Goal: Communication & Community: Answer question/provide support

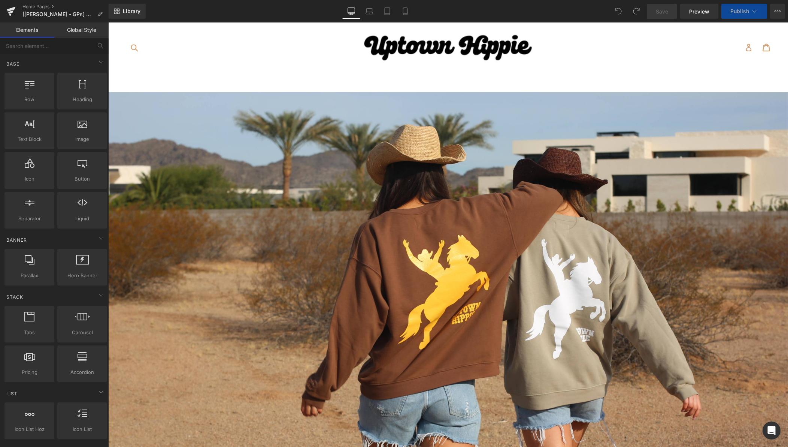
scroll to position [87, 0]
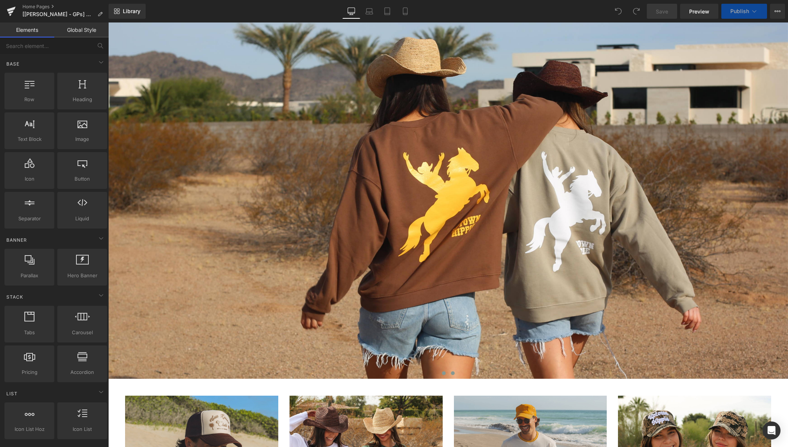
click at [453, 375] on span at bounding box center [453, 373] width 4 height 4
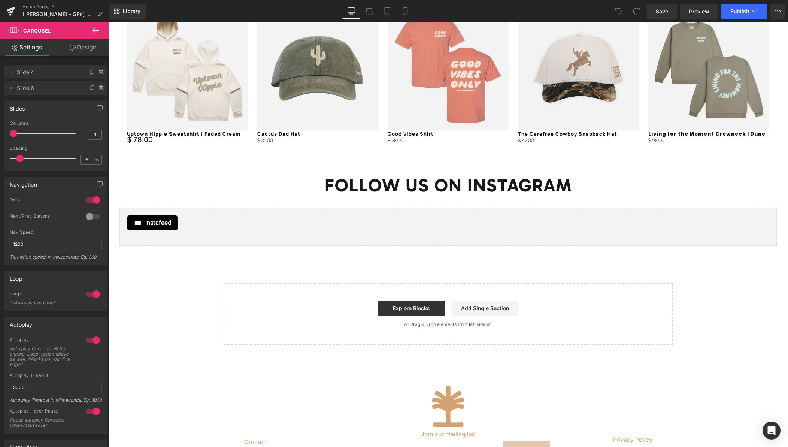
scroll to position [1447, 0]
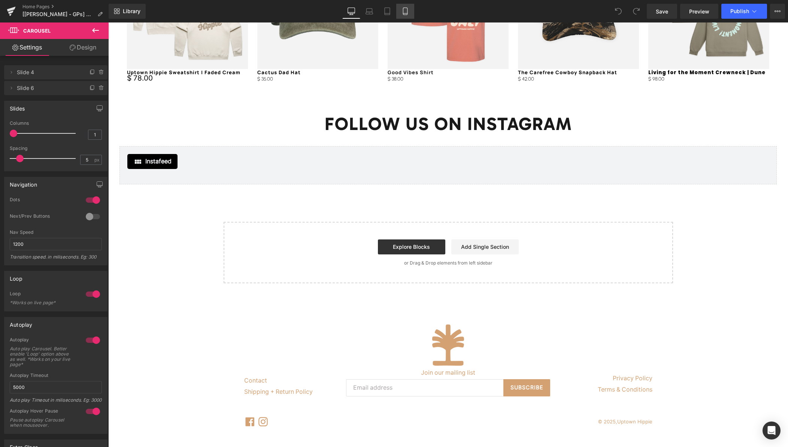
click at [405, 6] on link "Mobile" at bounding box center [405, 11] width 18 height 15
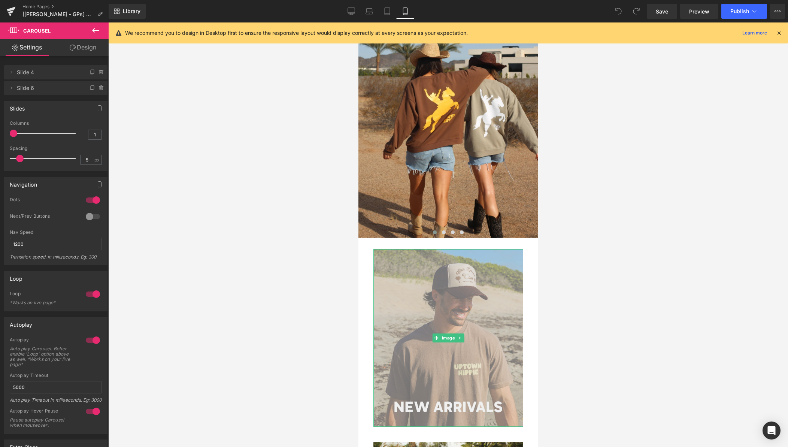
scroll to position [43, 0]
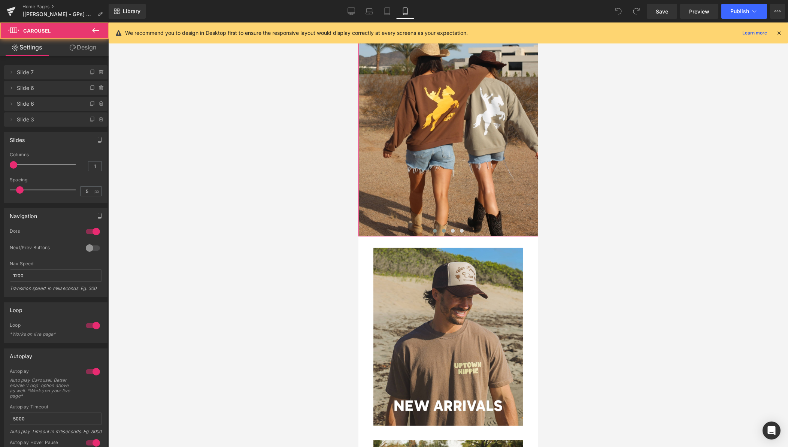
click at [442, 230] on span at bounding box center [444, 231] width 4 height 4
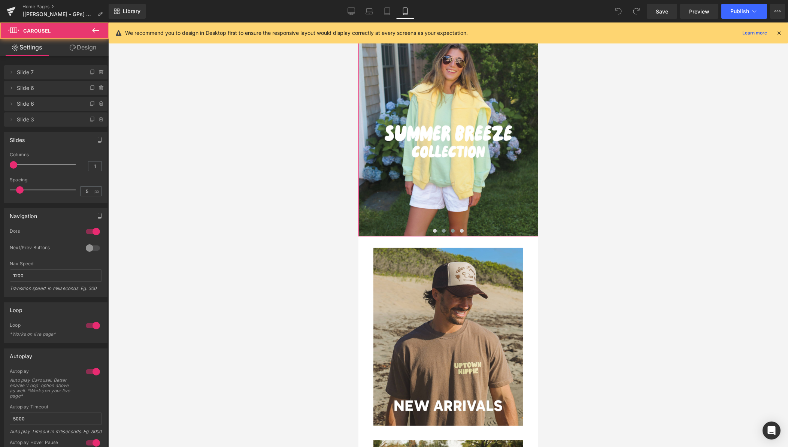
click at [452, 232] on span at bounding box center [453, 231] width 4 height 4
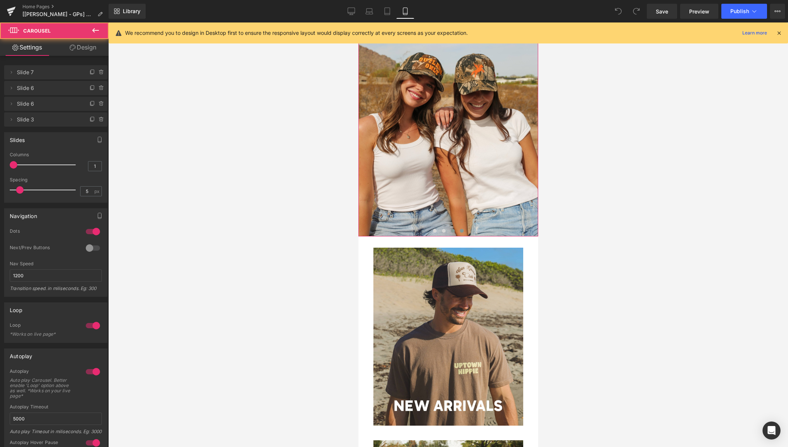
click at [462, 232] on span at bounding box center [462, 231] width 4 height 4
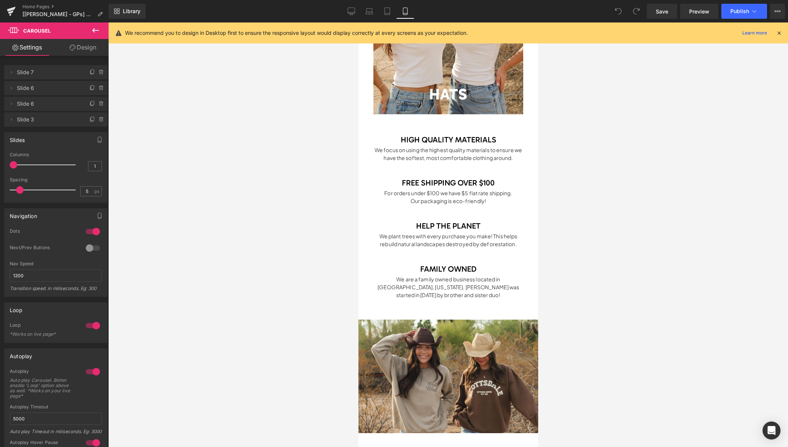
scroll to position [882, 0]
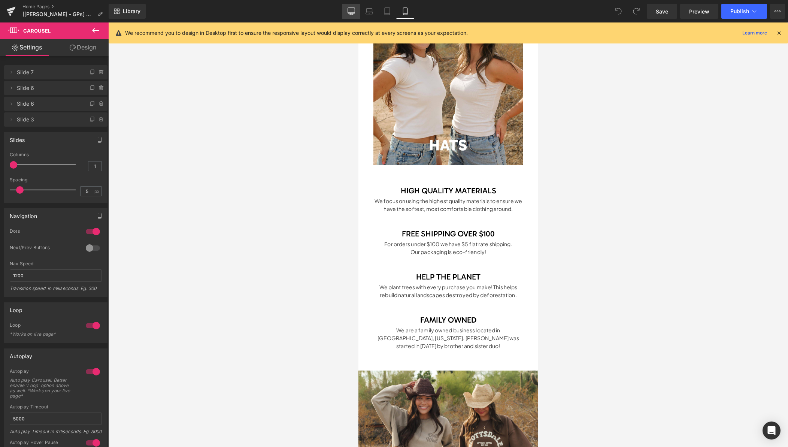
click at [353, 12] on icon at bounding box center [351, 10] width 7 height 7
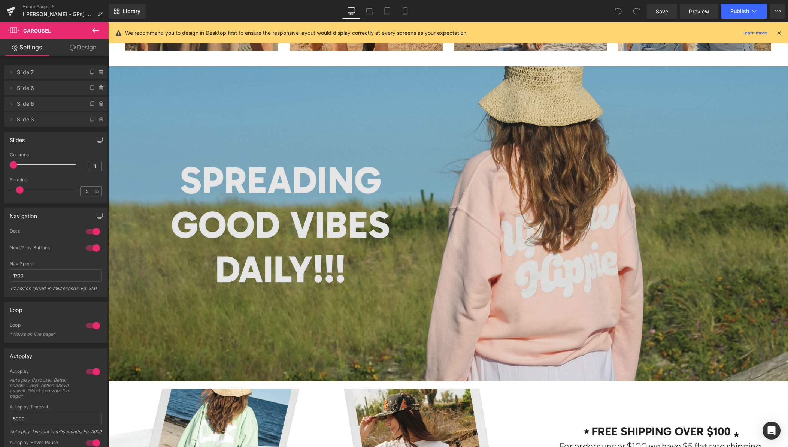
scroll to position [619, 0]
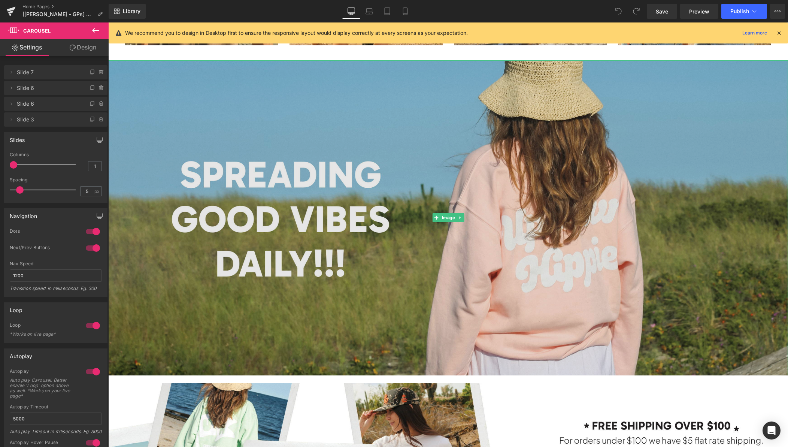
click at [418, 222] on img at bounding box center [448, 217] width 680 height 315
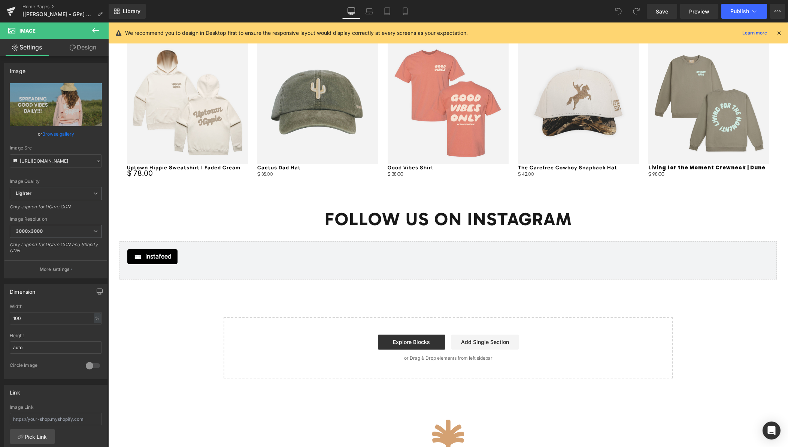
scroll to position [1367, 0]
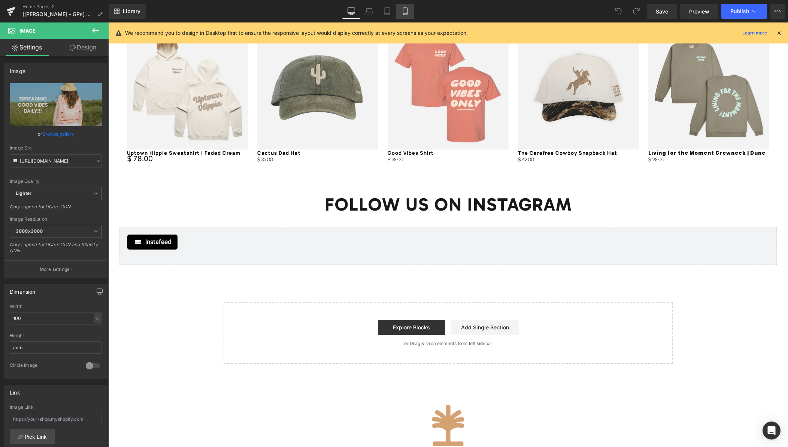
click at [407, 10] on icon at bounding box center [405, 10] width 7 height 7
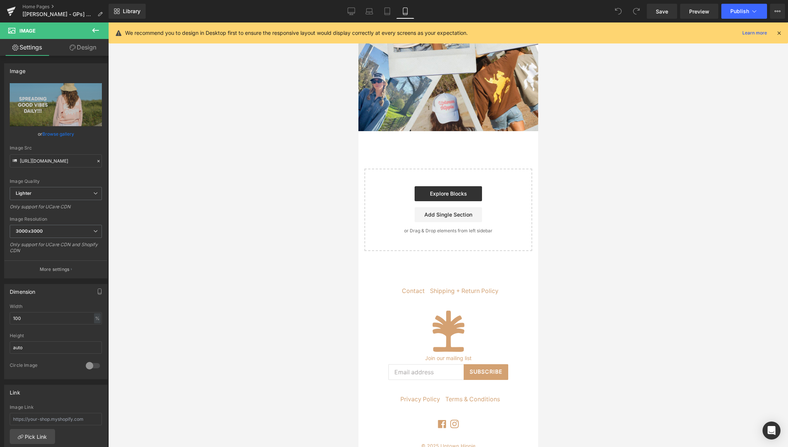
scroll to position [2031, 0]
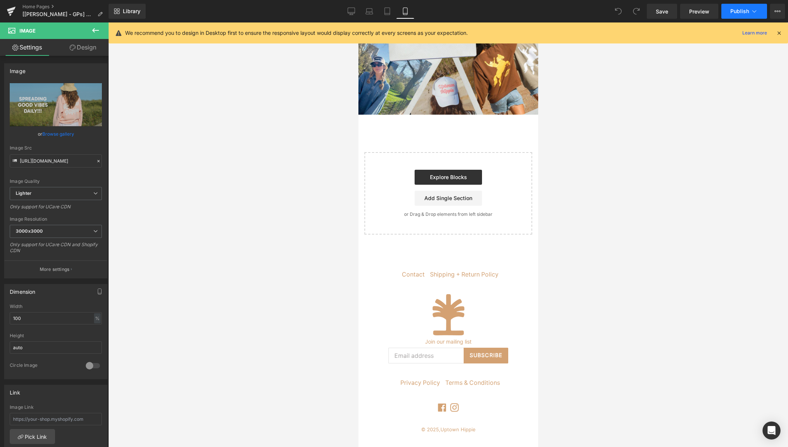
click at [740, 11] on span "Publish" at bounding box center [740, 11] width 19 height 6
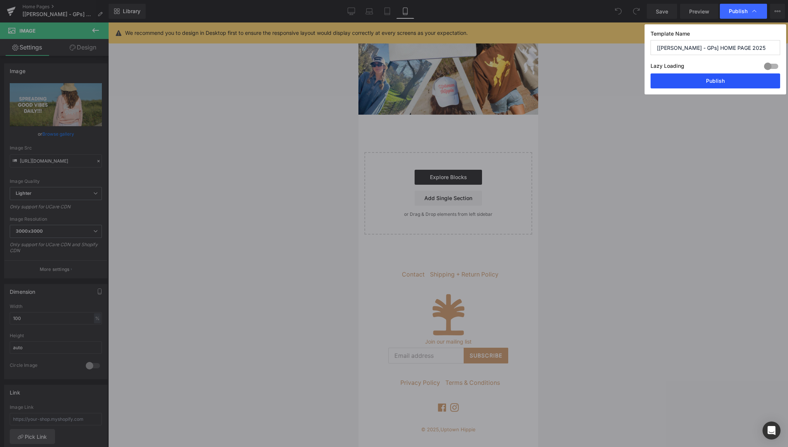
drag, startPoint x: 729, startPoint y: 86, endPoint x: 4, endPoint y: 54, distance: 725.3
click at [729, 86] on button "Publish" at bounding box center [716, 80] width 130 height 15
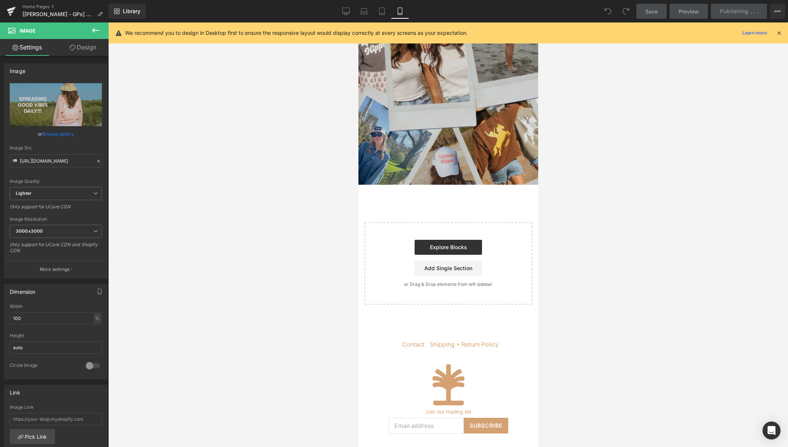
scroll to position [1886, 0]
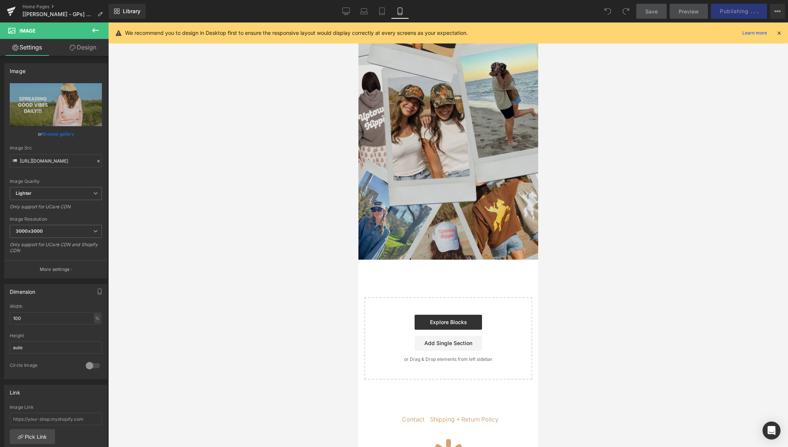
click at [408, 129] on img at bounding box center [448, 100] width 180 height 320
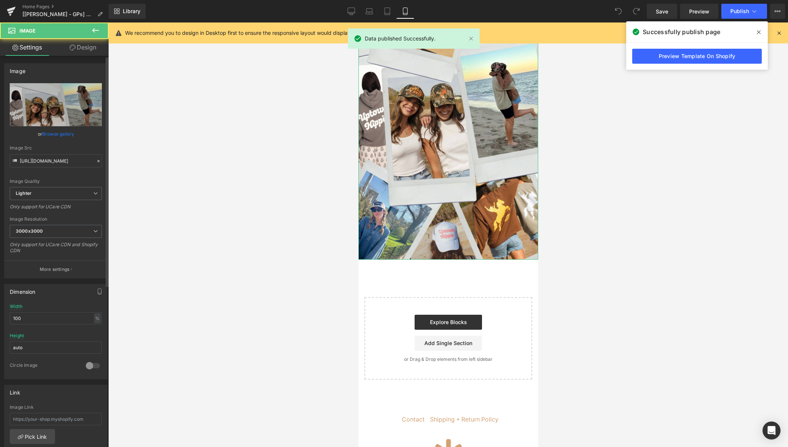
click at [58, 133] on link "Browse gallery" at bounding box center [58, 133] width 32 height 13
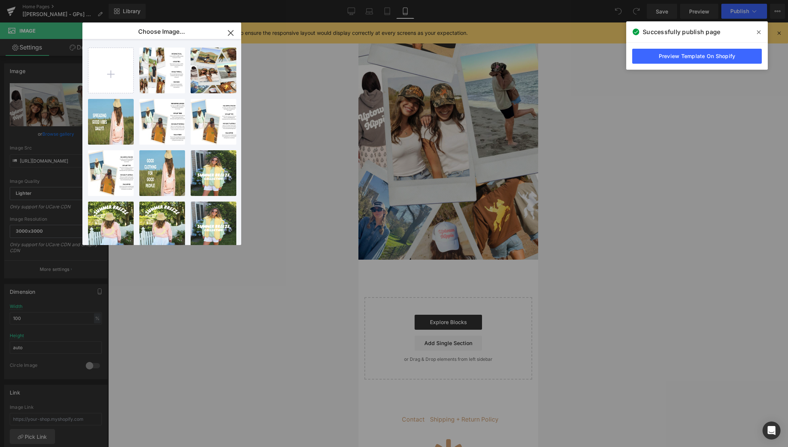
type input "C:\fakepath\Happy Birthday Polaroid Photo Collage Instagram Story FINAL.jpg"
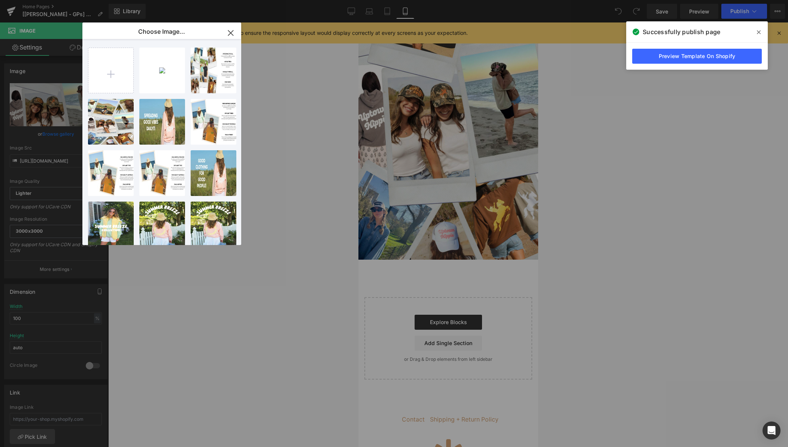
click at [0, 0] on div "Happy B...INAL.jpg 903.86 KB" at bounding box center [0, 0] width 0 height 0
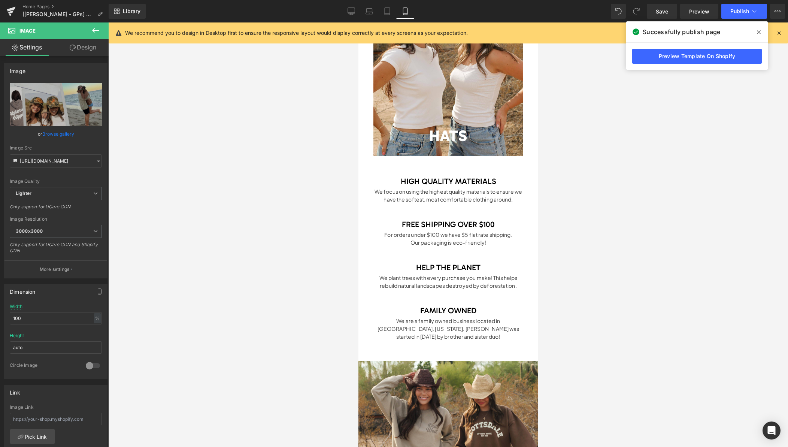
scroll to position [875, 0]
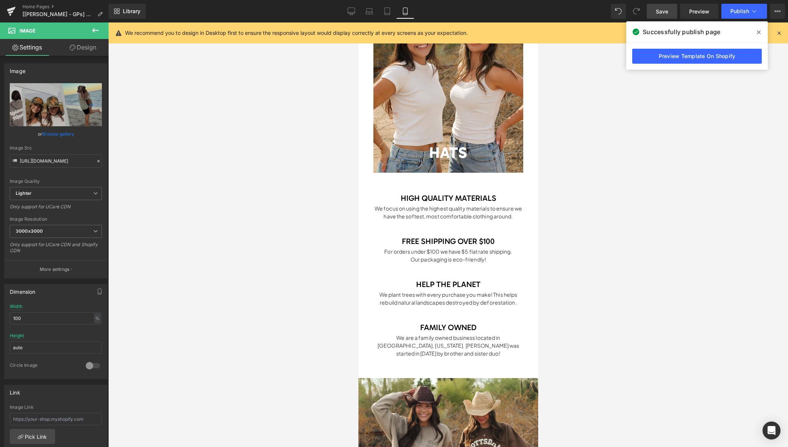
click at [665, 15] on span "Save" at bounding box center [662, 11] width 12 height 8
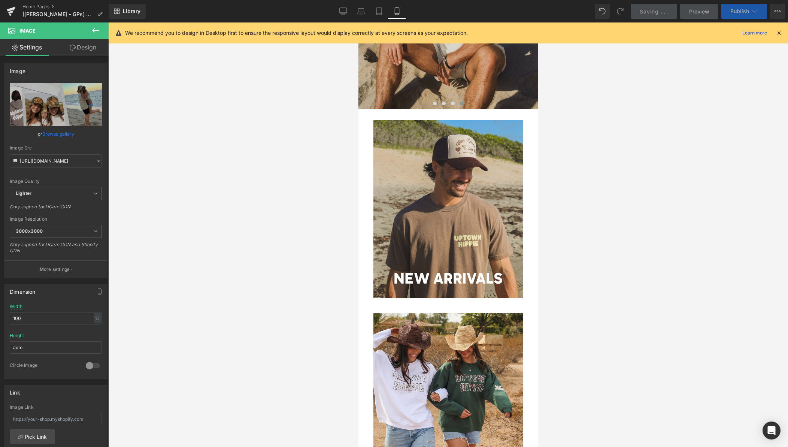
scroll to position [144, 0]
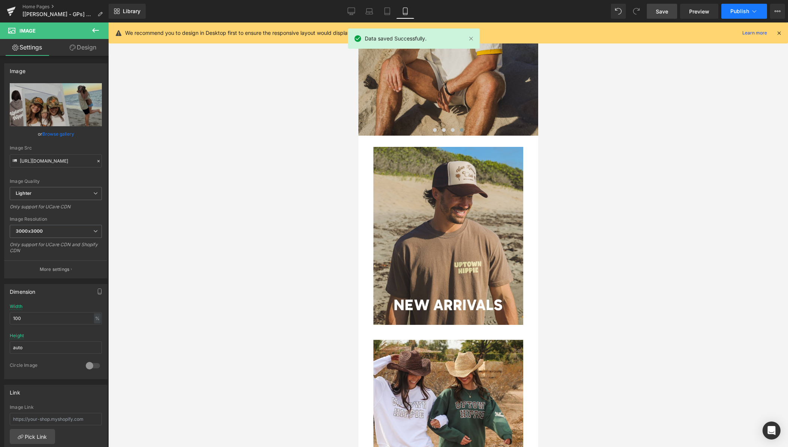
click at [740, 11] on span "Publish" at bounding box center [740, 11] width 19 height 6
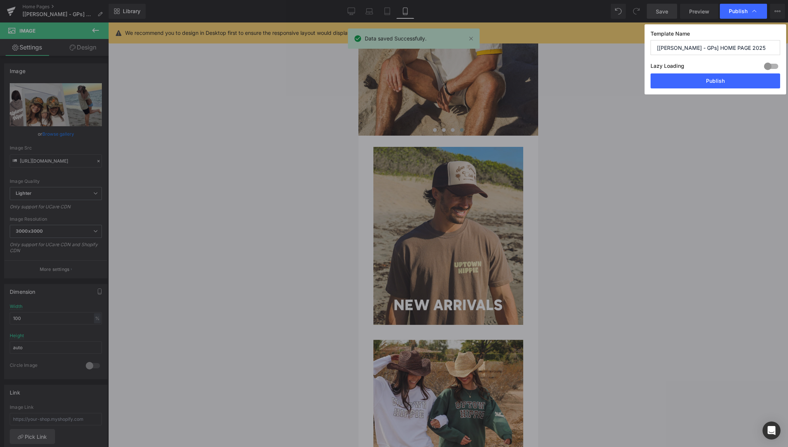
drag, startPoint x: 731, startPoint y: 76, endPoint x: 333, endPoint y: 67, distance: 398.4
click at [731, 76] on button "Publish" at bounding box center [716, 80] width 130 height 15
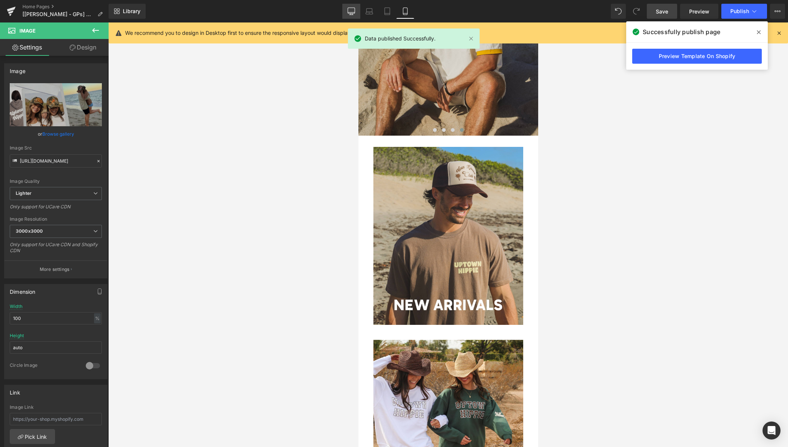
click at [347, 10] on link "Desktop" at bounding box center [351, 11] width 18 height 15
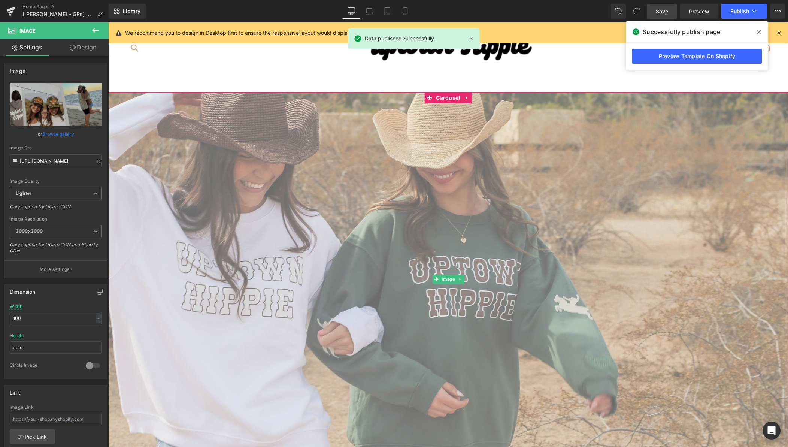
scroll to position [91, 0]
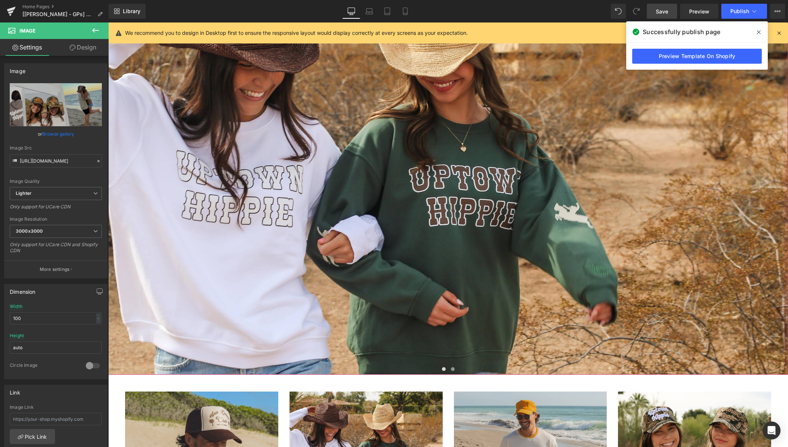
click at [454, 369] on button at bounding box center [452, 368] width 9 height 7
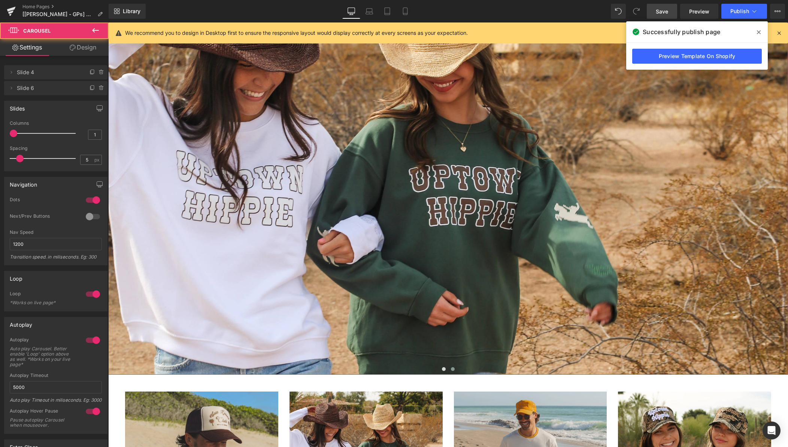
click at [450, 370] on button at bounding box center [452, 368] width 9 height 7
click at [446, 370] on button at bounding box center [443, 368] width 9 height 7
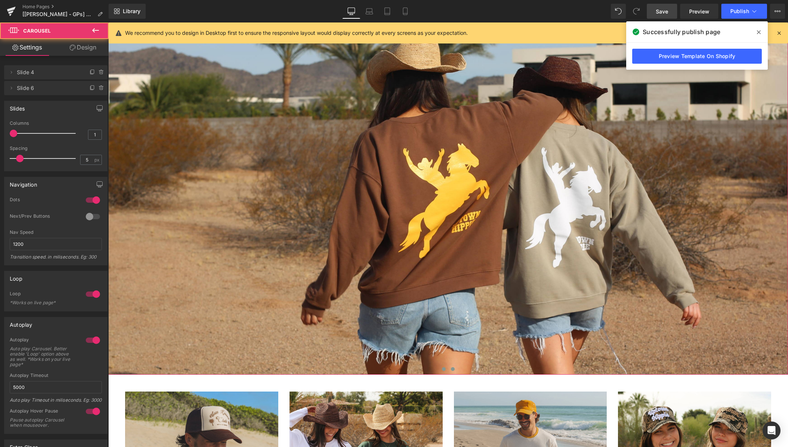
click at [453, 370] on span at bounding box center [453, 369] width 4 height 4
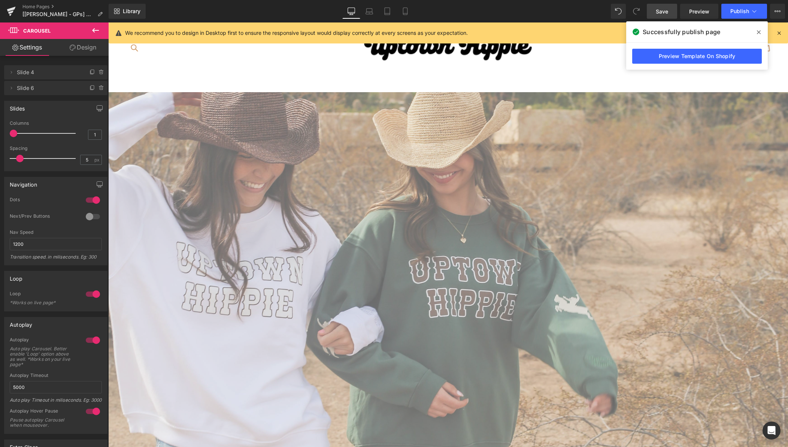
scroll to position [71, 0]
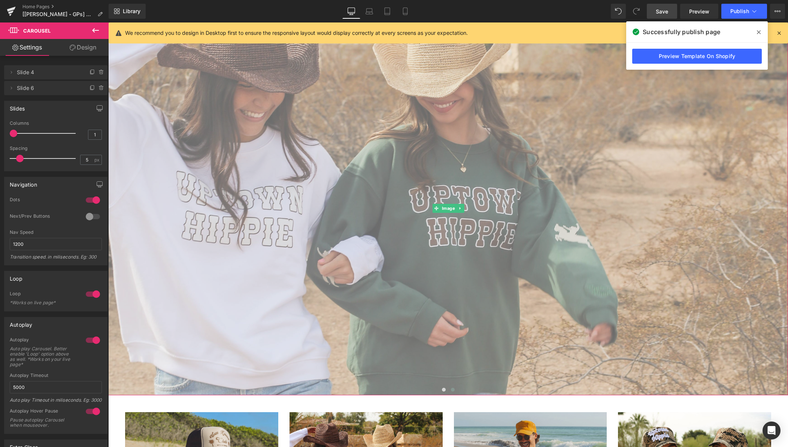
click at [483, 354] on img at bounding box center [448, 208] width 680 height 374
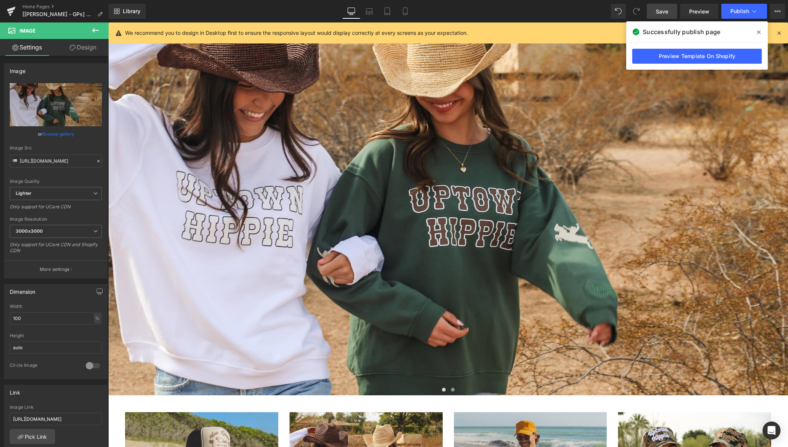
click at [99, 30] on icon at bounding box center [95, 30] width 9 height 9
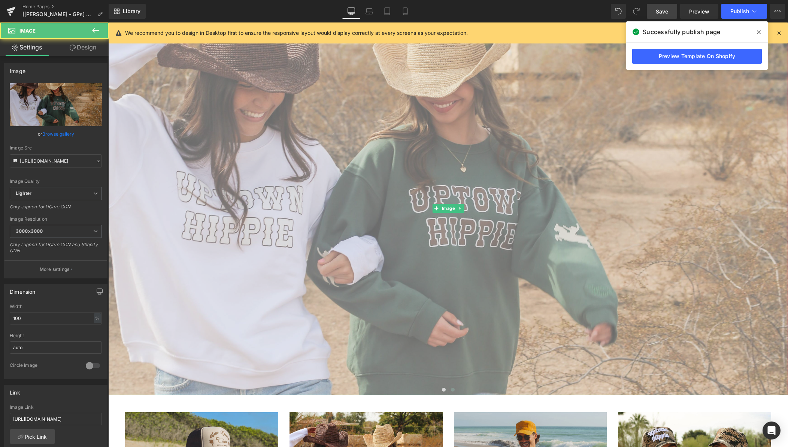
click at [301, 107] on img at bounding box center [448, 208] width 680 height 374
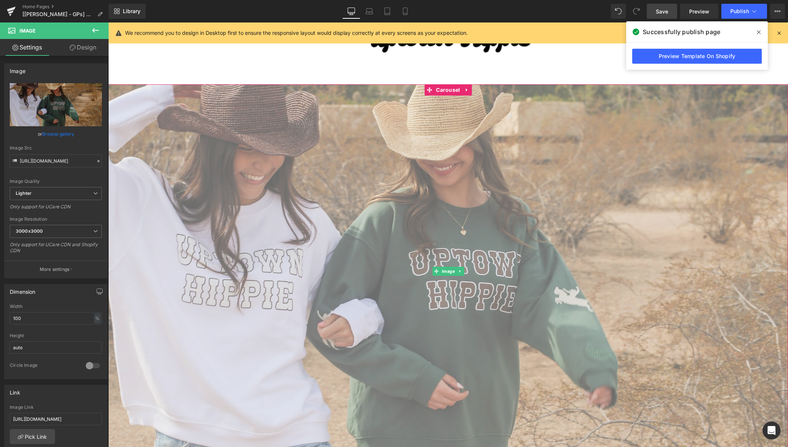
scroll to position [0, 0]
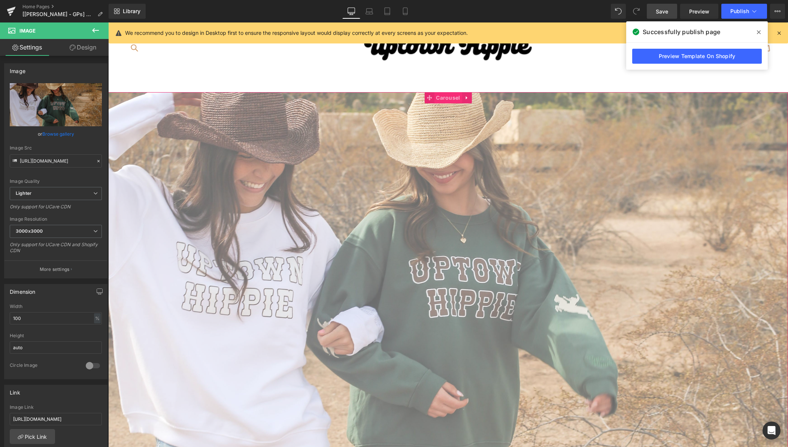
click at [445, 99] on span "Carousel" at bounding box center [448, 97] width 28 height 11
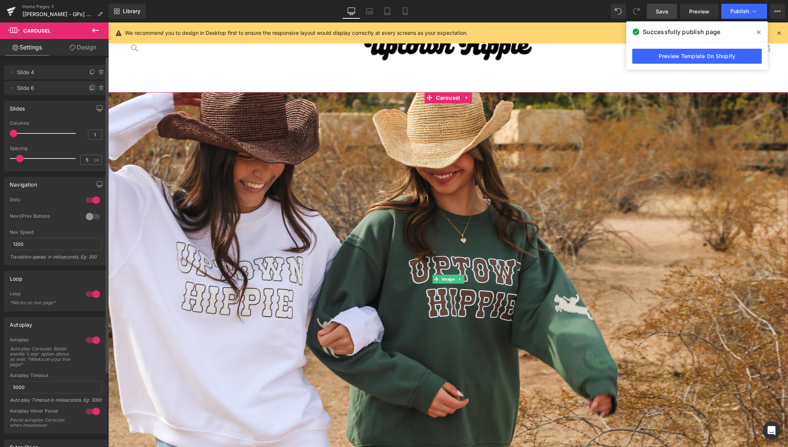
click at [91, 88] on icon at bounding box center [92, 87] width 3 height 4
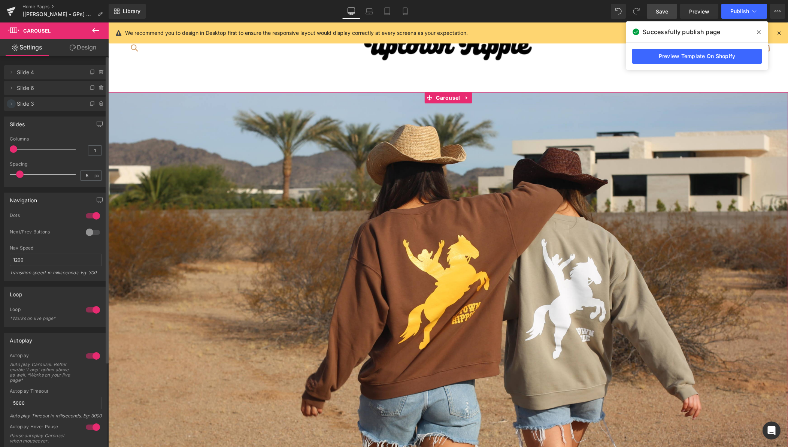
drag, startPoint x: 11, startPoint y: 104, endPoint x: 15, endPoint y: 104, distance: 4.5
click at [11, 104] on icon at bounding box center [11, 104] width 6 height 6
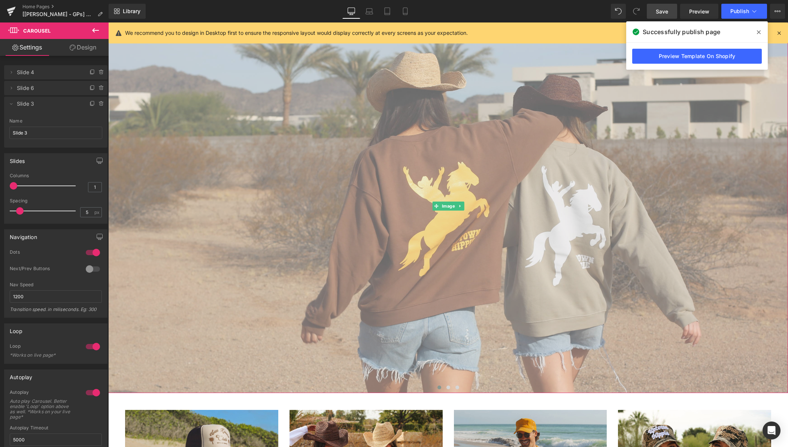
scroll to position [92, 0]
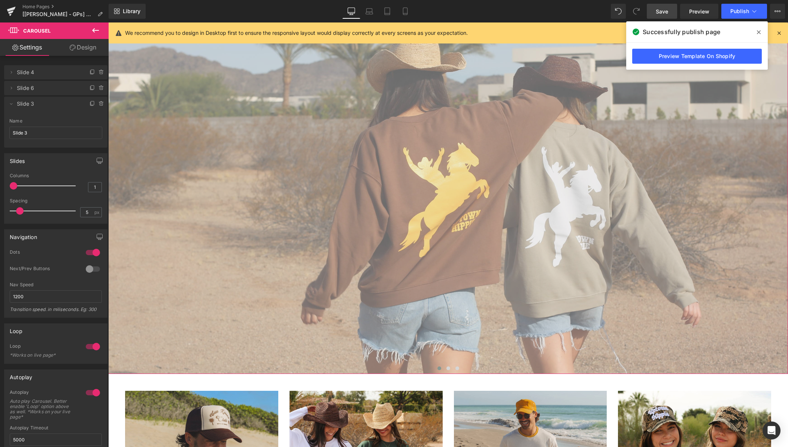
drag, startPoint x: 457, startPoint y: 372, endPoint x: 454, endPoint y: 356, distance: 16.0
click at [457, 371] on button at bounding box center [457, 368] width 9 height 7
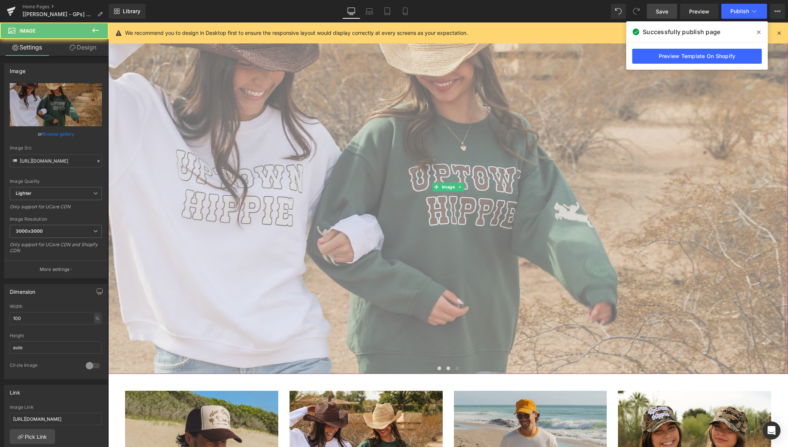
click at [394, 277] on img at bounding box center [448, 187] width 680 height 374
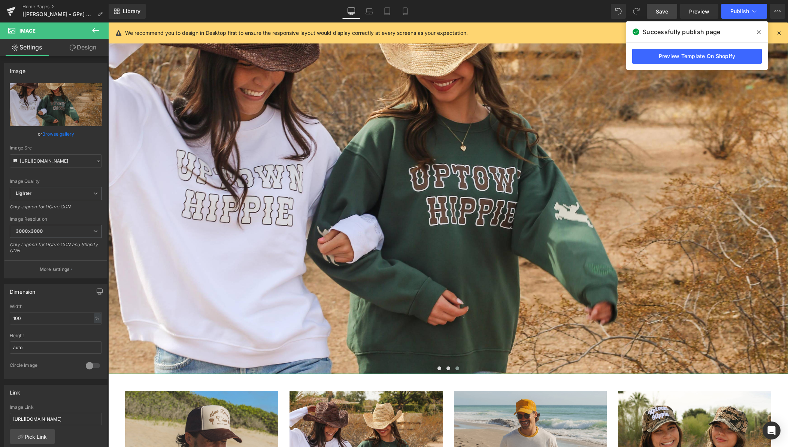
click at [61, 133] on link "Browse gallery" at bounding box center [58, 133] width 32 height 13
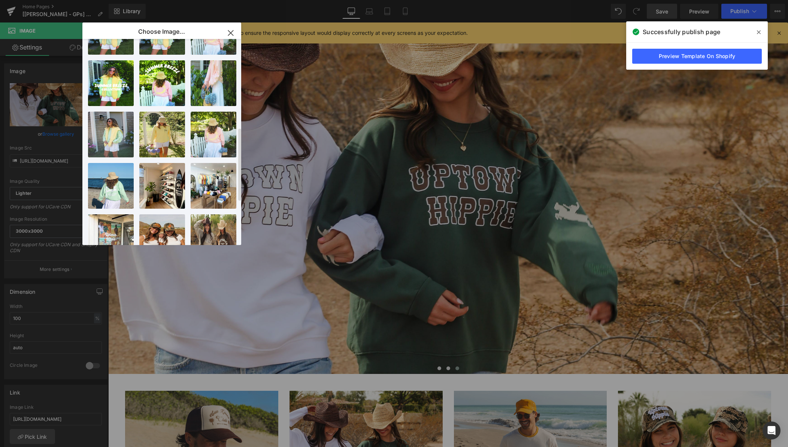
scroll to position [242, 0]
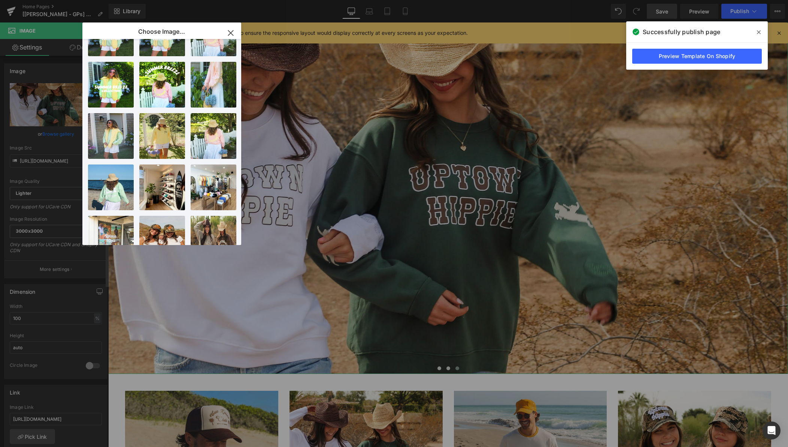
click at [46, 0] on div "Carousel You are previewing how the will restyle your page. You can not edit El…" at bounding box center [394, 0] width 788 height 0
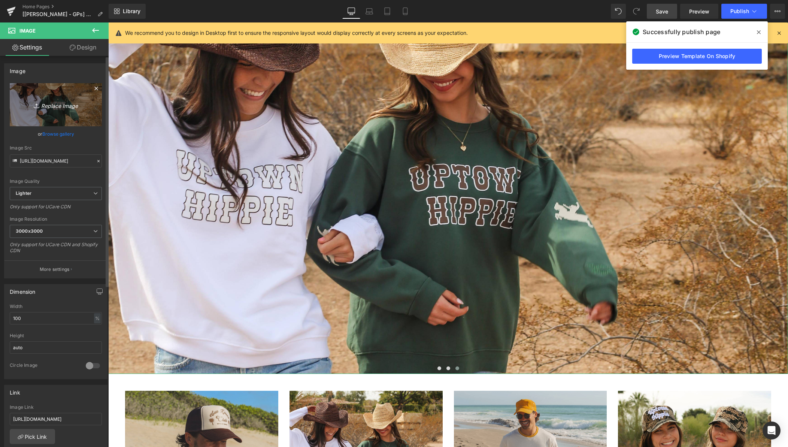
click at [92, 89] on icon at bounding box center [96, 88] width 9 height 9
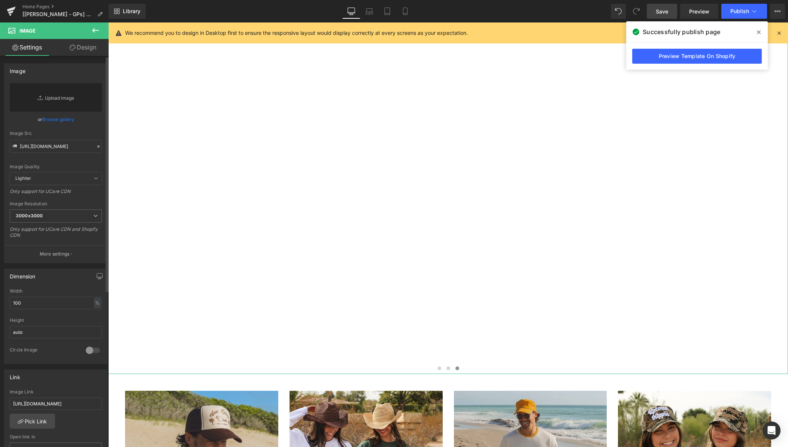
click at [67, 93] on link "Replace Image" at bounding box center [56, 97] width 92 height 28
type input "C:\fakepath\356A7856-2 joe in copy.jpg"
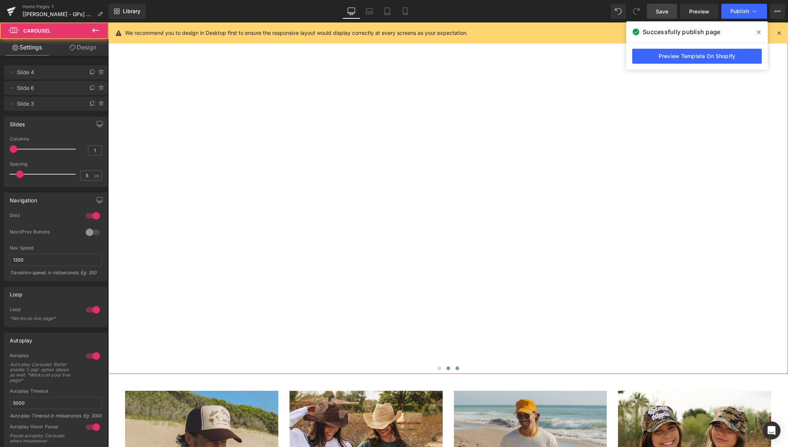
drag, startPoint x: 440, startPoint y: 369, endPoint x: 448, endPoint y: 370, distance: 8.6
click at [440, 369] on span at bounding box center [440, 368] width 4 height 4
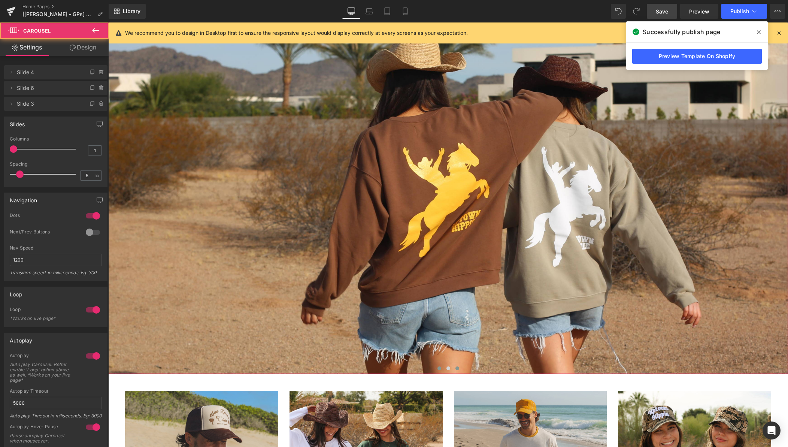
click at [449, 370] on button at bounding box center [448, 368] width 9 height 7
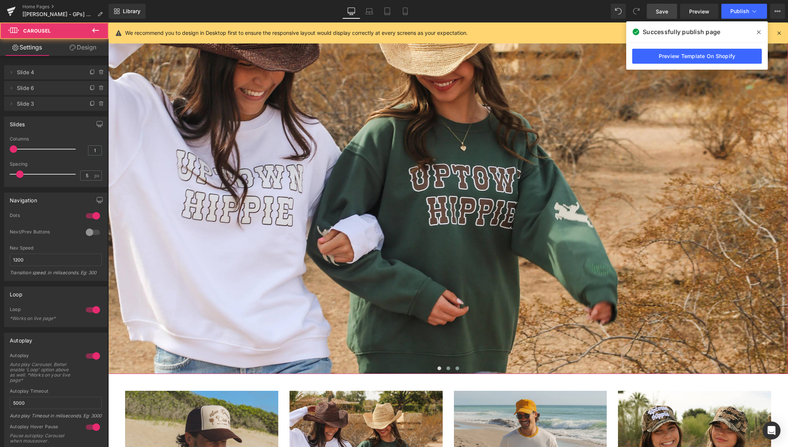
click at [457, 368] on span at bounding box center [458, 368] width 4 height 4
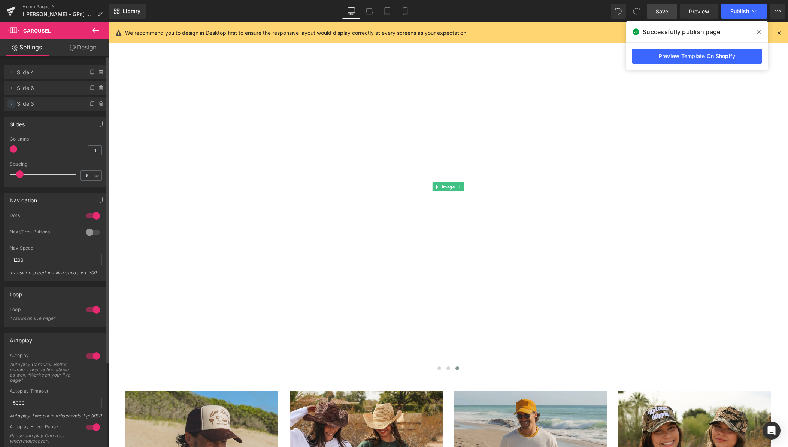
click at [13, 105] on icon at bounding box center [11, 104] width 6 height 6
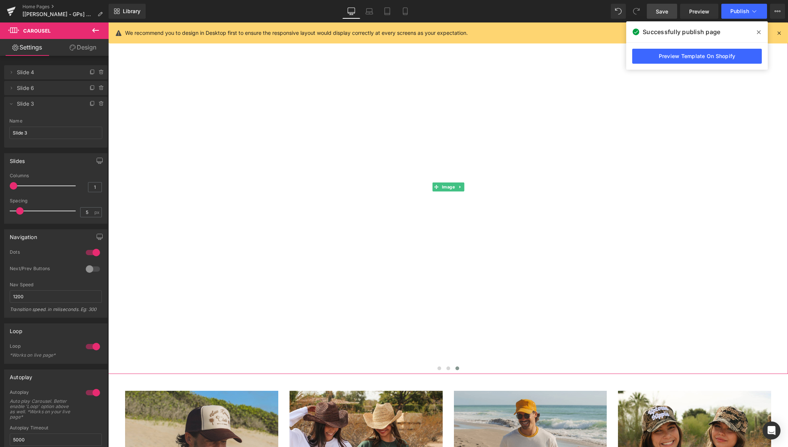
click at [228, 144] on img at bounding box center [448, 187] width 680 height 374
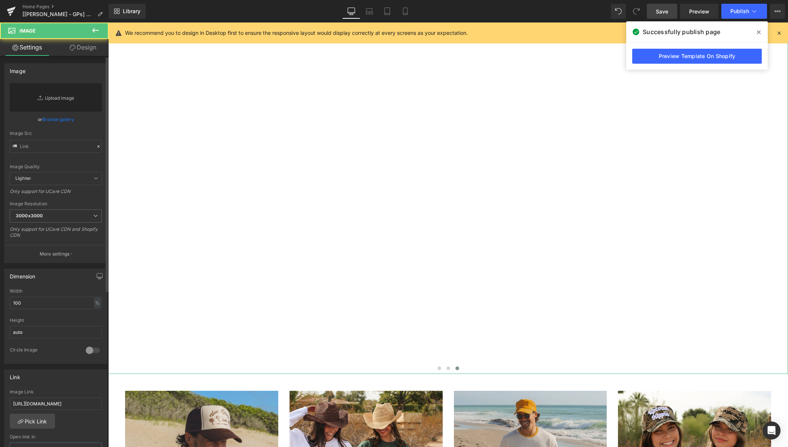
click at [62, 104] on link "Replace Image" at bounding box center [56, 97] width 92 height 28
click at [55, 119] on link "Browse gallery" at bounding box center [58, 119] width 32 height 13
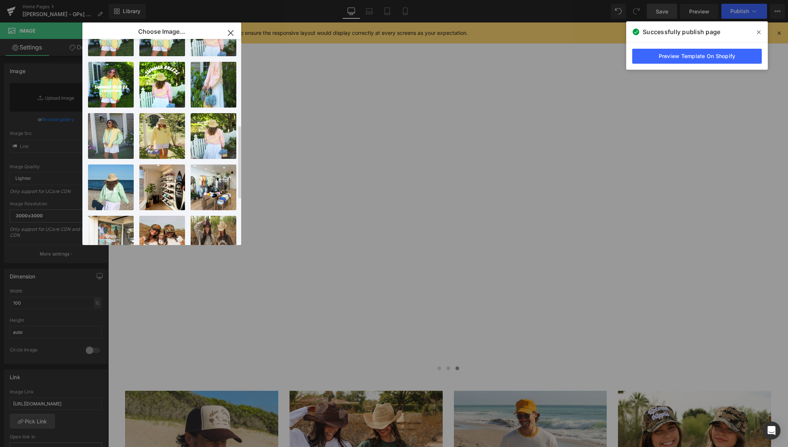
scroll to position [0, 0]
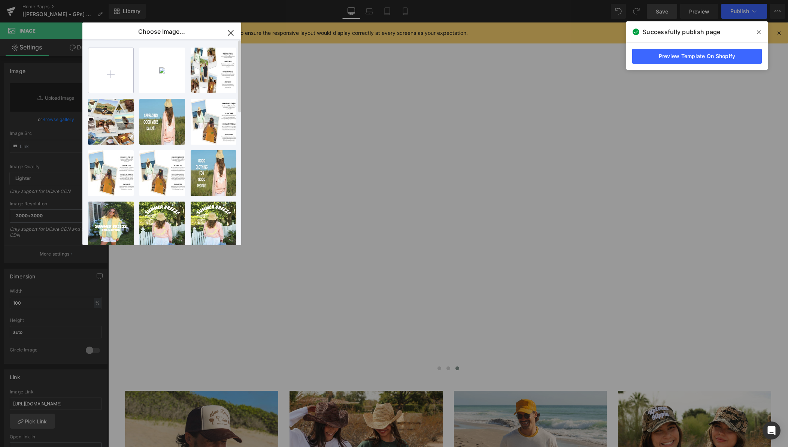
click at [111, 81] on input "file" at bounding box center [110, 70] width 45 height 45
type input "C:\fakepath\356A7856-2 joe in copy.jpg"
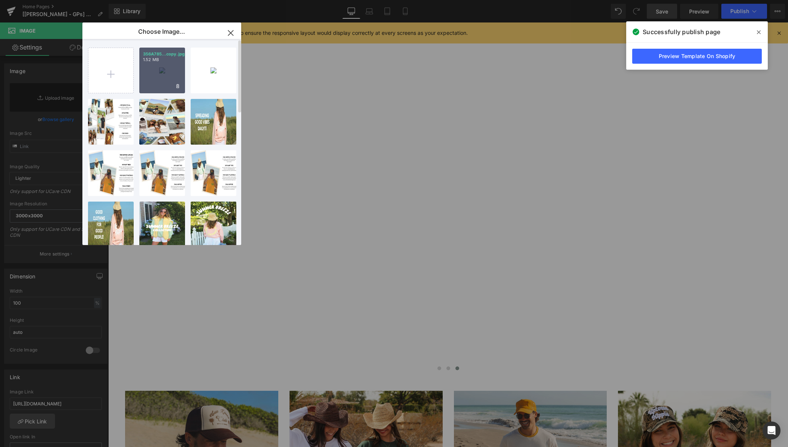
click at [173, 78] on div "356A785...copy.jpg 1.52 MB" at bounding box center [162, 71] width 46 height 46
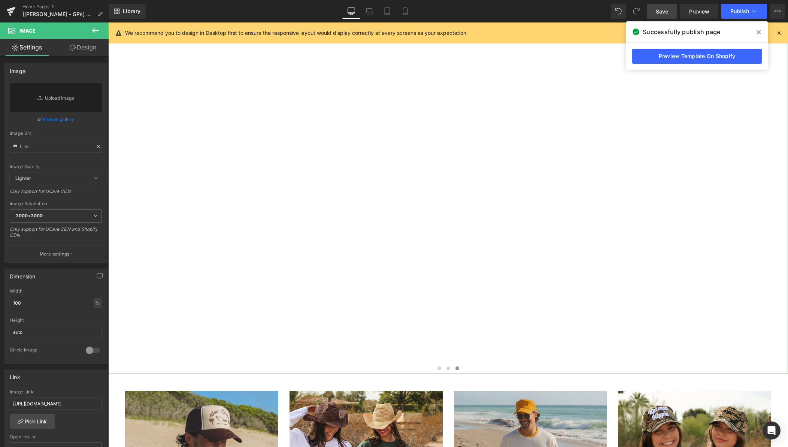
click at [57, 120] on link "Browse gallery" at bounding box center [58, 119] width 32 height 13
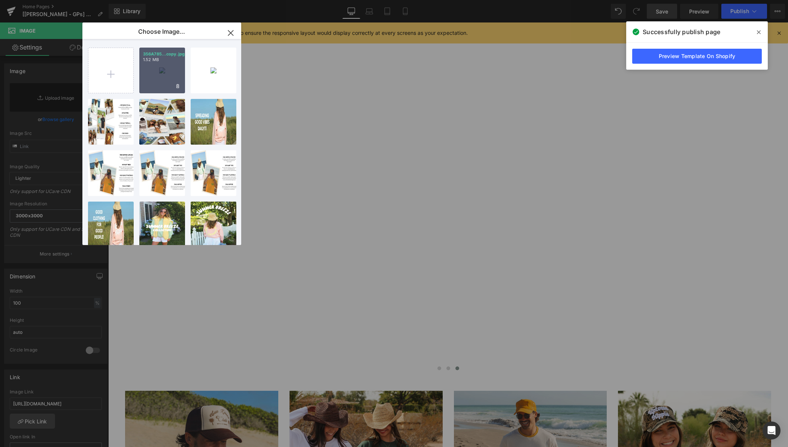
click at [157, 84] on div "356A785...copy.jpg 1.52 MB" at bounding box center [162, 71] width 46 height 46
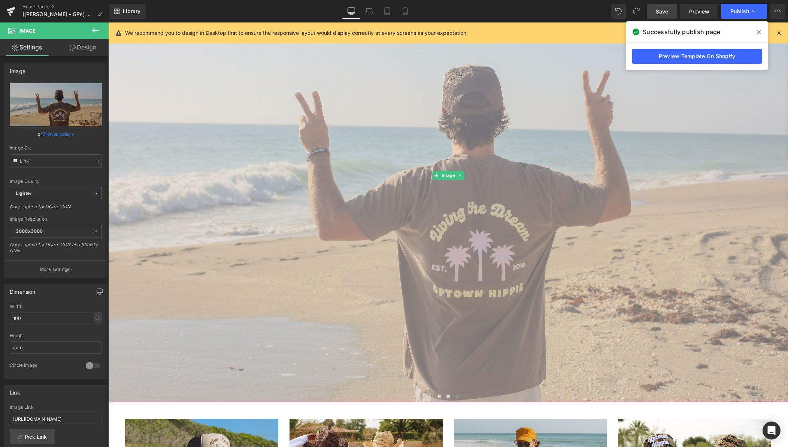
scroll to position [160, 0]
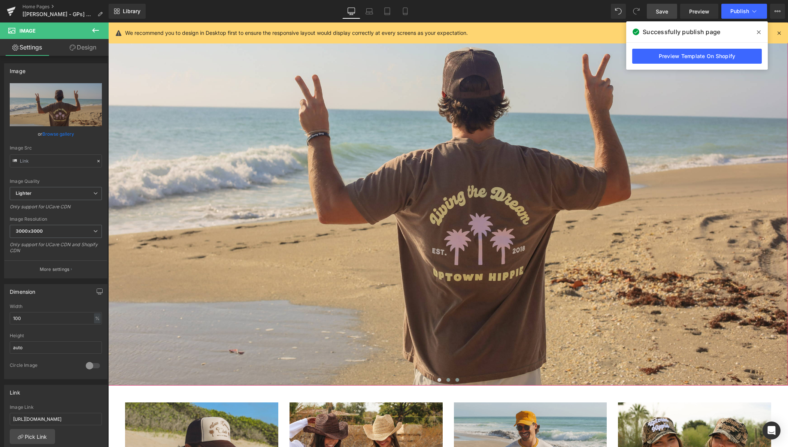
click at [447, 382] on button at bounding box center [448, 379] width 9 height 7
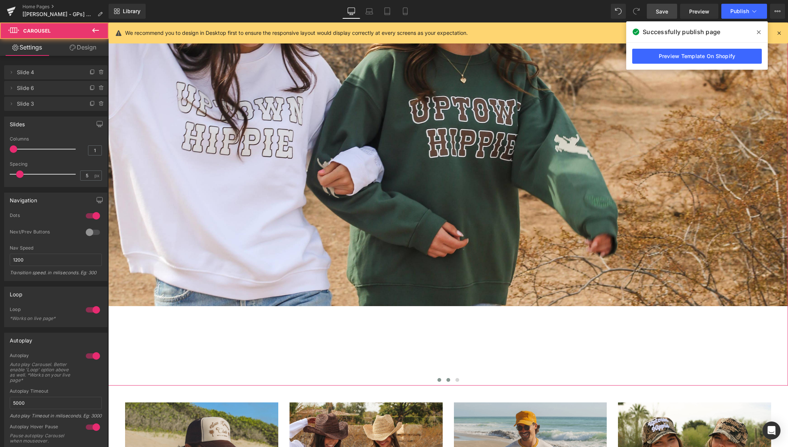
click at [440, 380] on span at bounding box center [440, 380] width 4 height 4
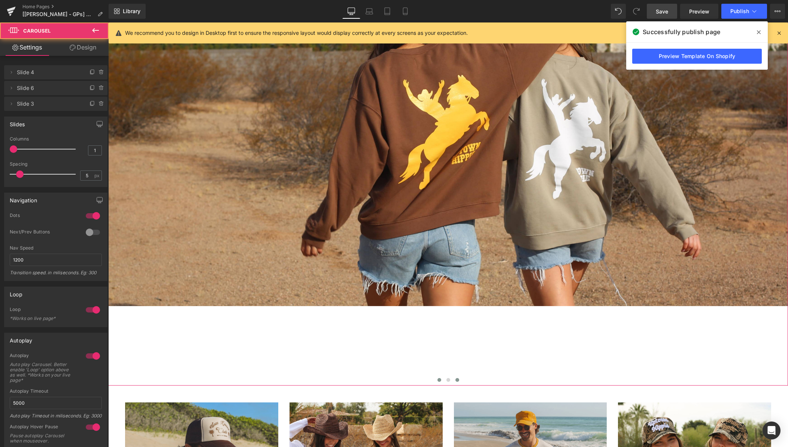
click at [457, 380] on span at bounding box center [458, 380] width 4 height 4
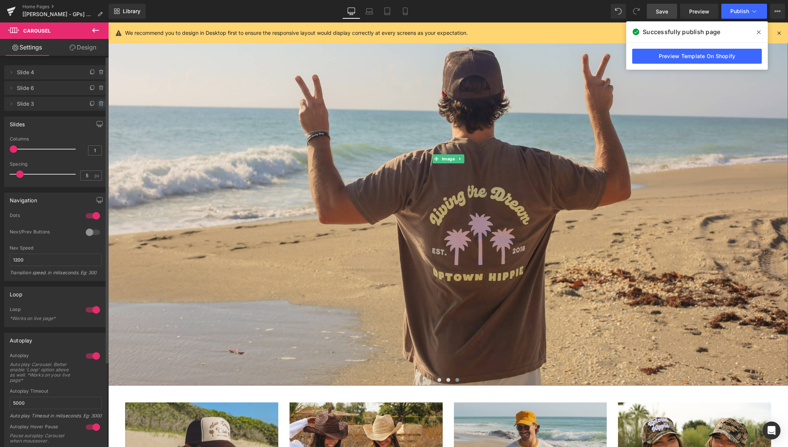
click at [99, 105] on icon at bounding box center [102, 104] width 6 height 6
click at [91, 103] on button "Delete" at bounding box center [94, 104] width 24 height 10
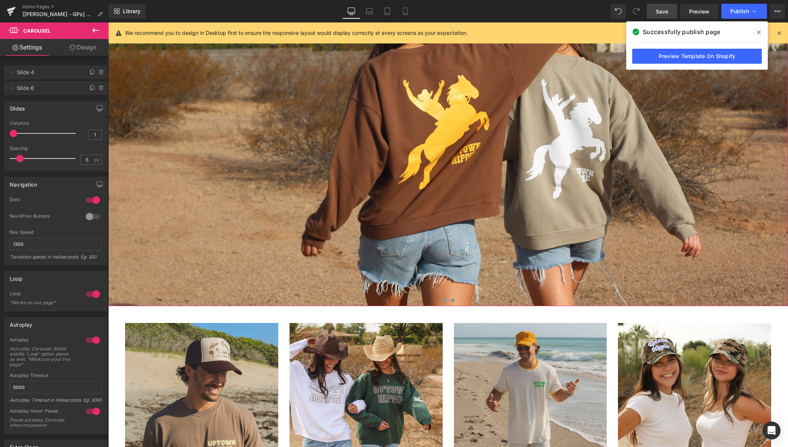
click at [454, 300] on span at bounding box center [453, 301] width 4 height 4
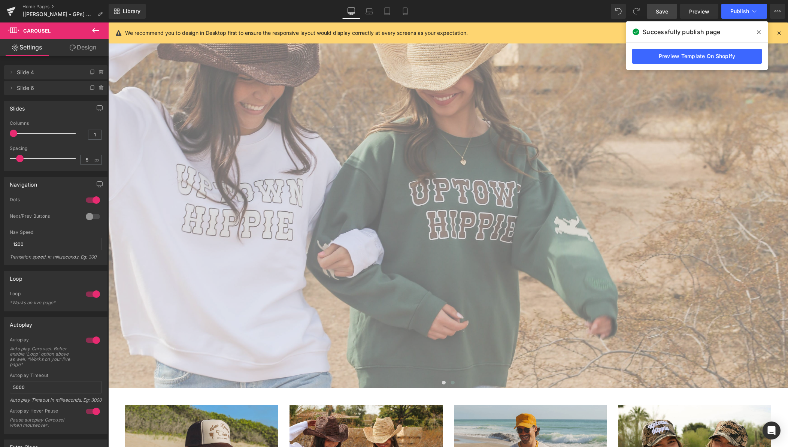
scroll to position [0, 0]
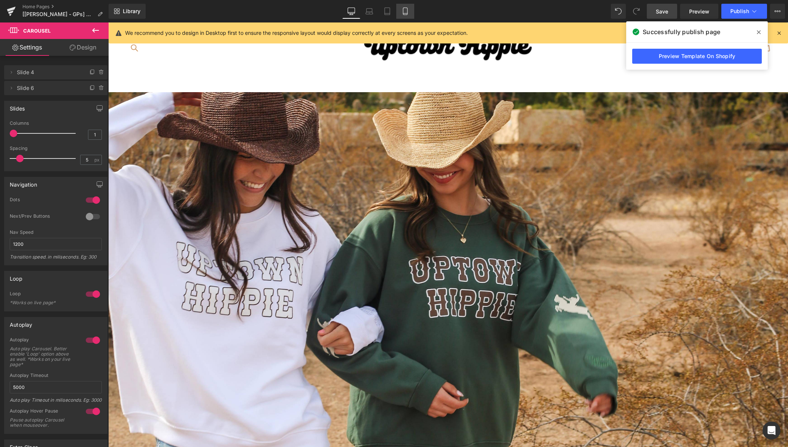
click at [407, 12] on icon at bounding box center [405, 10] width 7 height 7
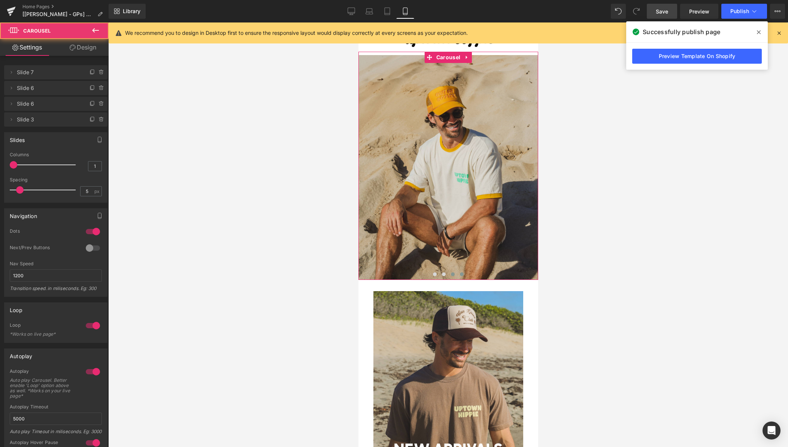
click at [454, 274] on span at bounding box center [453, 274] width 4 height 4
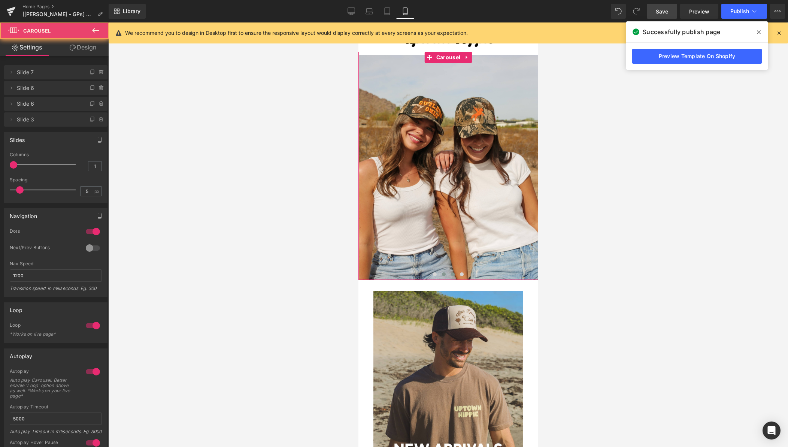
click at [443, 274] on span at bounding box center [444, 274] width 4 height 4
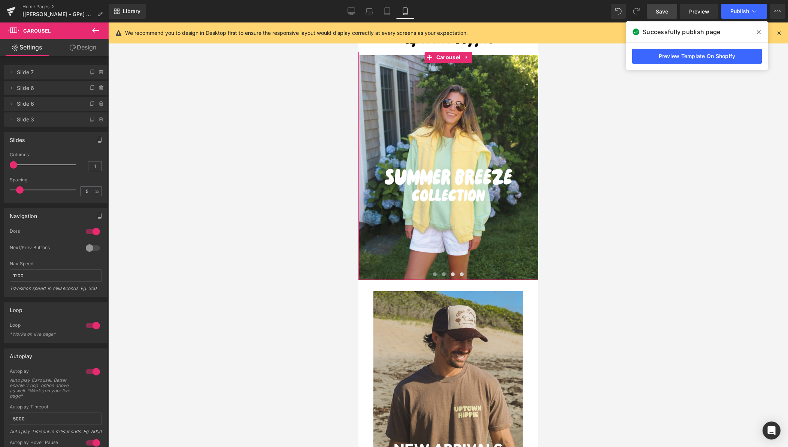
click at [433, 274] on span at bounding box center [435, 274] width 4 height 4
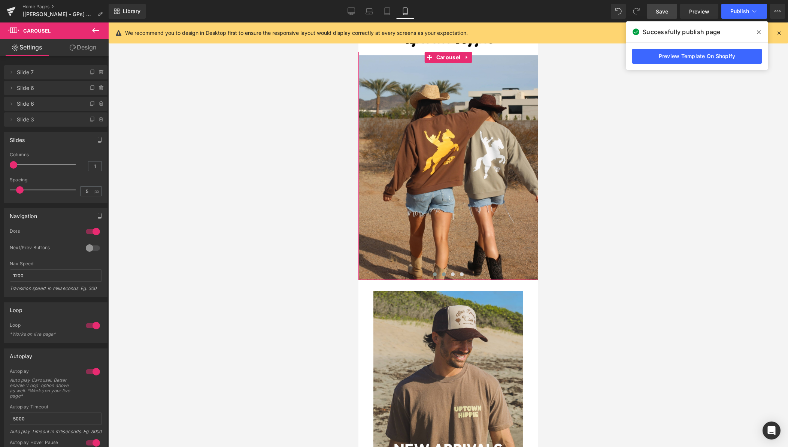
click at [444, 274] on span at bounding box center [444, 274] width 4 height 4
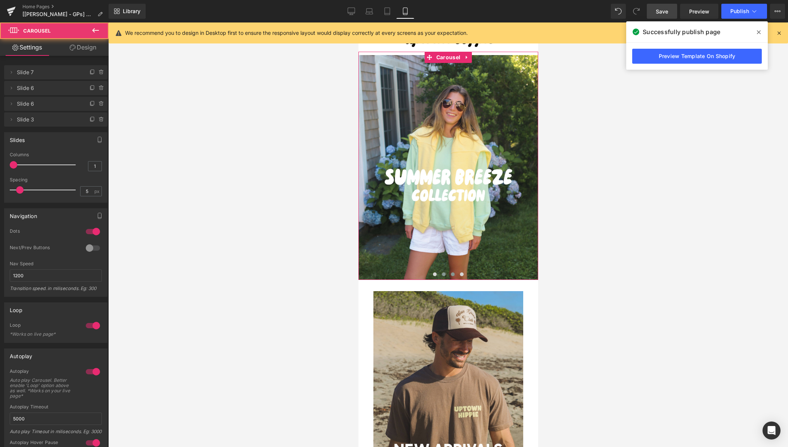
click at [453, 276] on span at bounding box center [453, 274] width 4 height 4
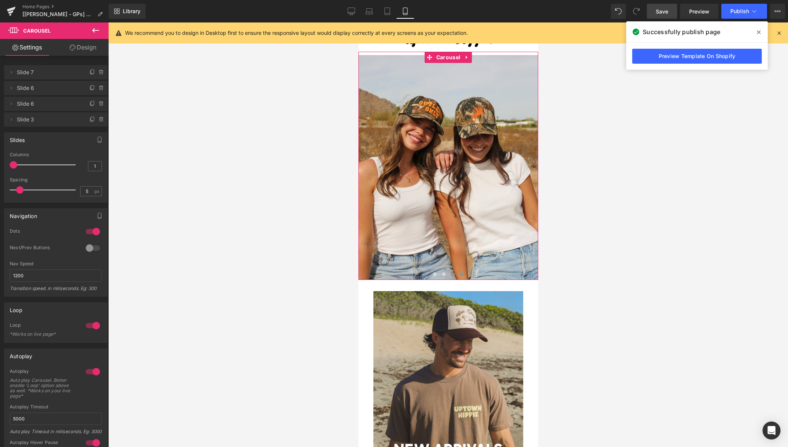
click at [462, 275] on span at bounding box center [462, 274] width 4 height 4
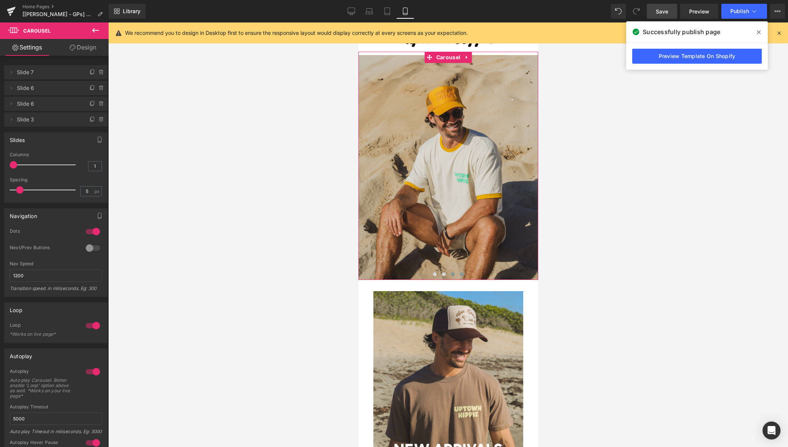
click at [454, 275] on button at bounding box center [452, 274] width 9 height 7
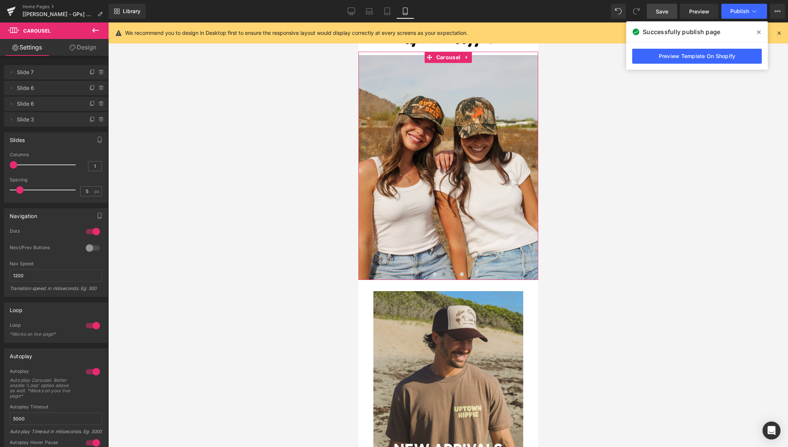
click at [442, 275] on span at bounding box center [444, 274] width 4 height 4
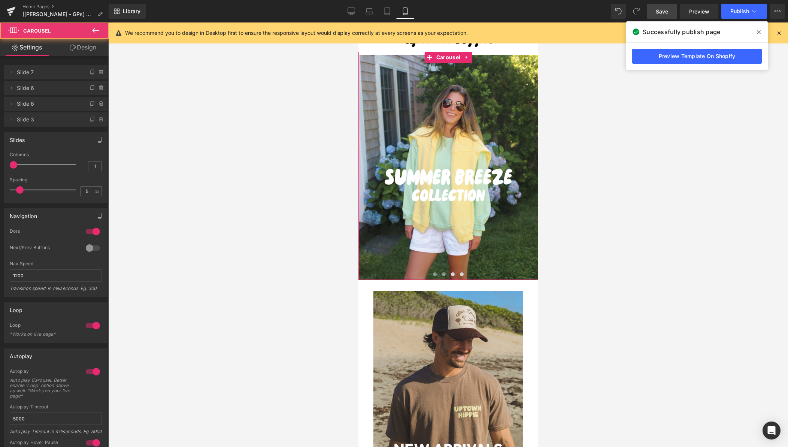
click at [435, 274] on span at bounding box center [435, 274] width 4 height 4
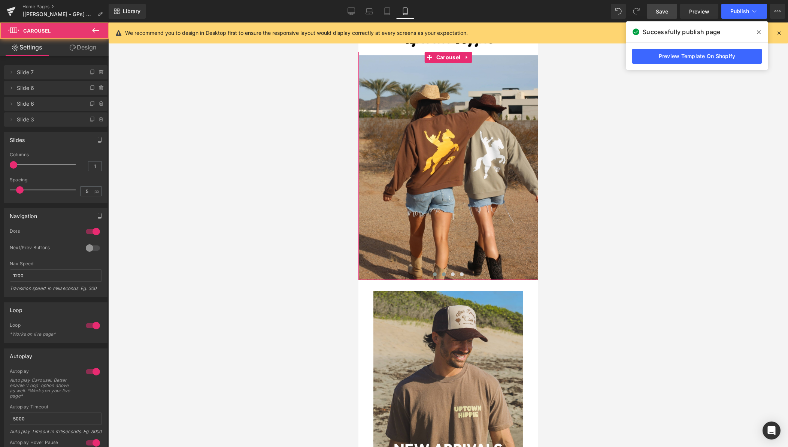
click at [444, 275] on span at bounding box center [444, 274] width 4 height 4
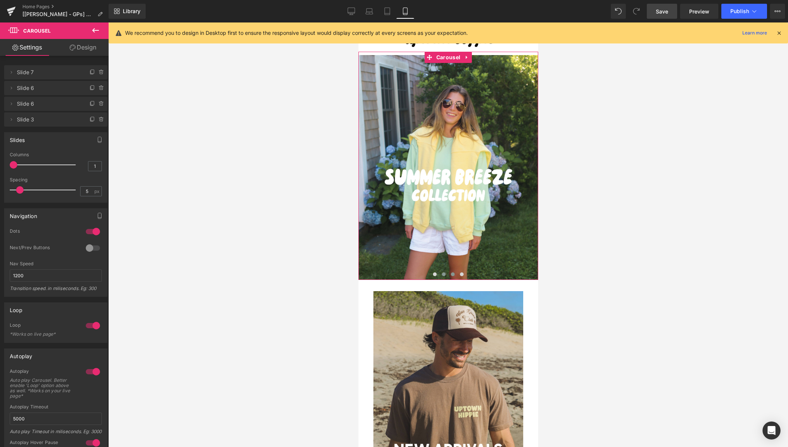
click at [452, 275] on span at bounding box center [453, 274] width 4 height 4
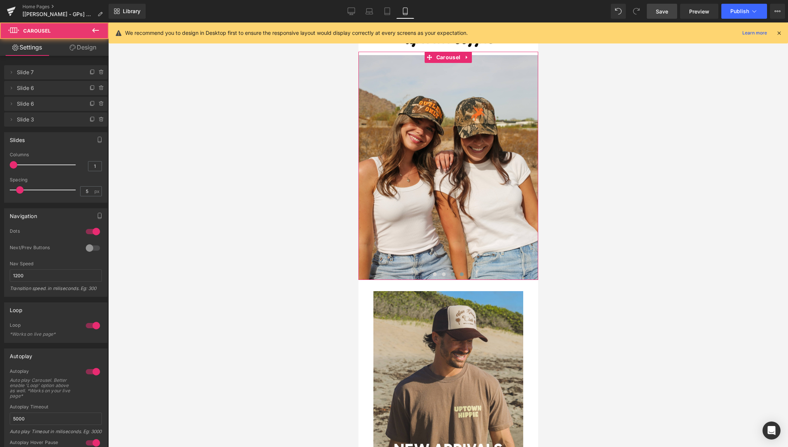
drag, startPoint x: 459, startPoint y: 274, endPoint x: 463, endPoint y: 277, distance: 4.8
click at [460, 274] on span at bounding box center [462, 274] width 4 height 4
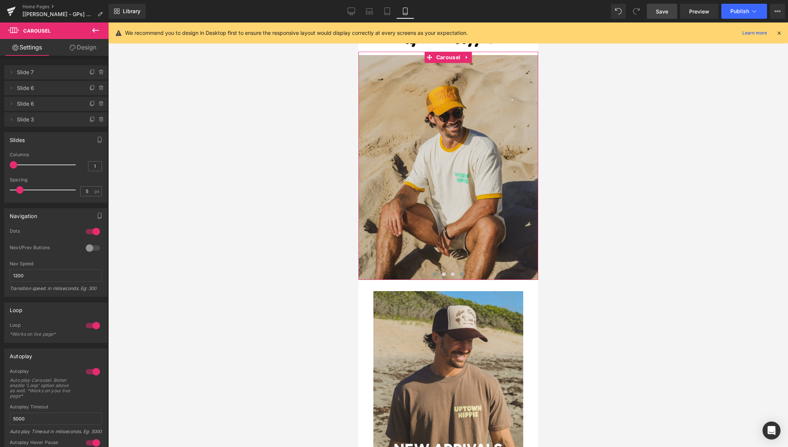
click at [436, 275] on span at bounding box center [435, 274] width 4 height 4
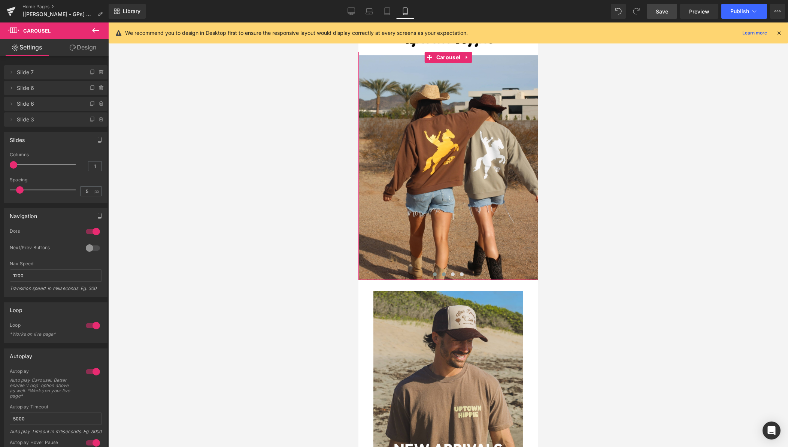
click at [444, 275] on span at bounding box center [444, 274] width 4 height 4
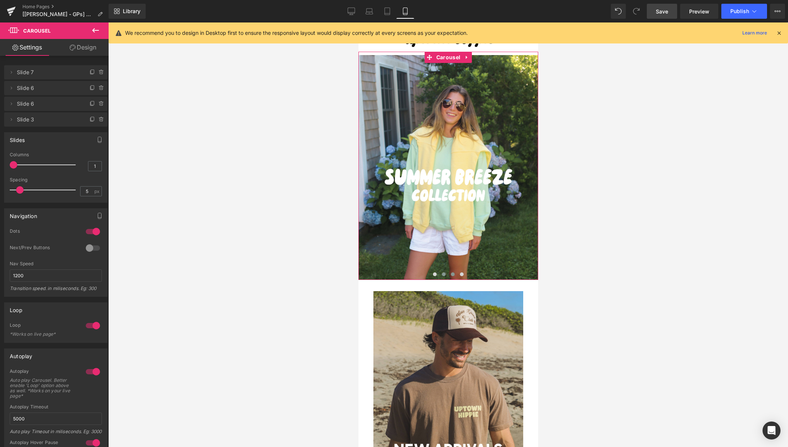
click at [452, 275] on span at bounding box center [453, 274] width 4 height 4
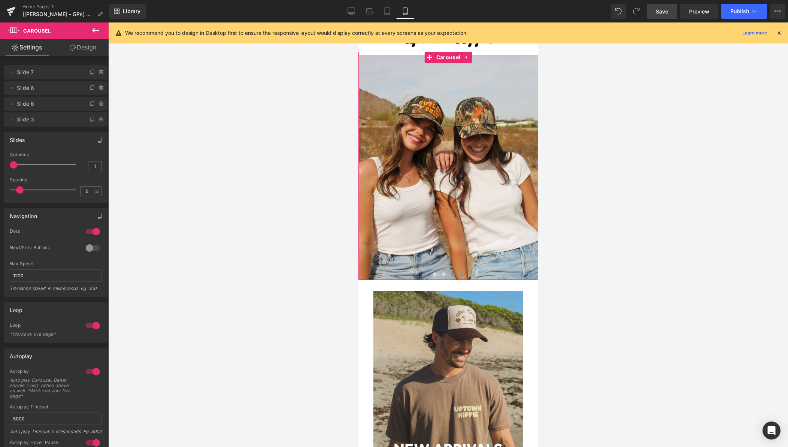
click at [463, 274] on span at bounding box center [462, 274] width 4 height 4
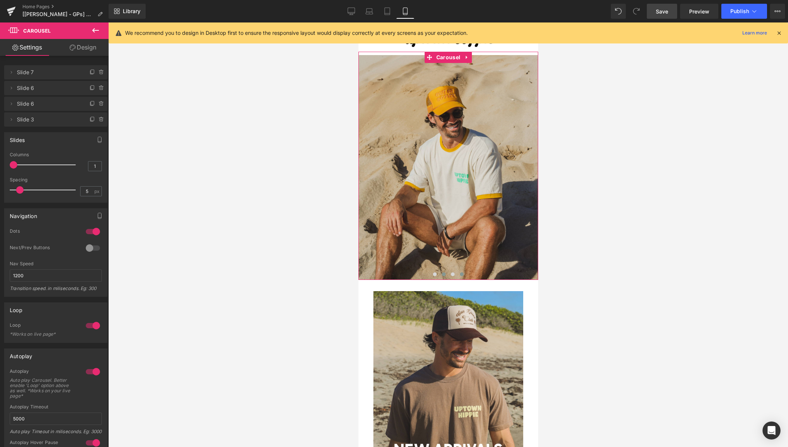
click at [445, 274] on span at bounding box center [444, 274] width 4 height 4
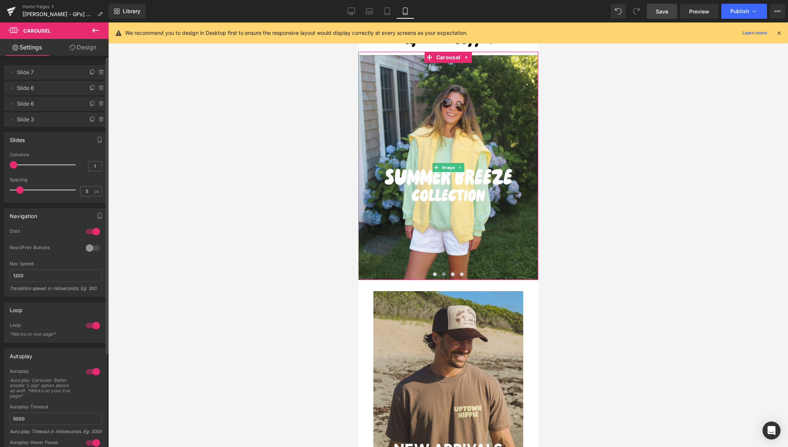
click at [25, 87] on span "Slide 6" at bounding box center [48, 88] width 63 height 14
click at [13, 90] on icon at bounding box center [11, 88] width 6 height 6
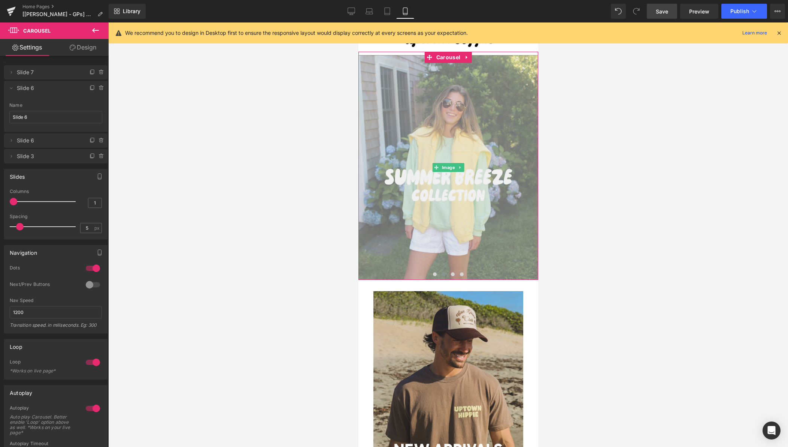
drag, startPoint x: 502, startPoint y: 221, endPoint x: 496, endPoint y: 221, distance: 5.3
click at [502, 221] on img at bounding box center [448, 167] width 180 height 225
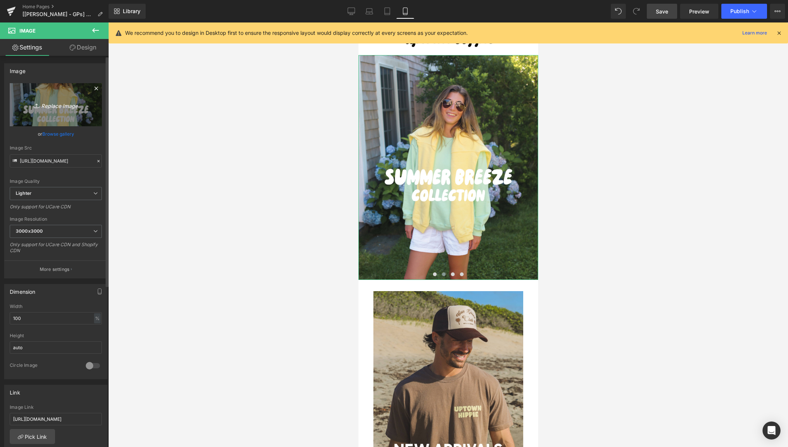
click at [57, 106] on icon "Replace Image" at bounding box center [56, 104] width 60 height 9
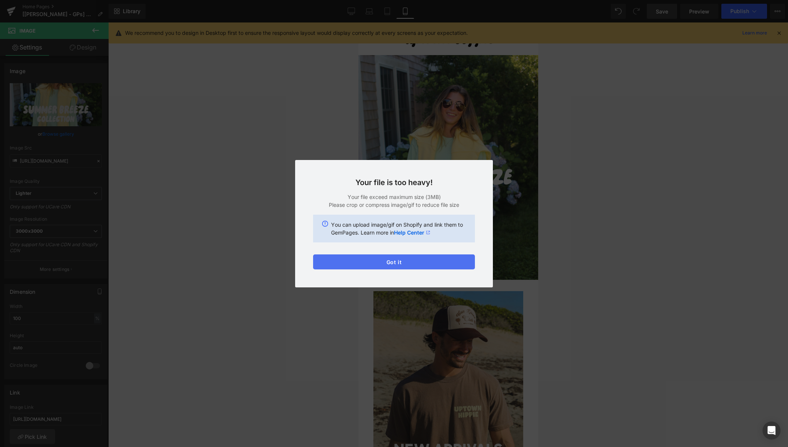
click at [449, 260] on button "Got it" at bounding box center [394, 261] width 162 height 15
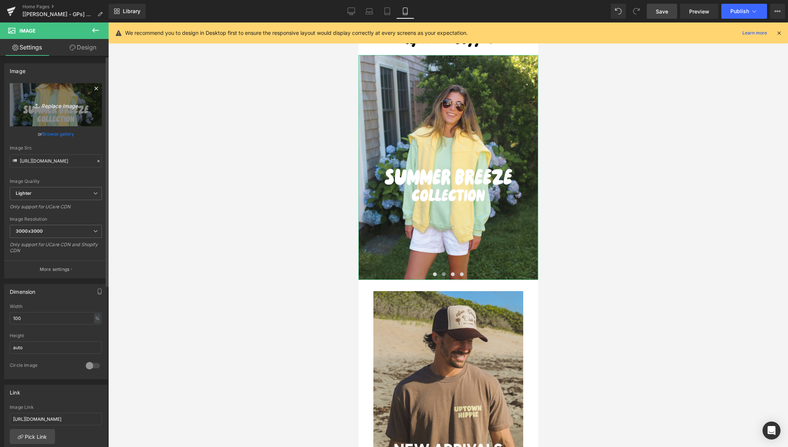
drag, startPoint x: 91, startPoint y: 87, endPoint x: 96, endPoint y: 86, distance: 4.3
click at [92, 87] on icon at bounding box center [96, 88] width 9 height 9
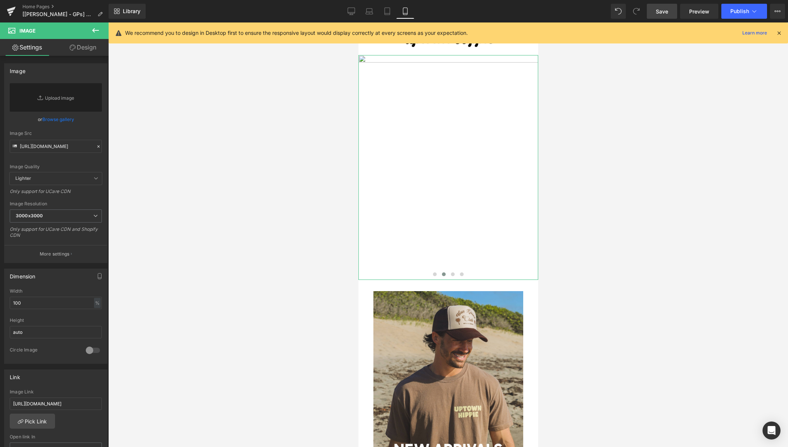
drag, startPoint x: 57, startPoint y: 118, endPoint x: 64, endPoint y: 121, distance: 7.2
click at [57, 118] on link "Browse gallery" at bounding box center [58, 119] width 32 height 13
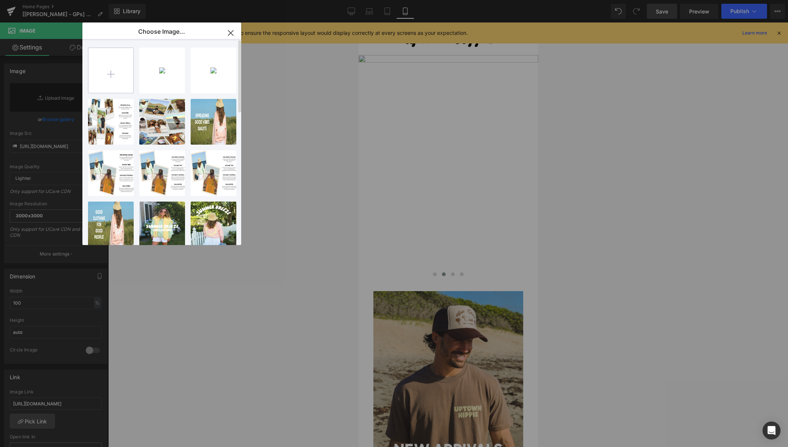
click at [97, 87] on input "file" at bounding box center [110, 70] width 45 height 45
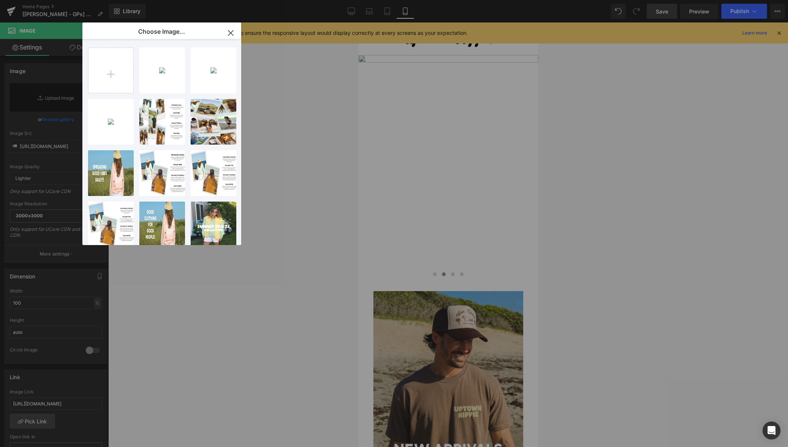
click at [0, 0] on div "356A737...f hp.jpg 868.36 KB" at bounding box center [0, 0] width 0 height 0
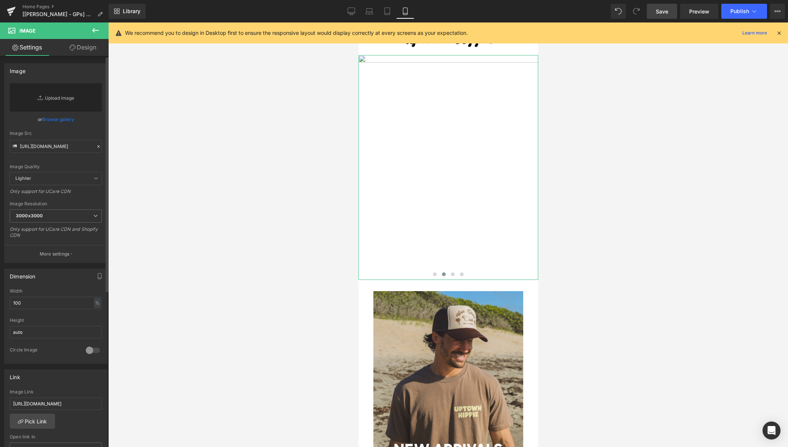
click at [60, 96] on link "Replace Image" at bounding box center [56, 97] width 92 height 28
click at [59, 118] on link "Browse gallery" at bounding box center [58, 119] width 32 height 13
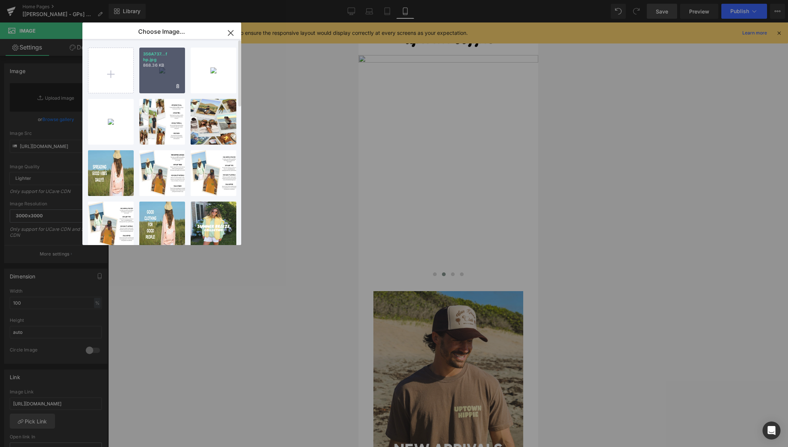
click at [152, 69] on div "356A737...f hp.jpg 868.36 KB" at bounding box center [162, 71] width 46 height 46
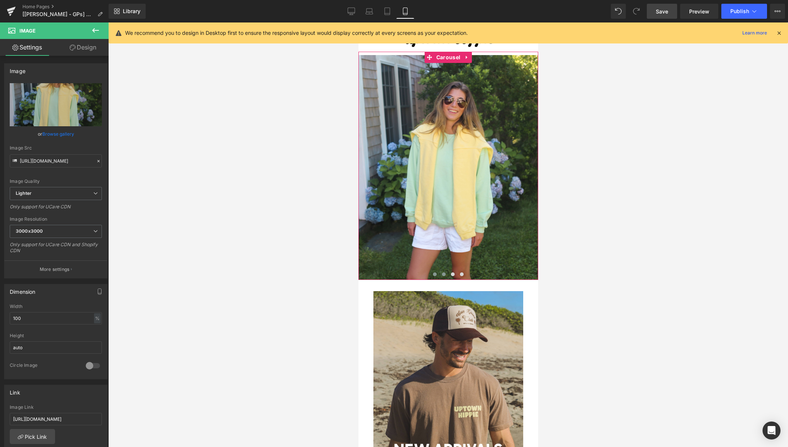
click at [434, 275] on span at bounding box center [435, 274] width 4 height 4
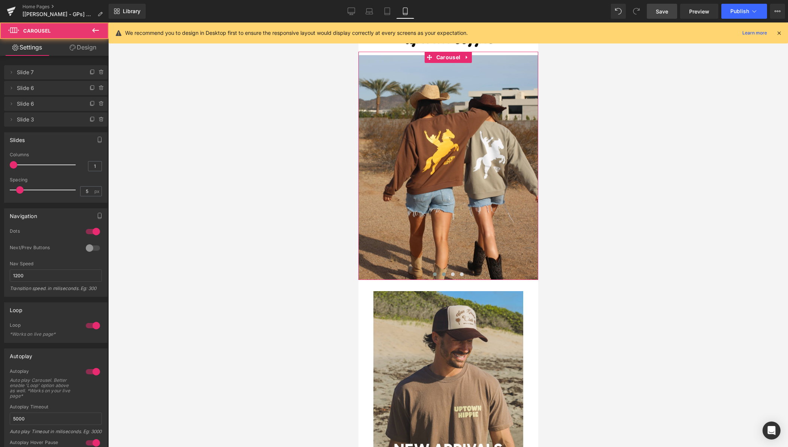
click at [445, 274] on button at bounding box center [443, 274] width 9 height 7
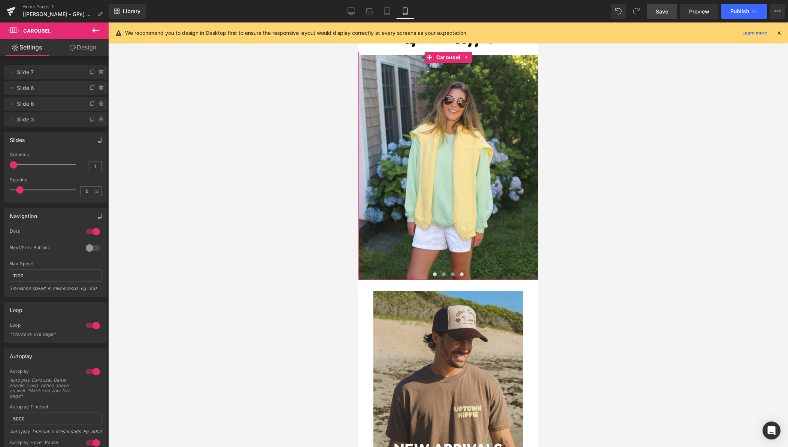
click at [451, 274] on span at bounding box center [453, 274] width 4 height 4
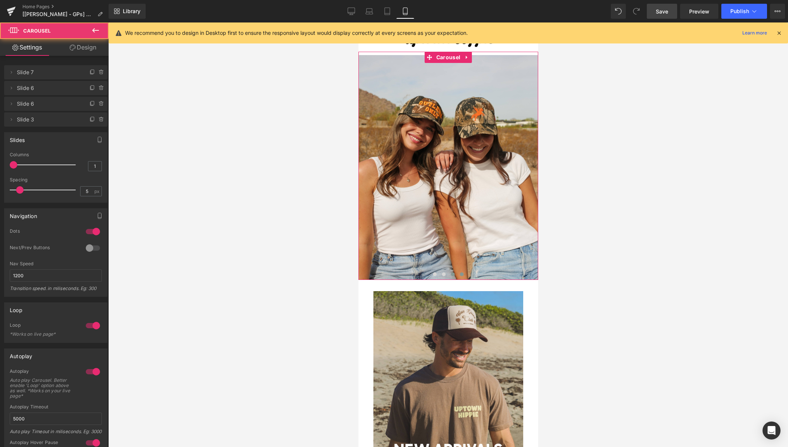
click at [460, 275] on span at bounding box center [462, 274] width 4 height 4
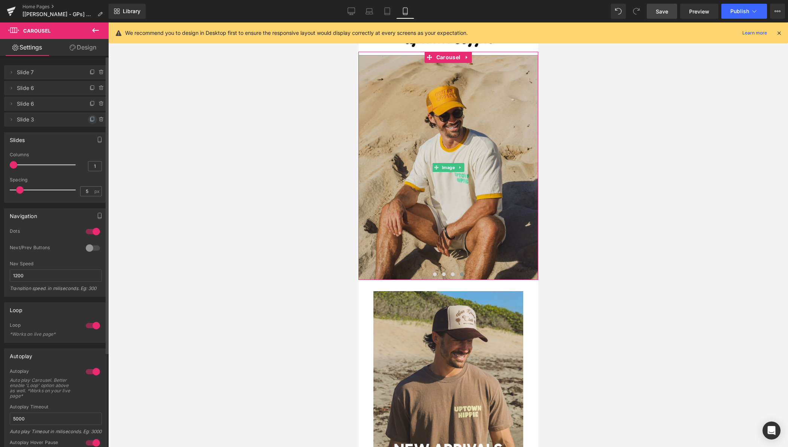
click at [90, 119] on icon at bounding box center [93, 120] width 6 height 6
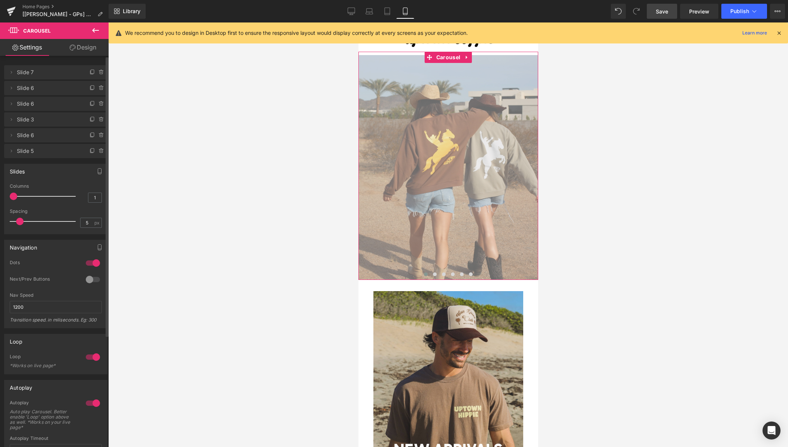
drag, startPoint x: 453, startPoint y: 276, endPoint x: 453, endPoint y: 269, distance: 7.1
click at [453, 276] on span at bounding box center [453, 274] width 4 height 4
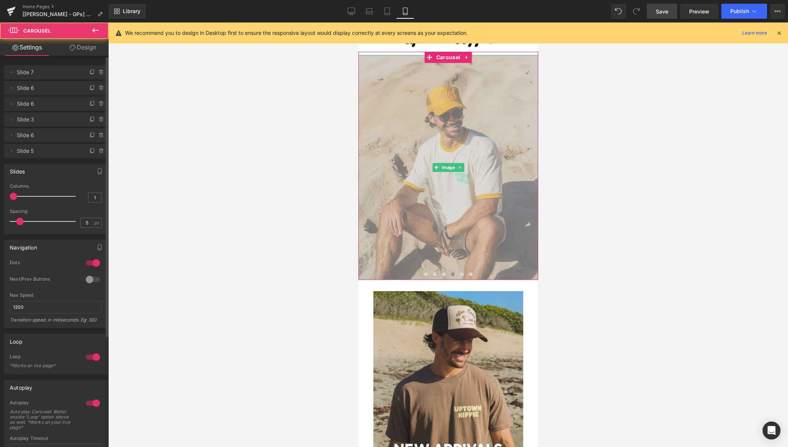
click at [453, 184] on img at bounding box center [448, 167] width 180 height 225
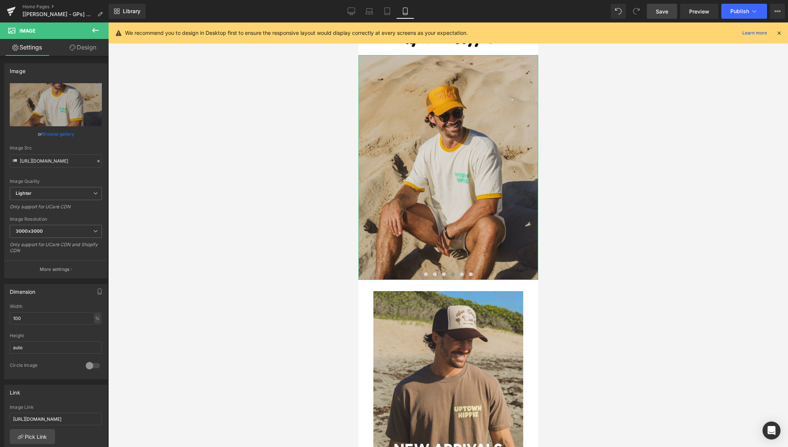
click at [59, 134] on link "Browse gallery" at bounding box center [58, 133] width 32 height 13
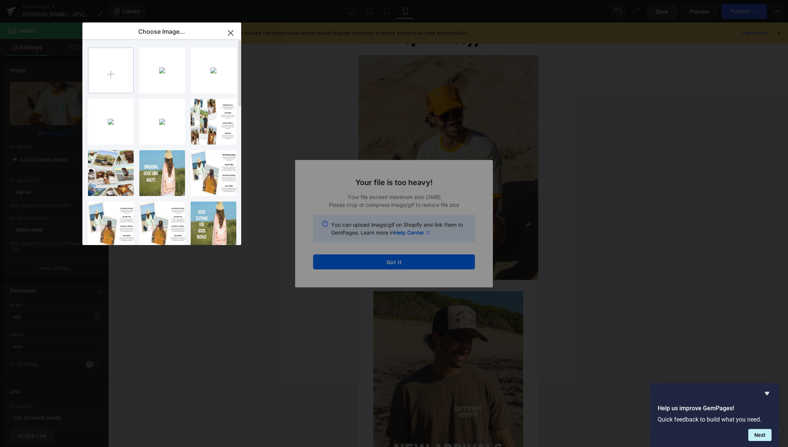
type input "C:\fakepath\Email hp.jpg"
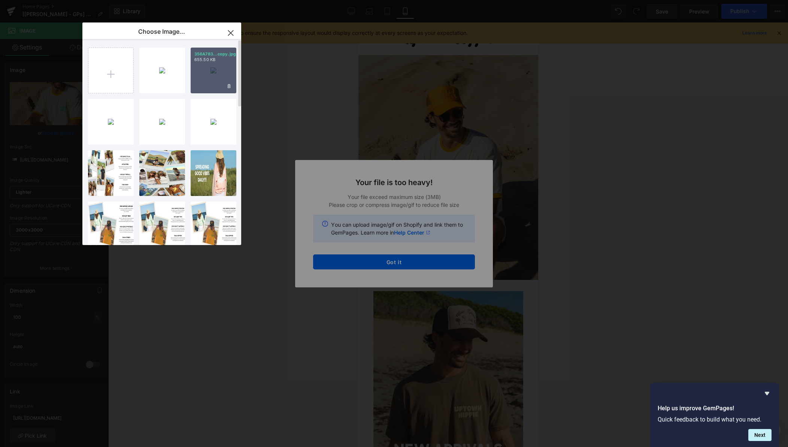
click at [216, 81] on div "356A783...copy.jpg 655.50 KB" at bounding box center [214, 71] width 46 height 46
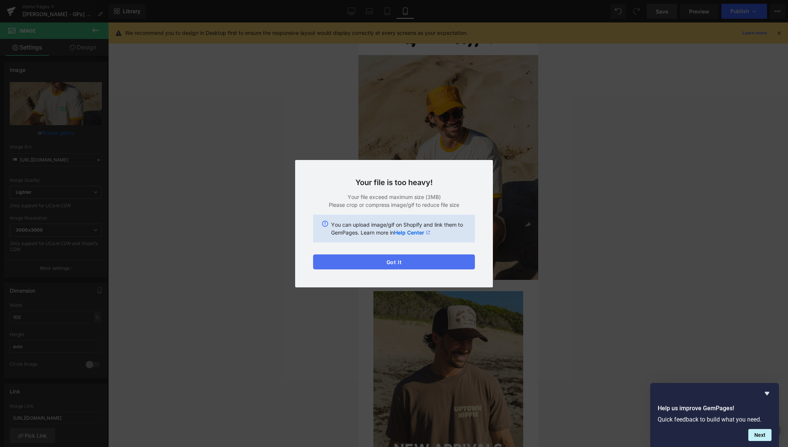
drag, startPoint x: 51, startPoint y: 241, endPoint x: 411, endPoint y: 264, distance: 360.8
click at [411, 264] on button "Got it" at bounding box center [394, 261] width 162 height 15
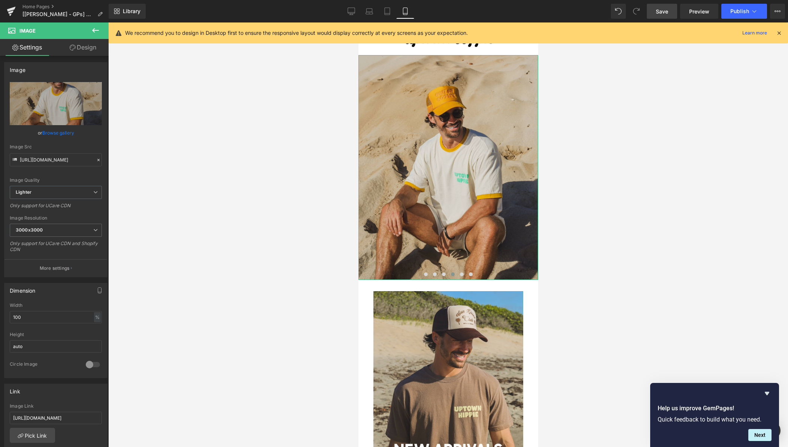
click at [64, 134] on link "Browse gallery" at bounding box center [58, 132] width 32 height 13
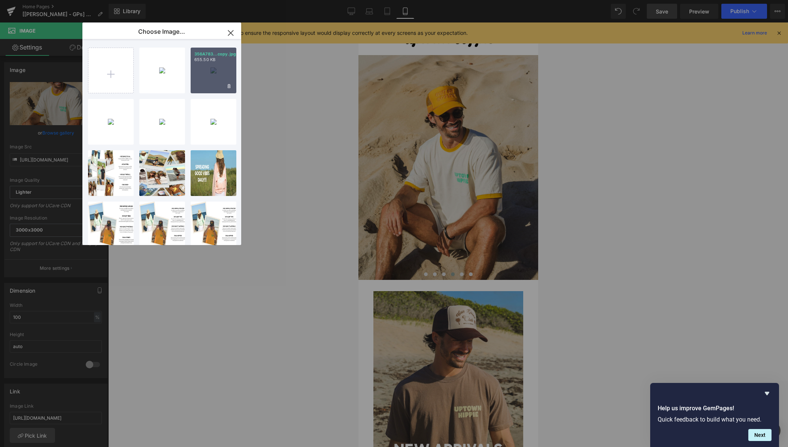
click at [216, 80] on div "356A783...copy.jpg 655.50 KB" at bounding box center [214, 71] width 46 height 46
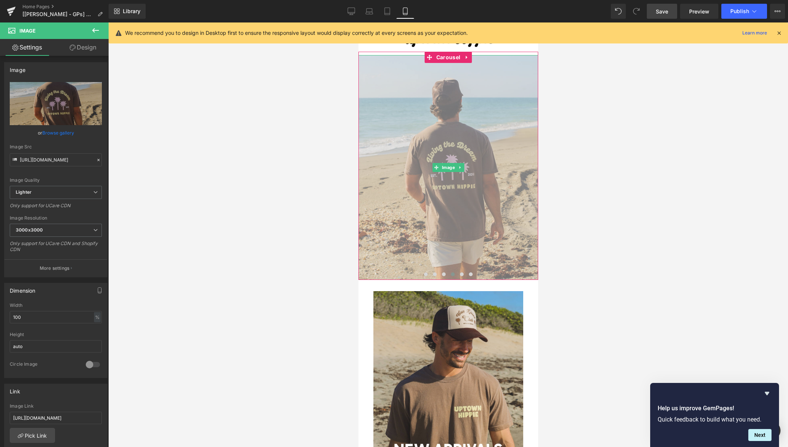
click at [426, 221] on img at bounding box center [448, 167] width 180 height 225
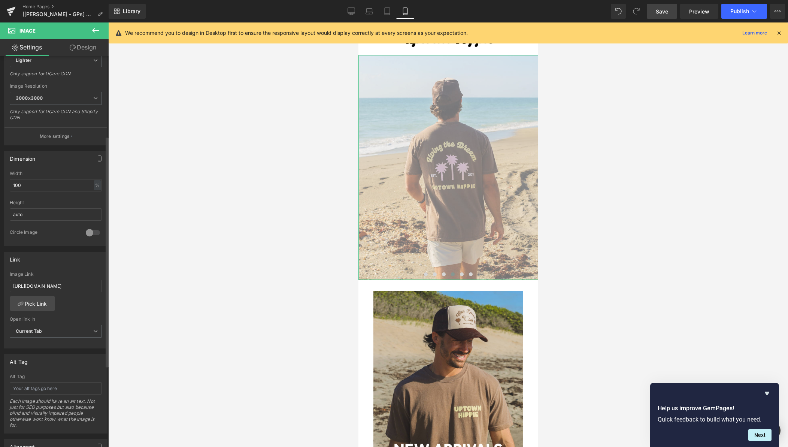
scroll to position [137, 0]
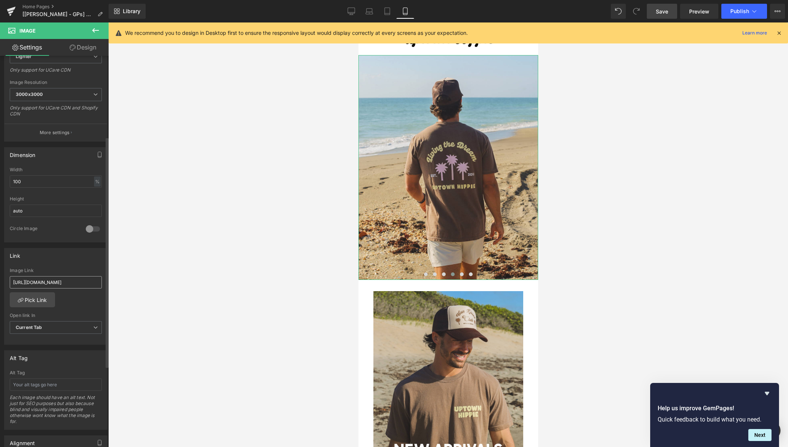
click at [84, 284] on input "https://uptownhippie.com/collections/summer-drop-1" at bounding box center [56, 282] width 92 height 12
click at [55, 281] on input "https://uptownhippie.com/collections/summer-drop-1" at bounding box center [56, 282] width 92 height 12
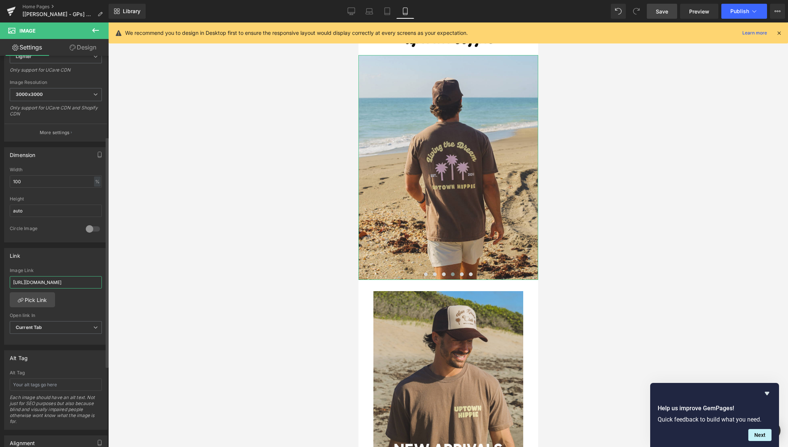
paste input "hirts"
type input "https://uptownhippie.com/collections/shirts"
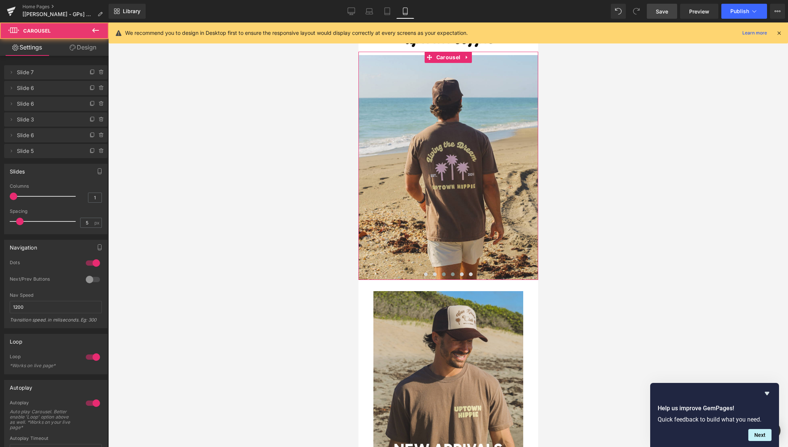
click at [444, 275] on span at bounding box center [444, 274] width 4 height 4
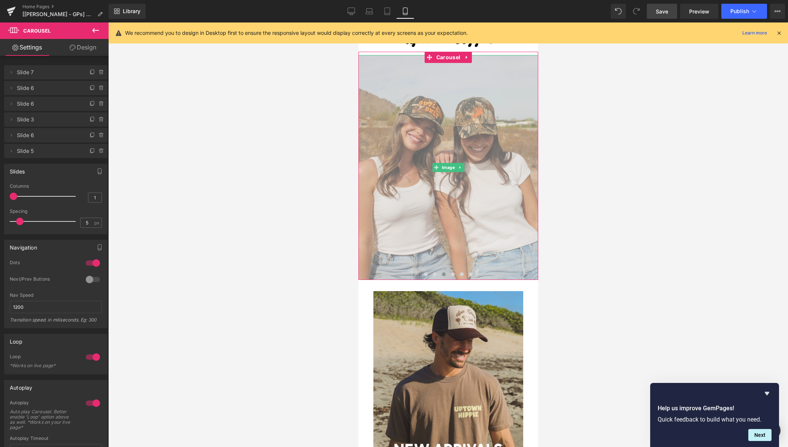
click at [465, 239] on img at bounding box center [448, 167] width 180 height 225
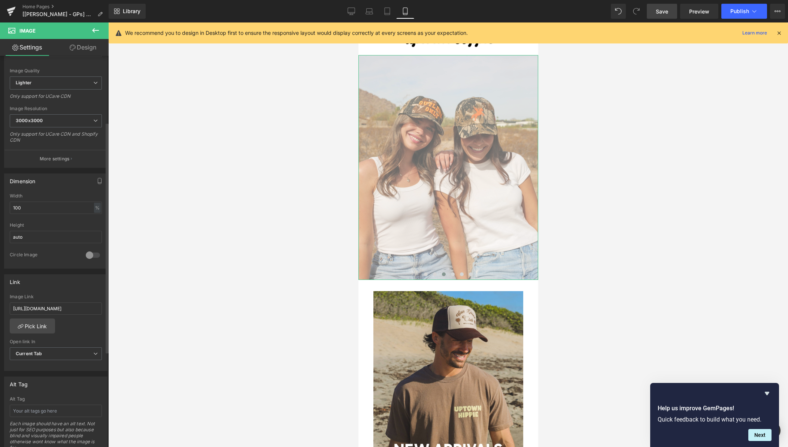
scroll to position [119, 0]
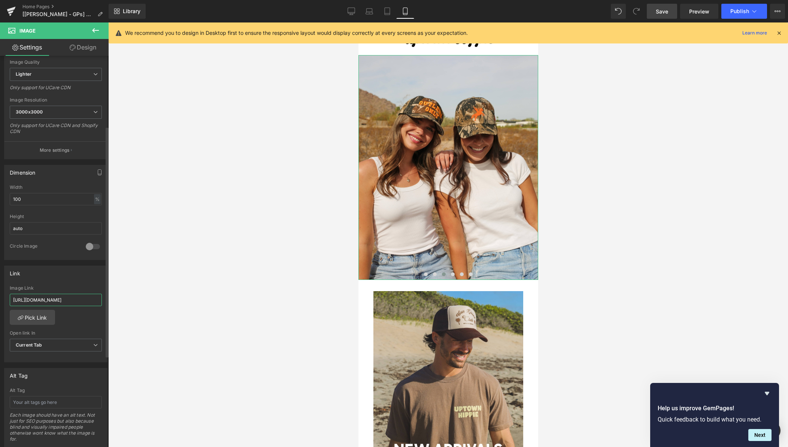
click at [82, 300] on input "https://uptownhippie.com/collections/wild-wild-west" at bounding box center [56, 300] width 92 height 12
click at [434, 274] on span at bounding box center [435, 274] width 4 height 4
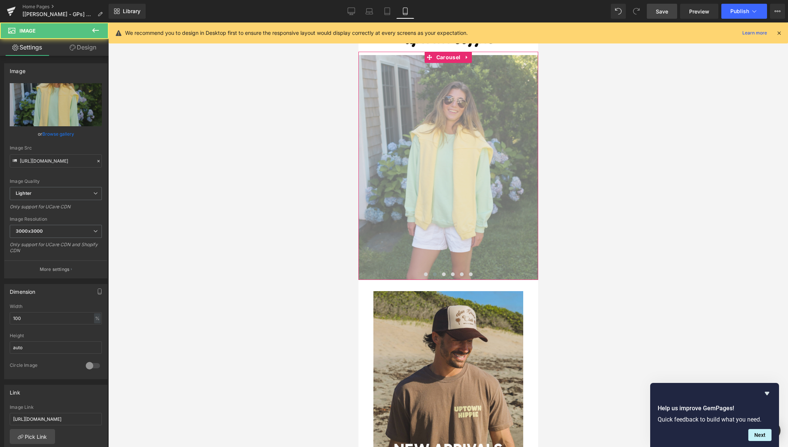
click at [450, 250] on img at bounding box center [448, 167] width 180 height 225
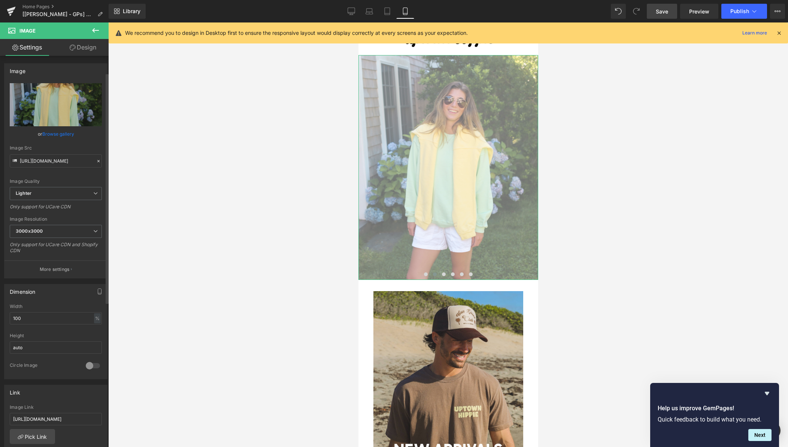
scroll to position [101, 0]
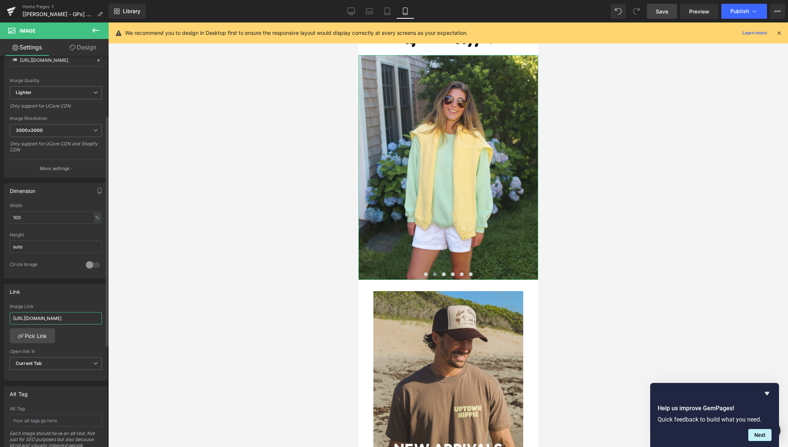
click at [70, 314] on input "https://uptownhippie.com/collections/summer-breeze" at bounding box center [56, 318] width 92 height 12
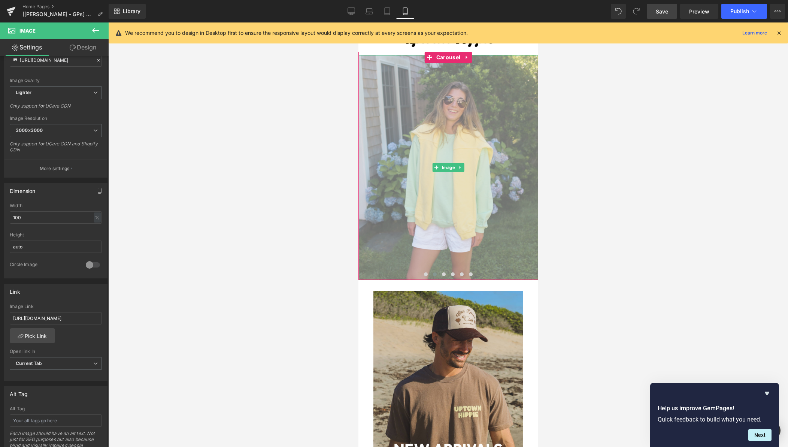
click at [425, 161] on img at bounding box center [448, 167] width 180 height 225
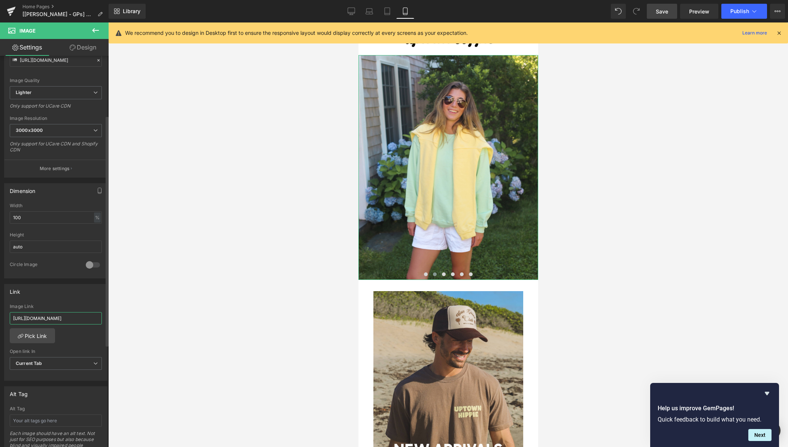
click at [65, 312] on input "https://uptownhippie.com/collections/summer-breeze" at bounding box center [56, 318] width 92 height 12
click at [64, 316] on input "https://uptownhippie.com/collections/summer-breeze" at bounding box center [56, 318] width 92 height 12
paste input "weatshirts"
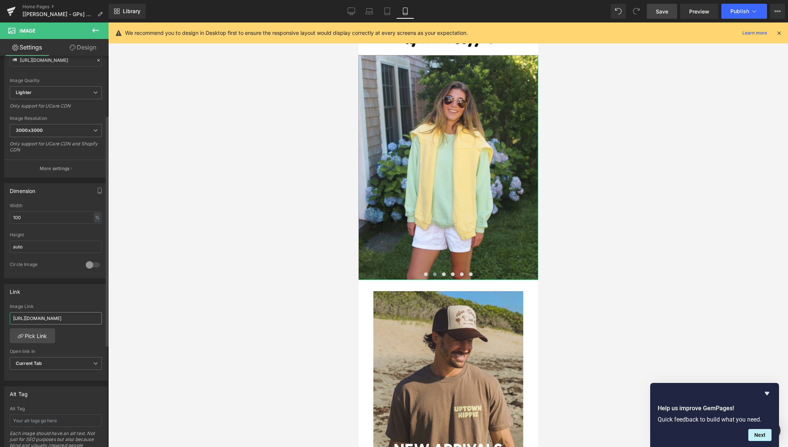
type input "https://uptownhippie.com/collections/sweatshirts"
click at [426, 274] on span at bounding box center [426, 274] width 4 height 4
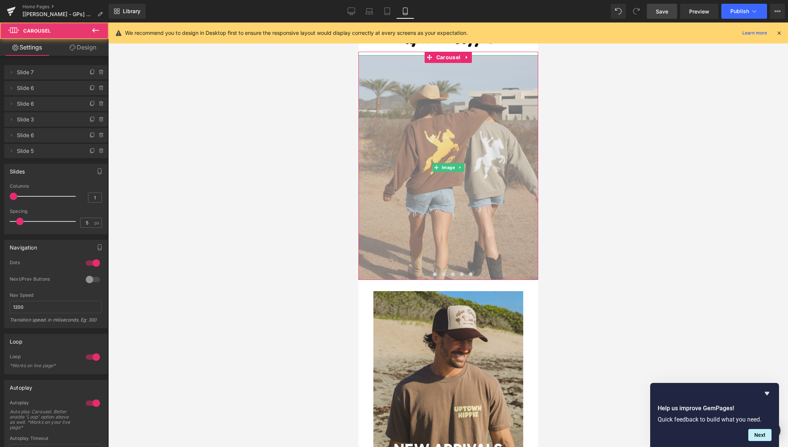
click at [438, 222] on img at bounding box center [448, 167] width 180 height 225
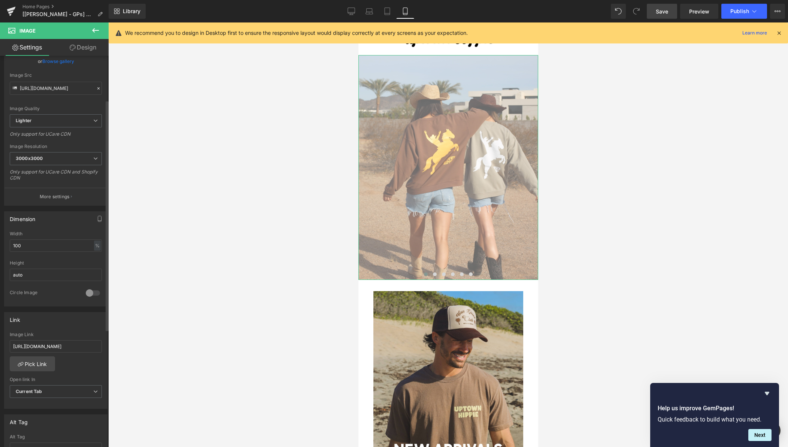
scroll to position [75, 0]
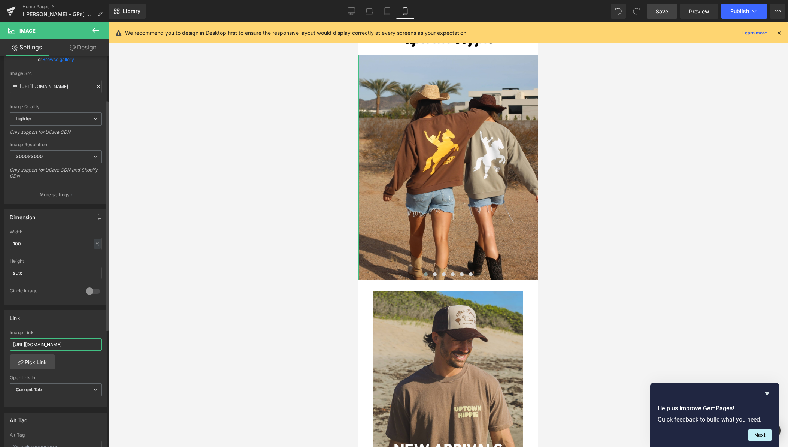
click at [74, 345] on input "https://uptownhippie.com/collections/wild-wild-west" at bounding box center [56, 344] width 92 height 12
paste input "sweatshirts"
type input "https://uptownhippie.com/collections/sweatshirts"
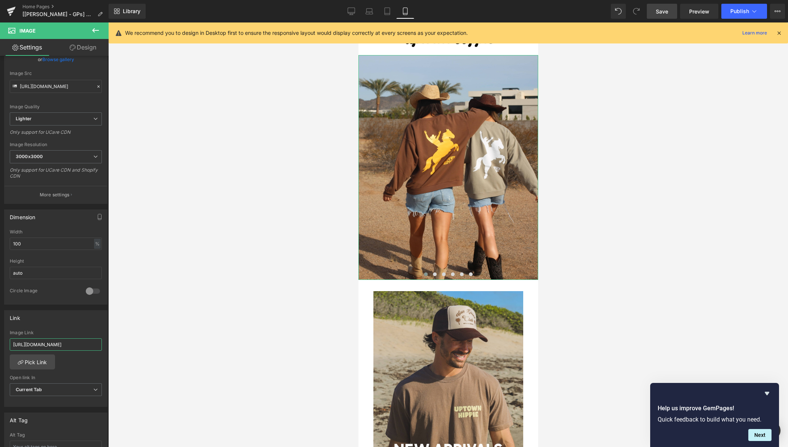
scroll to position [0, 22]
click at [436, 274] on span at bounding box center [435, 274] width 4 height 4
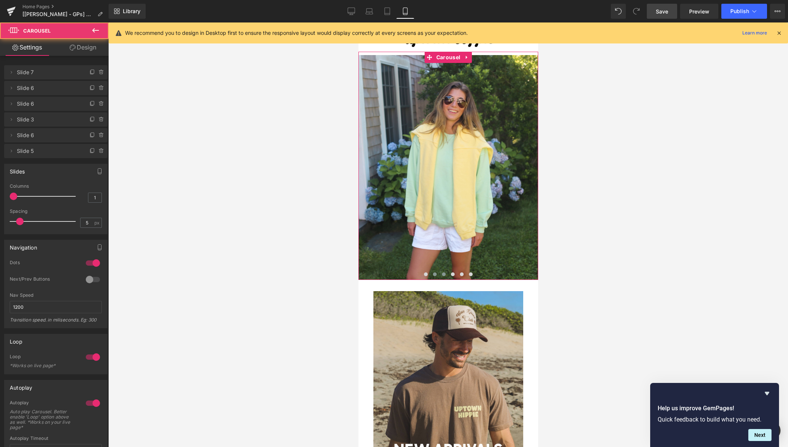
click at [445, 275] on button at bounding box center [443, 274] width 9 height 7
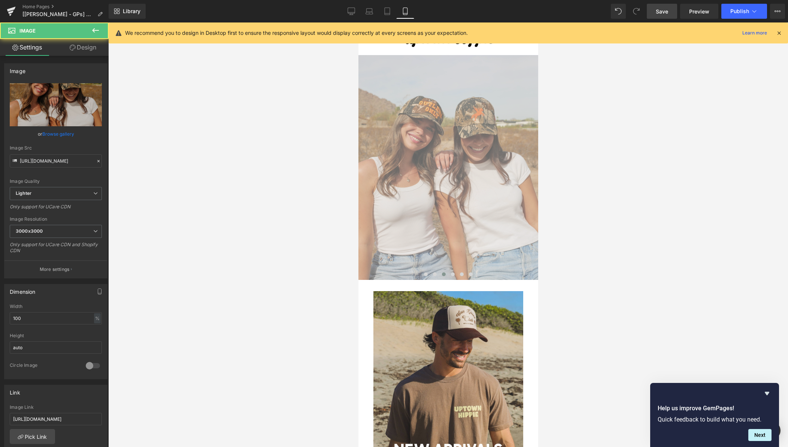
click at [412, 208] on img at bounding box center [448, 167] width 180 height 225
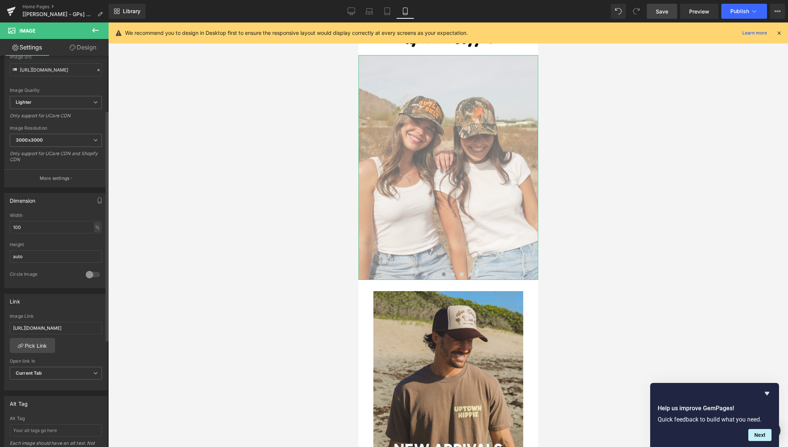
scroll to position [98, 0]
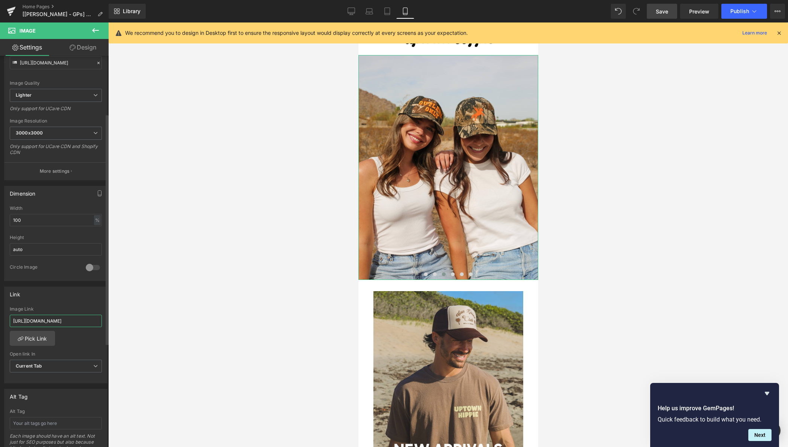
click at [63, 321] on input "https://uptownhippie.com/collections/wild-wild-west" at bounding box center [56, 321] width 92 height 12
paste input "snapback-hats"
type input "https://uptownhippie.com/collections/snapback-hats"
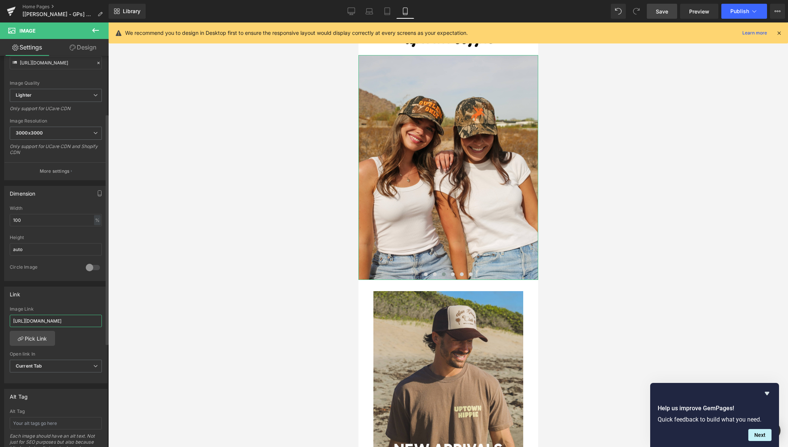
scroll to position [0, 30]
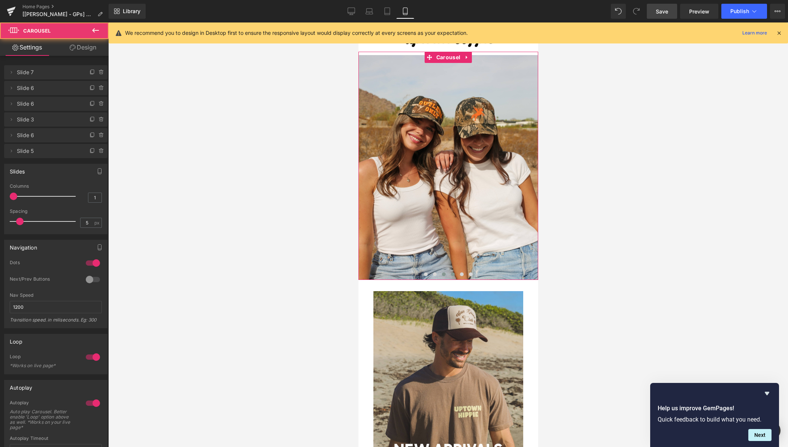
click at [453, 275] on span at bounding box center [453, 274] width 4 height 4
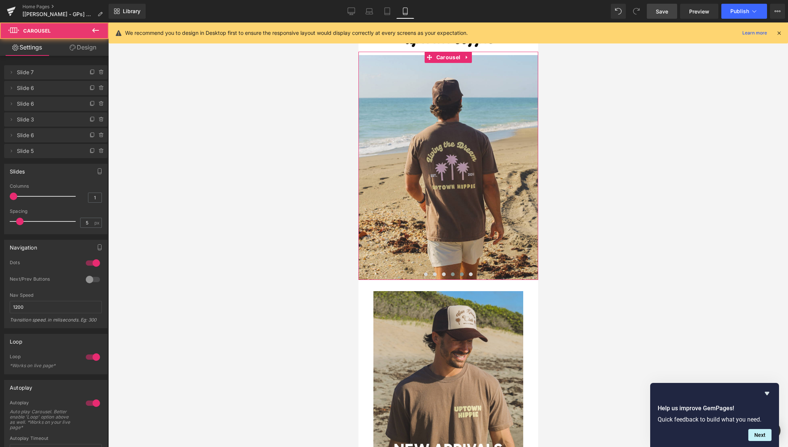
click at [462, 275] on span at bounding box center [462, 274] width 4 height 4
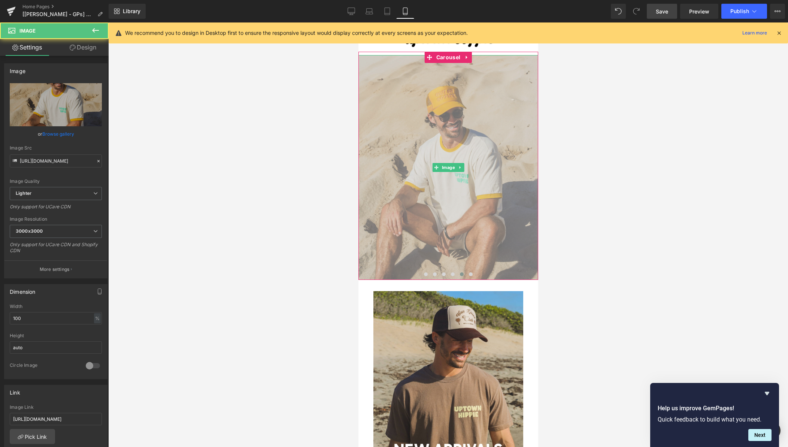
click at [474, 220] on img at bounding box center [448, 167] width 180 height 225
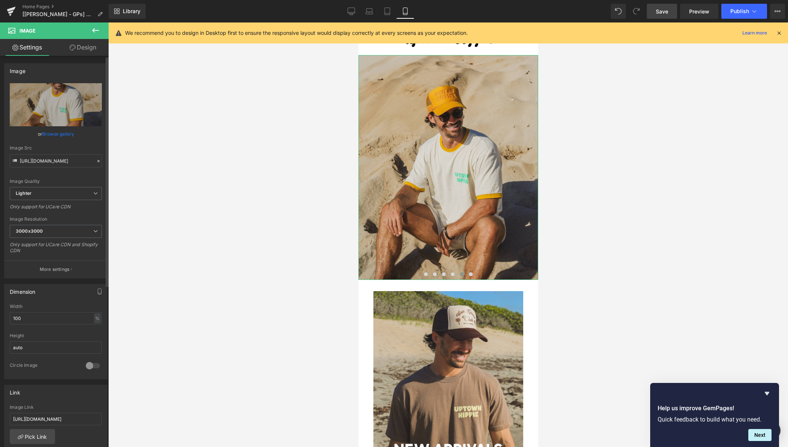
click at [59, 134] on link "Browse gallery" at bounding box center [58, 133] width 32 height 13
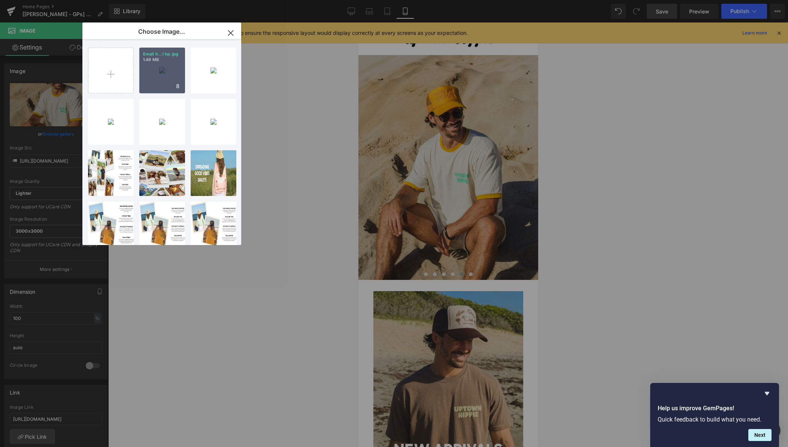
click at [156, 80] on div "Email h...l hp.jpg 1.49 MB" at bounding box center [162, 71] width 46 height 46
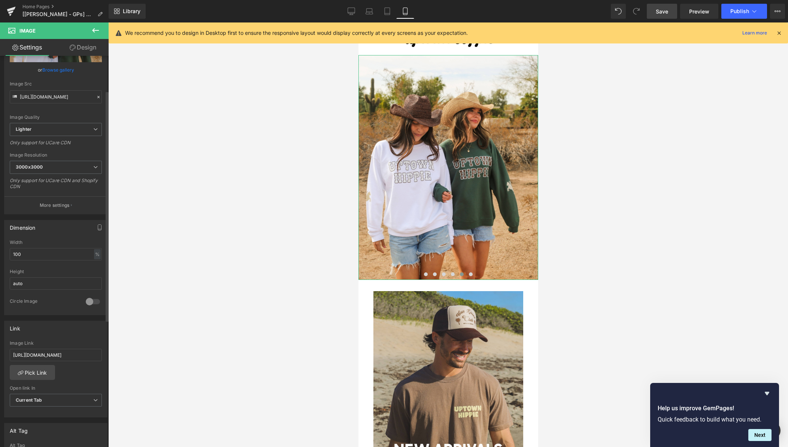
scroll to position [79, 0]
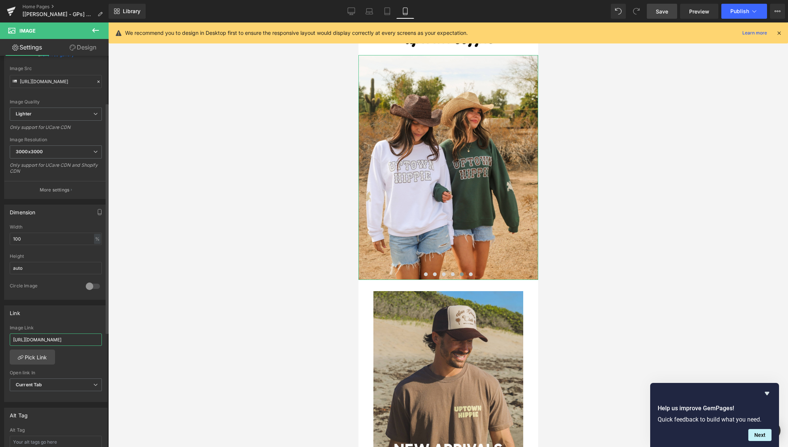
click at [60, 339] on input "https://uptownhippie.com/collections/summer-drop-1" at bounding box center [56, 339] width 92 height 12
paste input "weatshirts"
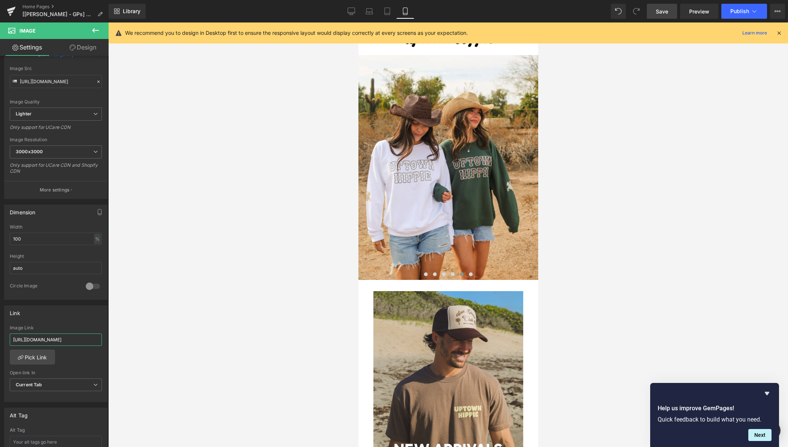
type input "https://uptownhippie.com/collections/sweatshirts"
drag, startPoint x: 667, startPoint y: 16, endPoint x: 83, endPoint y: 248, distance: 627.6
click at [667, 16] on link "Save" at bounding box center [662, 11] width 30 height 15
click at [426, 276] on span at bounding box center [426, 274] width 4 height 4
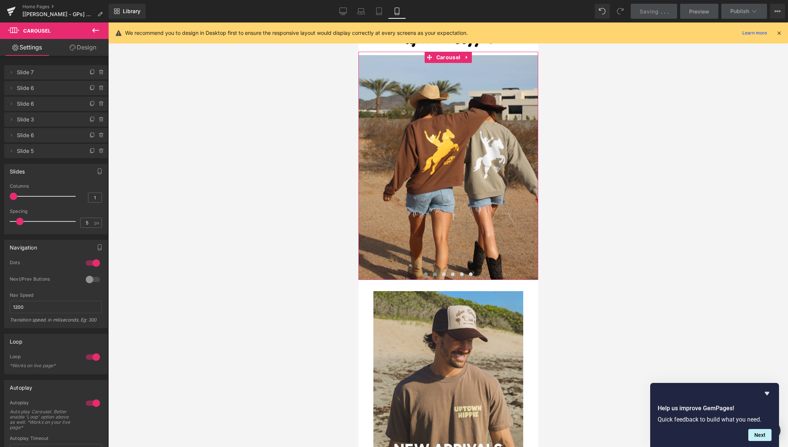
click at [434, 275] on span at bounding box center [435, 274] width 4 height 4
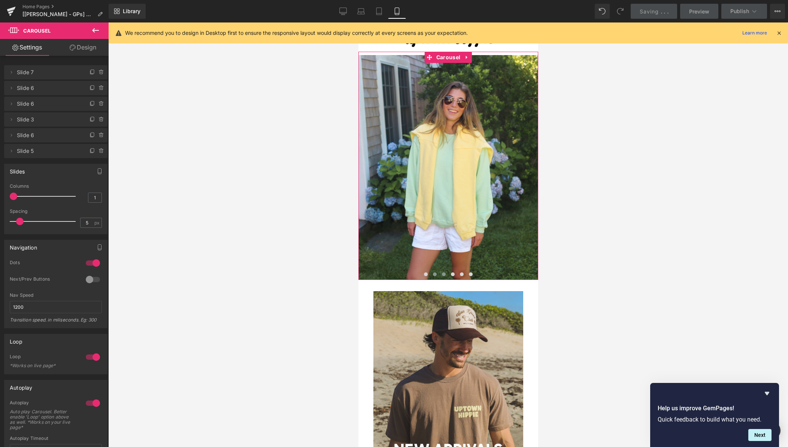
click at [443, 275] on span at bounding box center [444, 274] width 4 height 4
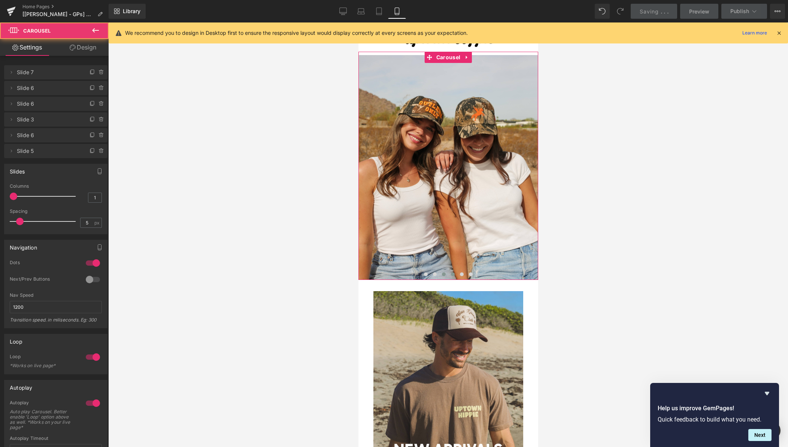
click at [453, 275] on span at bounding box center [453, 274] width 4 height 4
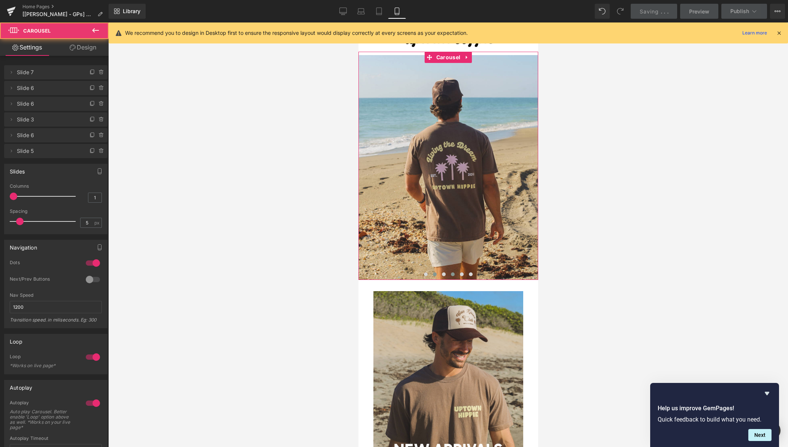
drag, startPoint x: 431, startPoint y: 275, endPoint x: 435, endPoint y: 274, distance: 3.8
click at [431, 275] on button at bounding box center [434, 274] width 9 height 7
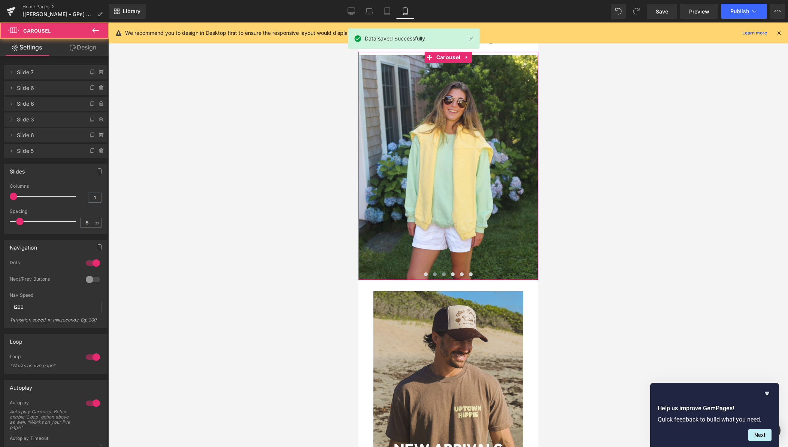
click at [445, 274] on span at bounding box center [444, 274] width 4 height 4
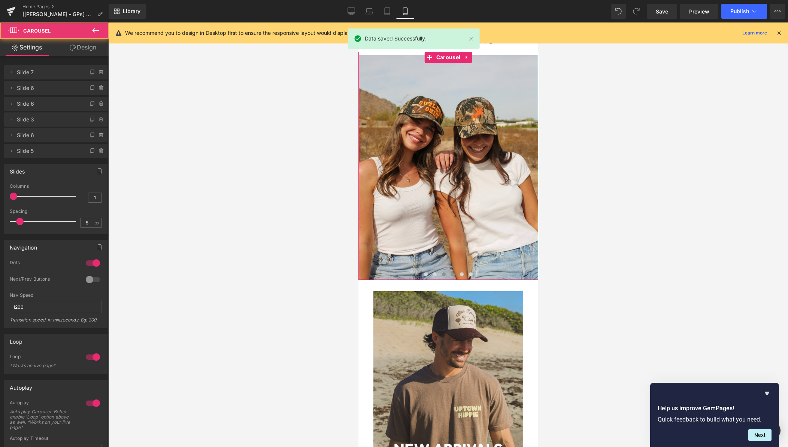
click at [453, 275] on span at bounding box center [453, 274] width 4 height 4
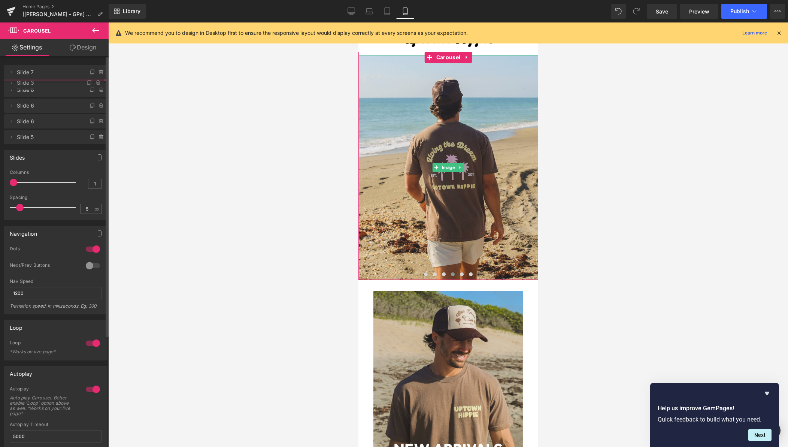
drag, startPoint x: 49, startPoint y: 121, endPoint x: 49, endPoint y: 84, distance: 36.7
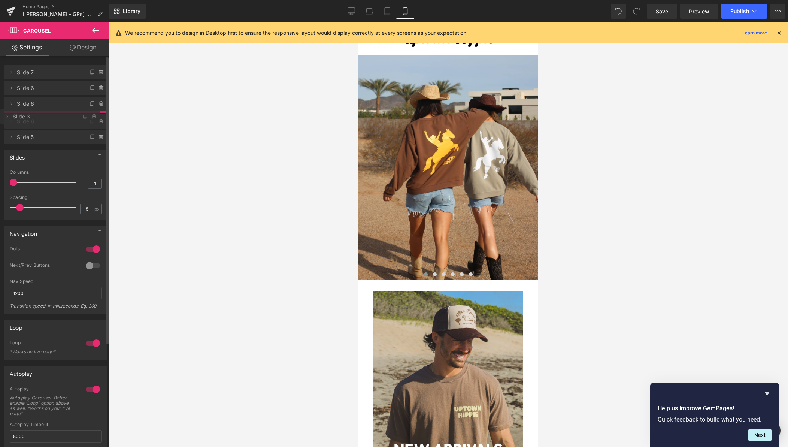
drag, startPoint x: 43, startPoint y: 87, endPoint x: 63, endPoint y: 112, distance: 31.5
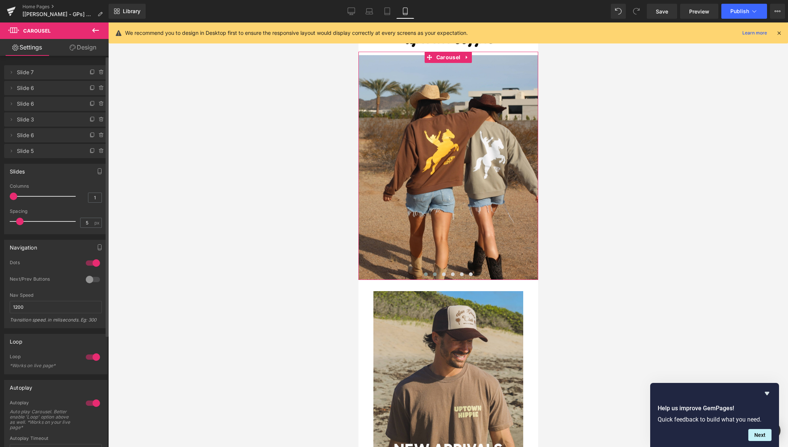
click at [433, 274] on span at bounding box center [435, 274] width 4 height 4
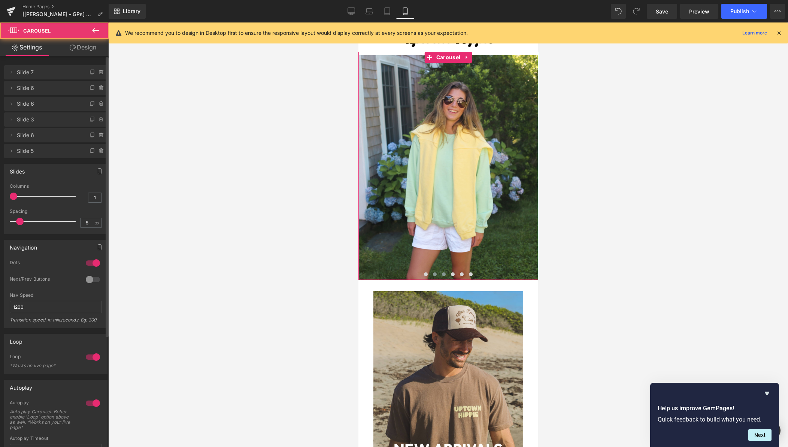
click at [443, 276] on span at bounding box center [444, 274] width 4 height 4
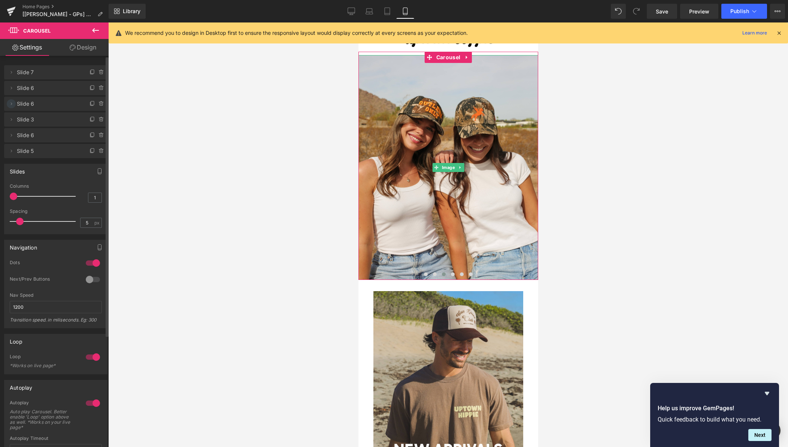
click at [11, 105] on icon at bounding box center [11, 103] width 1 height 3
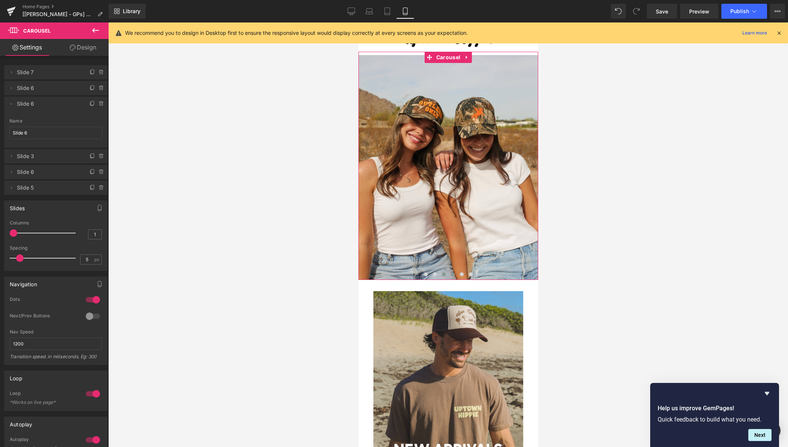
click at [452, 273] on span at bounding box center [453, 274] width 4 height 4
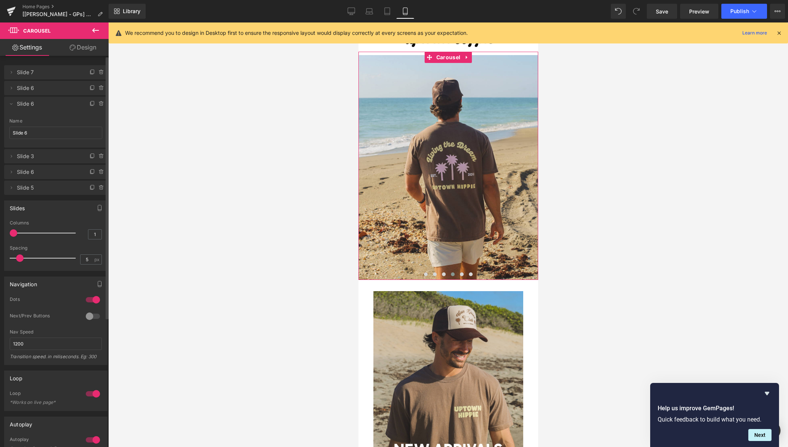
drag, startPoint x: 10, startPoint y: 105, endPoint x: 28, endPoint y: 105, distance: 18.0
click at [10, 105] on icon at bounding box center [11, 104] width 6 height 6
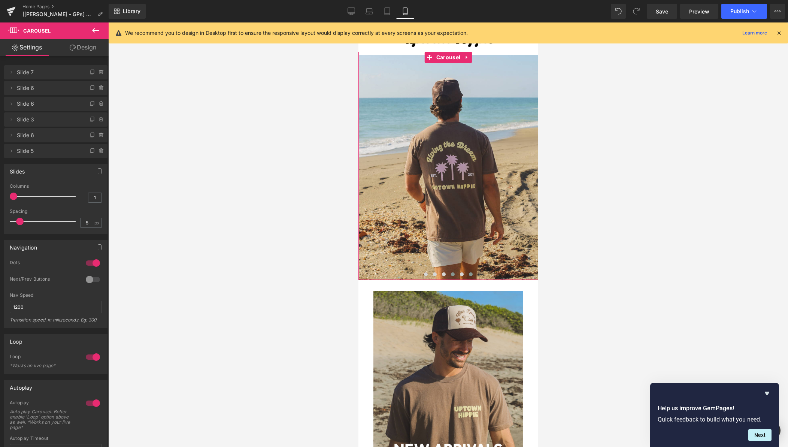
drag, startPoint x: 462, startPoint y: 274, endPoint x: 471, endPoint y: 275, distance: 9.4
click at [462, 274] on span at bounding box center [462, 274] width 4 height 4
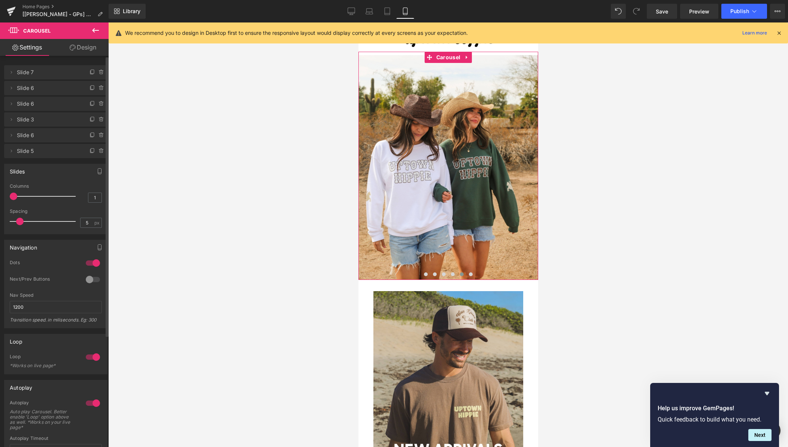
drag, startPoint x: 10, startPoint y: 136, endPoint x: 27, endPoint y: 109, distance: 31.4
click at [20, 64] on ul "Delete Cancel Slide 7 Slide 7 Name Slide 7 Delete Cancel Slide 6 Slide 6 Name S…" at bounding box center [55, 64] width 103 height 0
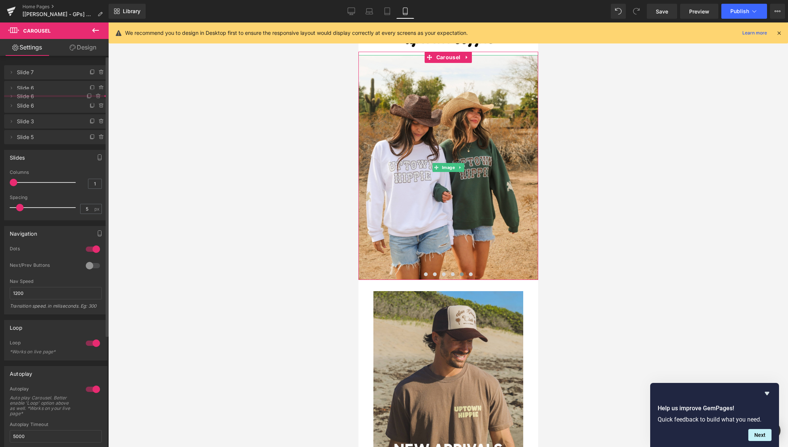
drag, startPoint x: 44, startPoint y: 134, endPoint x: 46, endPoint y: 95, distance: 39.0
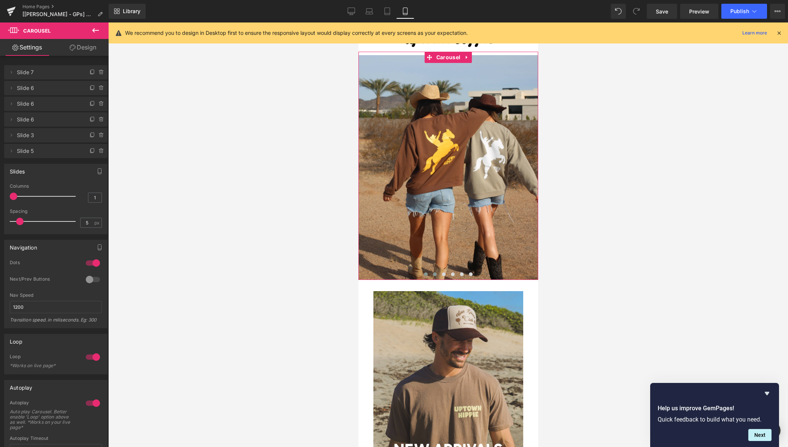
click at [434, 276] on button at bounding box center [434, 274] width 9 height 7
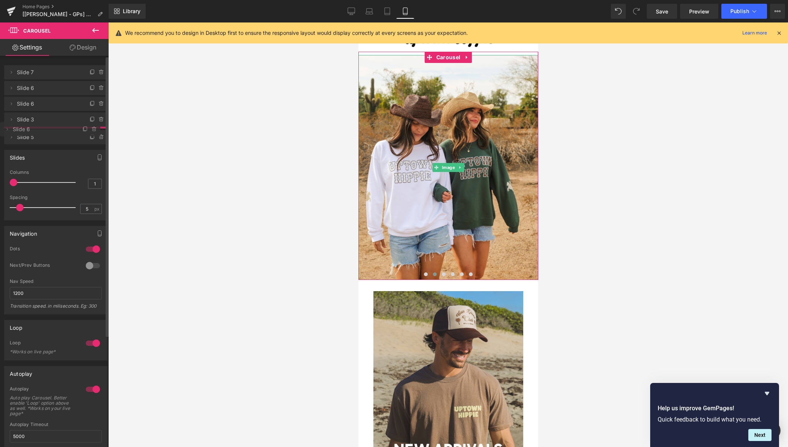
drag, startPoint x: 46, startPoint y: 87, endPoint x: 49, endPoint y: 128, distance: 40.6
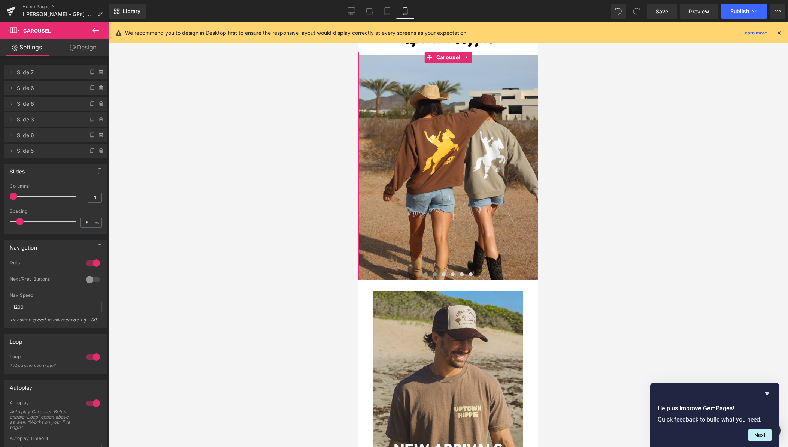
click at [438, 275] on button at bounding box center [434, 274] width 9 height 7
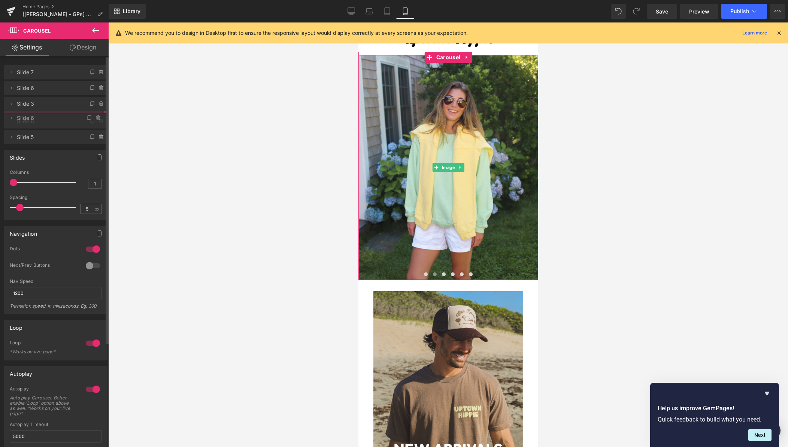
drag, startPoint x: 44, startPoint y: 87, endPoint x: 46, endPoint y: 117, distance: 29.7
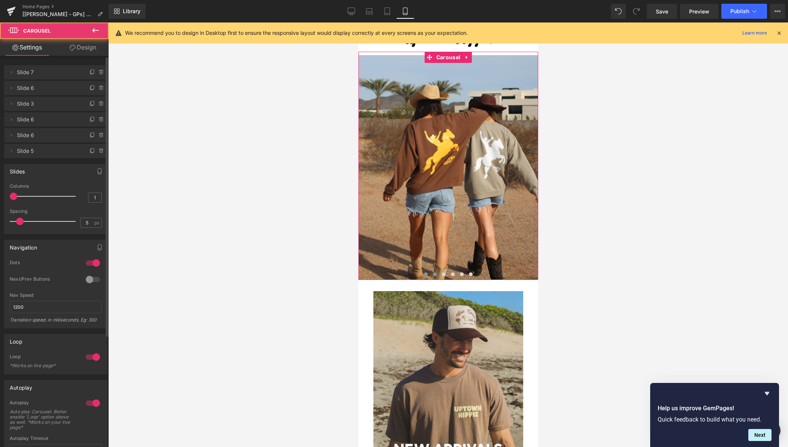
click at [435, 274] on span at bounding box center [435, 274] width 4 height 4
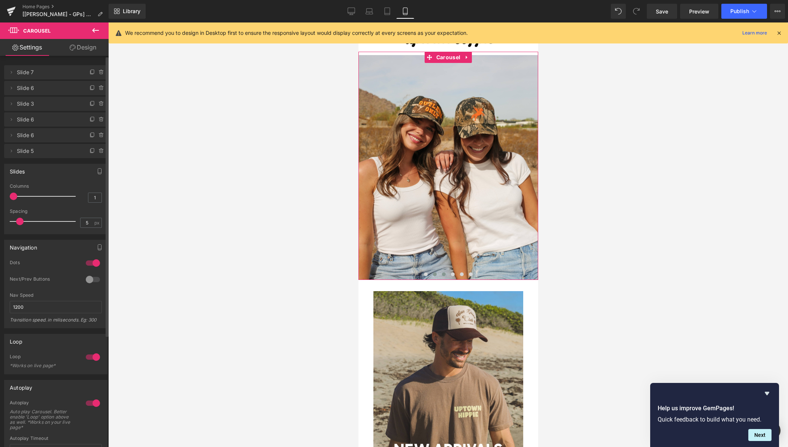
click at [445, 275] on button at bounding box center [443, 274] width 9 height 7
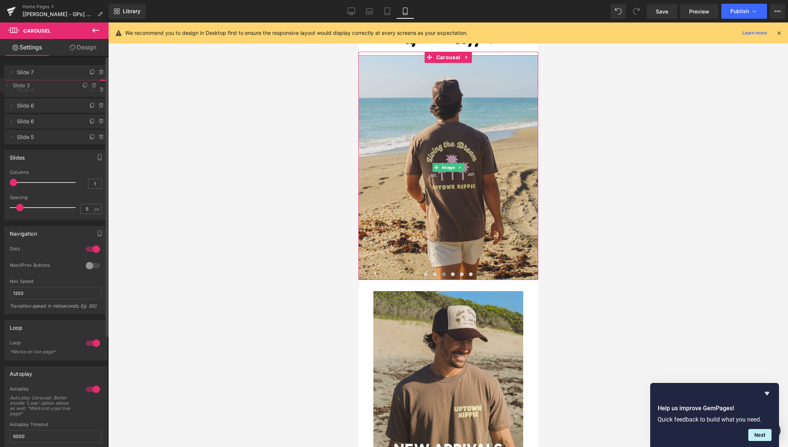
drag, startPoint x: 54, startPoint y: 104, endPoint x: 67, endPoint y: 93, distance: 16.8
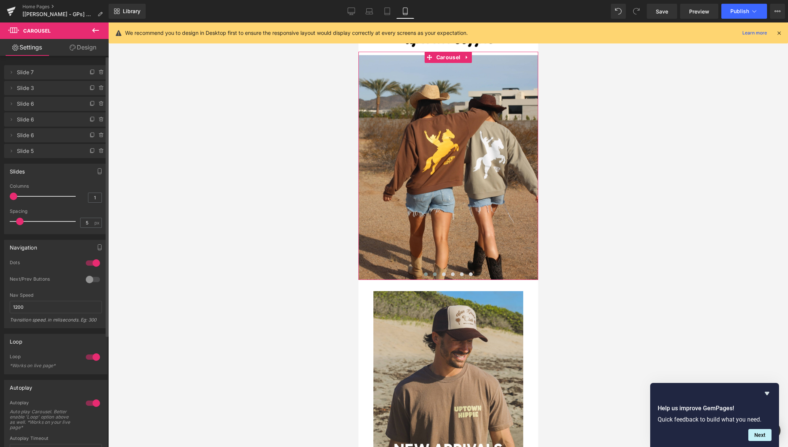
click at [435, 275] on span at bounding box center [435, 274] width 4 height 4
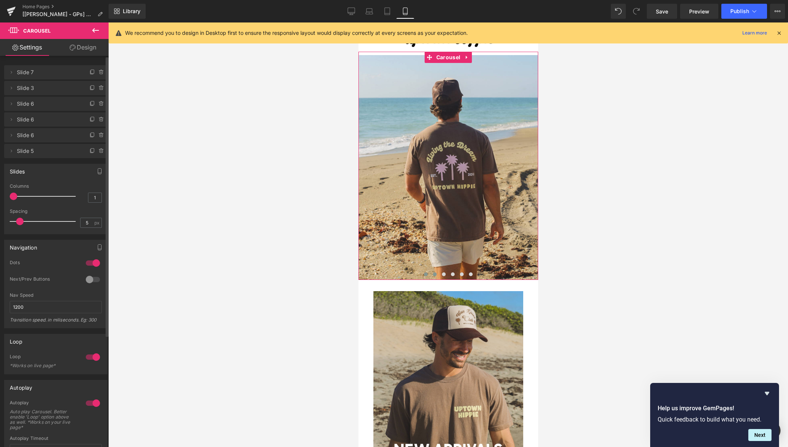
click at [425, 275] on span at bounding box center [426, 274] width 4 height 4
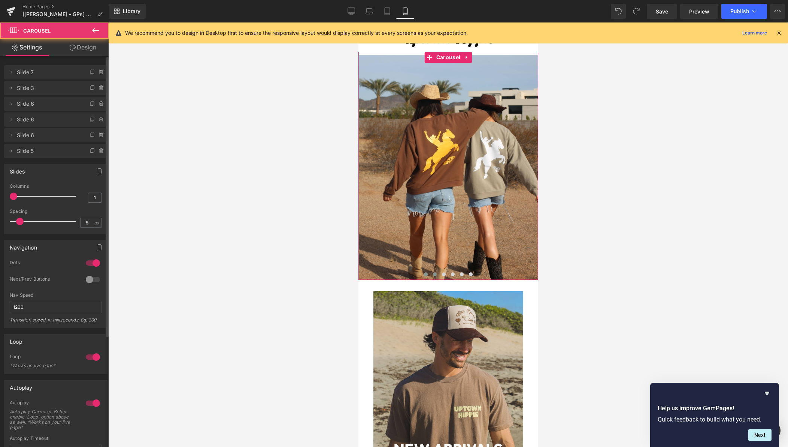
click at [436, 275] on span at bounding box center [435, 274] width 4 height 4
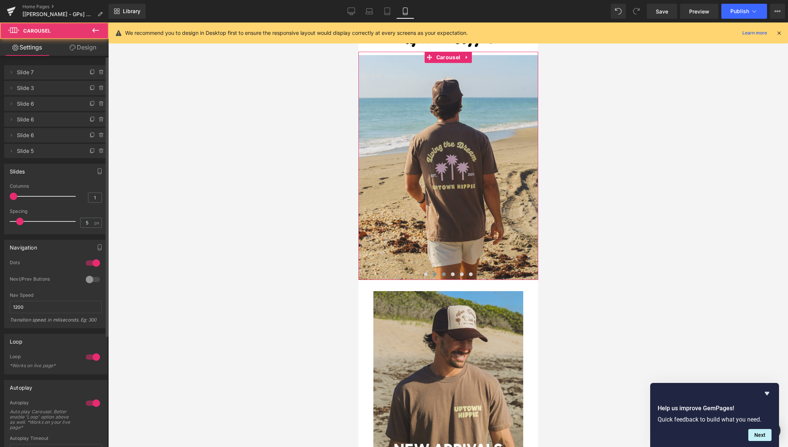
click at [442, 275] on span at bounding box center [444, 274] width 4 height 4
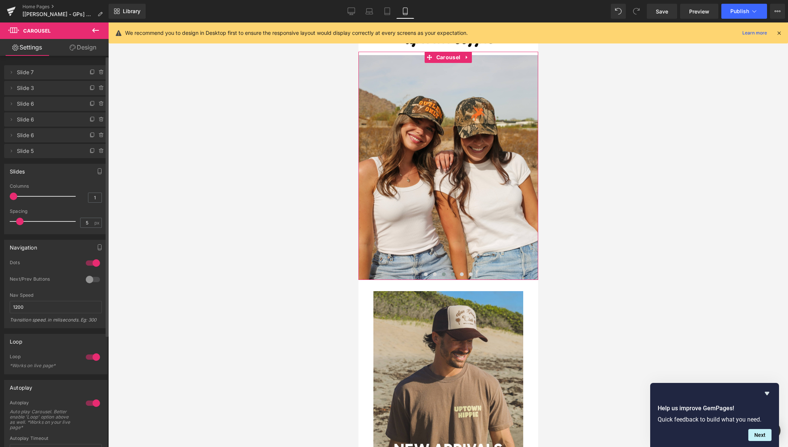
click at [451, 275] on span at bounding box center [453, 274] width 4 height 4
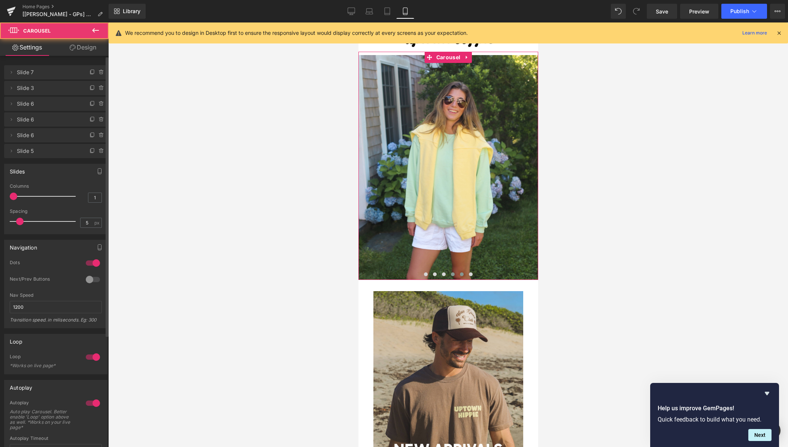
click at [461, 276] on span at bounding box center [462, 274] width 4 height 4
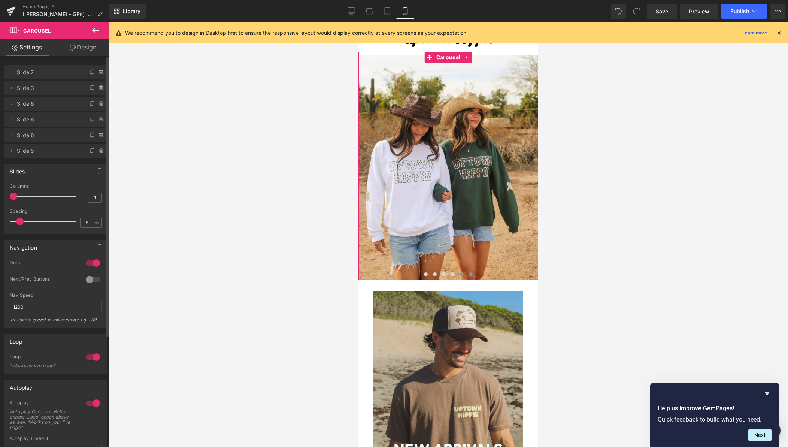
click at [470, 275] on span at bounding box center [471, 274] width 4 height 4
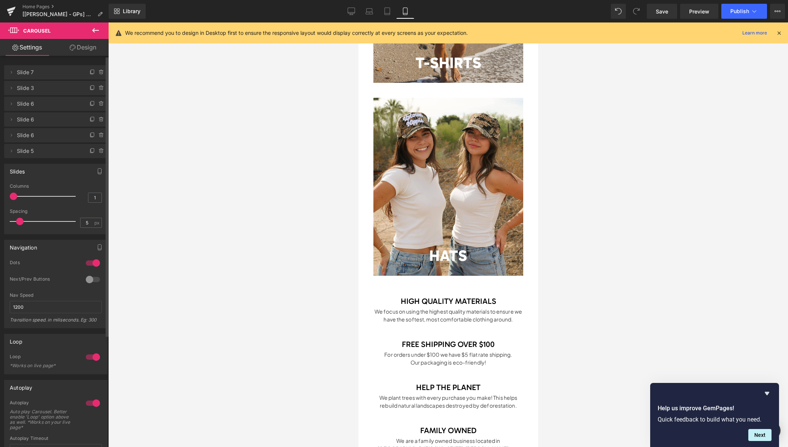
scroll to position [993, 0]
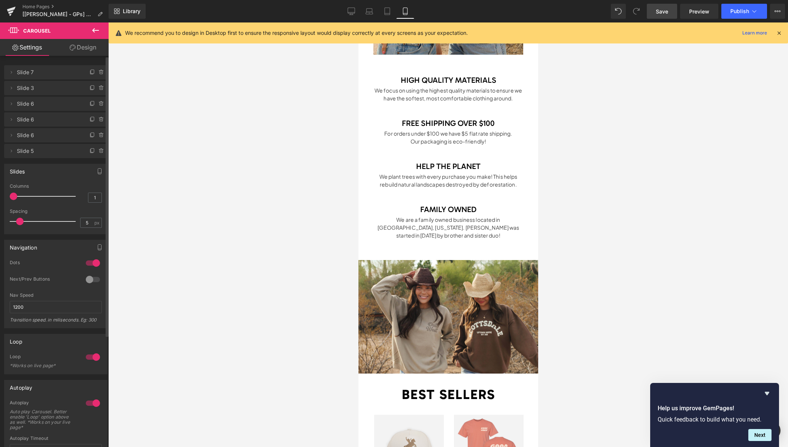
click at [664, 15] on link "Save" at bounding box center [662, 11] width 30 height 15
drag, startPoint x: 359, startPoint y: 12, endPoint x: 353, endPoint y: 12, distance: 6.4
click at [359, 12] on link "Desktop" at bounding box center [351, 11] width 18 height 15
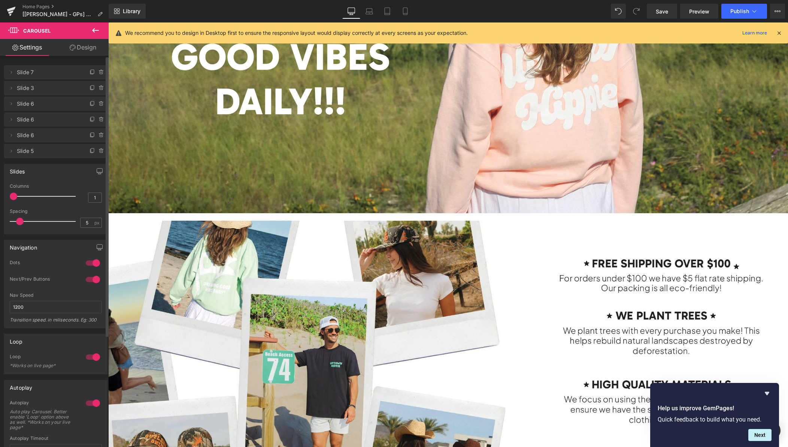
scroll to position [826, 0]
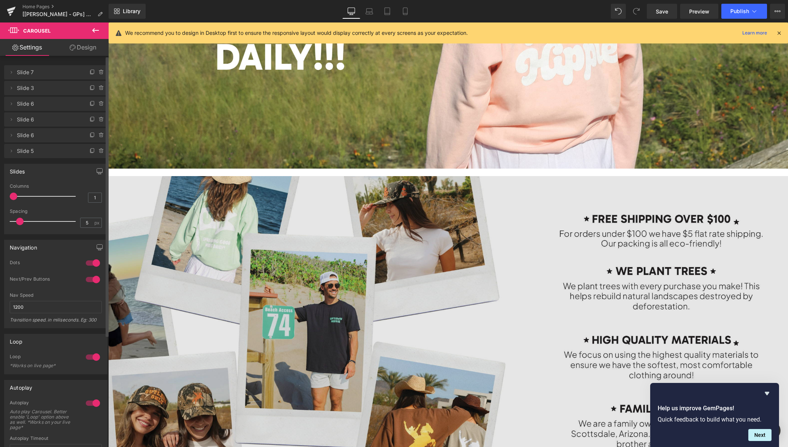
click at [333, 281] on img at bounding box center [448, 330] width 680 height 309
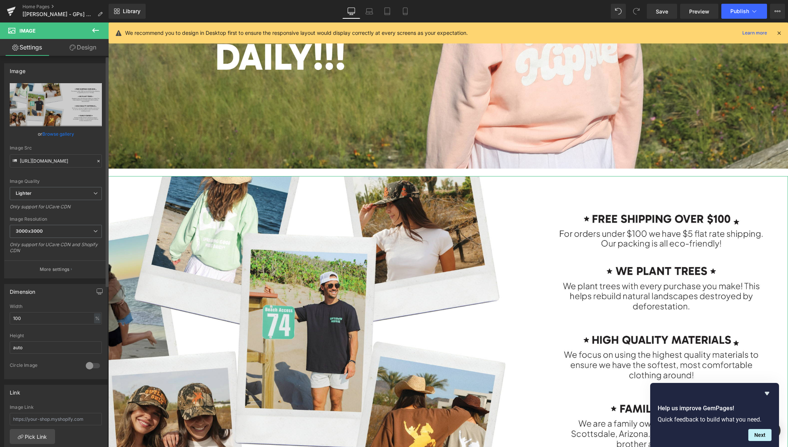
drag, startPoint x: 61, startPoint y: 134, endPoint x: 77, endPoint y: 136, distance: 16.0
click at [61, 134] on link "Browse gallery" at bounding box center [58, 133] width 32 height 13
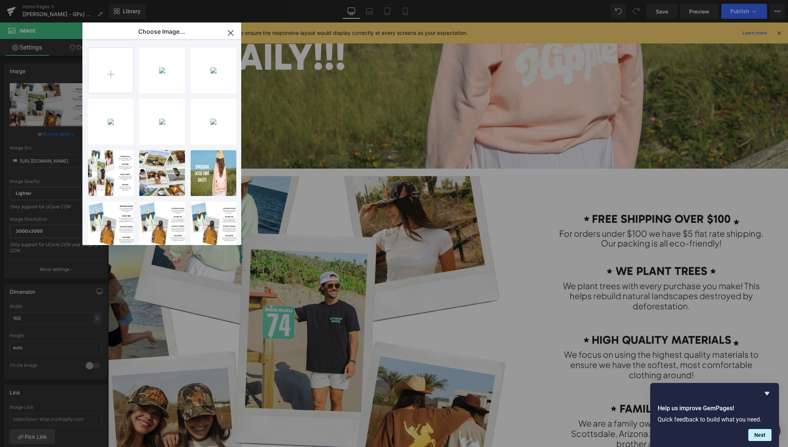
type input "C:\fakepath\Webpage 2.jpg"
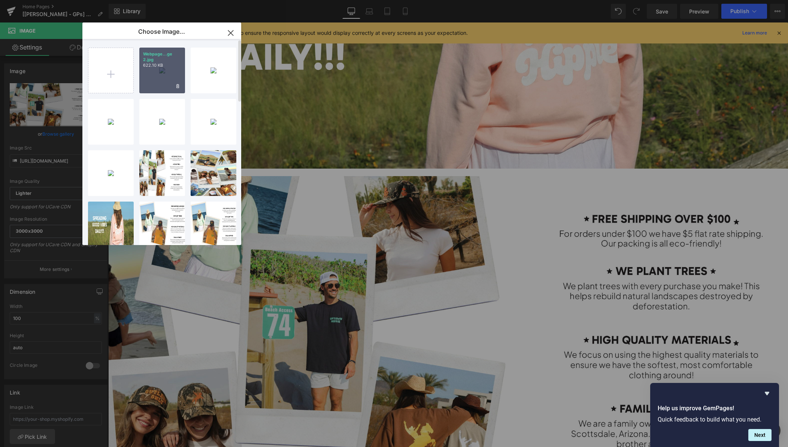
click at [145, 81] on div "Webpage...ge 2.jpg 622.10 KB" at bounding box center [162, 71] width 46 height 46
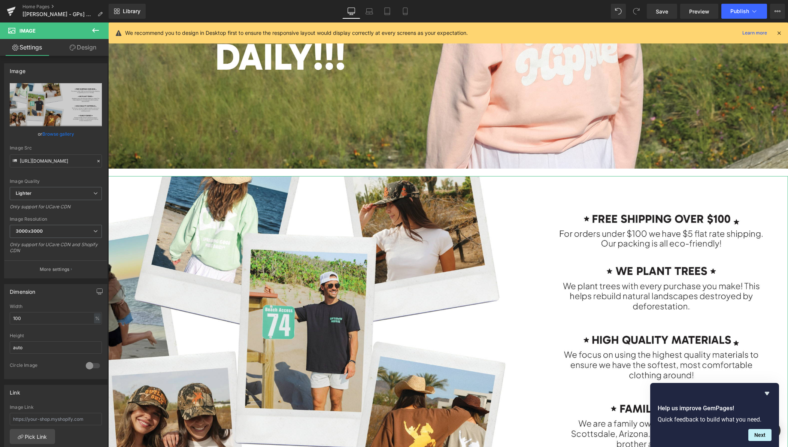
click at [61, 135] on link "Browse gallery" at bounding box center [58, 133] width 32 height 13
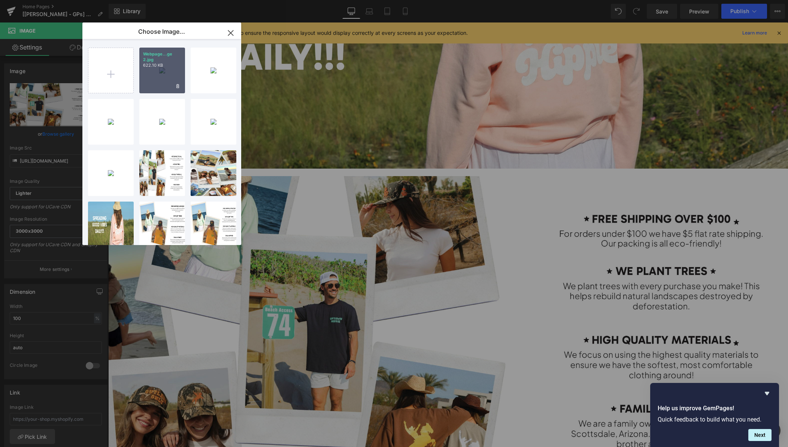
click at [150, 84] on div "Webpage...ge 2.jpg 622.10 KB" at bounding box center [162, 71] width 46 height 46
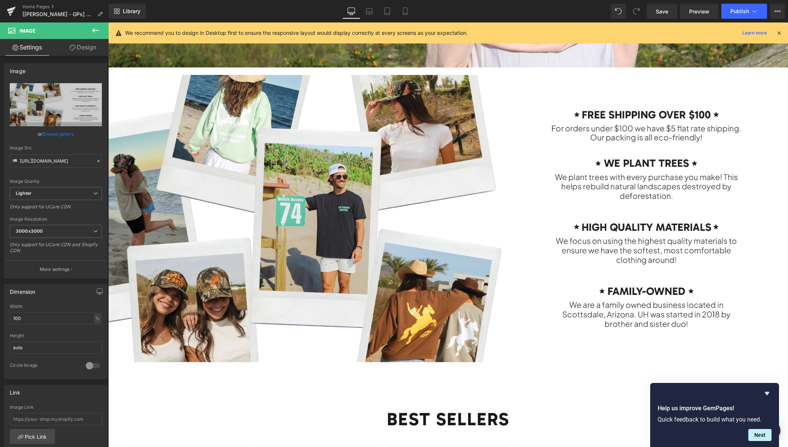
scroll to position [929, 0]
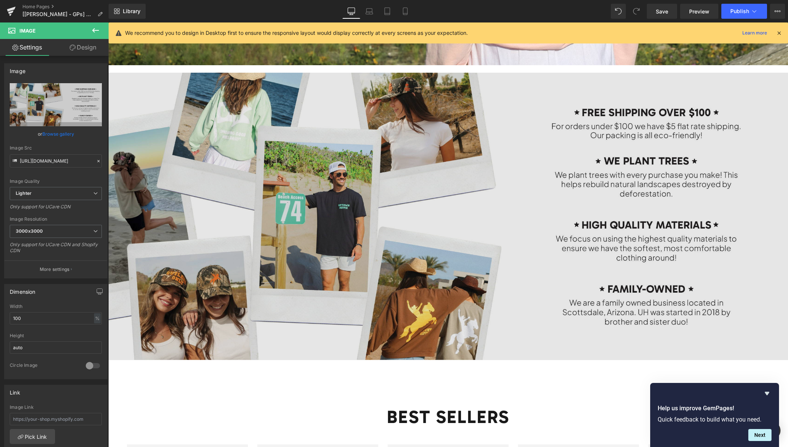
click at [465, 303] on img at bounding box center [448, 216] width 680 height 287
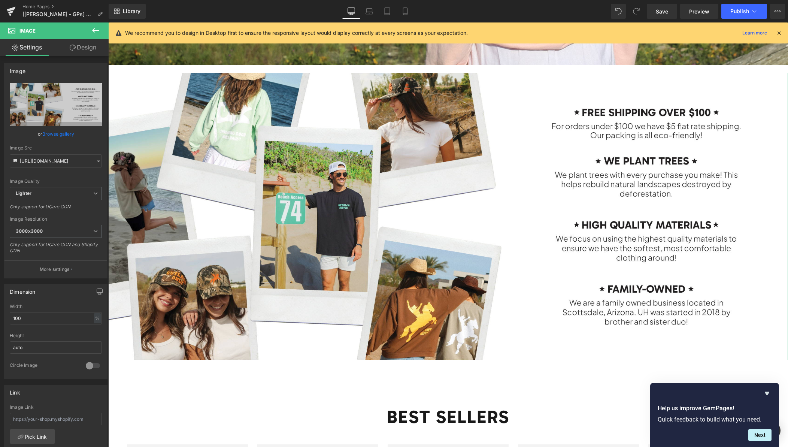
drag, startPoint x: 78, startPoint y: 49, endPoint x: 60, endPoint y: 81, distance: 37.2
click at [78, 49] on link "Design" at bounding box center [83, 47] width 54 height 17
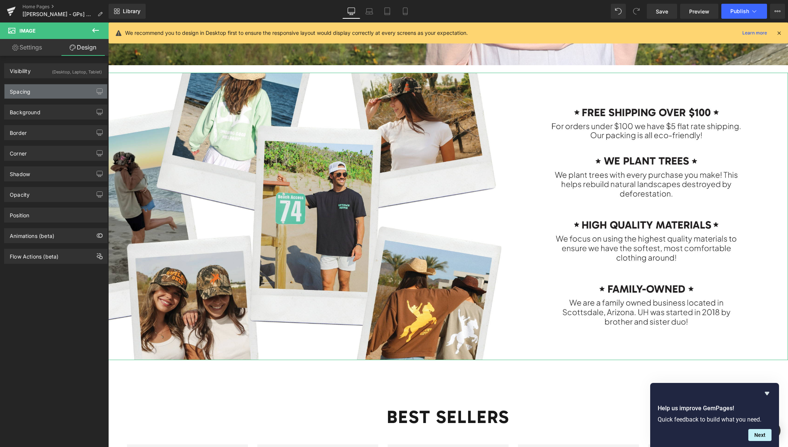
click at [49, 94] on div "Spacing" at bounding box center [55, 91] width 103 height 14
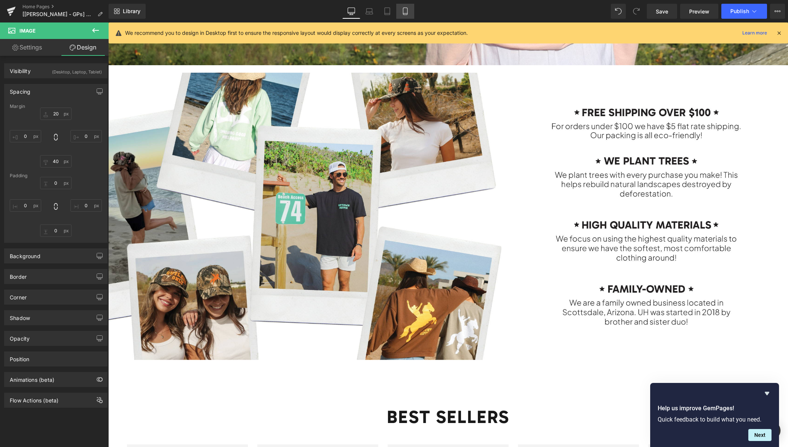
click at [402, 12] on icon at bounding box center [405, 10] width 7 height 7
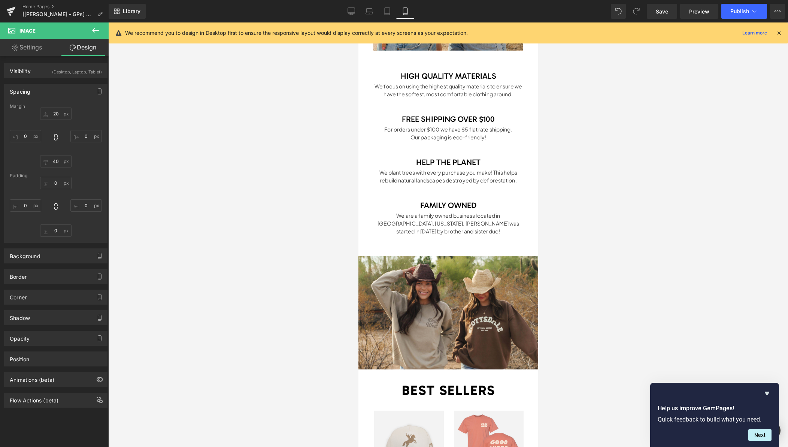
scroll to position [1264, 0]
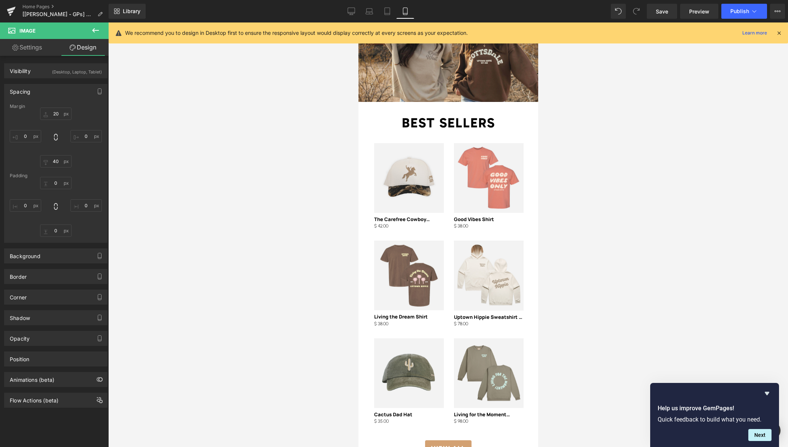
drag, startPoint x: 354, startPoint y: 10, endPoint x: 394, endPoint y: 43, distance: 51.6
click at [354, 10] on icon at bounding box center [351, 10] width 7 height 7
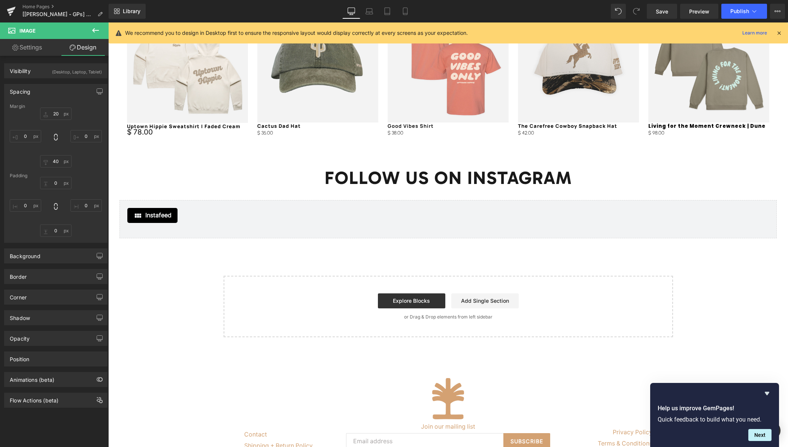
scroll to position [1418, 0]
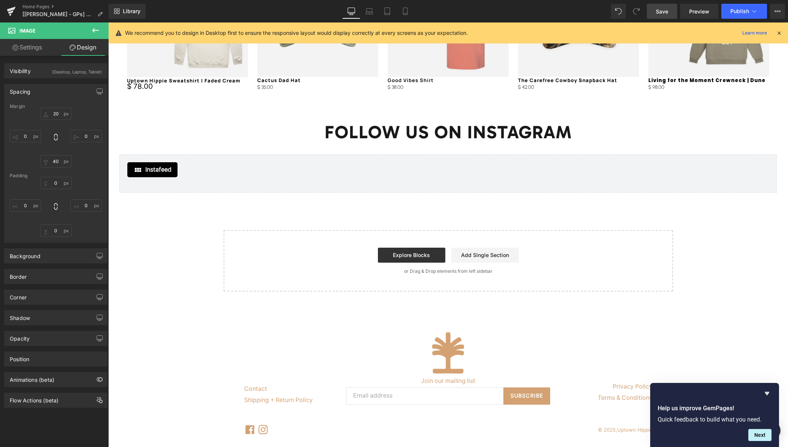
click at [668, 10] on span "Save" at bounding box center [662, 11] width 12 height 8
click at [743, 12] on span "Publish" at bounding box center [740, 11] width 19 height 6
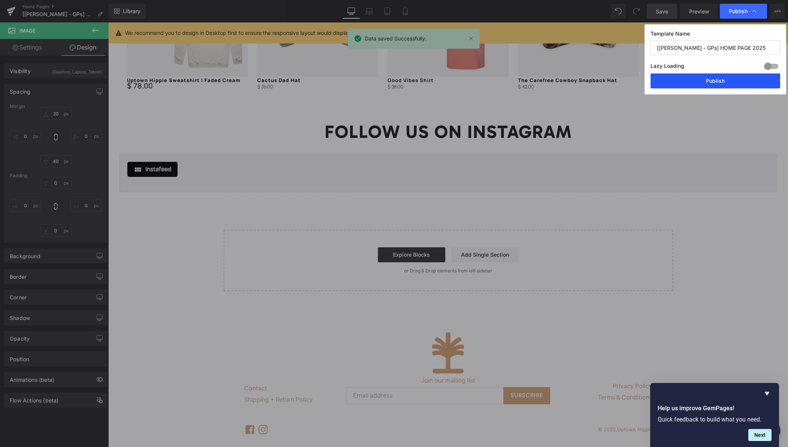
click at [711, 84] on button "Publish" at bounding box center [716, 80] width 130 height 15
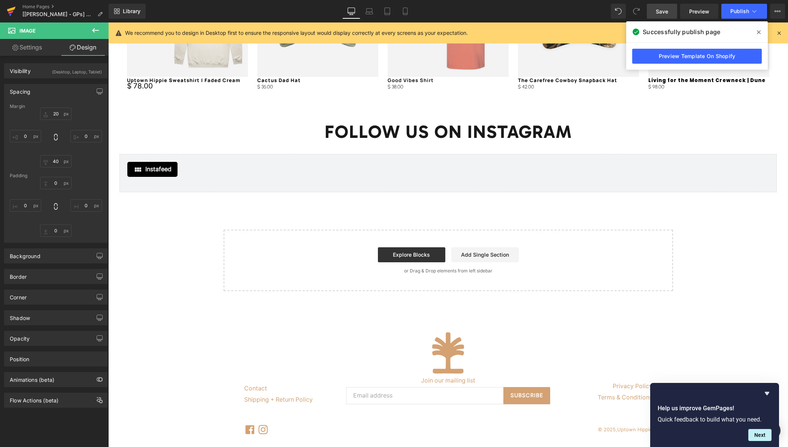
click at [14, 13] on icon at bounding box center [11, 11] width 9 height 19
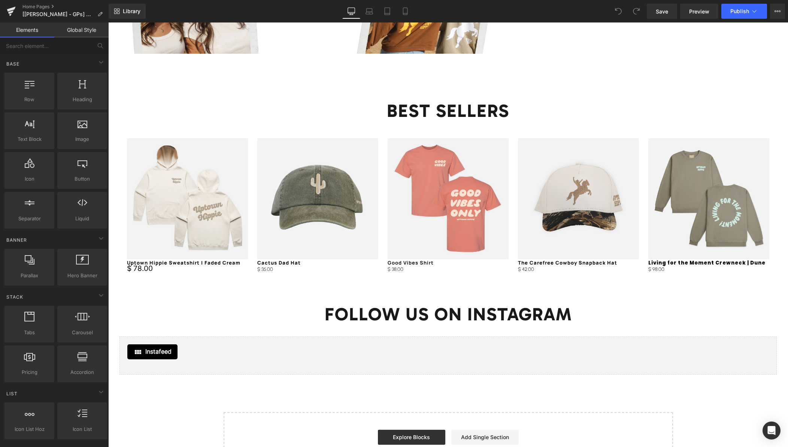
scroll to position [1232, 0]
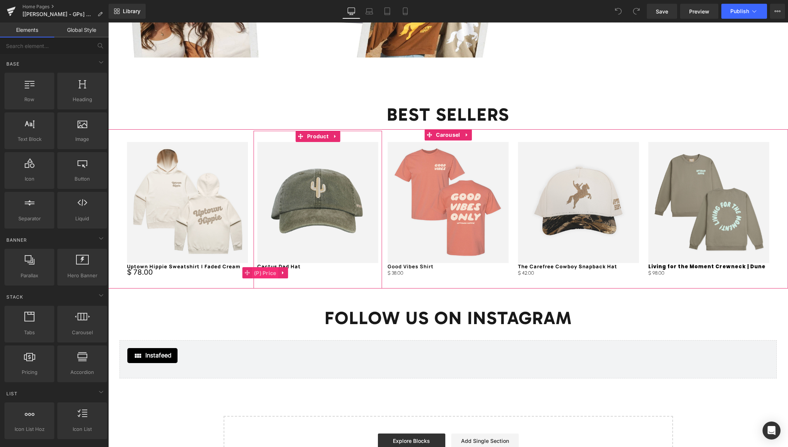
click at [268, 274] on span "(P) Price" at bounding box center [265, 273] width 26 height 11
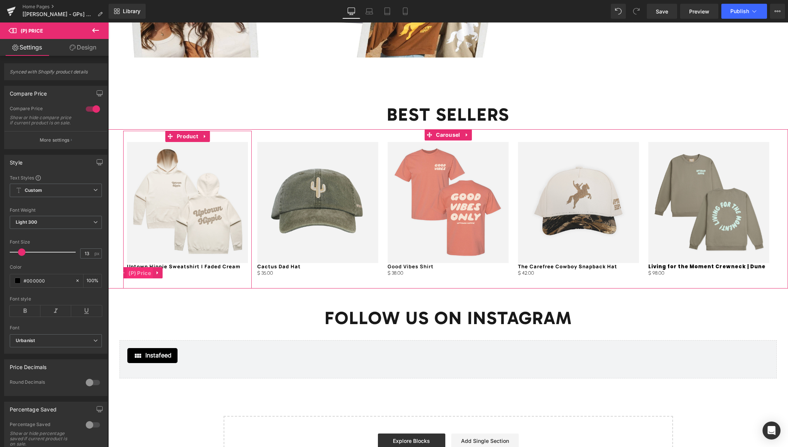
click at [142, 272] on span "(P) Price" at bounding box center [140, 273] width 26 height 11
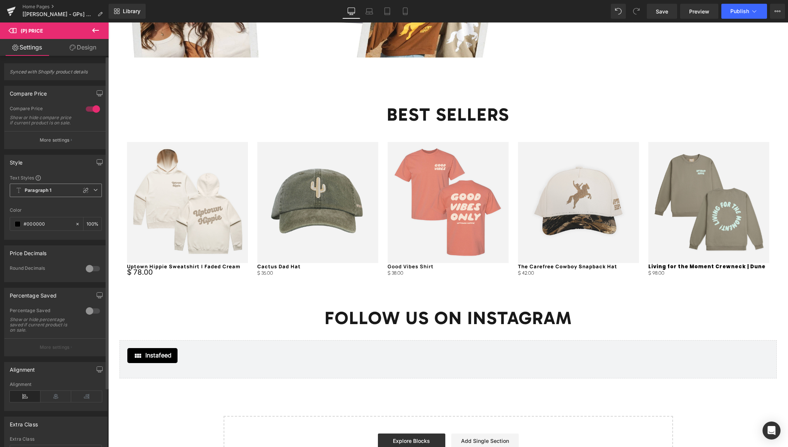
click at [55, 195] on span "Paragraph 1" at bounding box center [56, 190] width 92 height 13
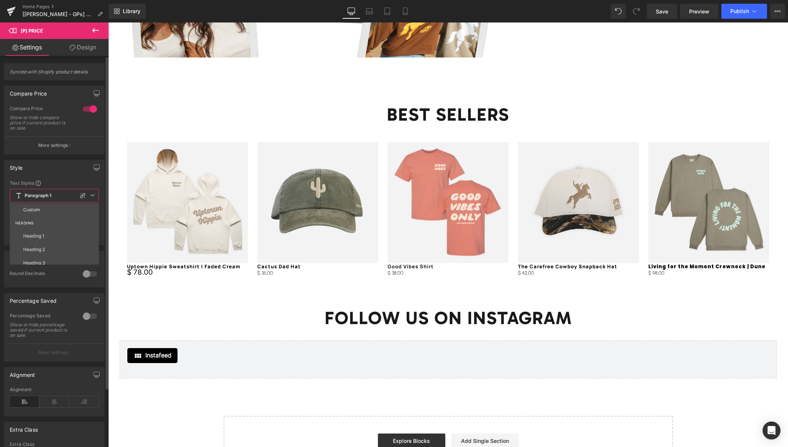
drag, startPoint x: 45, startPoint y: 210, endPoint x: 56, endPoint y: 218, distance: 13.8
click at [45, 210] on li "Custom" at bounding box center [56, 209] width 93 height 13
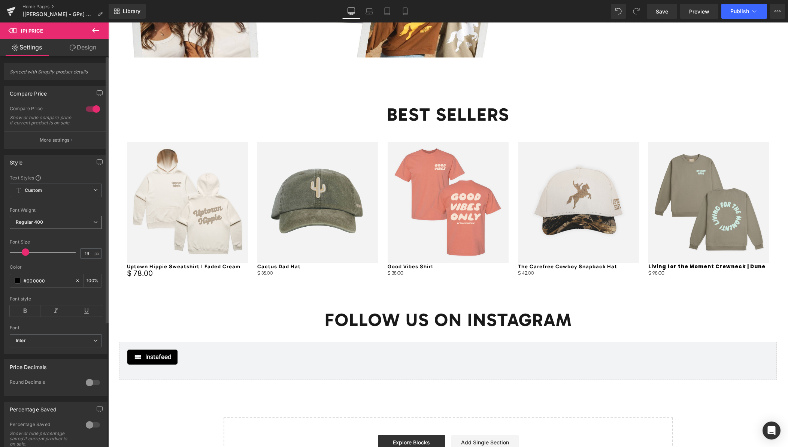
click at [57, 227] on span "Regular 400" at bounding box center [56, 222] width 92 height 13
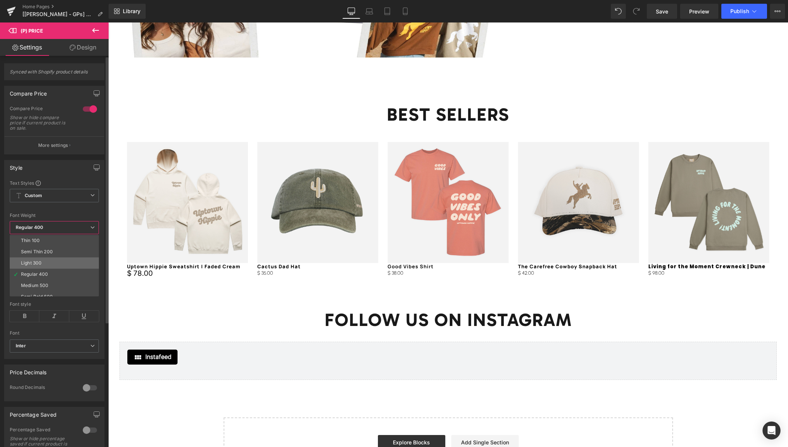
click at [42, 261] on li "Light 300" at bounding box center [56, 262] width 93 height 11
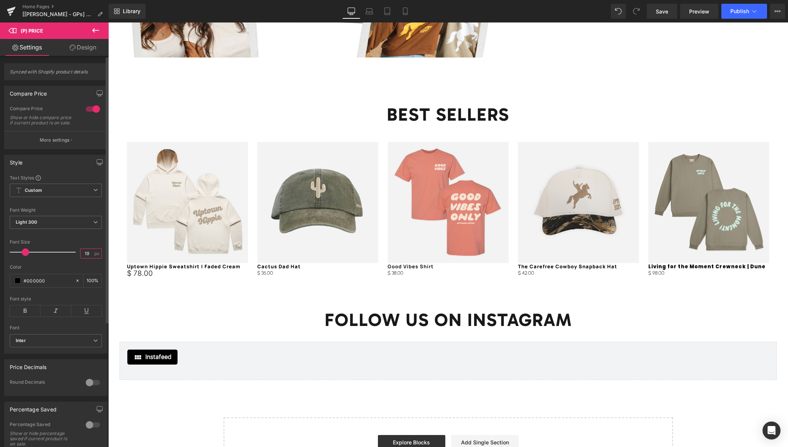
drag, startPoint x: 87, startPoint y: 260, endPoint x: 76, endPoint y: 257, distance: 10.9
click at [76, 257] on div "Font Size 19 px" at bounding box center [56, 251] width 92 height 25
type input "13"
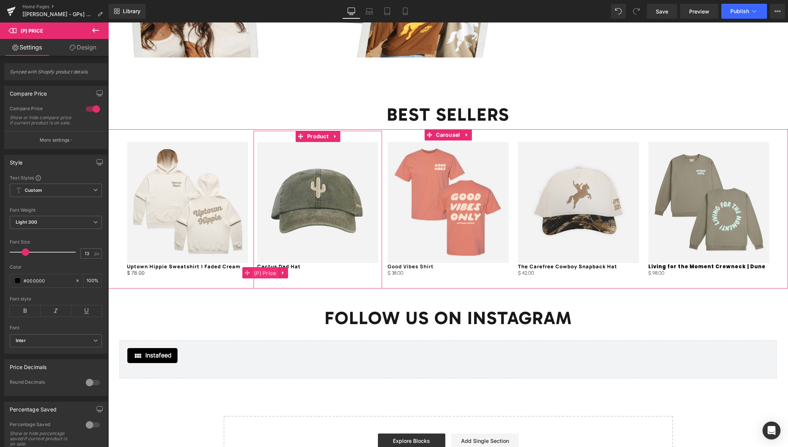
click at [265, 274] on span "(P) Price" at bounding box center [265, 273] width 26 height 11
click at [141, 274] on span "(P) Price" at bounding box center [136, 273] width 26 height 11
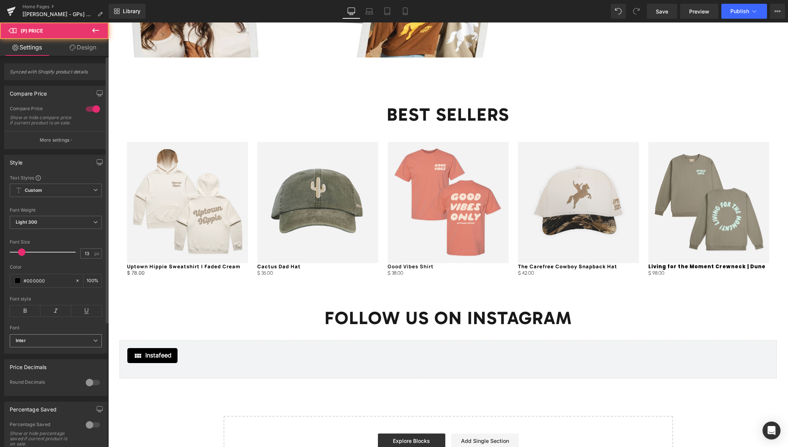
click at [47, 342] on b "Inter" at bounding box center [55, 341] width 78 height 6
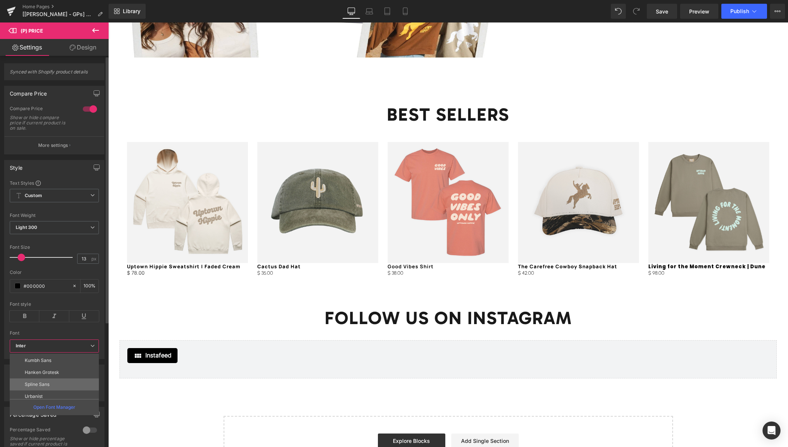
scroll to position [214, 0]
click at [42, 397] on p "Urbanist" at bounding box center [34, 397] width 18 height 5
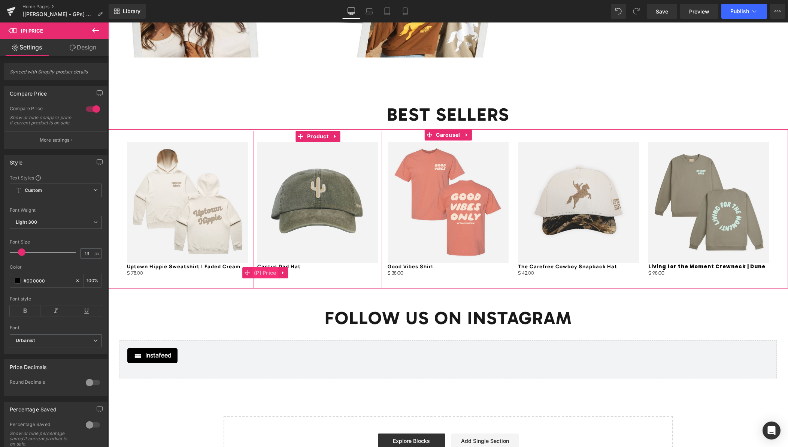
click at [268, 274] on span "(P) Price" at bounding box center [265, 272] width 26 height 11
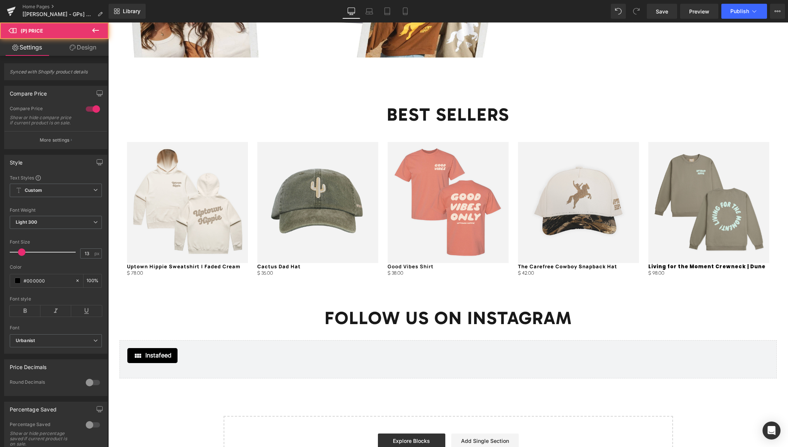
drag, startPoint x: 79, startPoint y: 46, endPoint x: 37, endPoint y: 99, distance: 67.5
click at [79, 46] on link "Design" at bounding box center [83, 47] width 54 height 17
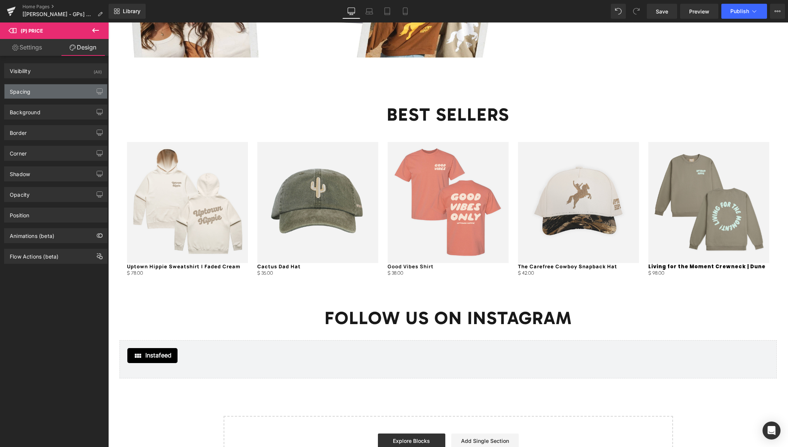
click at [39, 93] on div "Spacing" at bounding box center [55, 91] width 103 height 14
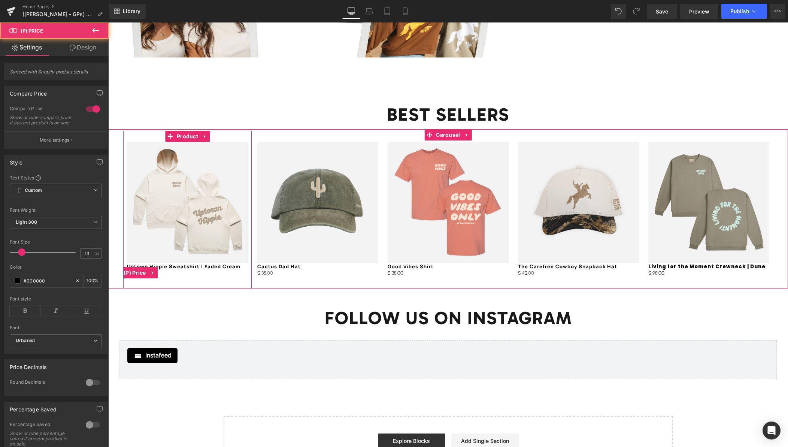
click at [82, 50] on link "Design" at bounding box center [83, 47] width 54 height 17
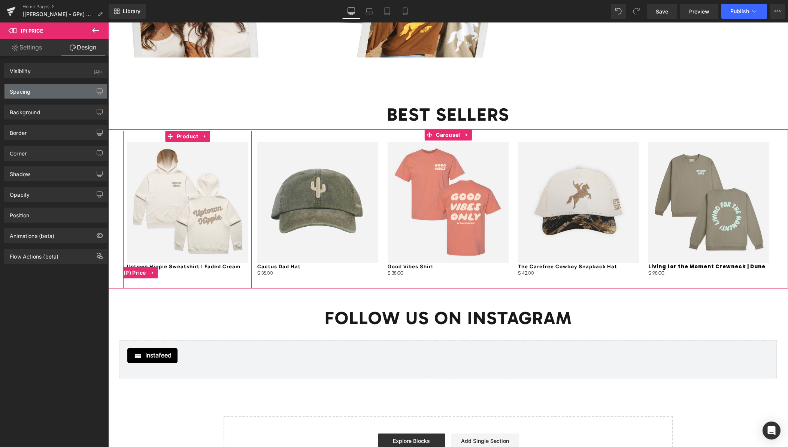
click at [39, 92] on div "Spacing" at bounding box center [55, 91] width 103 height 14
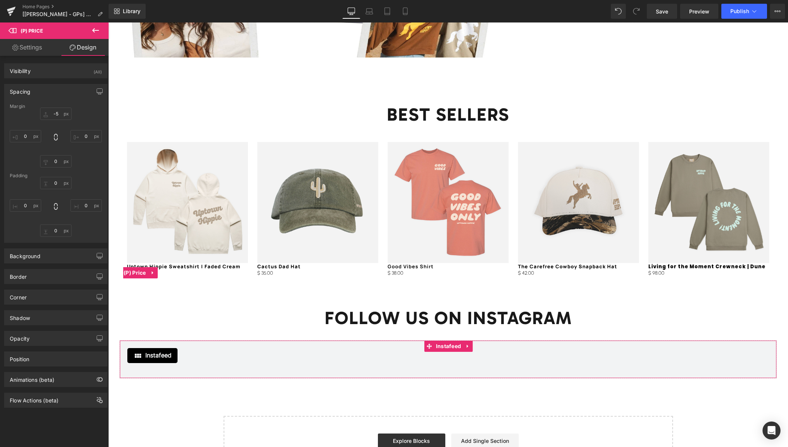
click at [415, 345] on div "Instafeed Instafeed" at bounding box center [449, 359] width 658 height 38
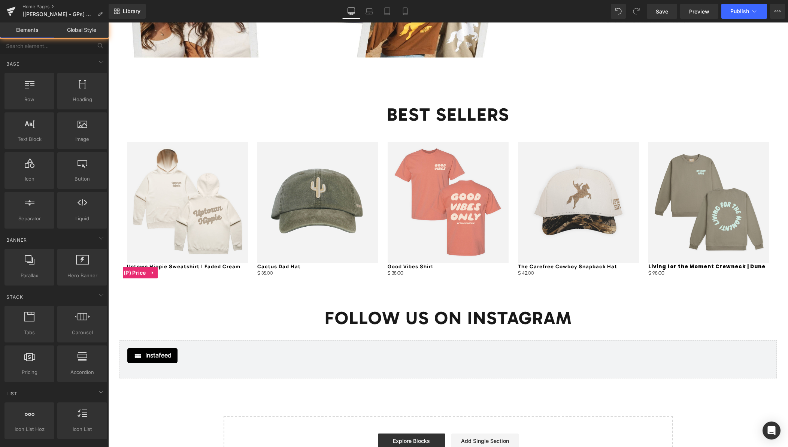
click at [278, 146] on img at bounding box center [317, 202] width 121 height 121
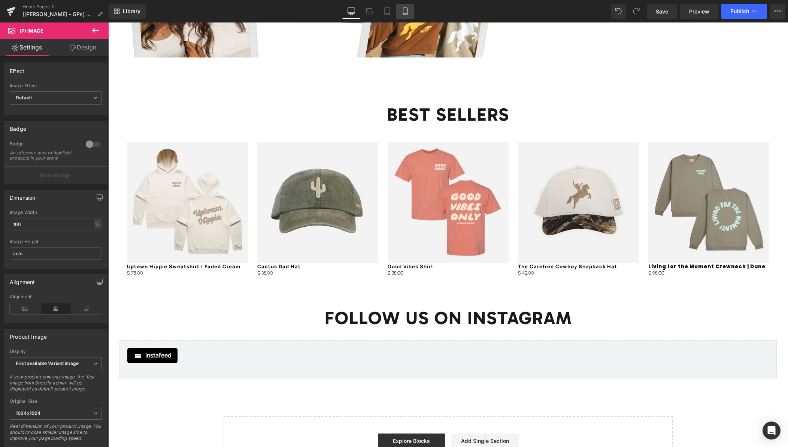
click at [410, 14] on link "Mobile" at bounding box center [405, 11] width 18 height 15
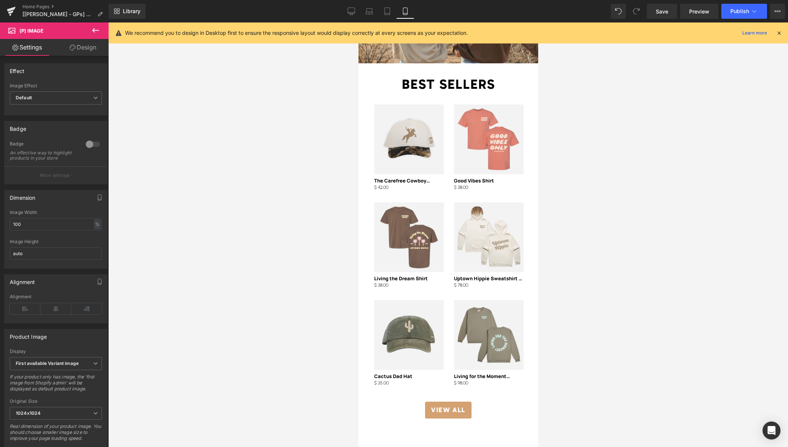
scroll to position [1330, 0]
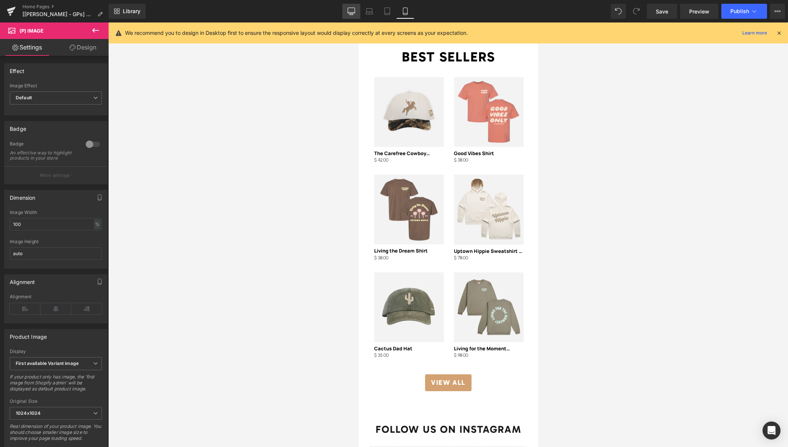
click at [354, 8] on icon at bounding box center [351, 10] width 7 height 7
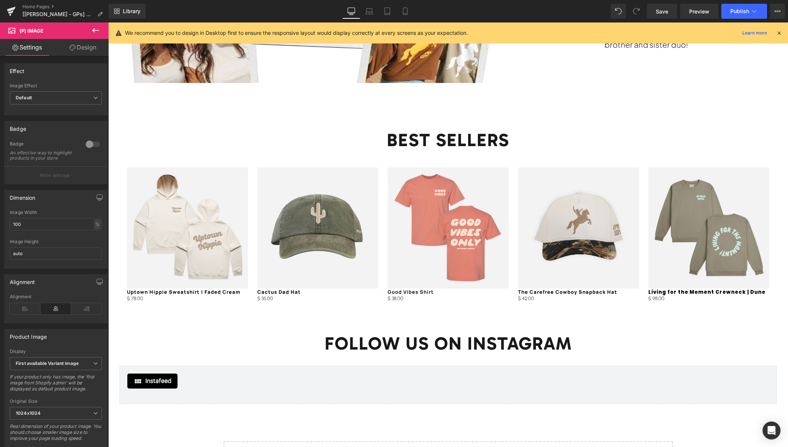
scroll to position [1208, 0]
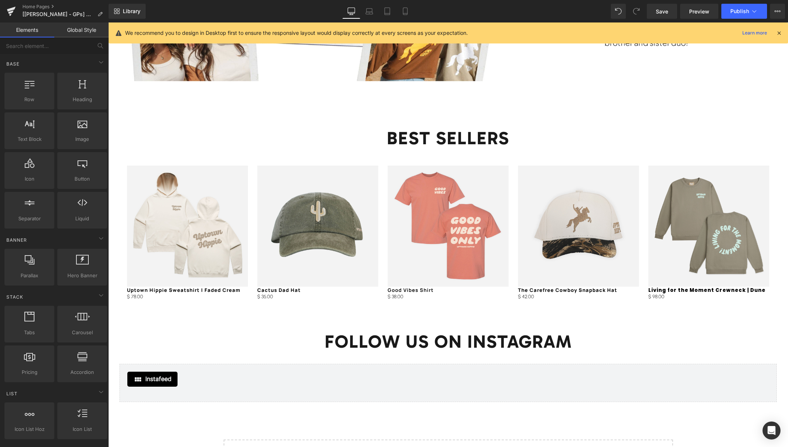
drag, startPoint x: 775, startPoint y: 442, endPoint x: 728, endPoint y: 436, distance: 48.0
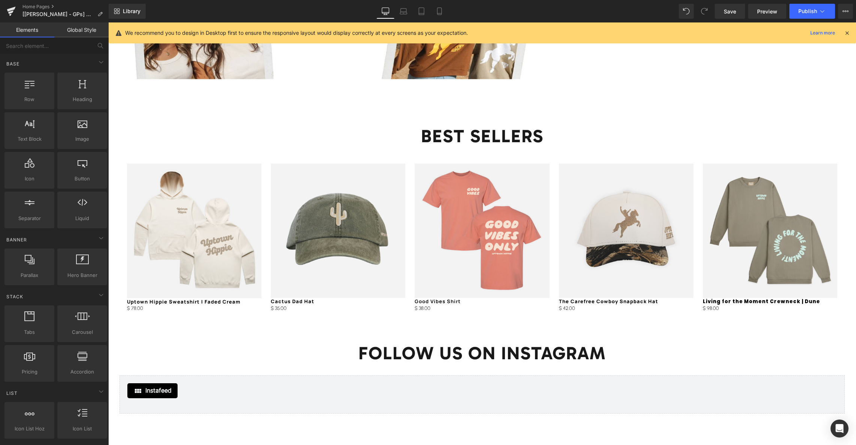
scroll to position [1297, 0]
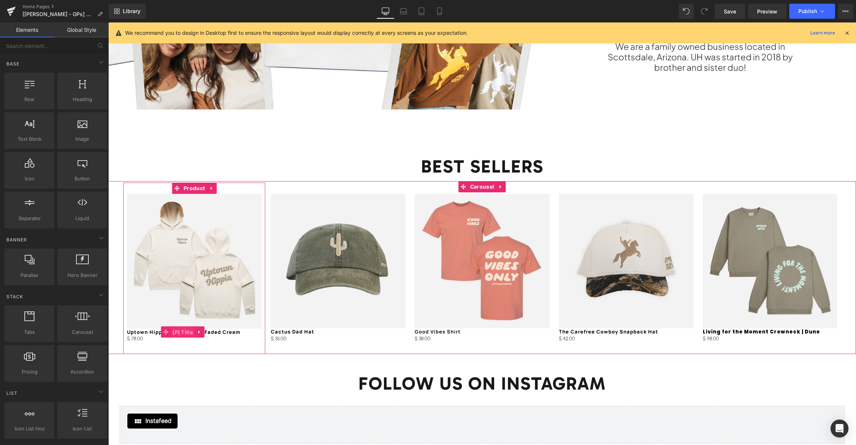
click at [175, 332] on span "(P) Title" at bounding box center [182, 332] width 24 height 11
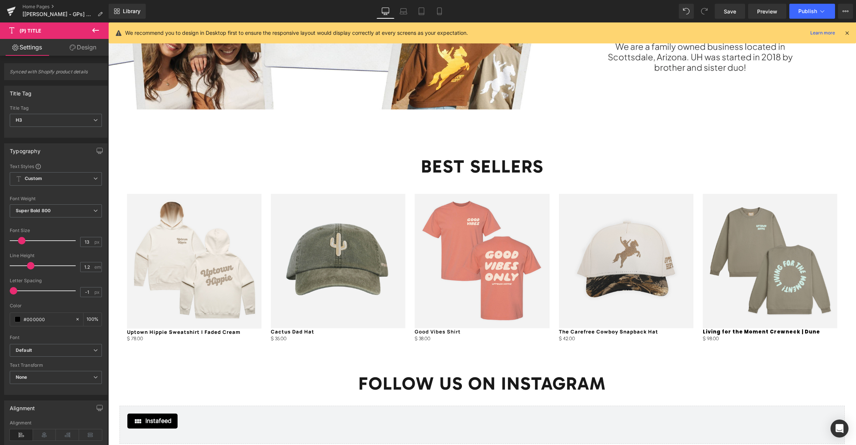
click at [90, 52] on link "Design" at bounding box center [83, 47] width 54 height 17
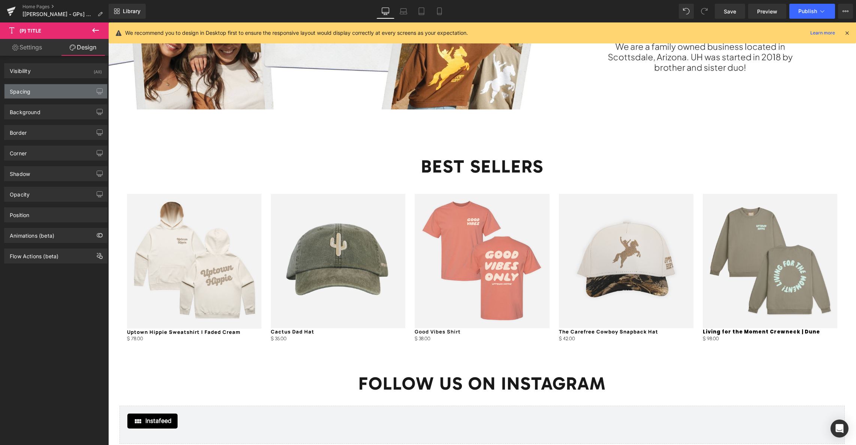
click at [43, 89] on div "Spacing" at bounding box center [55, 91] width 103 height 14
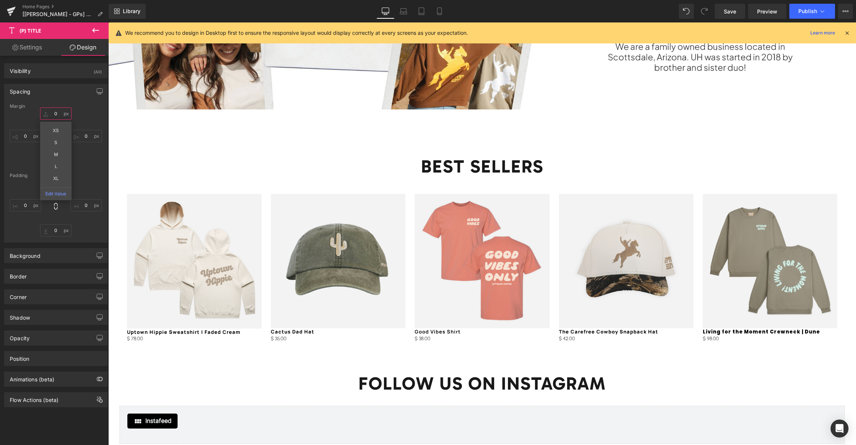
click at [57, 113] on input "0" at bounding box center [55, 114] width 31 height 12
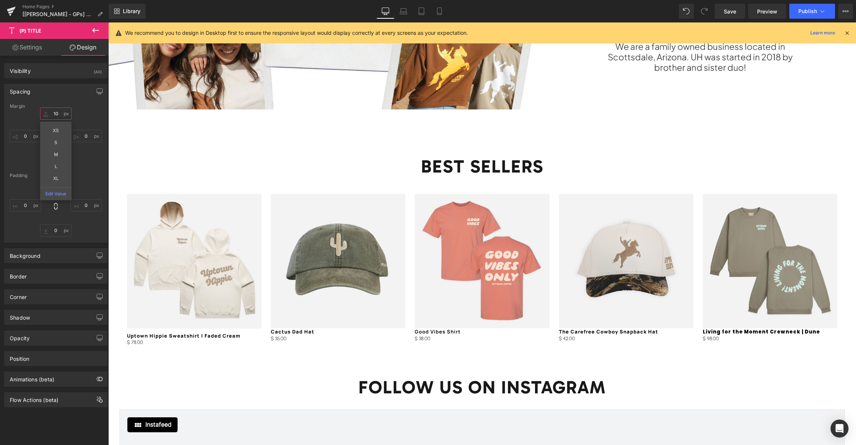
type input "1"
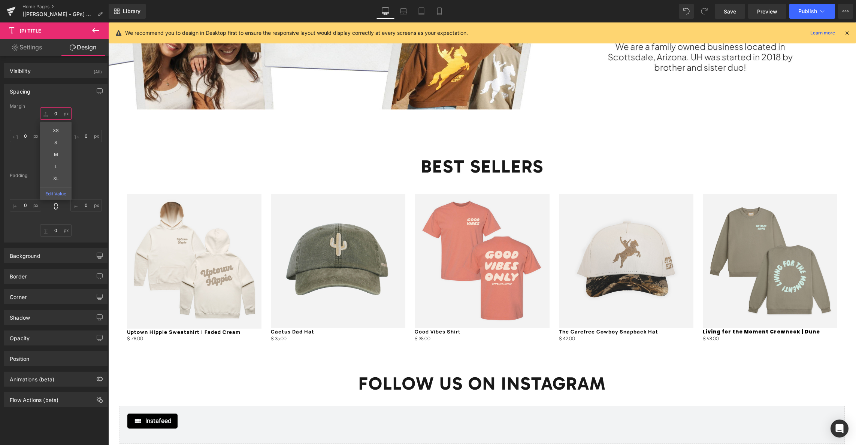
type input "5"
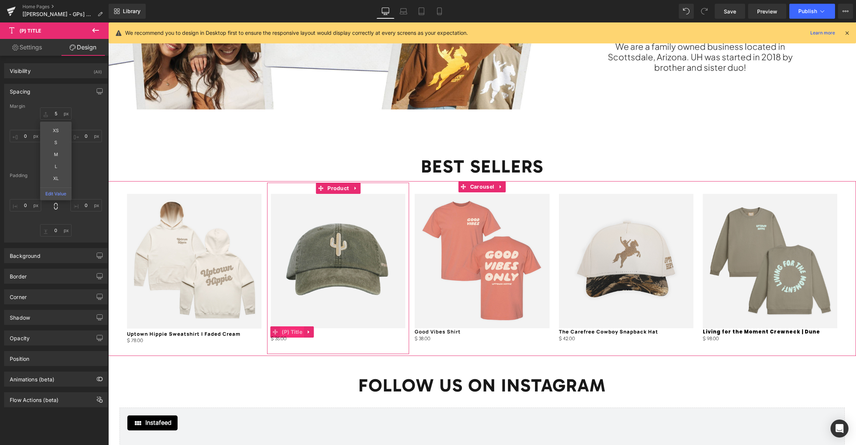
click at [292, 333] on span "(P) Title" at bounding box center [292, 332] width 24 height 11
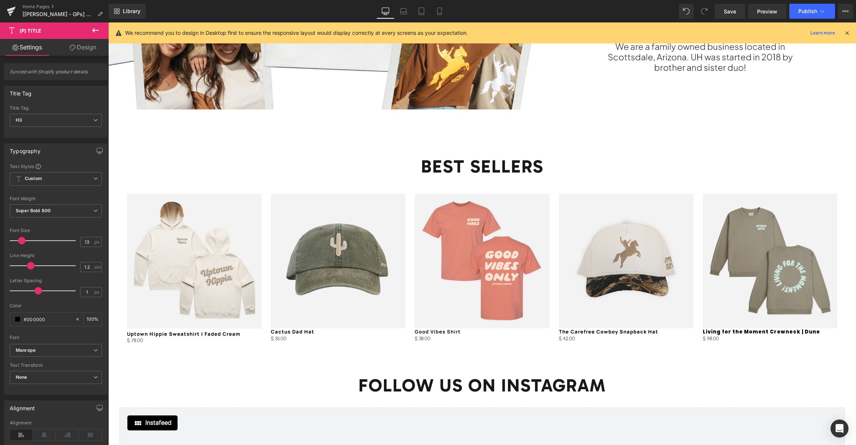
click at [87, 51] on link "Design" at bounding box center [83, 47] width 54 height 17
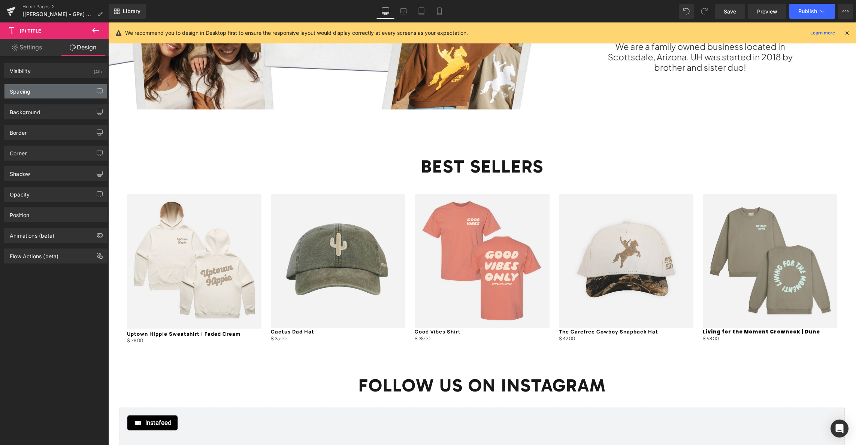
click at [33, 87] on div "Spacing" at bounding box center [55, 91] width 103 height 14
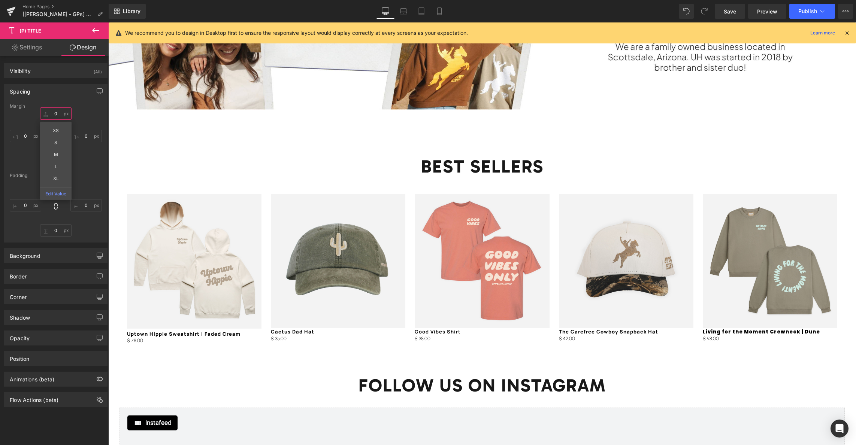
click at [55, 112] on input "0" at bounding box center [55, 114] width 31 height 12
type input "5"
click at [428, 333] on span "(P) Title" at bounding box center [437, 332] width 24 height 11
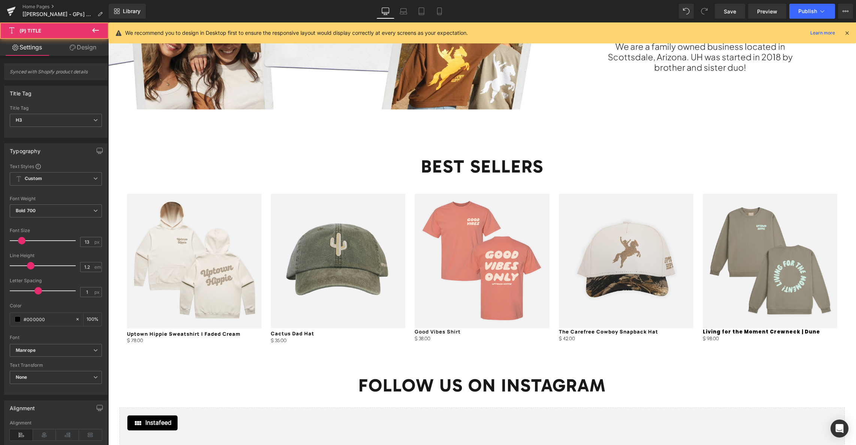
drag, startPoint x: 79, startPoint y: 52, endPoint x: 45, endPoint y: 73, distance: 40.2
click at [80, 52] on link "Design" at bounding box center [83, 47] width 54 height 17
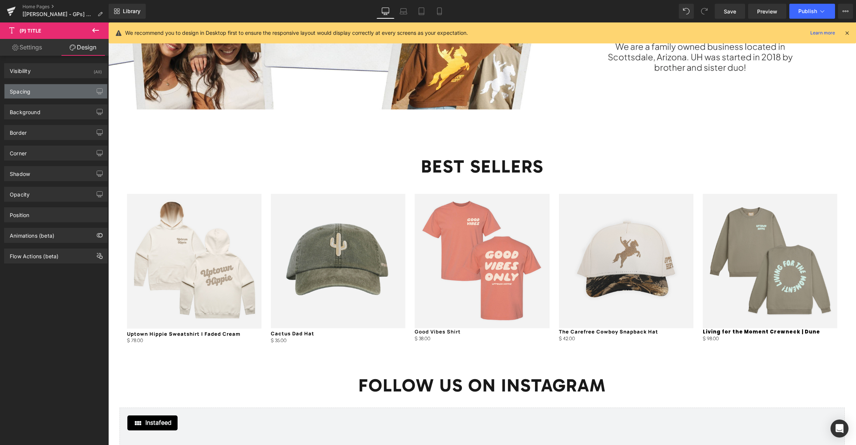
click at [42, 89] on div "Spacing" at bounding box center [55, 91] width 103 height 14
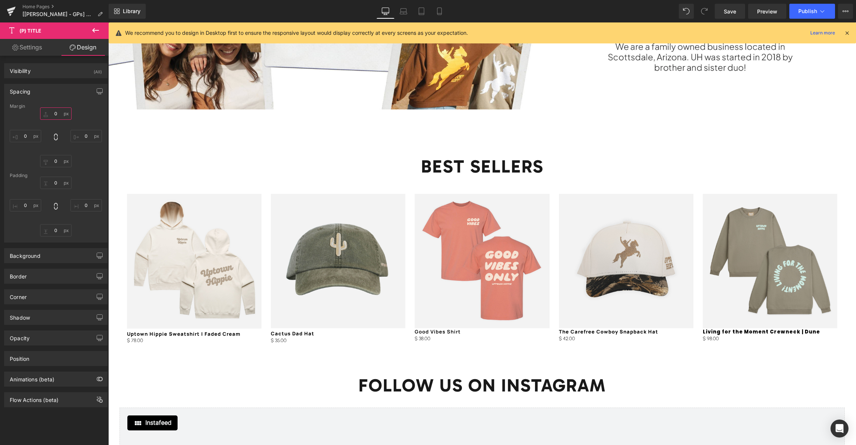
click at [56, 114] on input "0" at bounding box center [55, 114] width 31 height 12
type input "5"
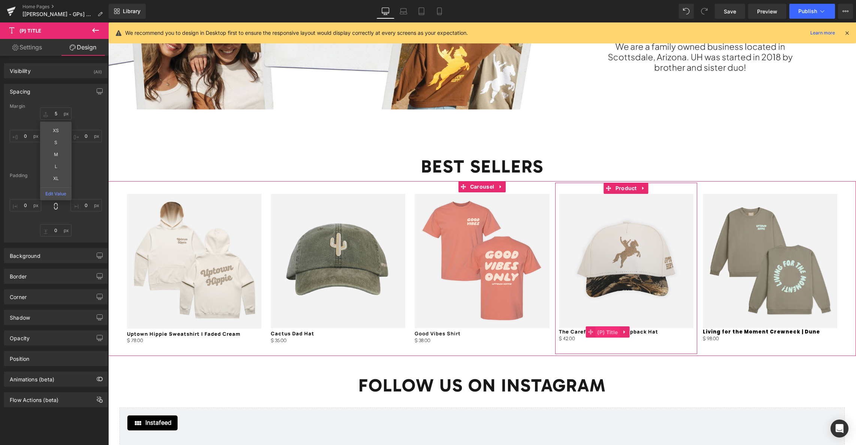
click at [600, 333] on span "(P) Title" at bounding box center [607, 332] width 24 height 11
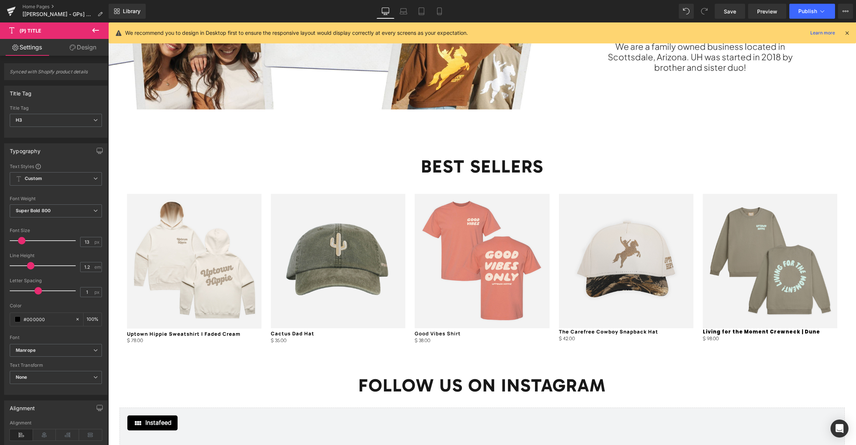
click at [71, 52] on link "Design" at bounding box center [83, 47] width 54 height 17
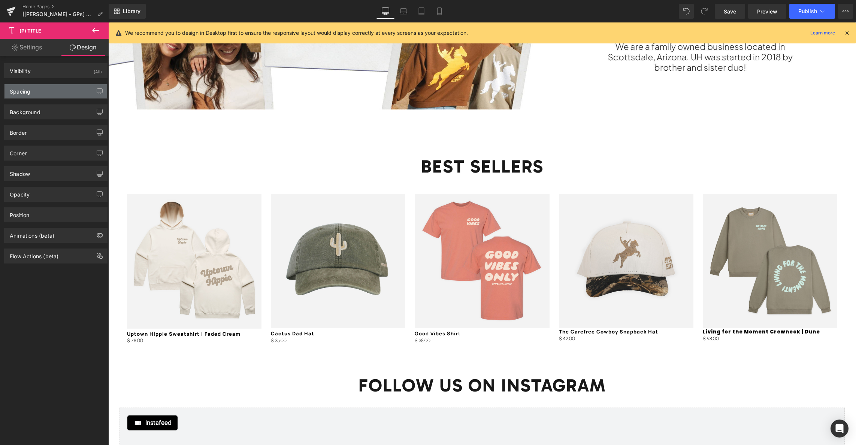
click at [43, 93] on div "Spacing" at bounding box center [55, 91] width 103 height 14
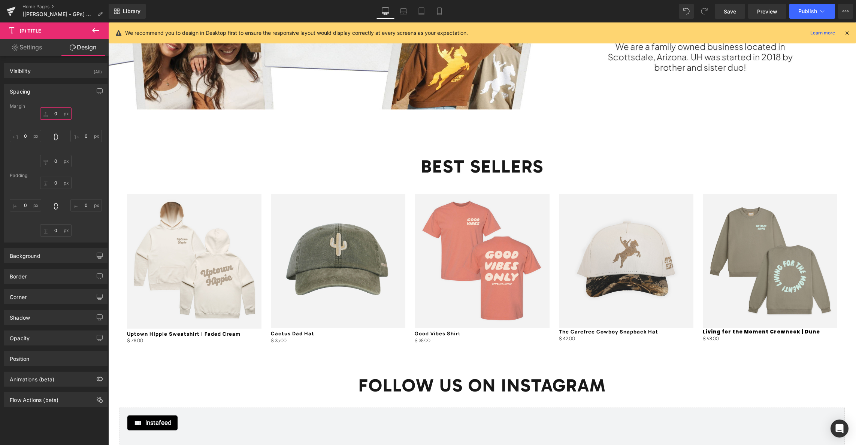
click at [56, 112] on input "0" at bounding box center [55, 114] width 31 height 12
type input "5"
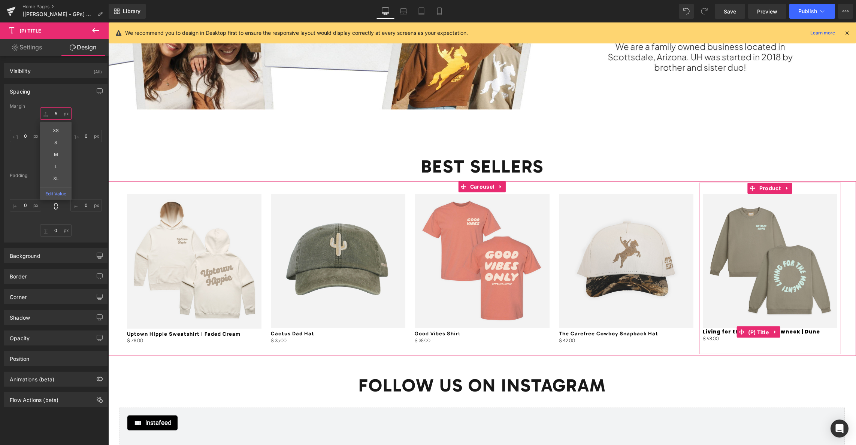
drag, startPoint x: 760, startPoint y: 330, endPoint x: 733, endPoint y: 326, distance: 27.8
click at [760, 330] on span "(P) Title" at bounding box center [758, 332] width 24 height 11
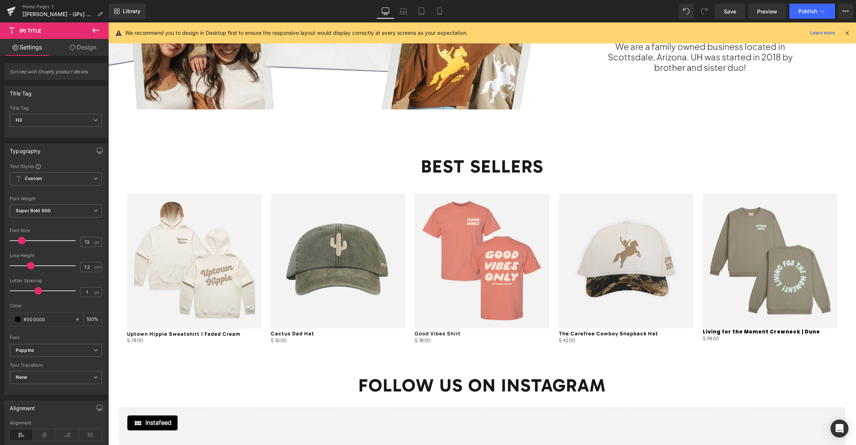
click at [80, 53] on link "Design" at bounding box center [83, 47] width 54 height 17
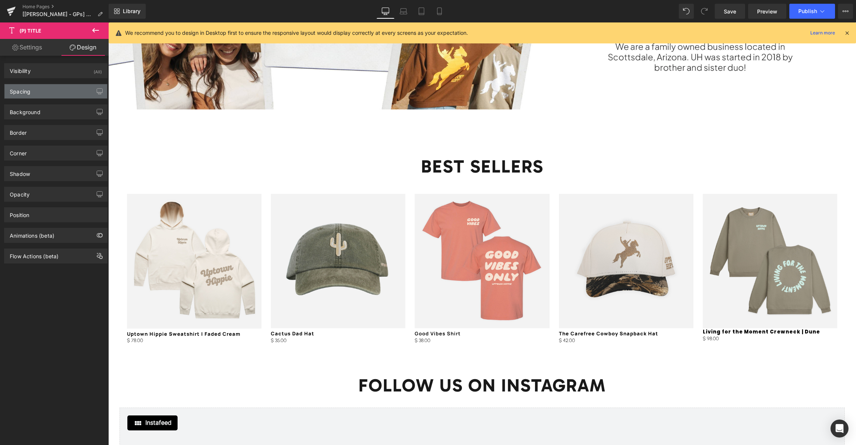
drag, startPoint x: 44, startPoint y: 94, endPoint x: 49, endPoint y: 95, distance: 5.1
click at [43, 94] on div "Spacing" at bounding box center [55, 91] width 103 height 14
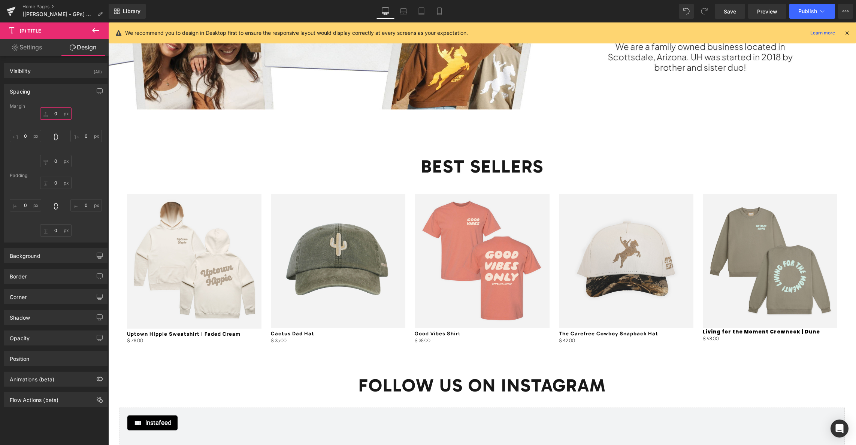
click at [55, 115] on input "0" at bounding box center [55, 114] width 31 height 12
type input "5"
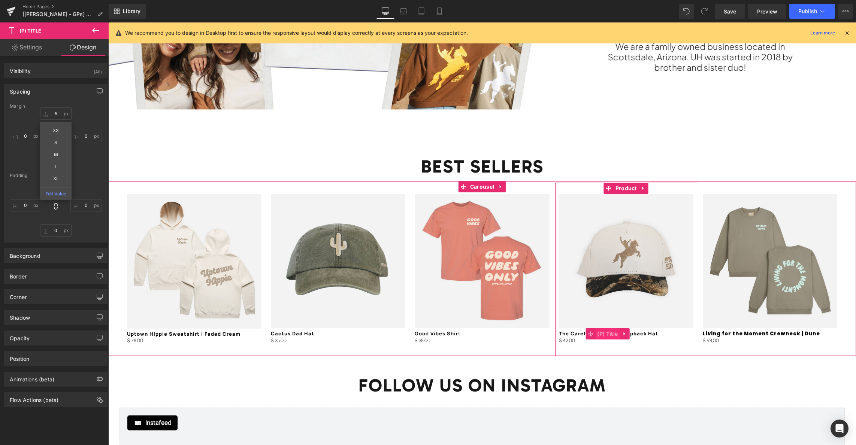
click at [613, 334] on span "(P) Title" at bounding box center [607, 334] width 24 height 11
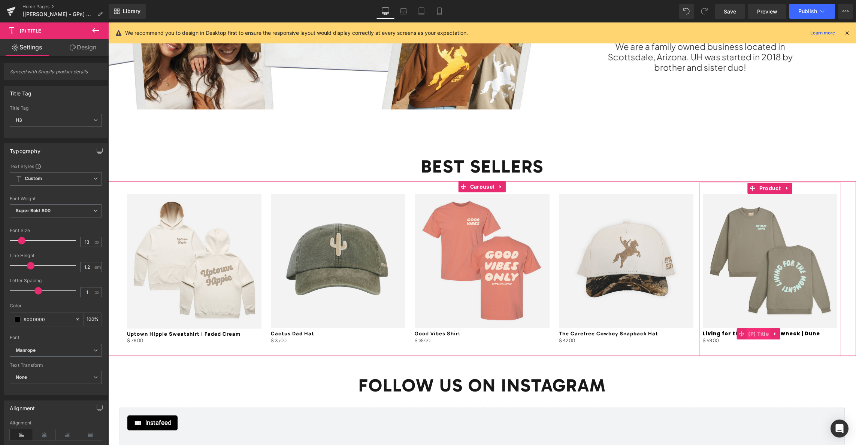
click at [753, 334] on span "(P) Title" at bounding box center [758, 334] width 24 height 11
click at [46, 352] on b "Poppins" at bounding box center [55, 351] width 78 height 6
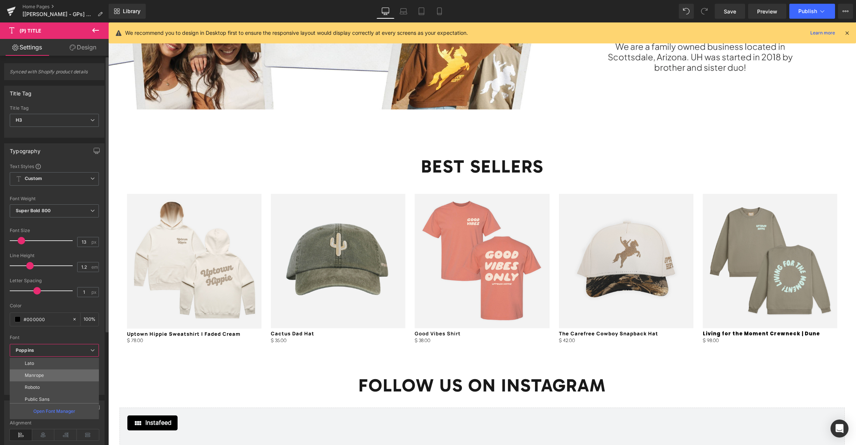
scroll to position [161, 0]
click at [40, 370] on p "Manrope" at bounding box center [34, 370] width 19 height 5
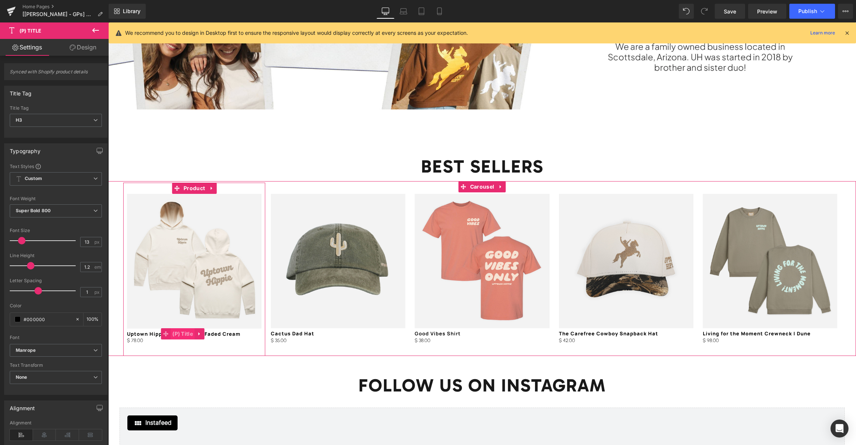
click at [182, 334] on span "(P) Title" at bounding box center [182, 334] width 24 height 11
click at [10, 291] on span at bounding box center [13, 290] width 7 height 7
drag, startPoint x: 89, startPoint y: 293, endPoint x: 77, endPoint y: 292, distance: 12.0
click at [80, 292] on div "-1 px" at bounding box center [91, 292] width 22 height 10
type input "-2"
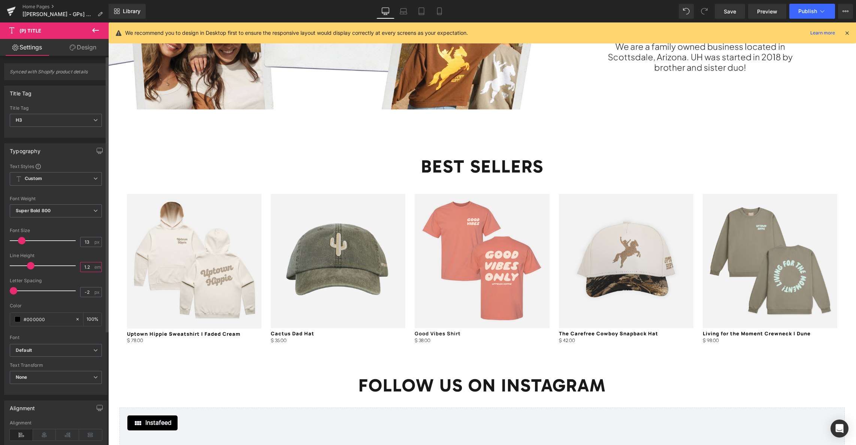
click at [87, 266] on input "1.2" at bounding box center [87, 267] width 13 height 9
click at [180, 335] on span "(P) Title" at bounding box center [182, 334] width 24 height 11
click at [44, 212] on b "Super Bold 800" at bounding box center [33, 211] width 35 height 6
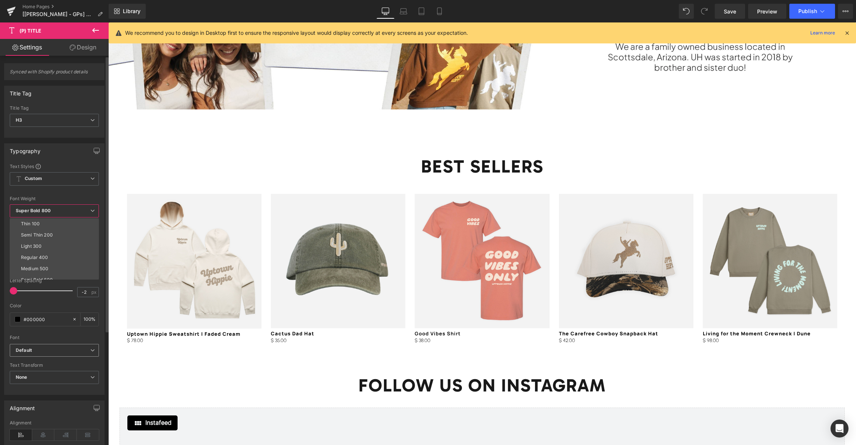
click at [51, 350] on b "Default" at bounding box center [53, 351] width 75 height 6
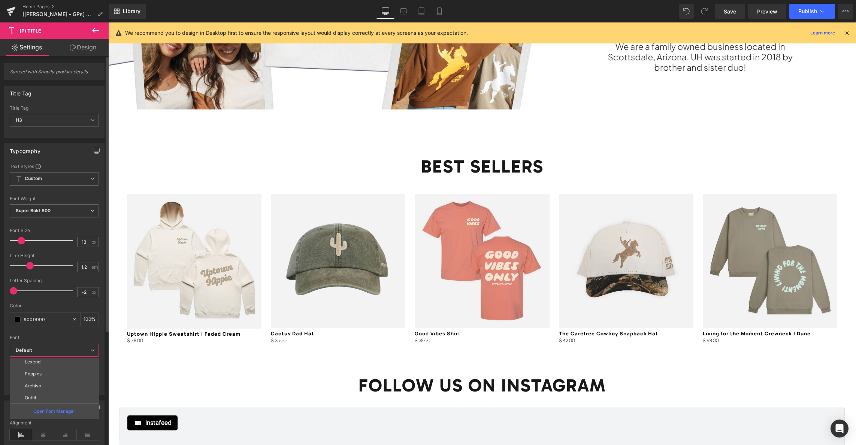
scroll to position [108, 0]
click at [37, 366] on p "Poppins" at bounding box center [33, 364] width 17 height 5
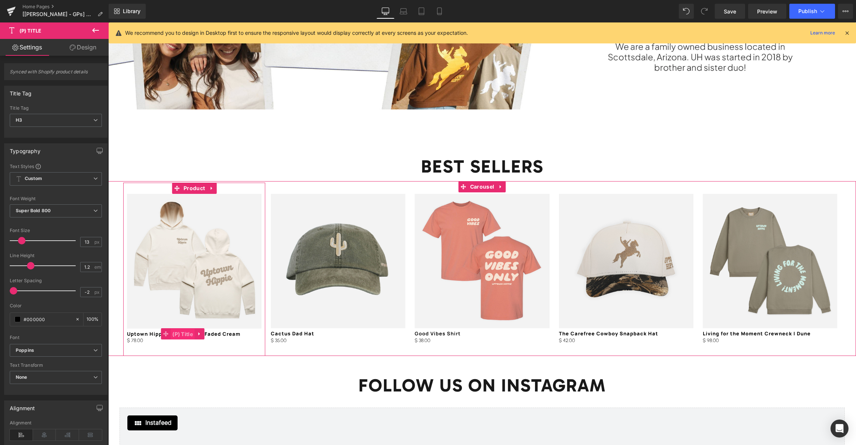
click at [181, 335] on span "(P) Title" at bounding box center [182, 334] width 24 height 11
click at [38, 353] on b "Poppins" at bounding box center [55, 351] width 78 height 6
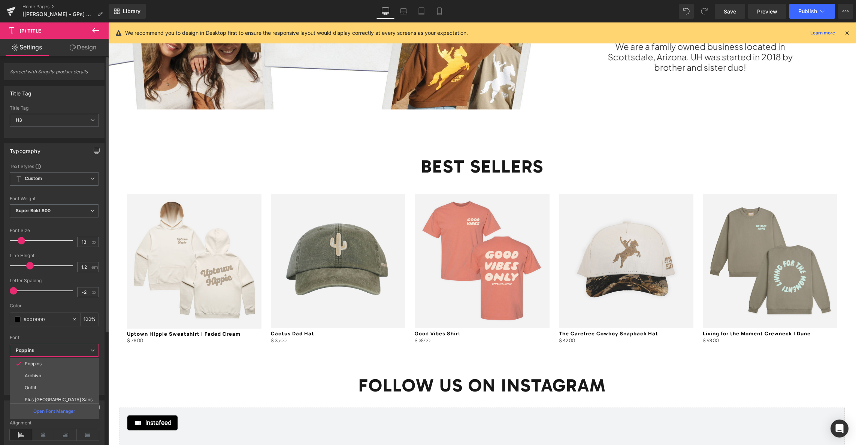
drag, startPoint x: 42, startPoint y: 377, endPoint x: 43, endPoint y: 372, distance: 5.1
click at [42, 377] on li "Archivo" at bounding box center [56, 376] width 93 height 12
click at [47, 351] on b "Archivo" at bounding box center [55, 351] width 78 height 6
click at [39, 371] on p "Manrope" at bounding box center [34, 370] width 19 height 5
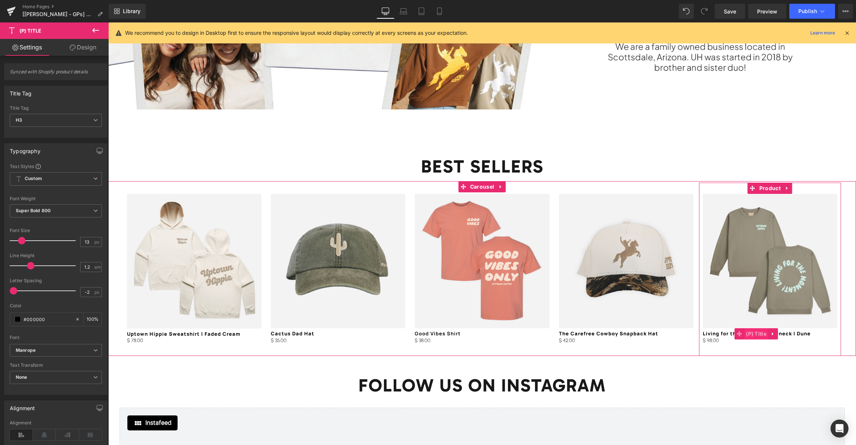
click at [756, 335] on span "(P) Title" at bounding box center [756, 334] width 24 height 11
click at [46, 354] on span "Manrope" at bounding box center [56, 350] width 92 height 13
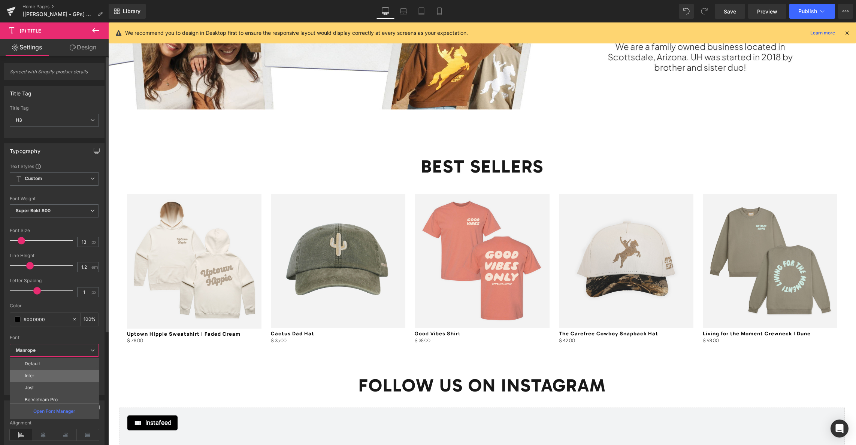
click at [43, 379] on li "Inter" at bounding box center [56, 376] width 93 height 12
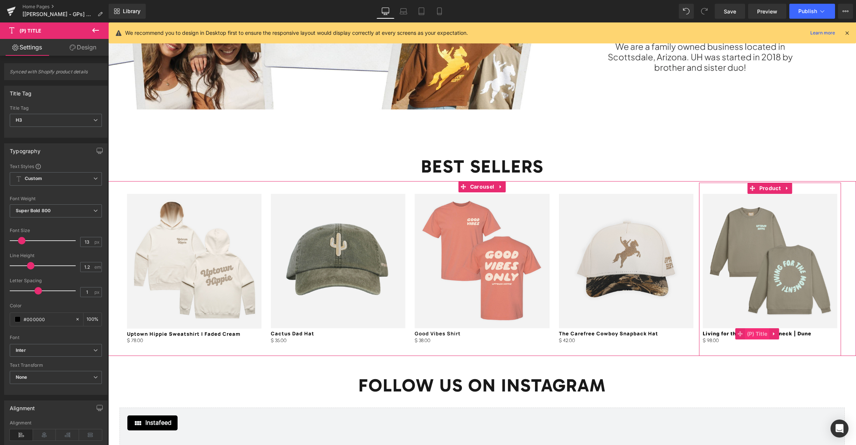
click at [752, 334] on span "(P) Title" at bounding box center [757, 334] width 24 height 11
click at [36, 352] on b "Inter" at bounding box center [55, 351] width 78 height 6
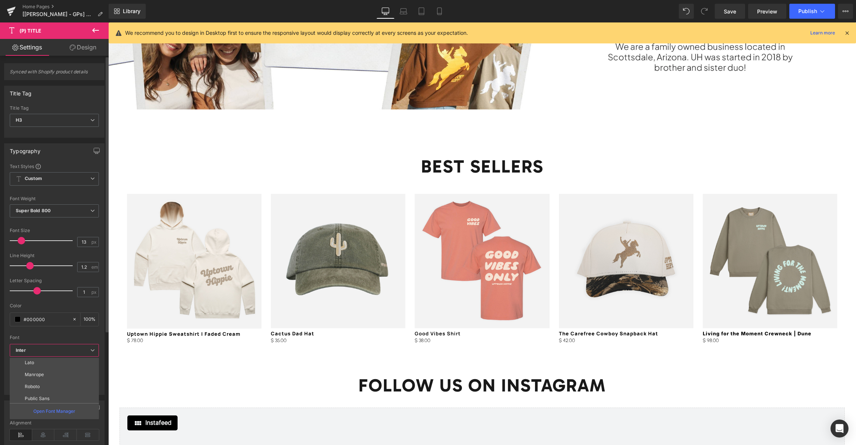
scroll to position [160, 0]
click at [30, 372] on p "Manrope" at bounding box center [34, 372] width 19 height 5
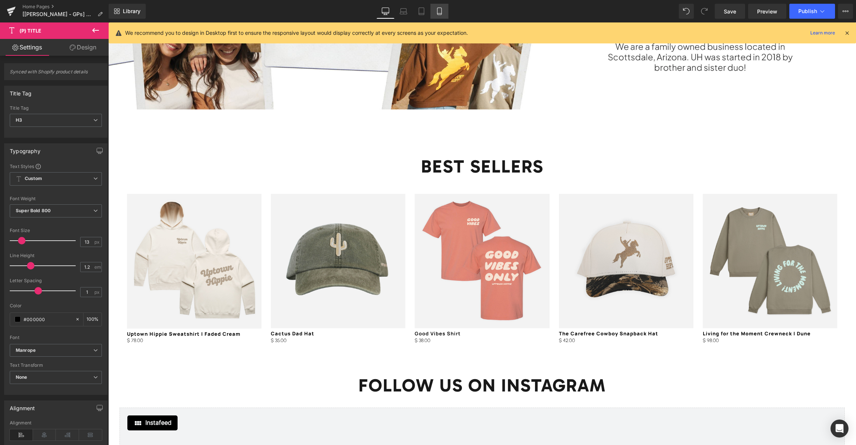
click at [438, 11] on icon at bounding box center [439, 10] width 7 height 7
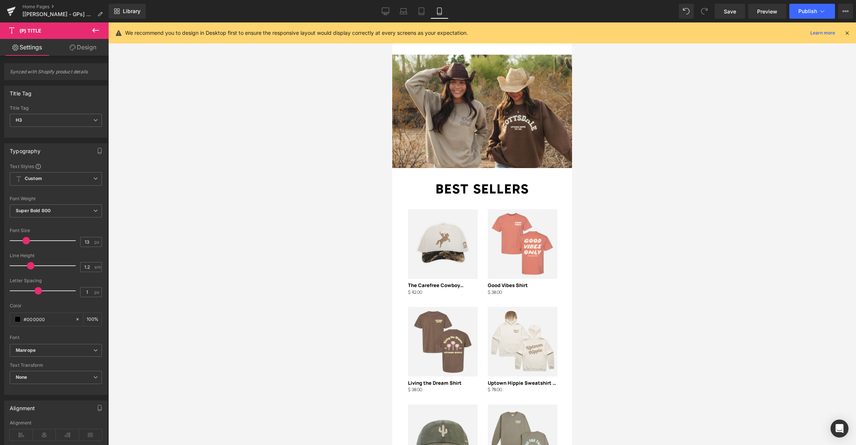
scroll to position [1299, 0]
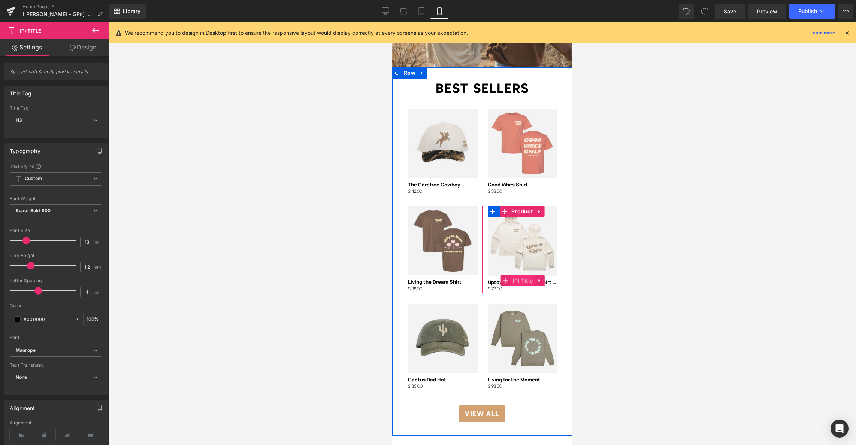
click at [520, 275] on span "(P) Title" at bounding box center [523, 280] width 24 height 11
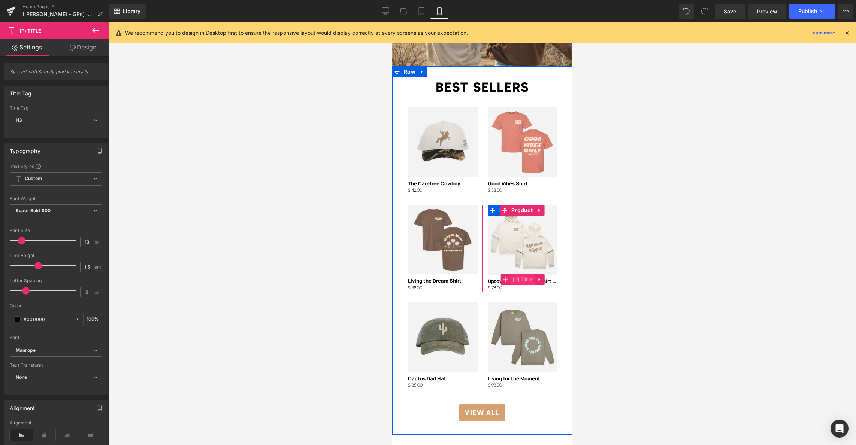
scroll to position [1301, 0]
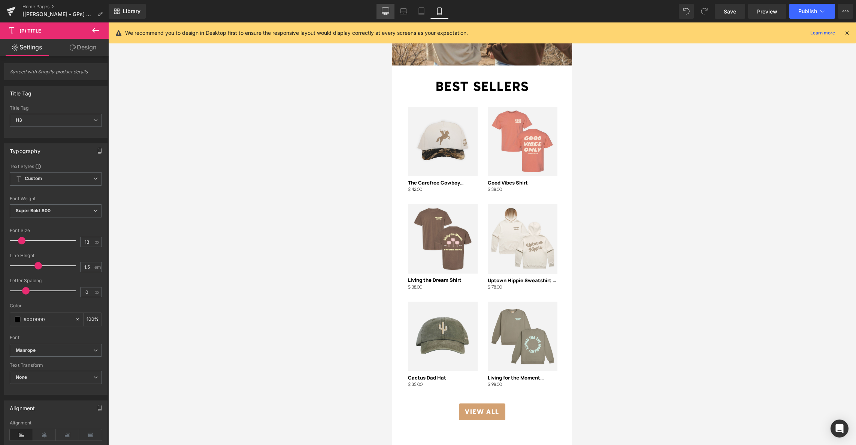
click at [384, 10] on icon at bounding box center [385, 10] width 7 height 7
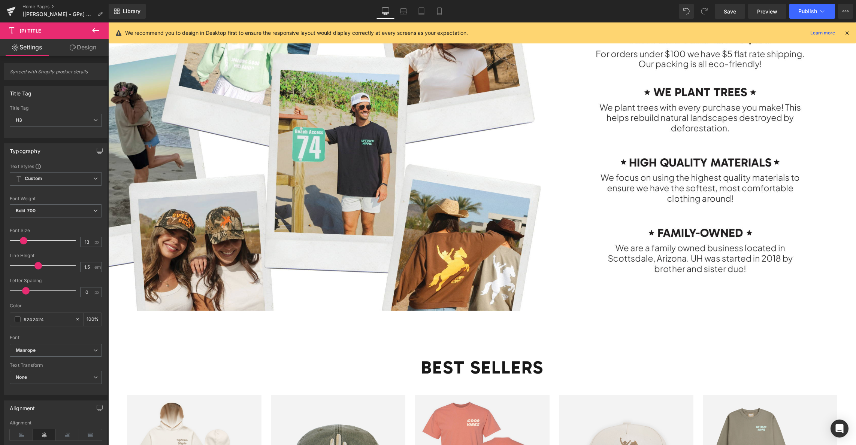
scroll to position [1318, 0]
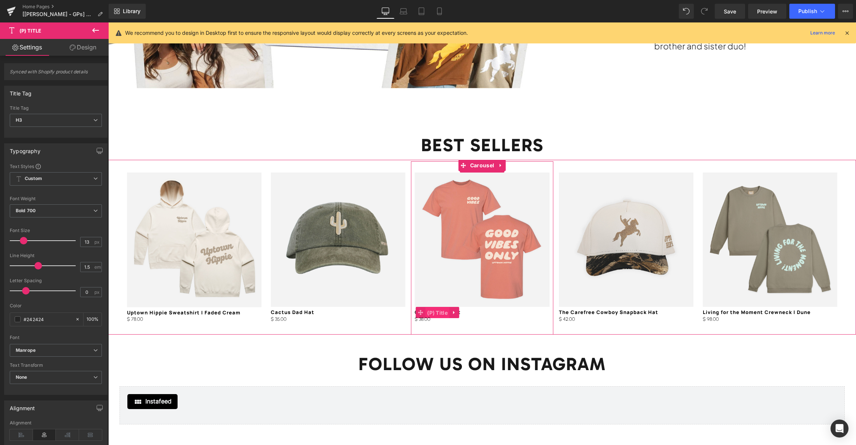
click at [442, 314] on span "(P) Title" at bounding box center [437, 313] width 24 height 11
drag, startPoint x: 52, startPoint y: 290, endPoint x: 77, endPoint y: 300, distance: 26.4
click at [34, 293] on span at bounding box center [31, 290] width 7 height 7
drag, startPoint x: 288, startPoint y: 314, endPoint x: 233, endPoint y: 305, distance: 55.4
click at [288, 314] on span "(P) Title" at bounding box center [292, 312] width 24 height 11
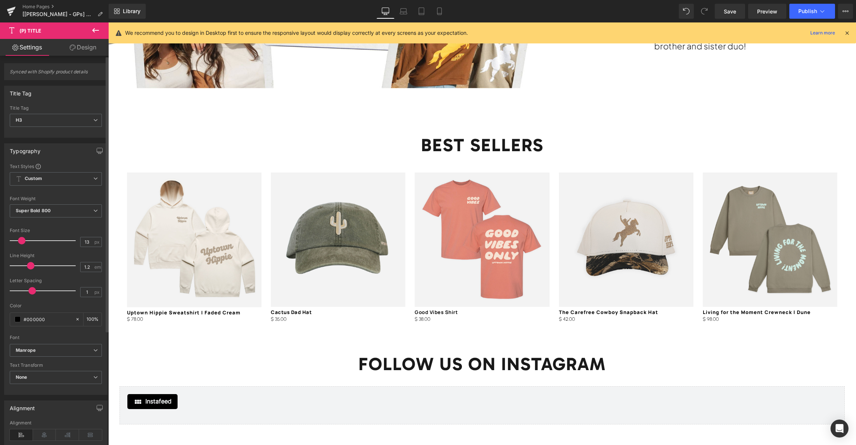
click at [31, 293] on span at bounding box center [31, 290] width 7 height 7
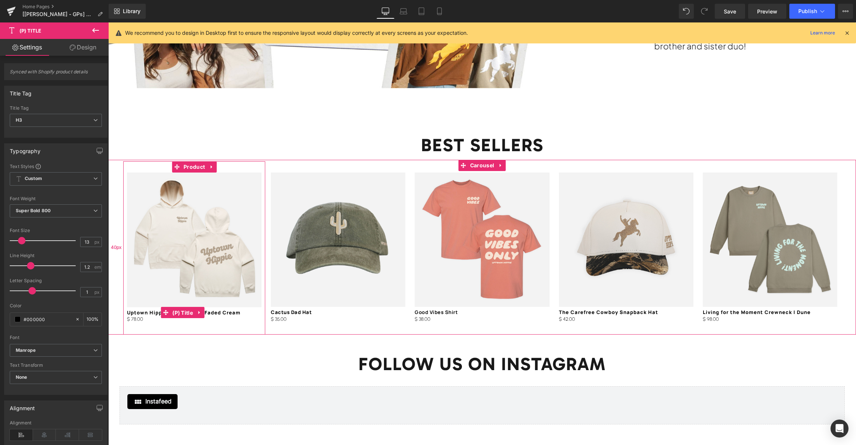
drag, startPoint x: 180, startPoint y: 314, endPoint x: 115, endPoint y: 312, distance: 64.5
click at [180, 314] on span "(P) Title" at bounding box center [182, 313] width 24 height 11
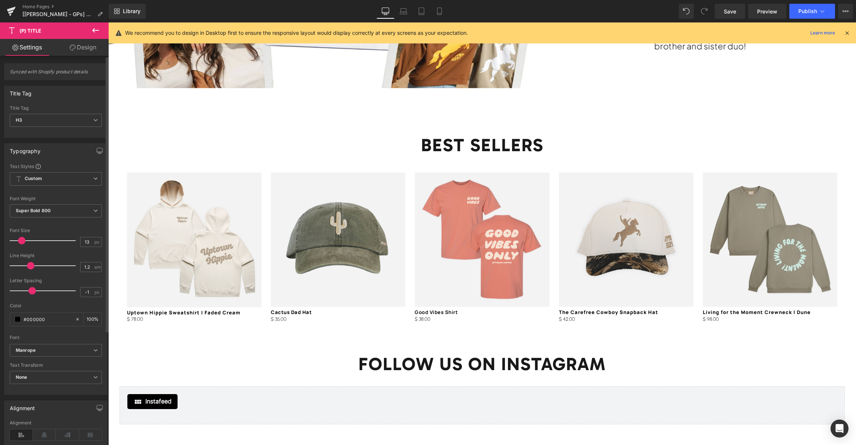
drag, startPoint x: 15, startPoint y: 291, endPoint x: 32, endPoint y: 292, distance: 17.2
click at [32, 292] on span at bounding box center [31, 290] width 7 height 7
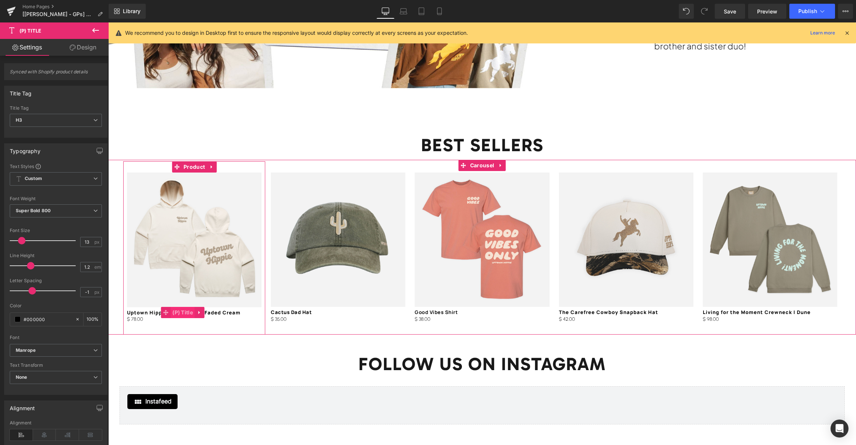
click at [185, 314] on span "(P) Title" at bounding box center [182, 312] width 24 height 11
click at [298, 319] on icon at bounding box center [296, 319] width 5 height 6
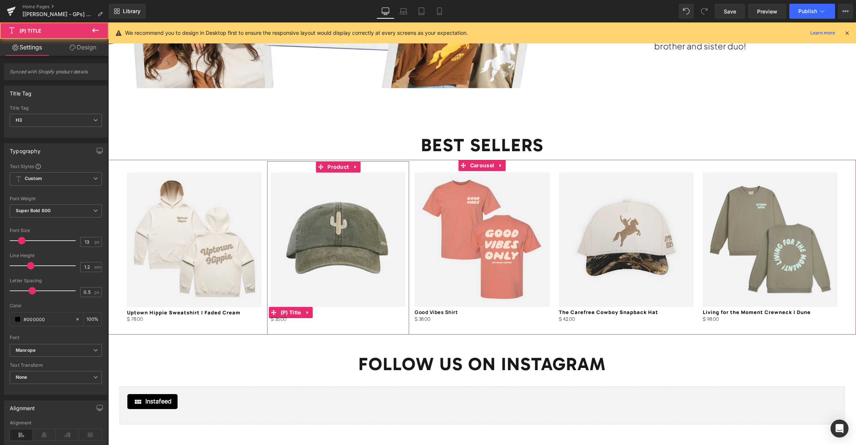
drag, startPoint x: 339, startPoint y: 312, endPoint x: 328, endPoint y: 315, distance: 12.0
click at [339, 312] on h3 "Cactus Dad Hat" at bounding box center [338, 312] width 135 height 7
click at [283, 312] on span "(P) Title" at bounding box center [291, 312] width 24 height 11
click at [309, 312] on icon at bounding box center [307, 313] width 5 height 6
click at [305, 313] on icon at bounding box center [302, 313] width 5 height 6
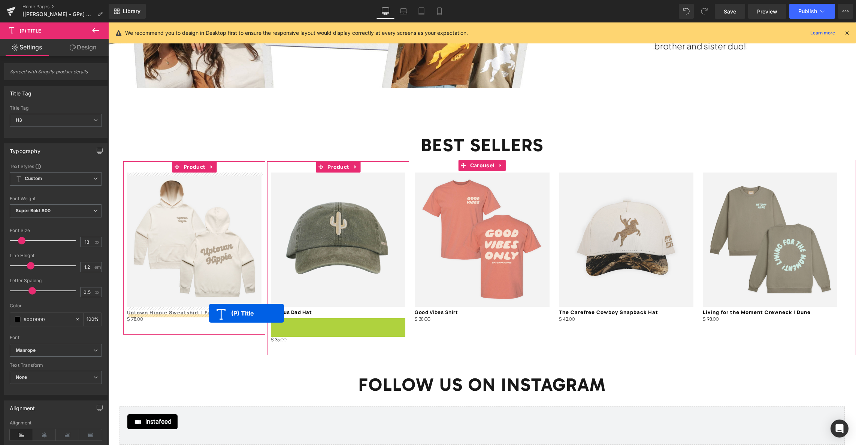
drag, startPoint x: 266, startPoint y: 320, endPoint x: 209, endPoint y: 314, distance: 57.7
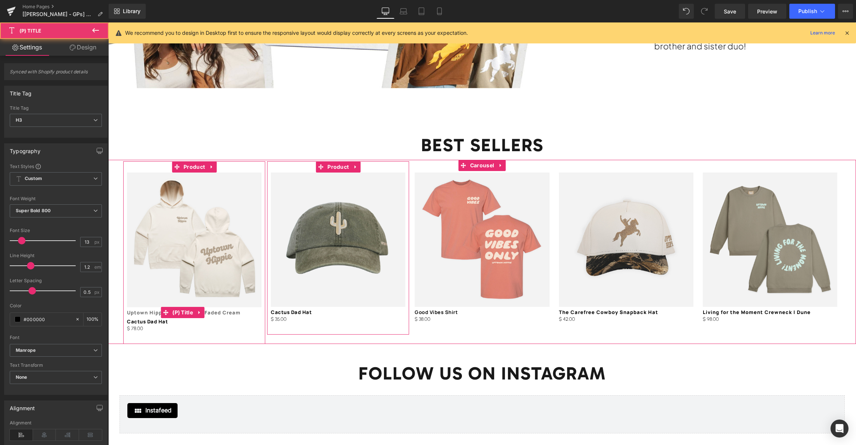
drag, startPoint x: 230, startPoint y: 312, endPoint x: 222, endPoint y: 312, distance: 7.5
click at [229, 312] on link "Uptown Hippie Sweatshirt | Faded Cream" at bounding box center [184, 313] width 114 height 6
click at [200, 312] on icon at bounding box center [199, 313] width 5 height 6
click at [205, 314] on icon at bounding box center [204, 312] width 5 height 5
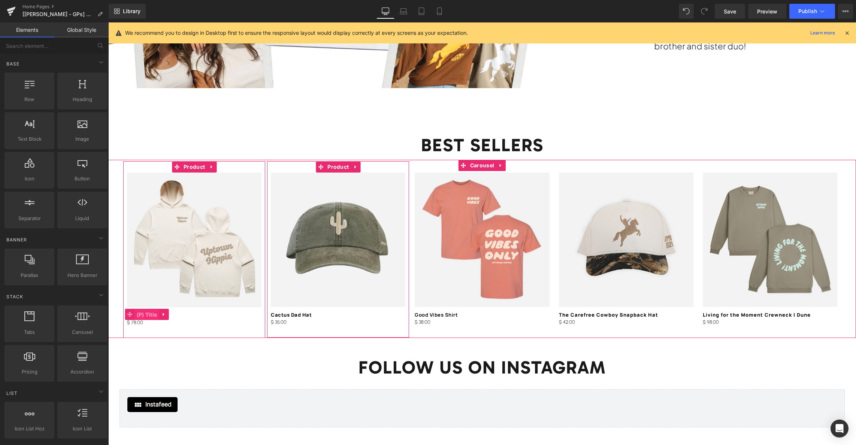
click at [150, 315] on span "(P) Title" at bounding box center [147, 314] width 24 height 11
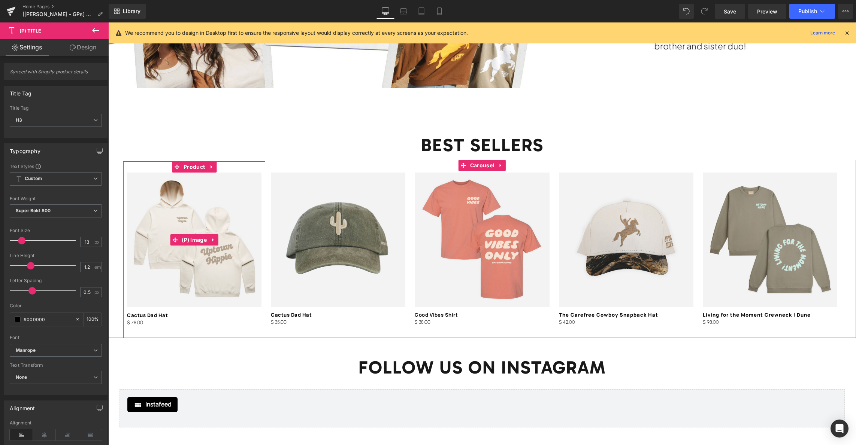
click at [185, 264] on img at bounding box center [194, 240] width 135 height 135
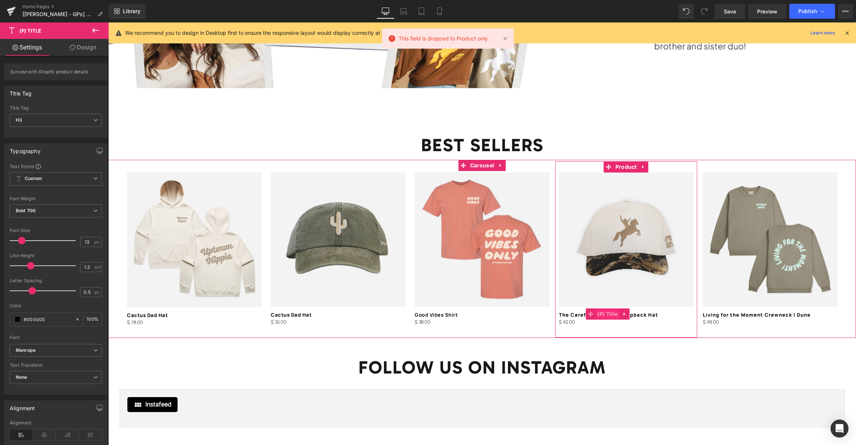
click at [608, 314] on span "(P) Title" at bounding box center [607, 314] width 24 height 11
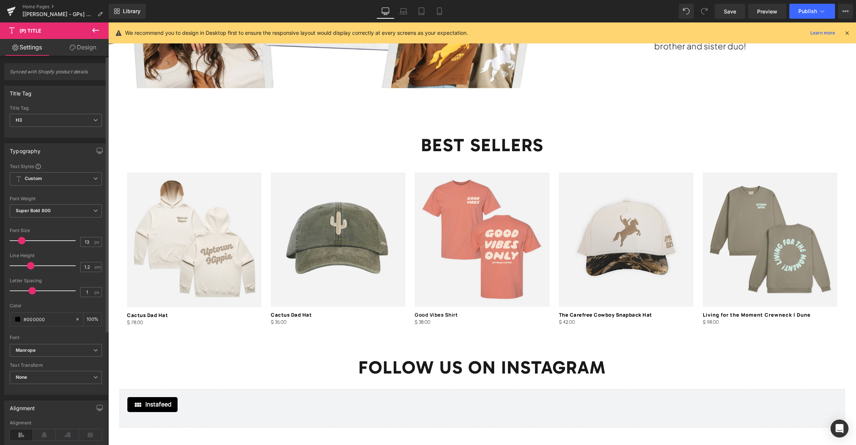
drag, startPoint x: 36, startPoint y: 291, endPoint x: 30, endPoint y: 291, distance: 6.0
click at [29, 291] on span at bounding box center [31, 290] width 7 height 7
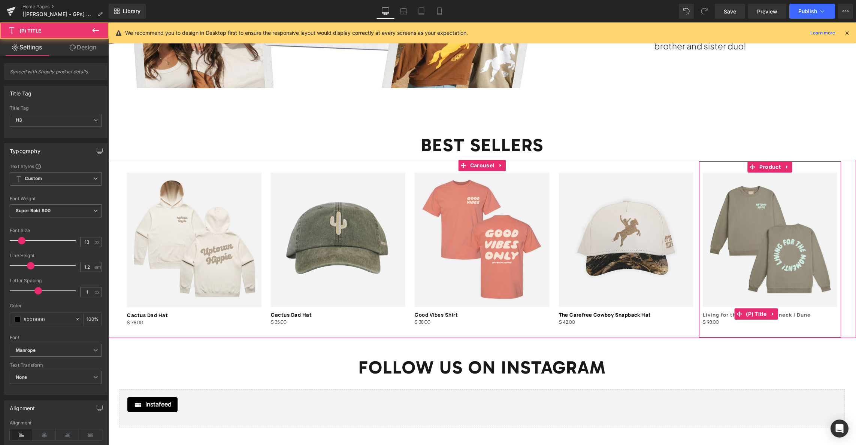
click at [729, 315] on link "Living for the Moment Crewneck | Dune" at bounding box center [757, 315] width 108 height 6
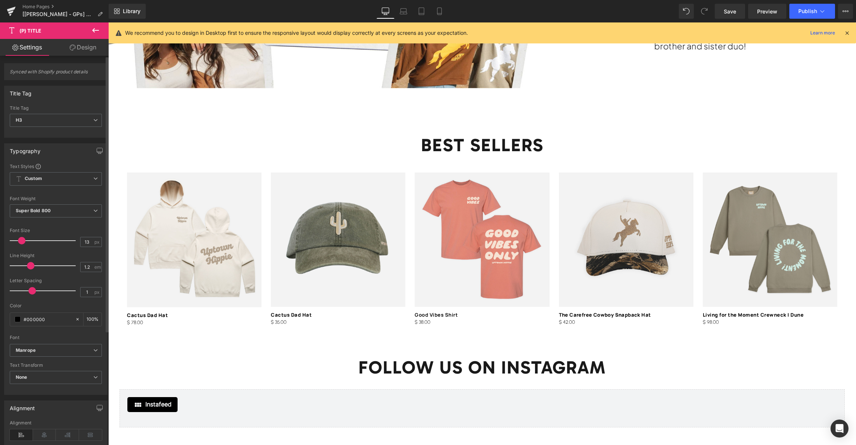
click at [31, 291] on span at bounding box center [31, 290] width 7 height 7
click at [730, 9] on span "Save" at bounding box center [730, 11] width 12 height 8
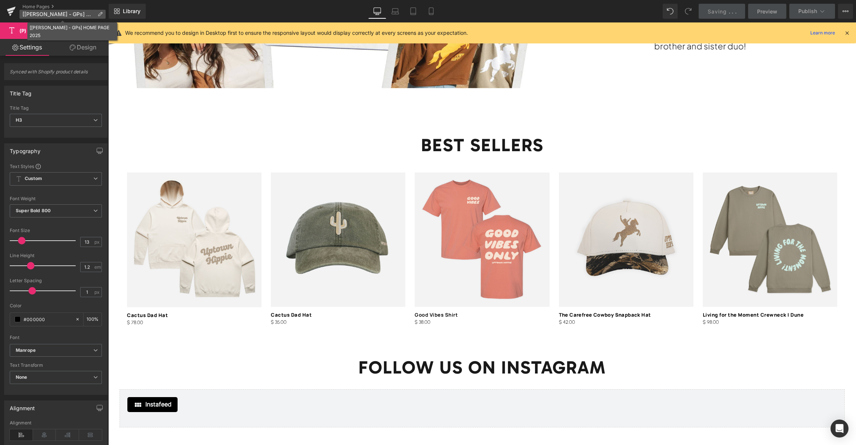
click at [81, 15] on span "[Kyle - GPs] HOME PAGE 2025" at bounding box center [58, 14] width 72 height 6
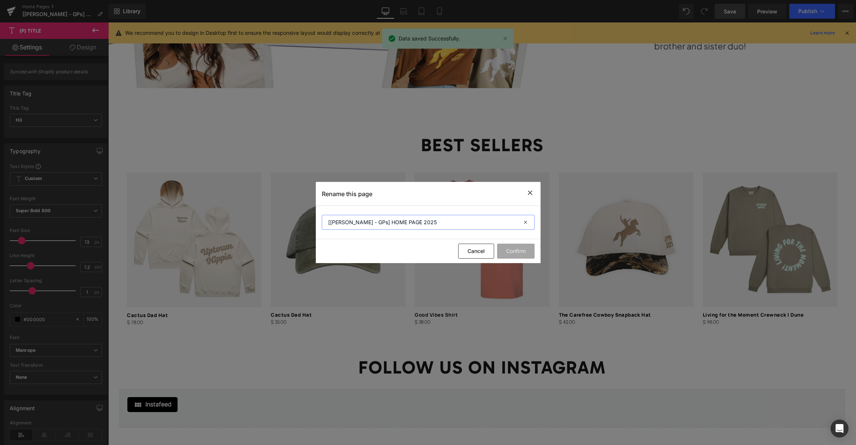
drag, startPoint x: 426, startPoint y: 225, endPoint x: 318, endPoint y: 218, distance: 107.7
click at [318, 218] on section "[Kyle - GPs] HOME PAGE 2025" at bounding box center [428, 222] width 225 height 33
click at [529, 192] on icon at bounding box center [530, 192] width 9 height 9
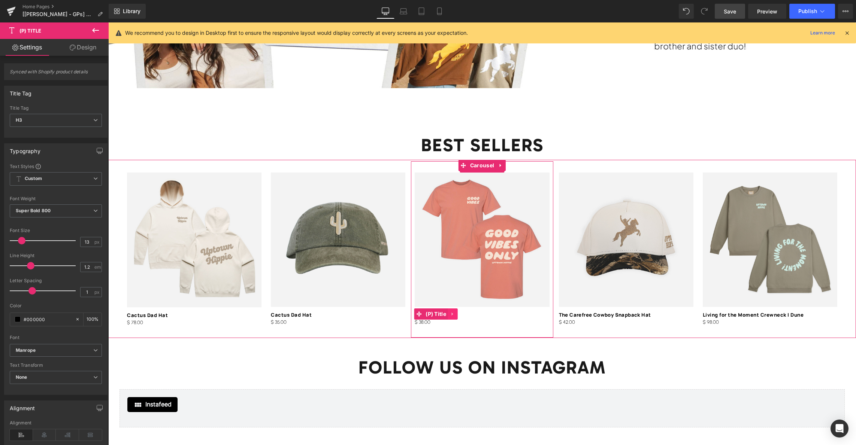
click at [451, 316] on icon at bounding box center [452, 315] width 5 height 6
click at [450, 315] on icon at bounding box center [447, 314] width 5 height 5
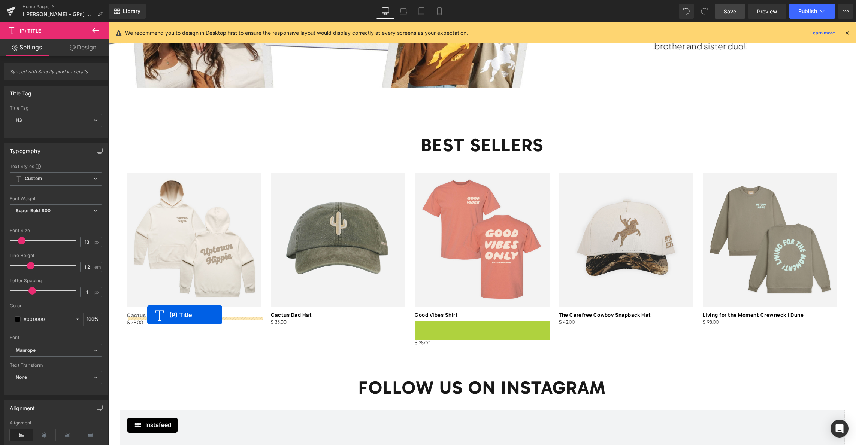
drag, startPoint x: 370, startPoint y: 327, endPoint x: 147, endPoint y: 315, distance: 223.2
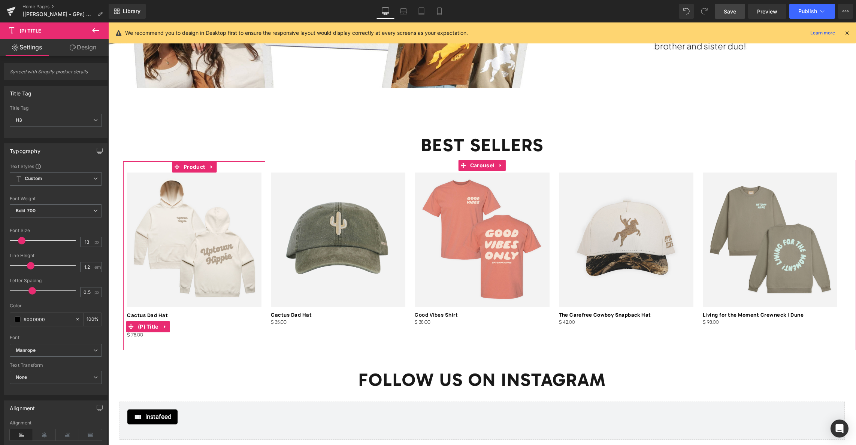
click at [165, 327] on icon at bounding box center [164, 326] width 1 height 3
click at [172, 326] on icon at bounding box center [169, 326] width 5 height 5
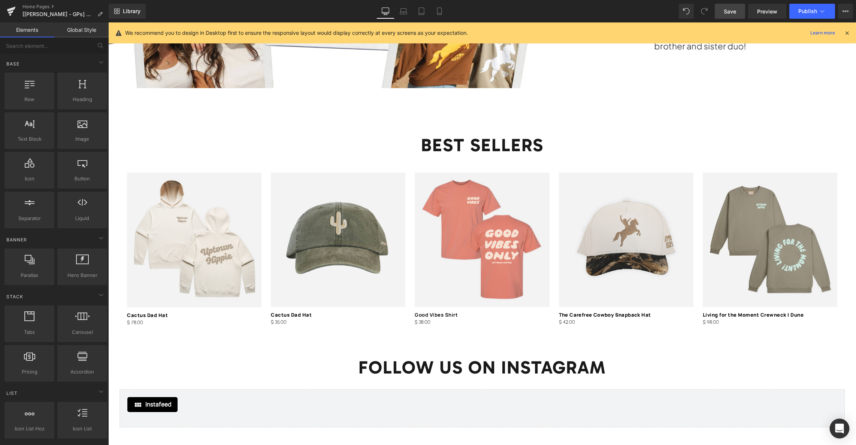
click at [788, 425] on icon "Open Intercom Messenger" at bounding box center [839, 429] width 9 height 10
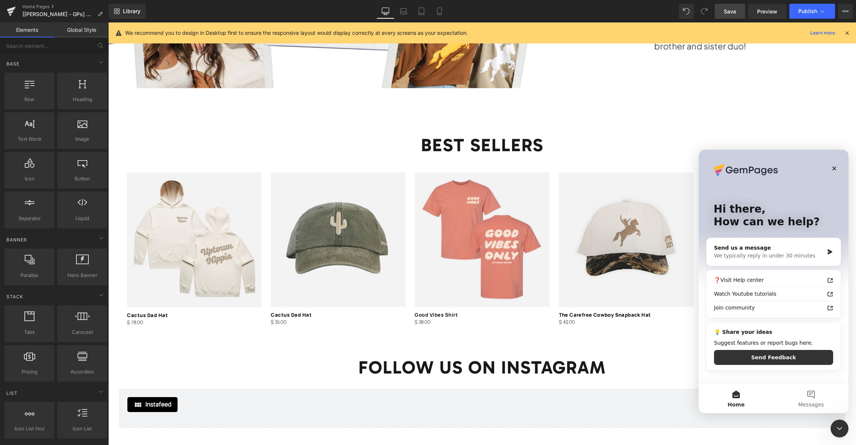
scroll to position [0, 0]
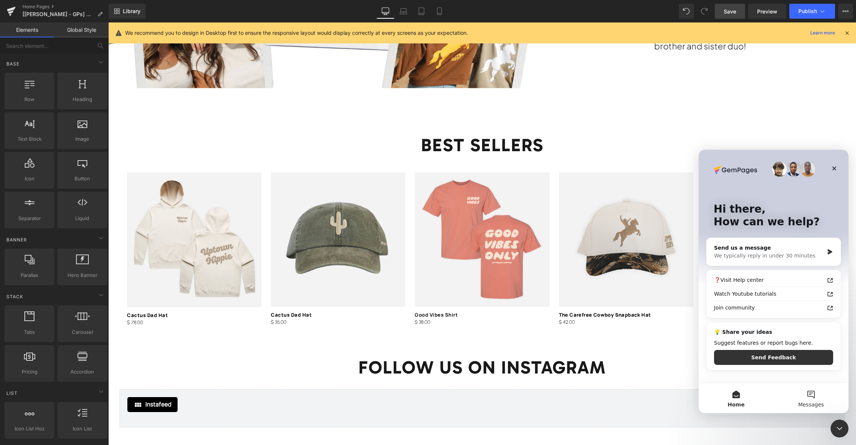
click at [788, 393] on button "Messages" at bounding box center [811, 399] width 75 height 30
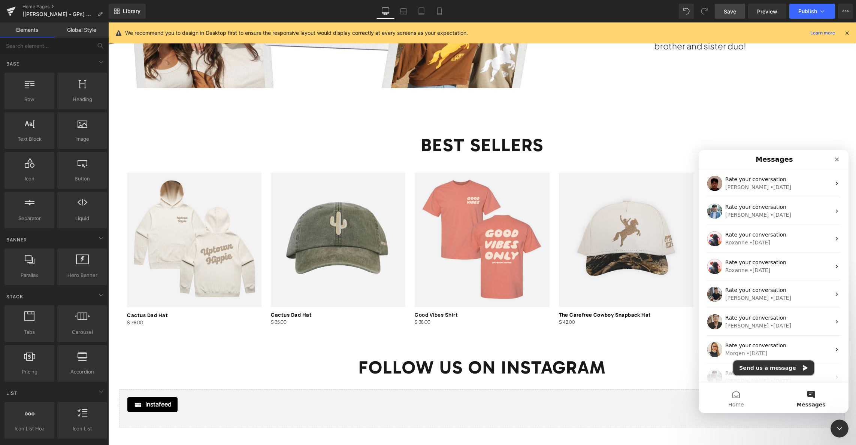
click at [779, 364] on button "Send us a message" at bounding box center [773, 368] width 81 height 15
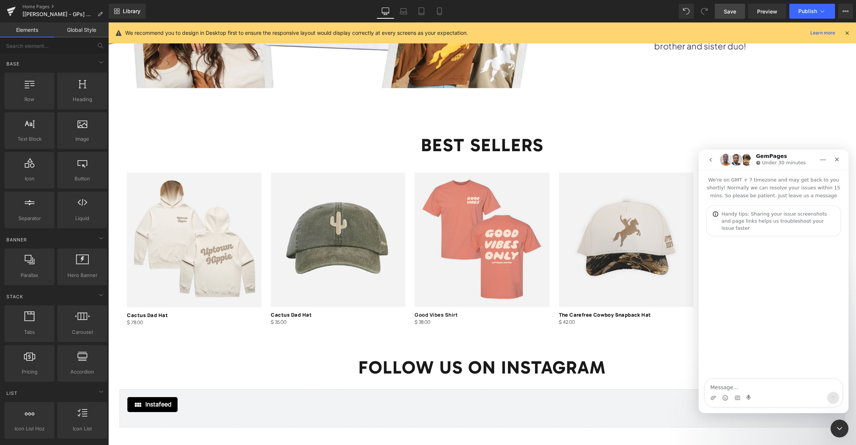
click at [758, 389] on textarea "Message…" at bounding box center [773, 386] width 137 height 13
type textarea "Hello!"
type textarea "I"
type textarea "Somebody from [PERSON_NAME] helped with some custom code on my homepage: [[PERS…"
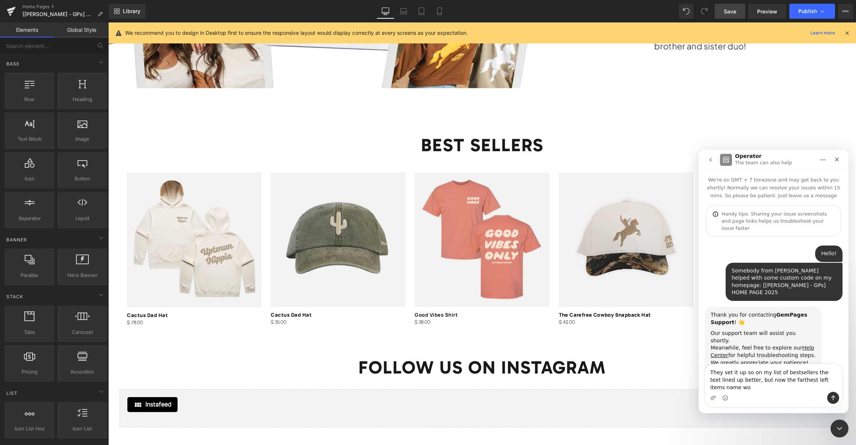
scroll to position [1, 0]
type textarea "They set it up so on my list of bestsellers the text lined up better, but now t…"
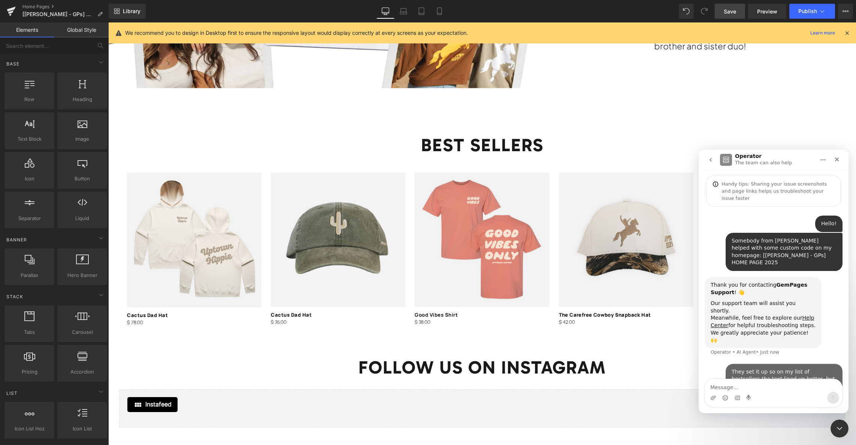
scroll to position [30, 0]
click at [760, 33] on div at bounding box center [428, 211] width 856 height 423
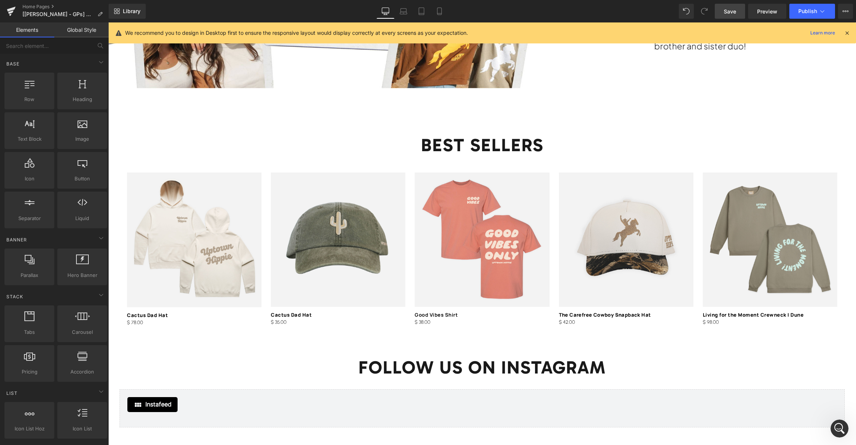
click at [734, 14] on span "Save" at bounding box center [730, 11] width 12 height 8
click at [734, 14] on div "Saving . . ." at bounding box center [722, 11] width 29 height 8
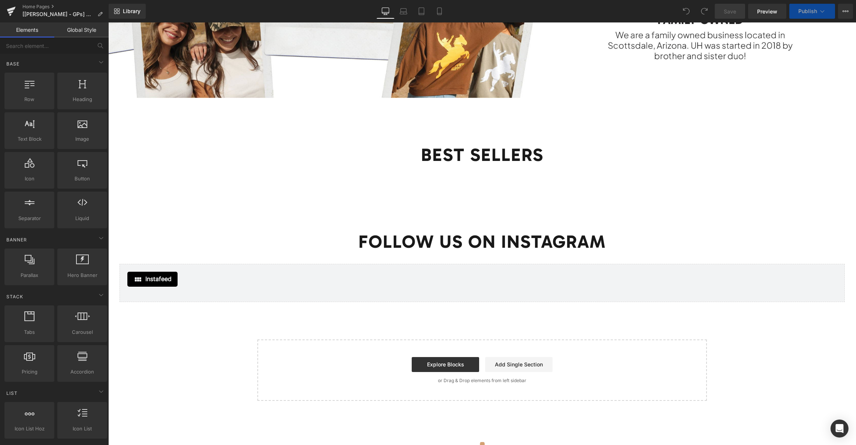
scroll to position [1393, 0]
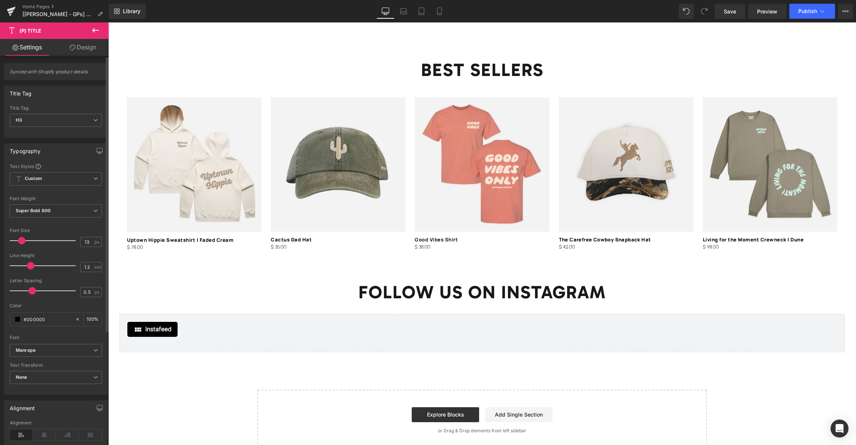
click at [30, 290] on span at bounding box center [31, 290] width 7 height 7
click at [837, 431] on icon "Open Intercom Messenger" at bounding box center [839, 429] width 9 height 10
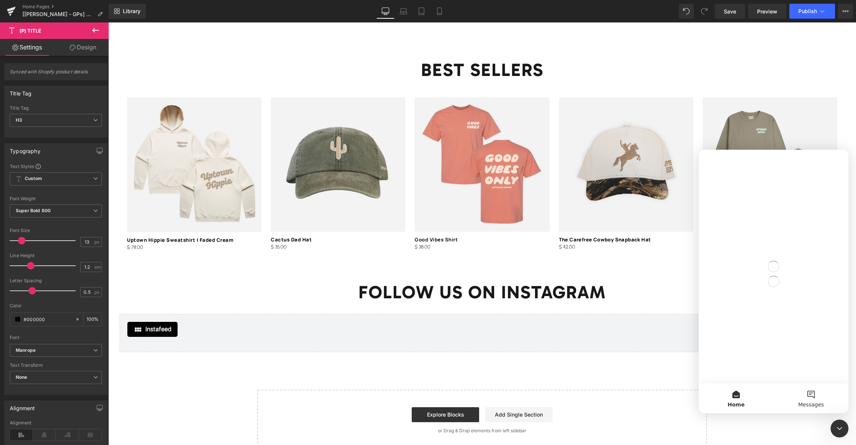
scroll to position [0, 0]
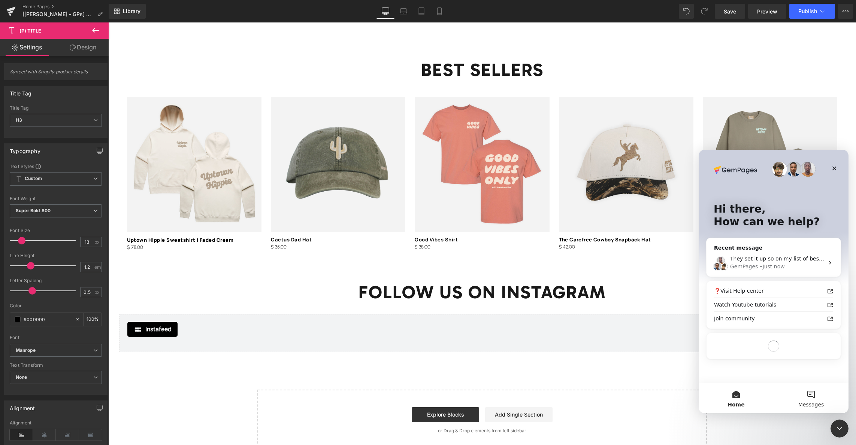
click at [814, 397] on button "Messages" at bounding box center [811, 399] width 75 height 30
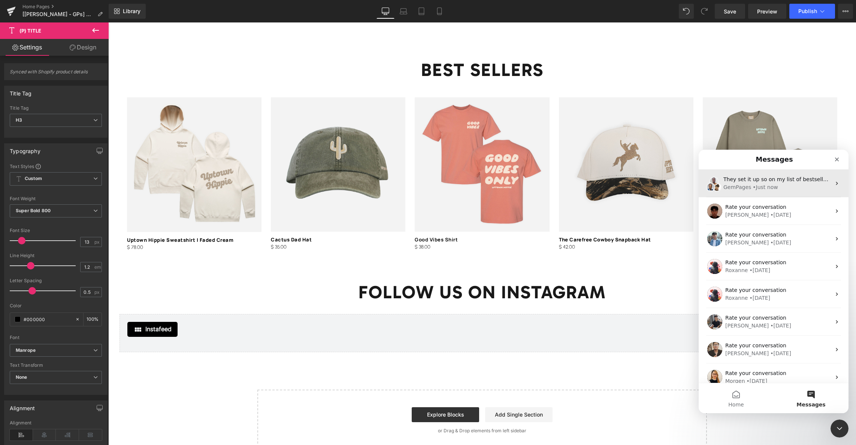
click at [763, 186] on div "• Just now" at bounding box center [765, 188] width 25 height 8
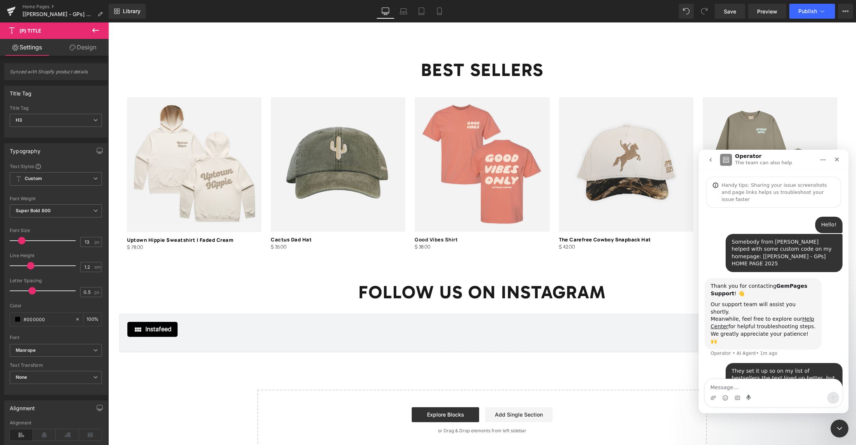
scroll to position [30, 0]
type textarea "Nevermind, it updated, thank you!"
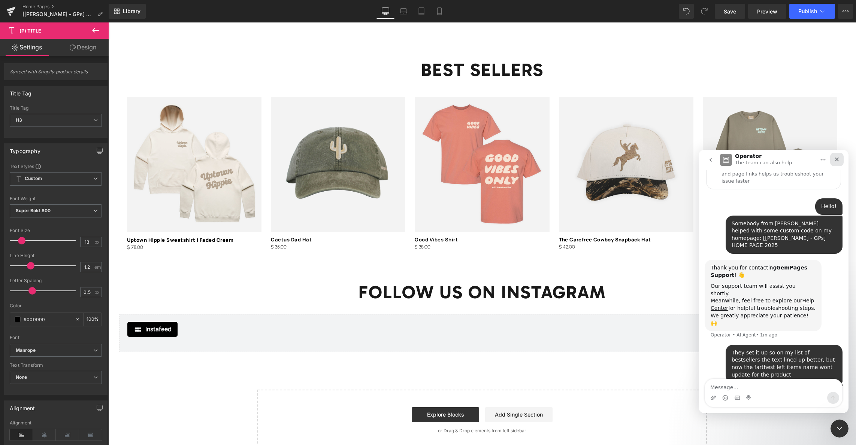
click at [833, 161] on div "Close" at bounding box center [836, 159] width 13 height 13
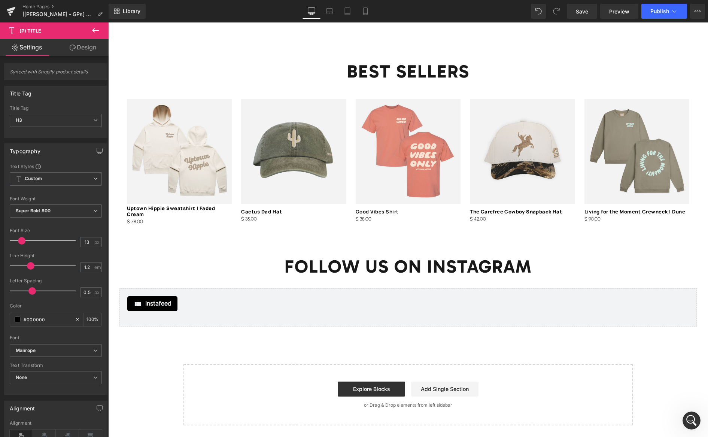
scroll to position [1208, 0]
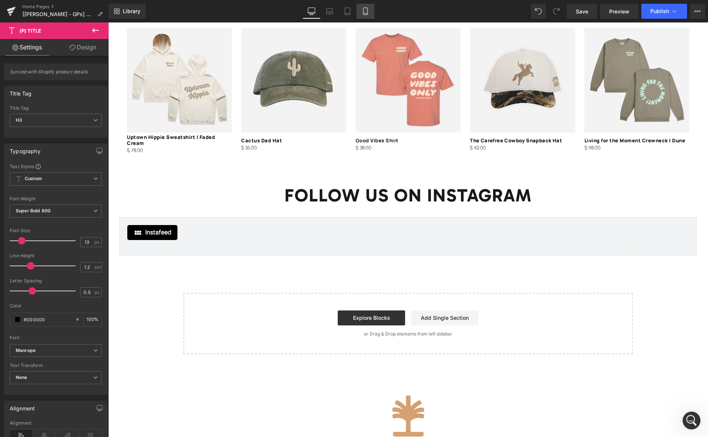
click at [364, 13] on icon at bounding box center [365, 10] width 7 height 7
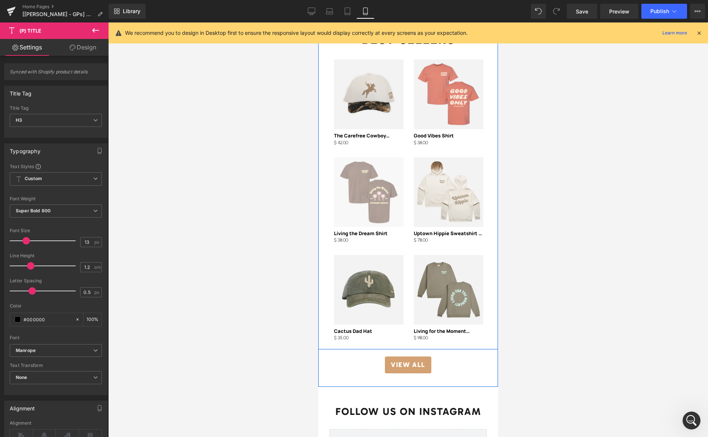
scroll to position [1351, 0]
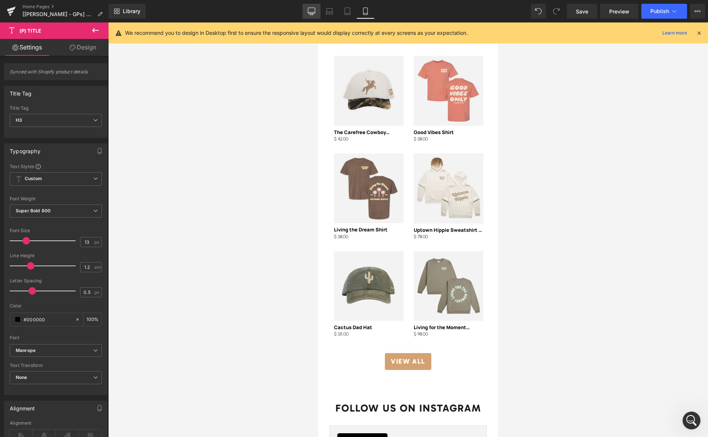
click at [311, 11] on icon at bounding box center [311, 10] width 7 height 7
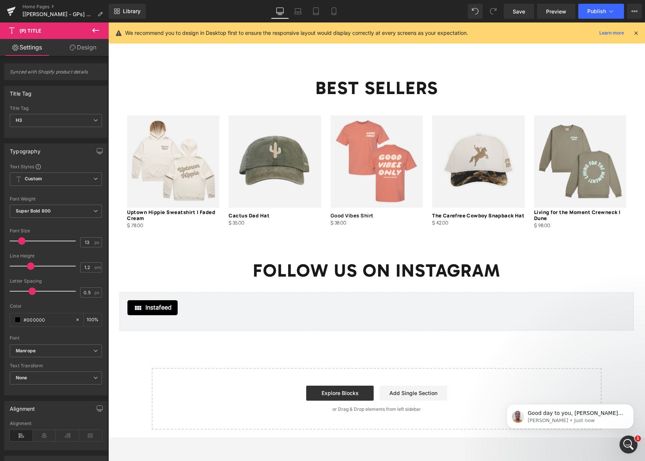
scroll to position [138, 0]
click at [630, 438] on div "Open Intercom Messenger" at bounding box center [627, 443] width 25 height 25
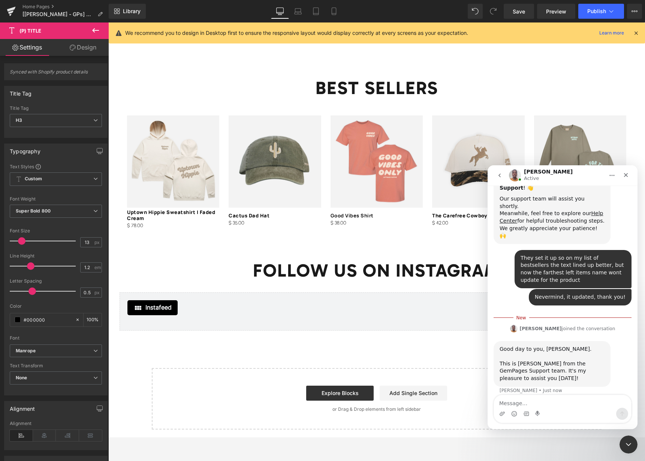
scroll to position [150, 0]
click at [547, 403] on textarea "Message…" at bounding box center [562, 401] width 137 height 13
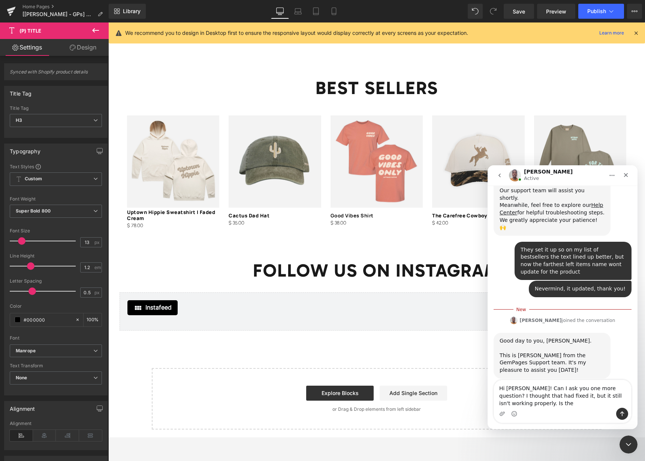
scroll to position [165, 0]
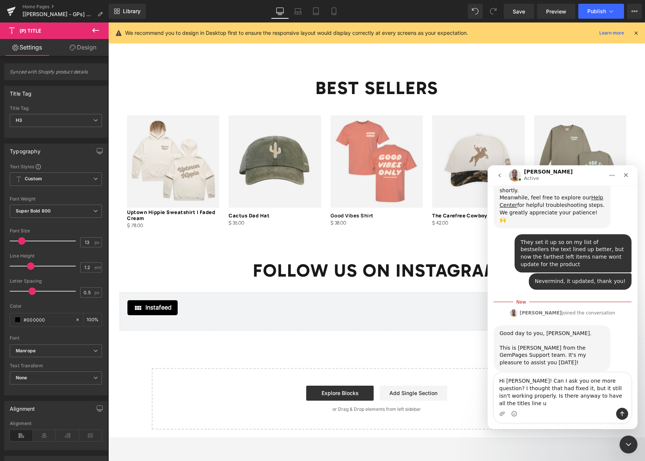
type textarea "Hi [PERSON_NAME]! Can I ask you one more question? I thought that had fixed it,…"
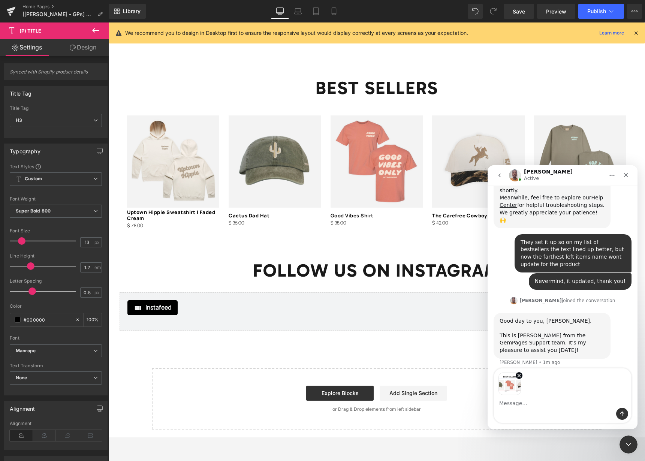
scroll to position [179, 0]
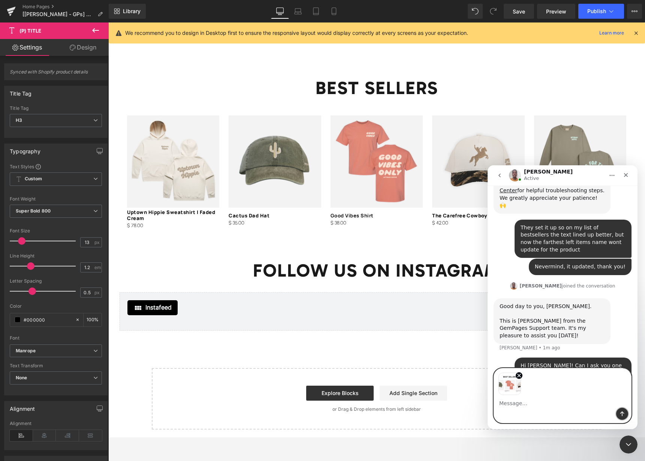
click at [626, 414] on button "Send a message…" at bounding box center [622, 414] width 12 height 12
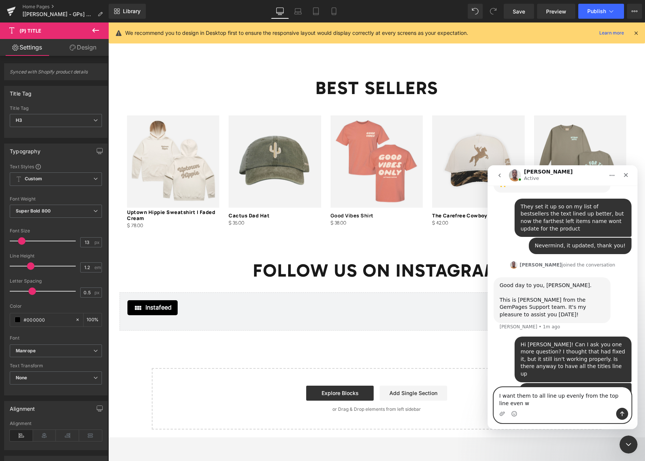
scroll to position [208, 0]
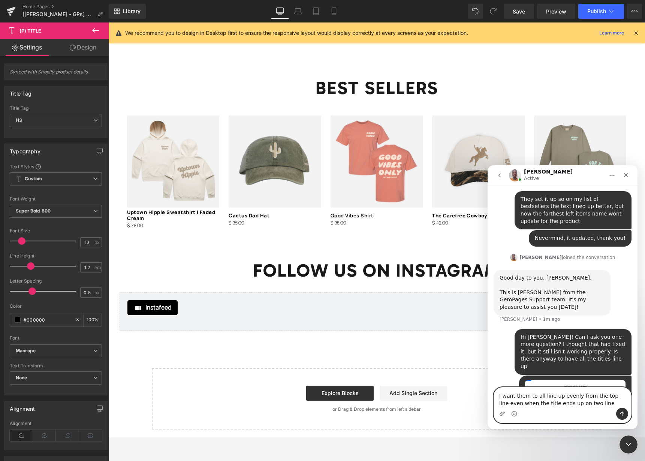
type textarea "I want them to all line up evenly from the top line even when the title ends up…"
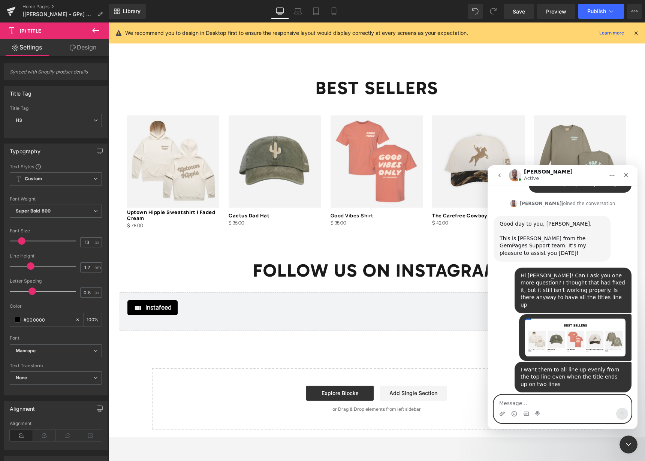
scroll to position [291, 0]
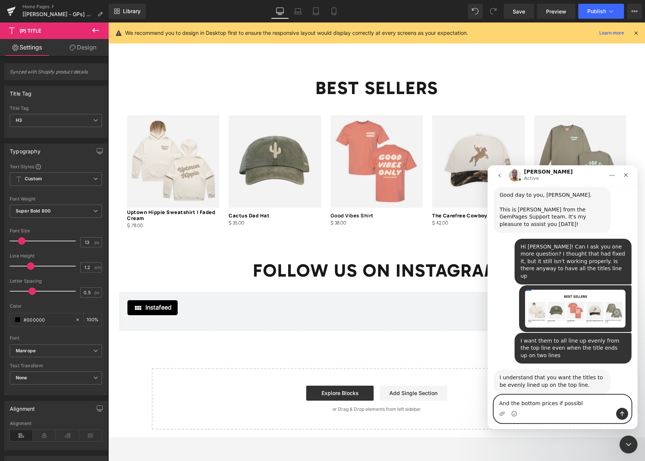
type textarea "And the bottom prices if possible"
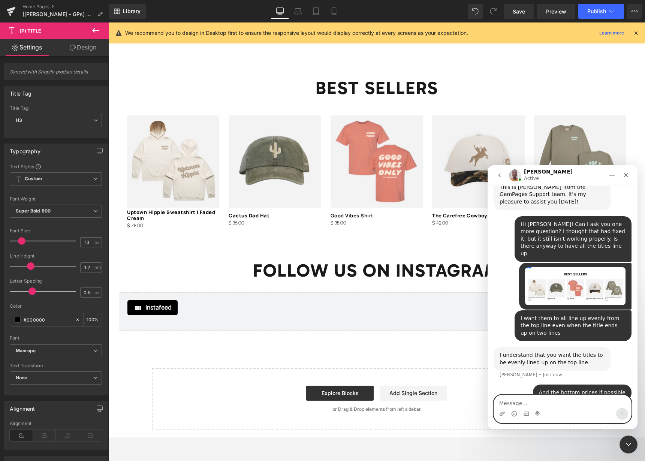
scroll to position [284, 0]
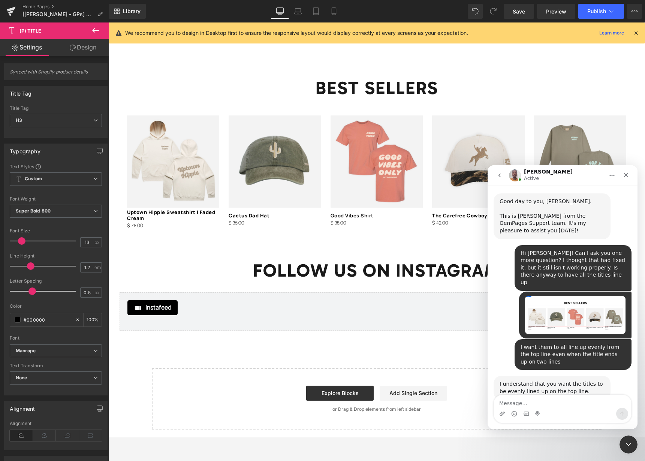
click at [455, 85] on div at bounding box center [322, 219] width 645 height 438
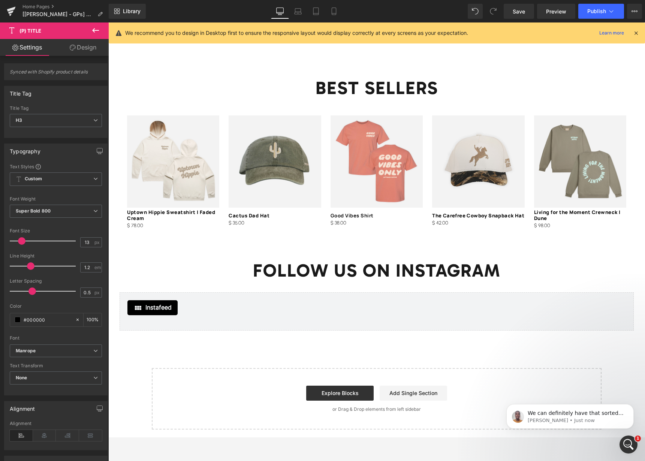
scroll to position [384, 0]
click at [625, 443] on icon "Open Intercom Messenger" at bounding box center [627, 443] width 12 height 12
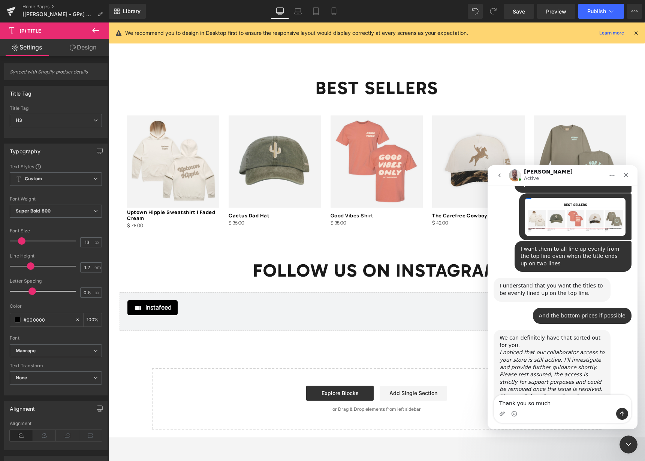
type textarea "Thank you so much!"
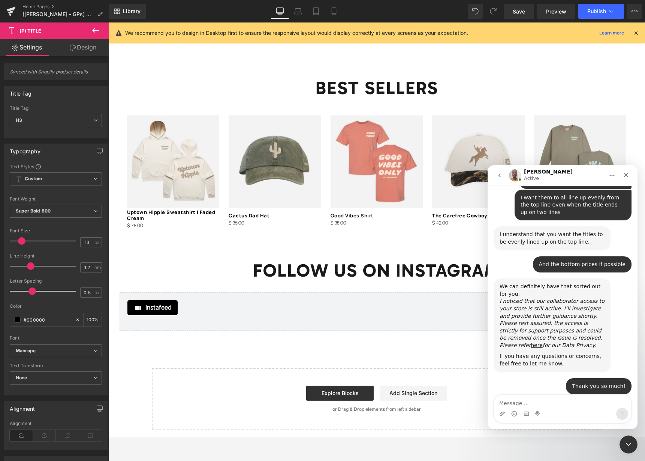
scroll to position [436, 0]
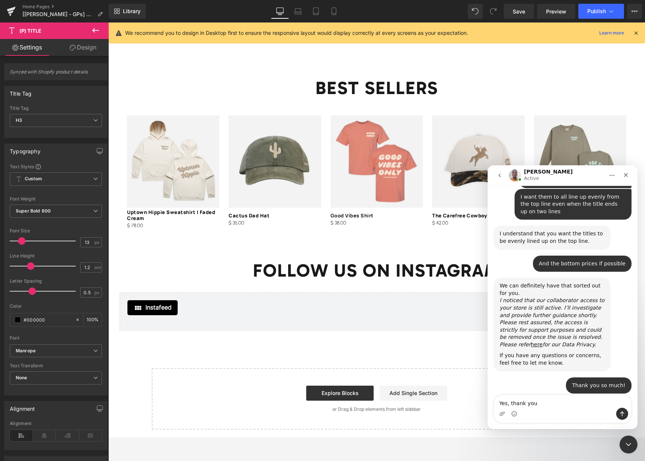
type textarea "Yes, thank you!"
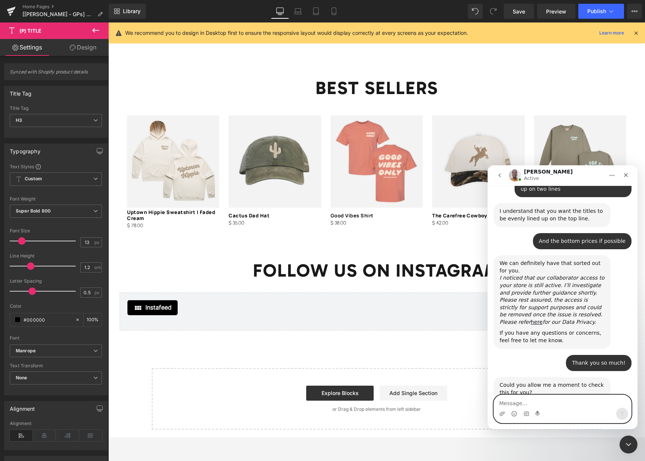
scroll to position [480, 0]
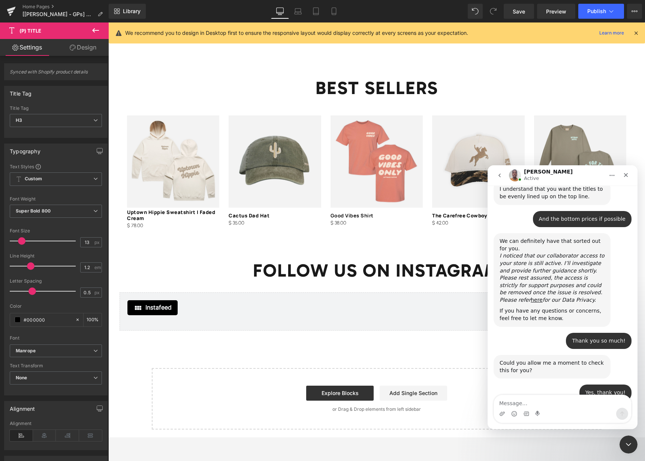
click at [258, 239] on div at bounding box center [322, 219] width 645 height 438
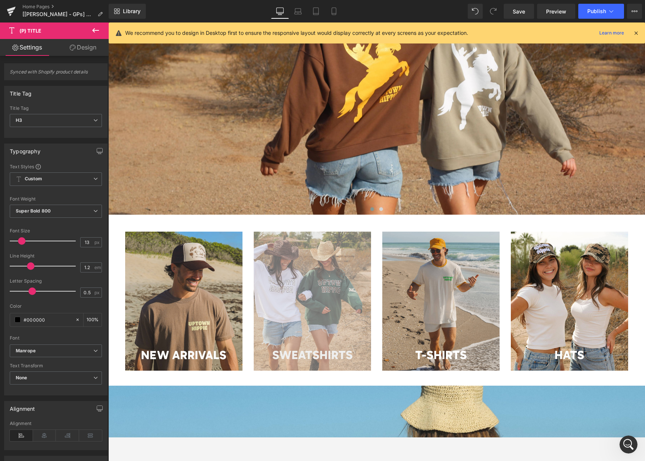
scroll to position [0, 0]
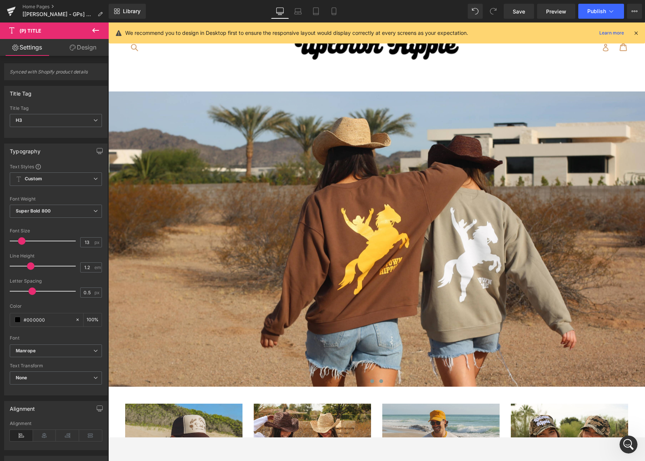
click at [381, 381] on span at bounding box center [381, 381] width 4 height 4
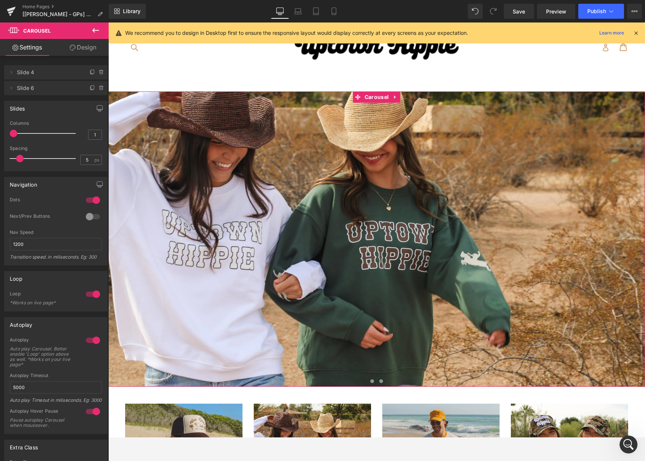
click at [370, 381] on span at bounding box center [372, 381] width 4 height 4
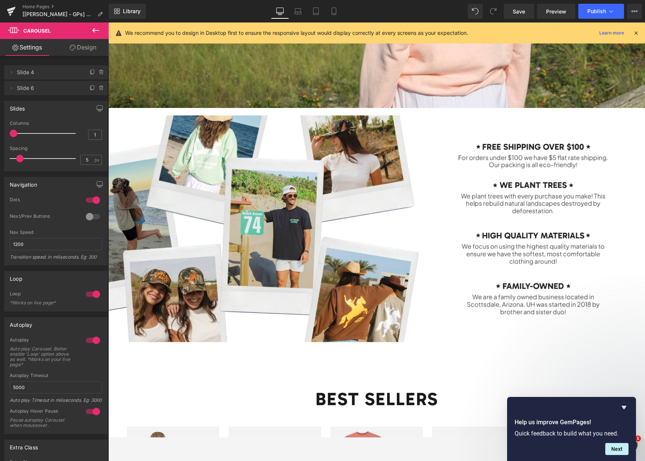
scroll to position [527, 0]
click at [626, 406] on icon "Hide survey" at bounding box center [623, 407] width 9 height 9
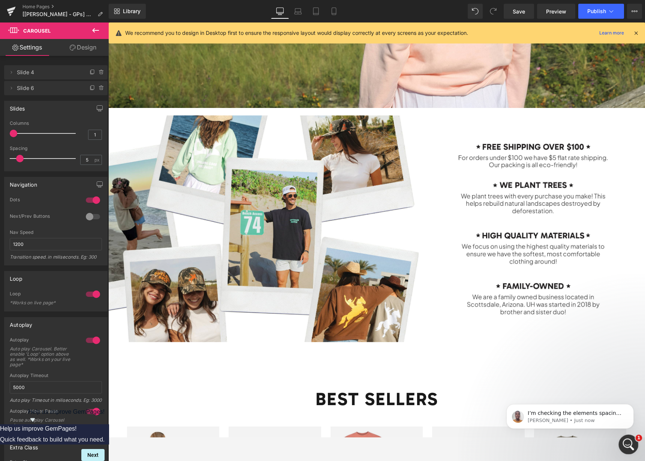
click at [628, 440] on icon "Open Intercom Messenger" at bounding box center [627, 443] width 12 height 12
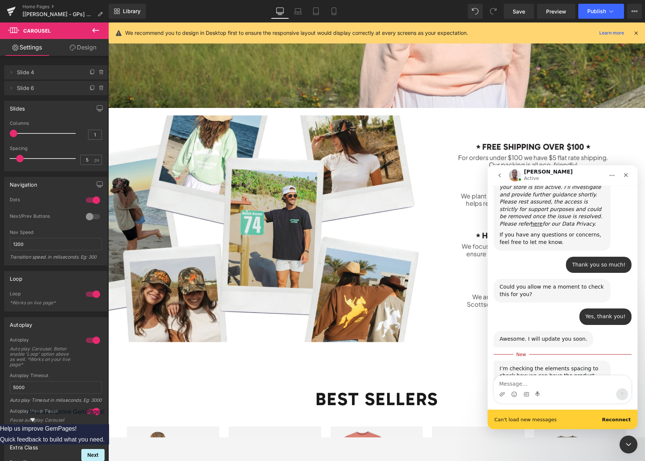
scroll to position [559, 0]
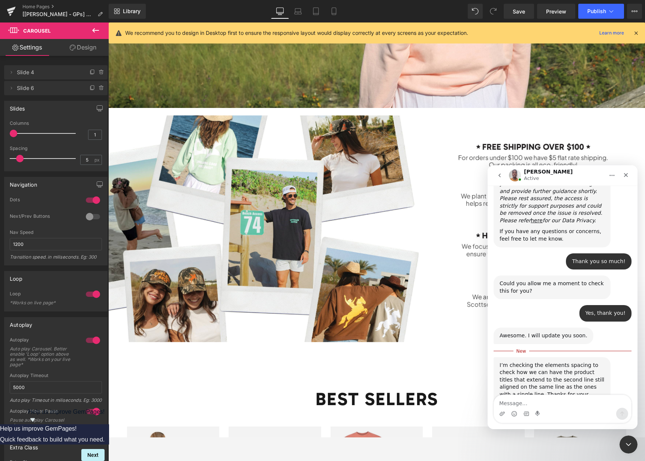
type textarea "T"
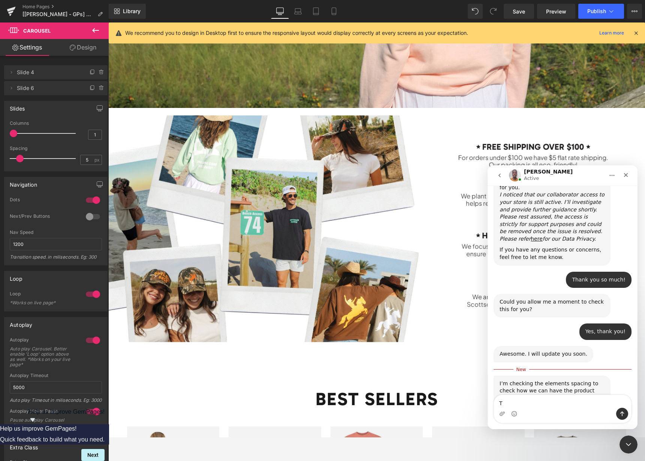
scroll to position [539, 0]
type textarea "Sounds good, thank you:)"
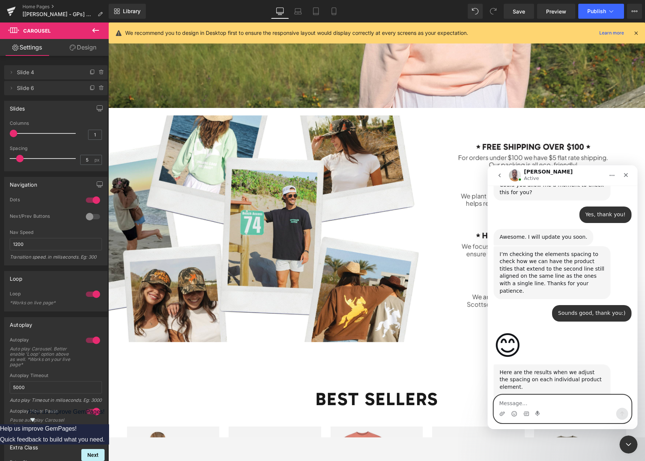
scroll to position [659, 0]
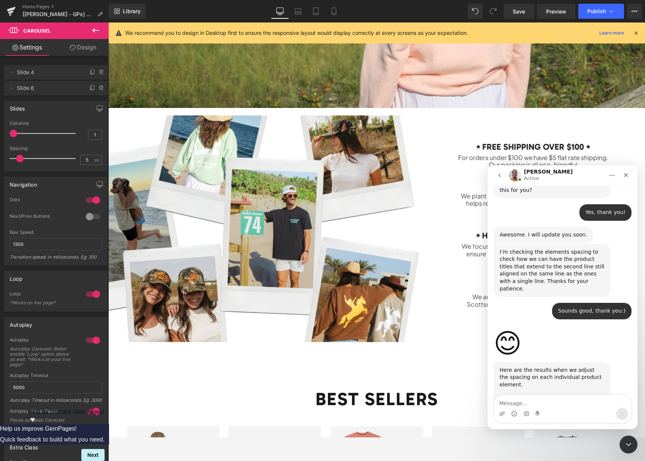
click at [556, 396] on img "Brian says…" at bounding box center [549, 410] width 100 height 29
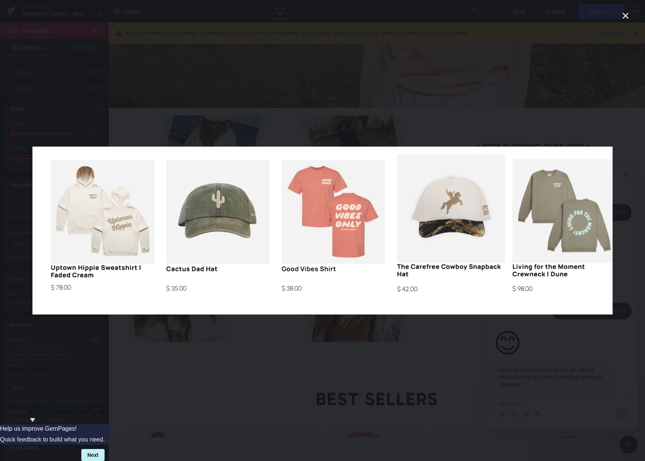
click at [455, 366] on div "Intercom messenger" at bounding box center [322, 230] width 645 height 461
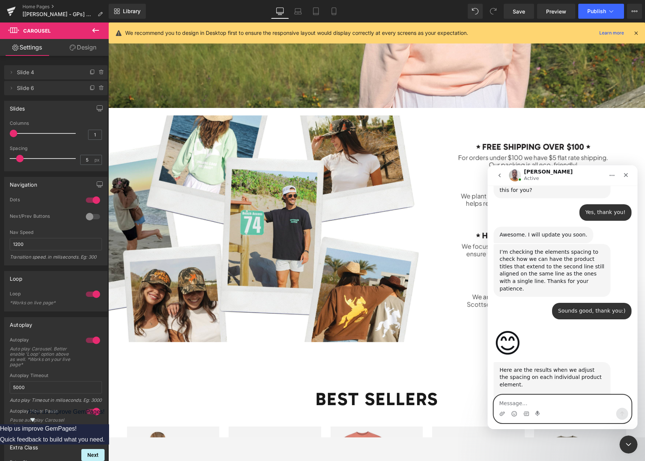
click at [529, 405] on textarea "Message…" at bounding box center [562, 401] width 137 height 13
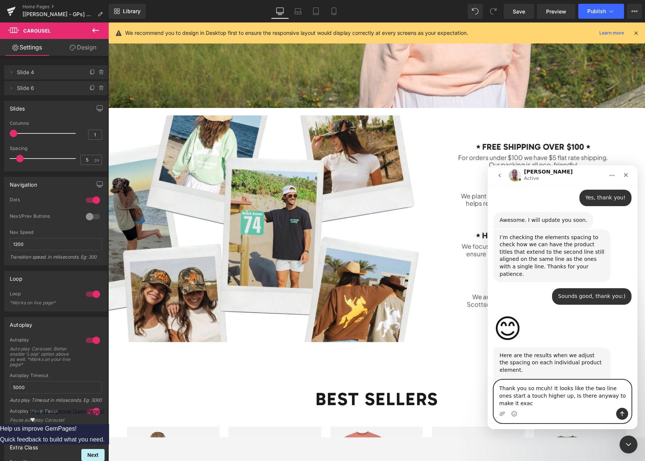
scroll to position [674, 0]
click at [507, 404] on textarea "Thank you so mcuh! It looks like the two line ones start a touch higher up, Is …" at bounding box center [562, 394] width 137 height 28
click at [544, 405] on textarea "Thank you so mcuh! It looks like the two line ones start a touch higher up, Is …" at bounding box center [562, 394] width 137 height 28
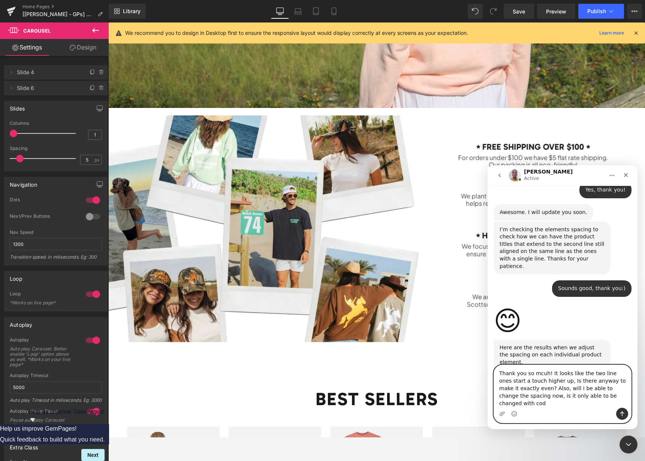
type textarea "Thank you so mcuh! It looks like the two line ones start a touch higher up, Is …"
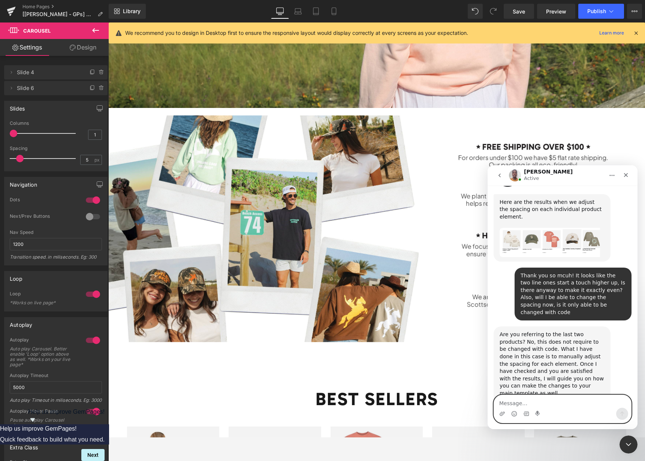
scroll to position [828, 0]
click at [561, 404] on img "Brian says…" at bounding box center [549, 422] width 100 height 36
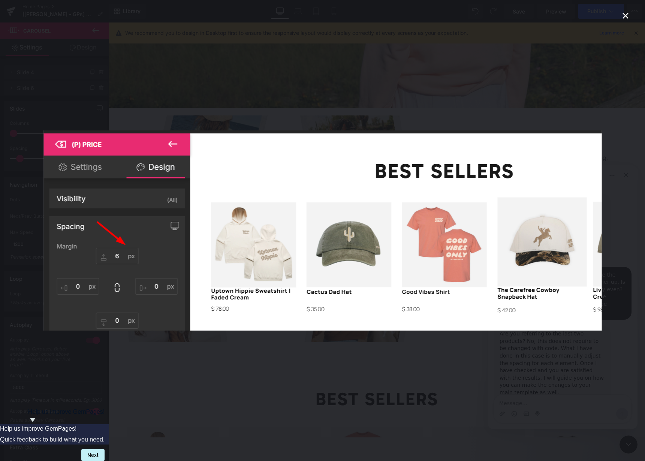
scroll to position [0, 0]
click at [447, 374] on div "Intercom messenger" at bounding box center [322, 230] width 645 height 461
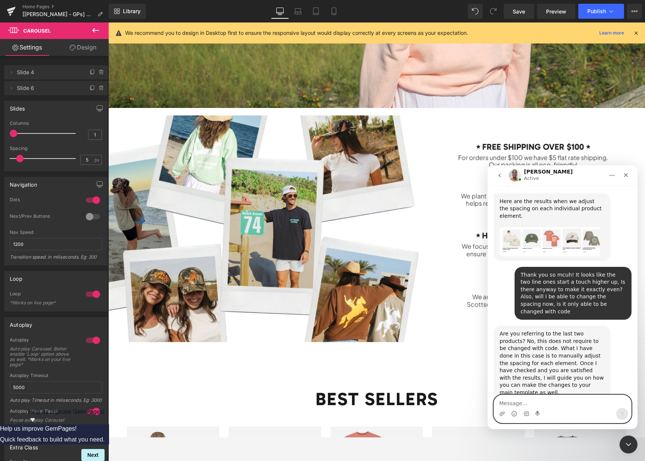
click at [556, 405] on textarea "Message…" at bounding box center [562, 401] width 137 height 13
type textarea "The two lines ones are just a tiny bit higher"
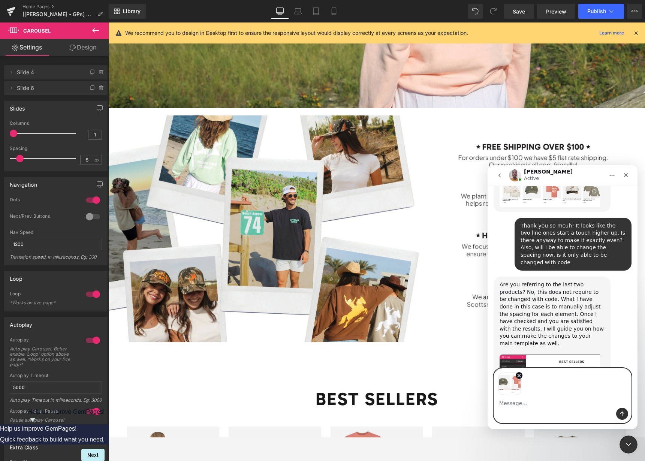
scroll to position [906, 0]
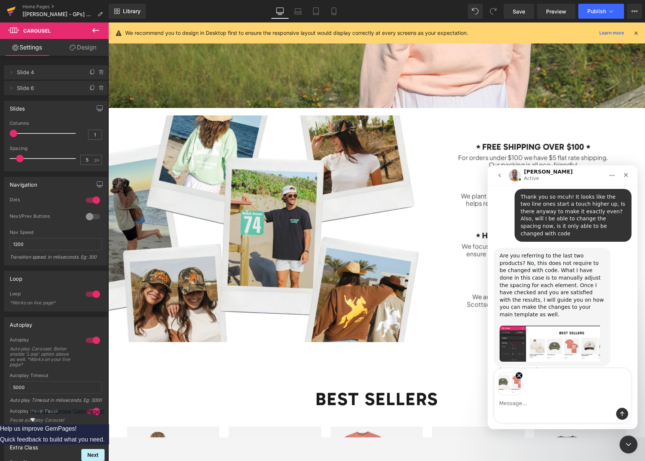
click at [11, 11] on div at bounding box center [322, 219] width 645 height 438
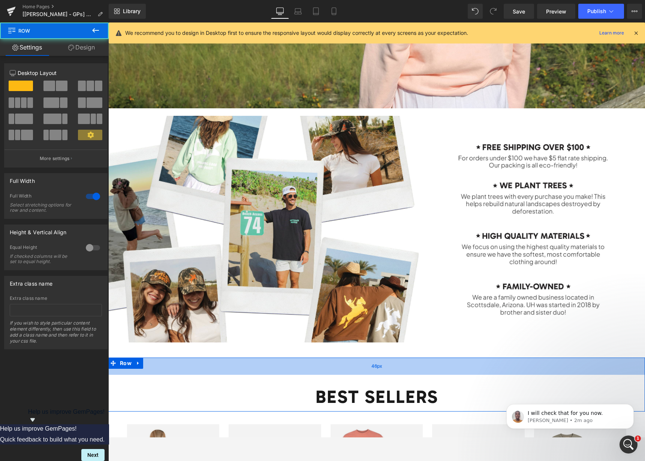
scroll to position [697, 0]
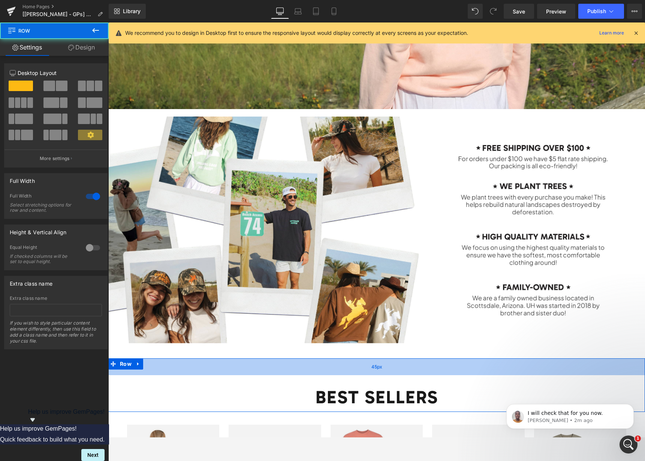
click at [417, 371] on div "45px" at bounding box center [376, 366] width 537 height 17
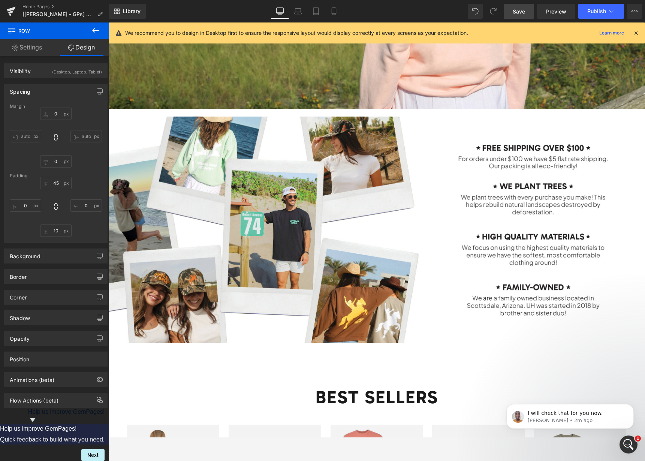
click at [519, 10] on span "Save" at bounding box center [519, 11] width 12 height 8
click at [590, 413] on span "I will check that for you now." at bounding box center [565, 413] width 75 height 6
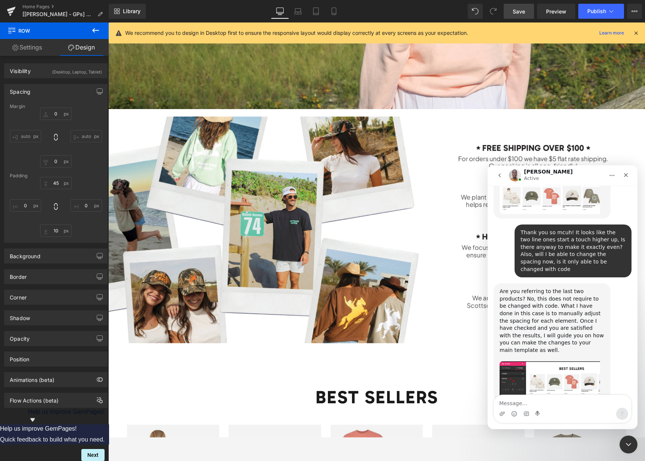
scroll to position [885, 0]
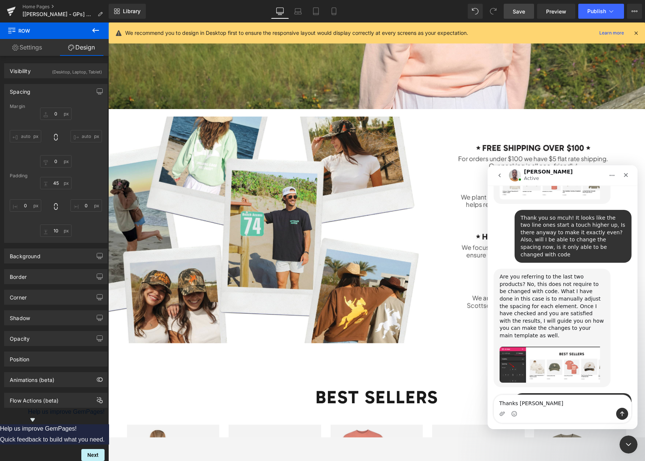
type textarea "Thanks [PERSON_NAME]!"
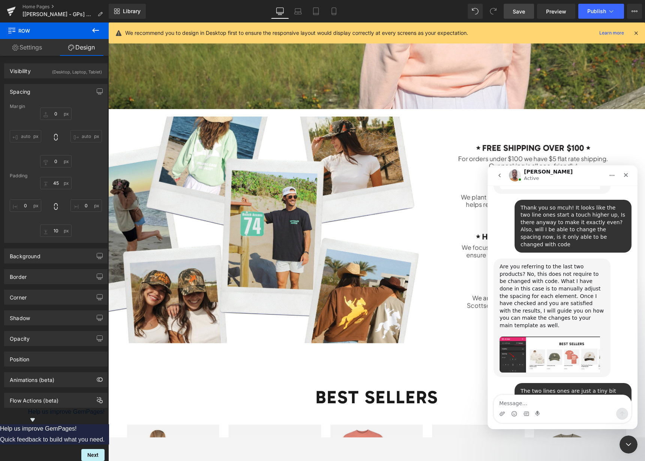
click at [438, 136] on div at bounding box center [322, 219] width 645 height 438
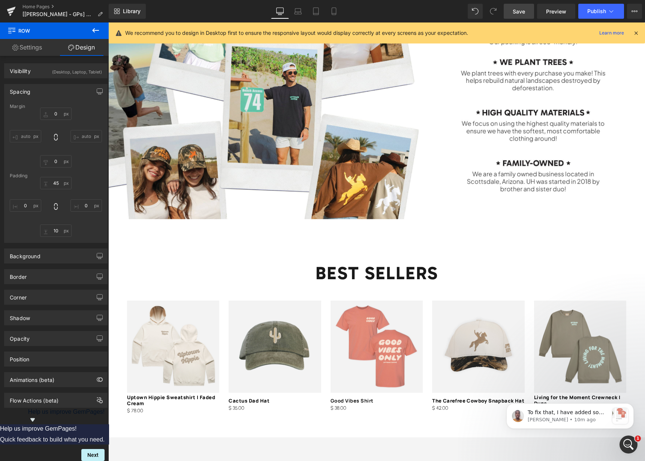
scroll to position [975, 0]
click at [557, 409] on p "To fix that, I have added some margin to the product title and here is the resu…" at bounding box center [568, 412] width 81 height 7
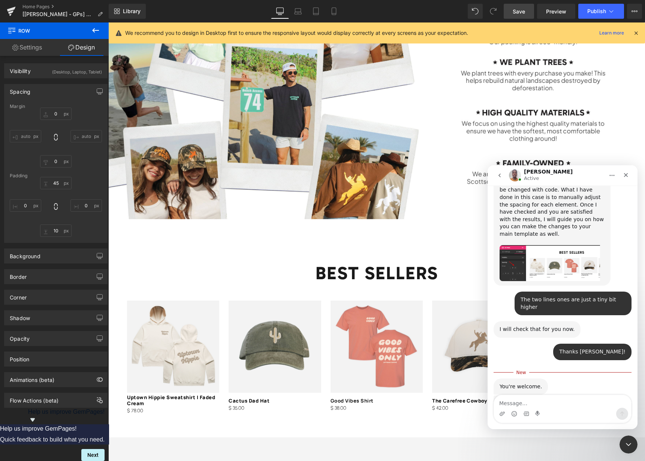
scroll to position [987, 0]
click at [573, 429] on img "Brian says…" at bounding box center [549, 441] width 100 height 25
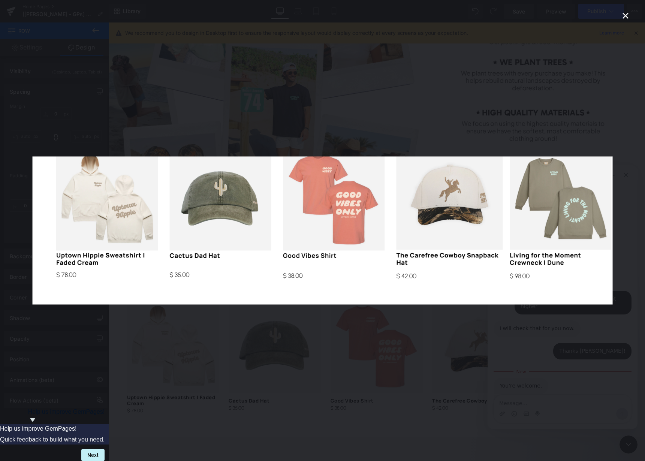
scroll to position [0, 0]
click at [461, 348] on div "Intercom messenger" at bounding box center [322, 230] width 645 height 461
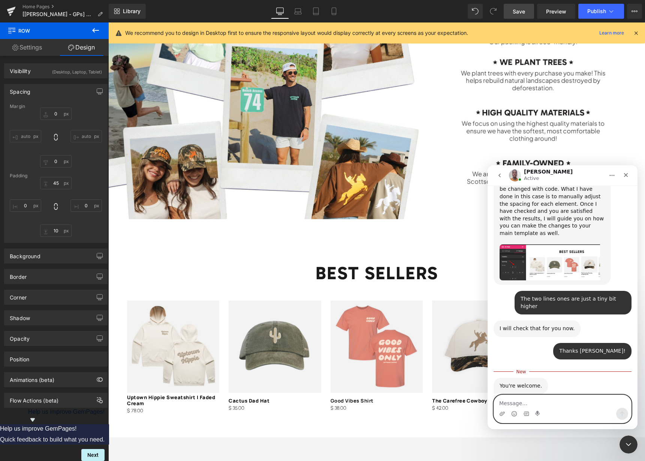
click at [526, 406] on textarea "Message…" at bounding box center [562, 401] width 137 height 13
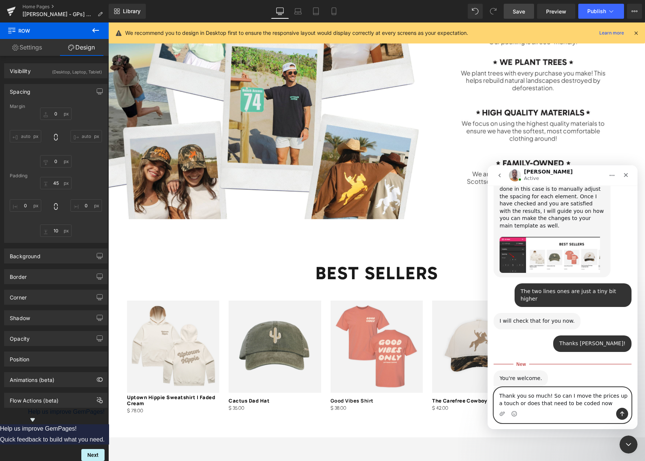
type textarea "Thank you so much! So can I move the prices up a touch or does that need to be …"
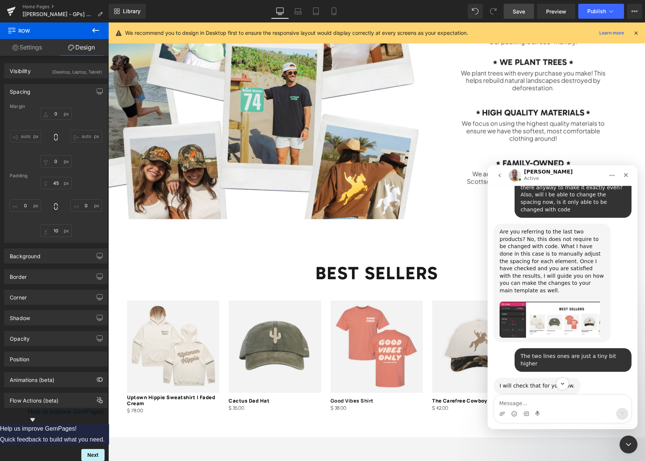
scroll to position [929, 0]
click at [7, 10] on div at bounding box center [322, 219] width 645 height 438
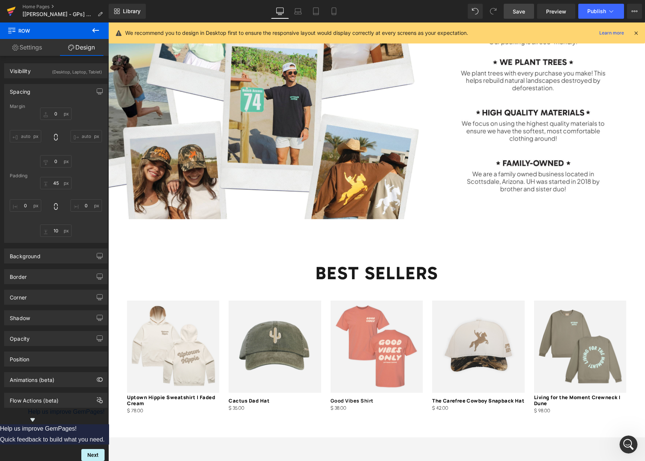
click at [10, 11] on icon at bounding box center [10, 11] width 5 height 3
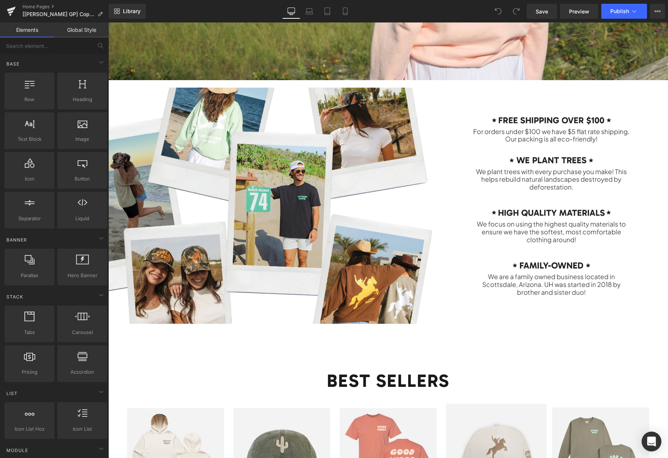
scroll to position [986, 0]
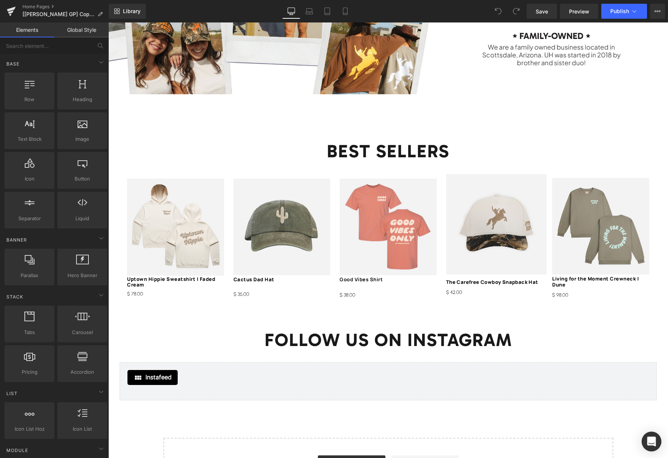
click at [644, 444] on icon "Open Intercom Messenger" at bounding box center [651, 442] width 10 height 10
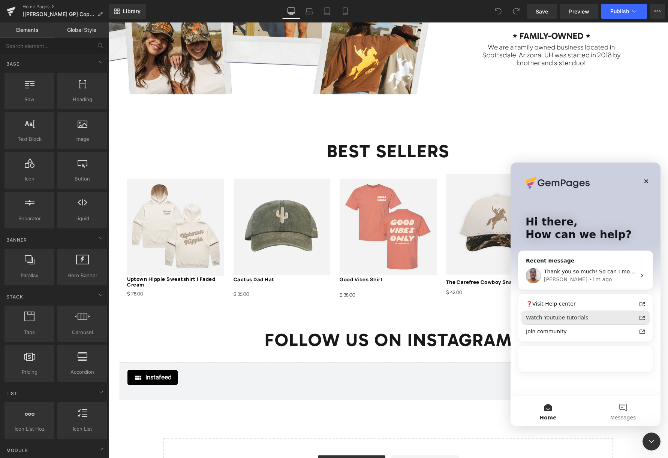
scroll to position [0, 0]
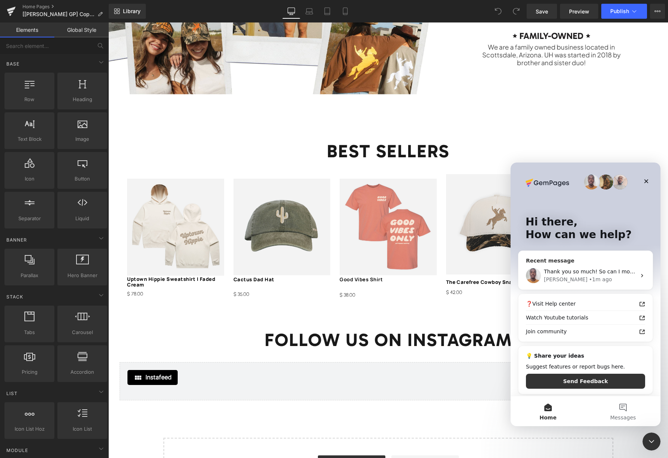
click at [610, 275] on span "Thank you so much! So can I move the prices up a touch or does that need to be …" at bounding box center [667, 272] width 246 height 6
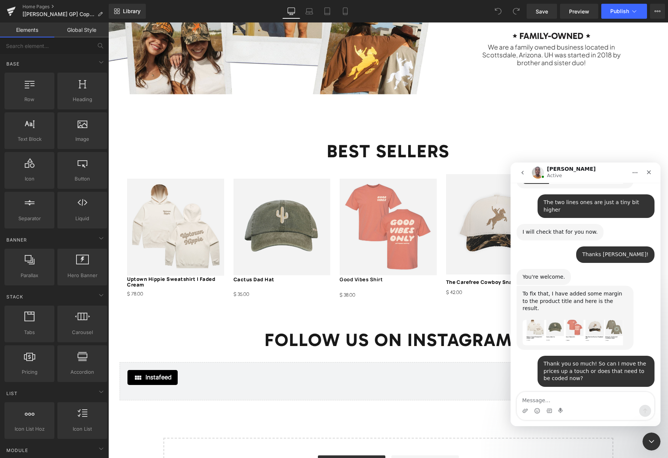
scroll to position [1085, 0]
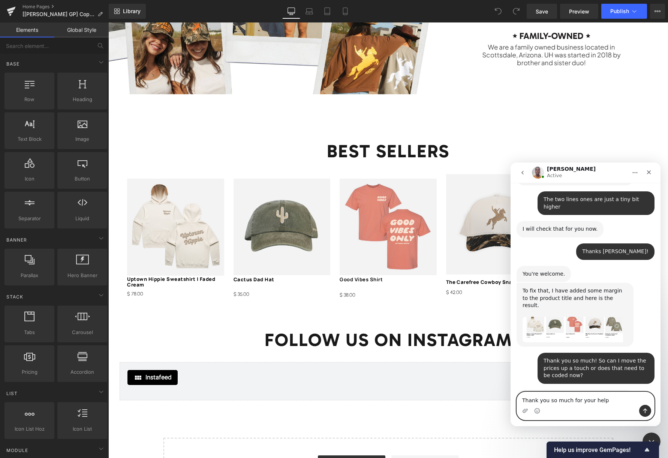
type textarea "Thank you so much for your help!"
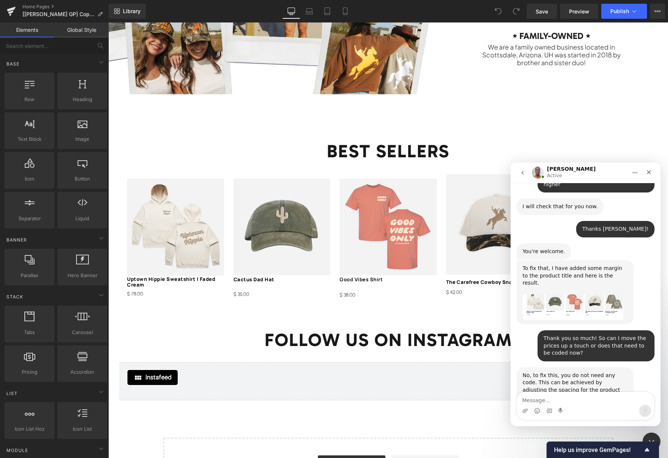
drag, startPoint x: 465, startPoint y: 135, endPoint x: 318, endPoint y: 138, distance: 146.9
click at [465, 135] on div at bounding box center [334, 218] width 668 height 436
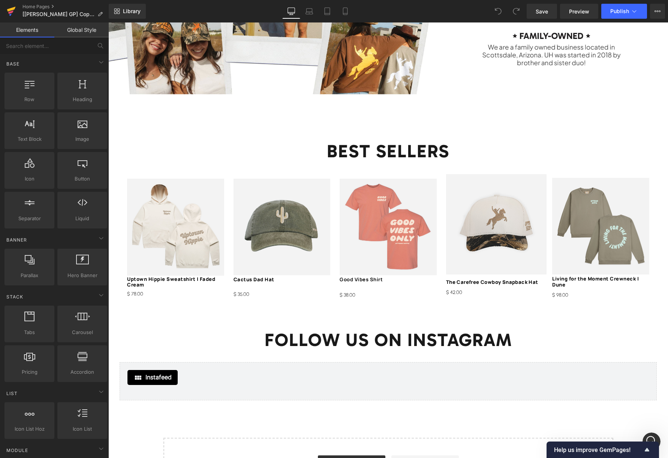
click at [8, 9] on icon at bounding box center [11, 9] width 9 height 5
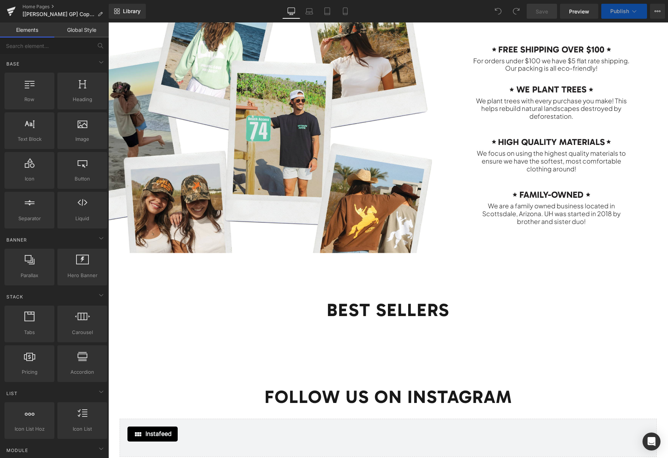
scroll to position [994, 0]
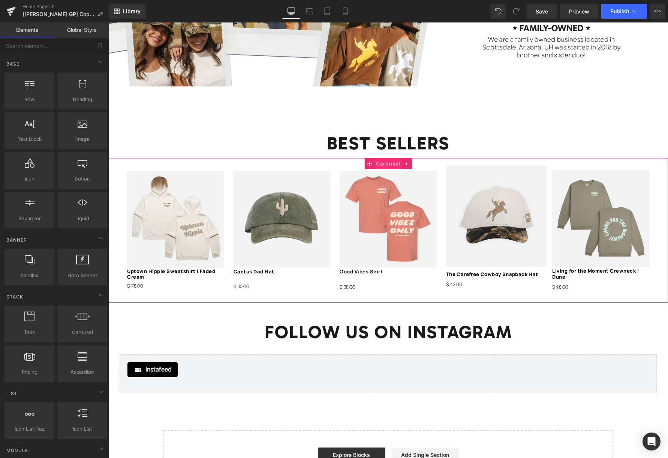
click at [383, 163] on span "Carousel" at bounding box center [388, 163] width 28 height 11
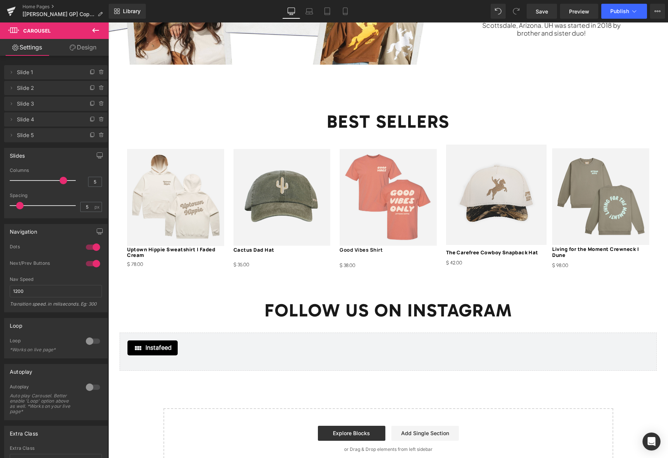
scroll to position [1012, 0]
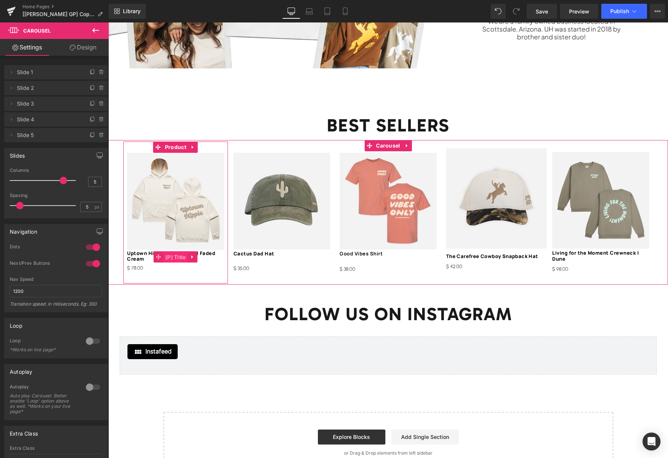
click at [172, 254] on span "(P) Title" at bounding box center [175, 257] width 24 height 11
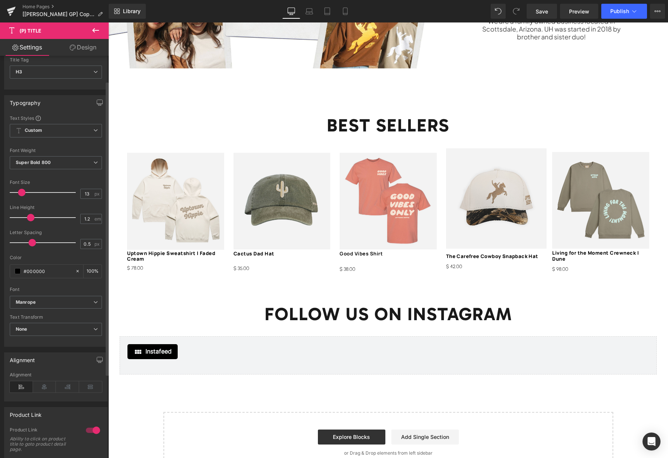
scroll to position [55, 0]
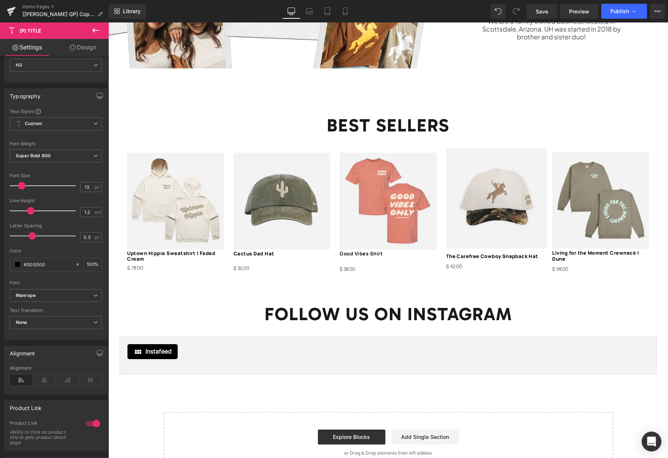
click at [652, 439] on icon "Open Intercom Messenger" at bounding box center [651, 442] width 9 height 10
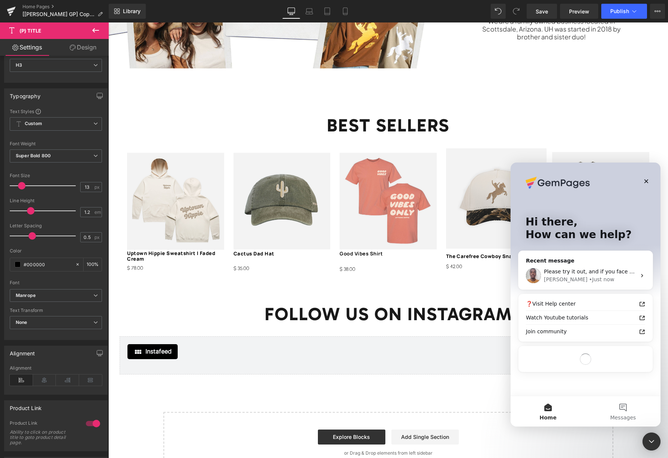
scroll to position [0, 0]
click at [591, 265] on div "Please try it out, and if you face any challenges, I will be here to offer assi…" at bounding box center [585, 276] width 134 height 28
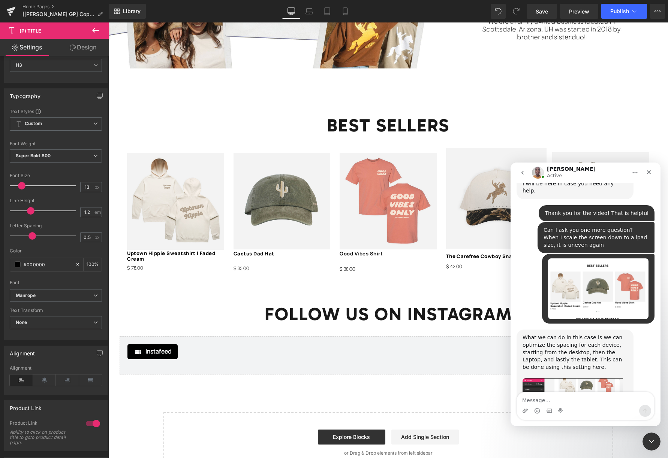
scroll to position [1440, 0]
click at [583, 378] on img "Brian says…" at bounding box center [572, 393] width 100 height 30
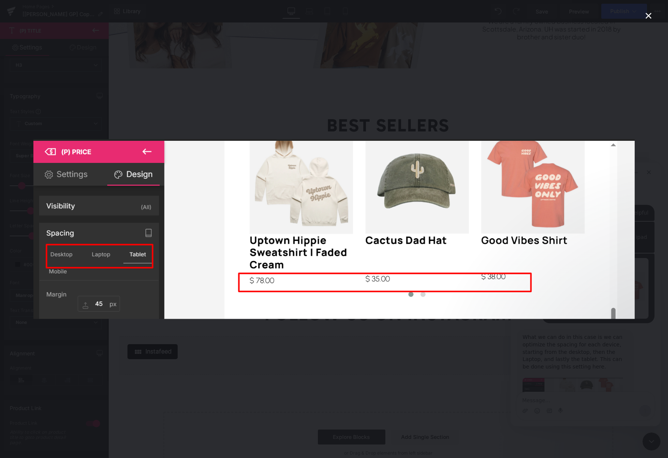
scroll to position [0, 0]
click at [402, 357] on div "Intercom messenger" at bounding box center [334, 229] width 668 height 458
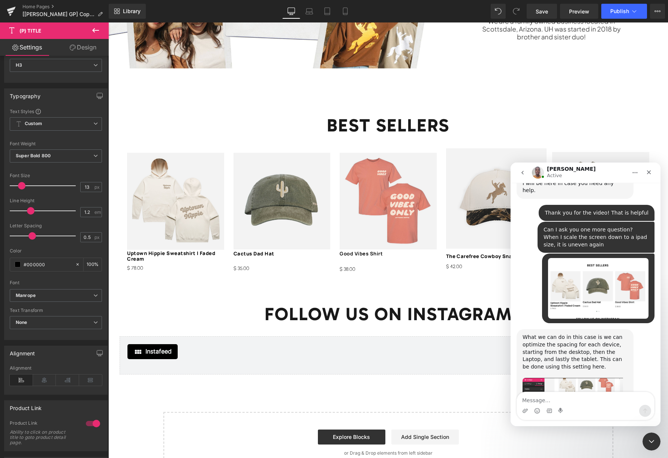
click at [393, 260] on div at bounding box center [334, 218] width 668 height 436
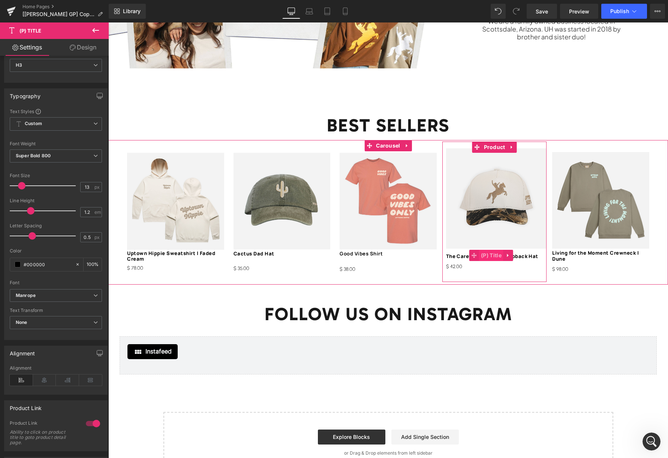
scroll to position [1440, 0]
click at [495, 258] on span "(P) Title" at bounding box center [491, 255] width 24 height 11
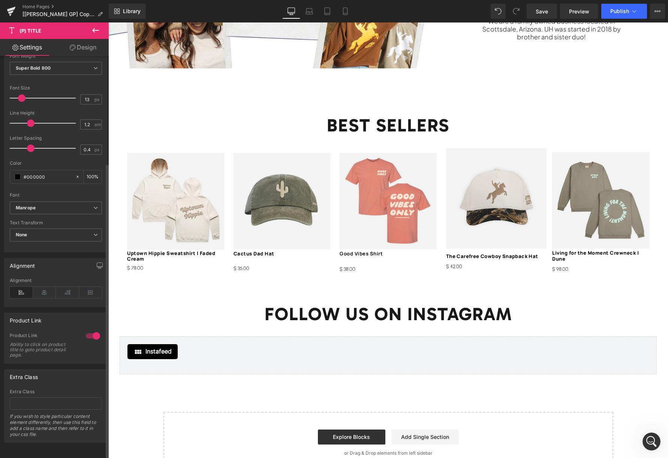
scroll to position [0, 0]
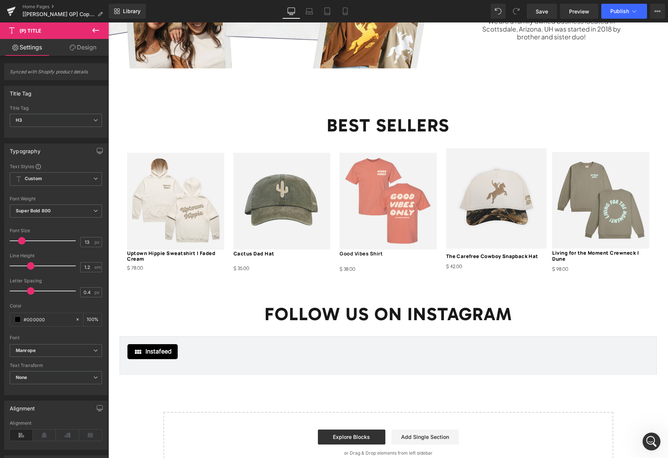
click at [71, 54] on link "Design" at bounding box center [83, 47] width 54 height 17
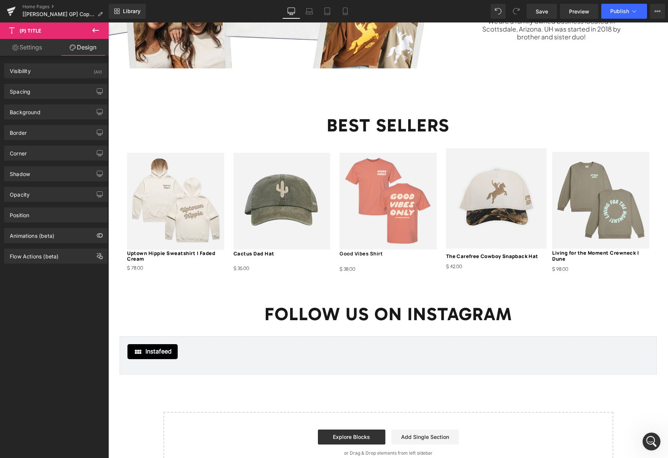
click at [73, 54] on link "Design" at bounding box center [83, 47] width 54 height 17
click at [111, 145] on div "Sale Off (P) Image Uptown Hippie Sweatshirt | Faded Cream (P) Title $ 0 $ 78.00…" at bounding box center [387, 212] width 559 height 145
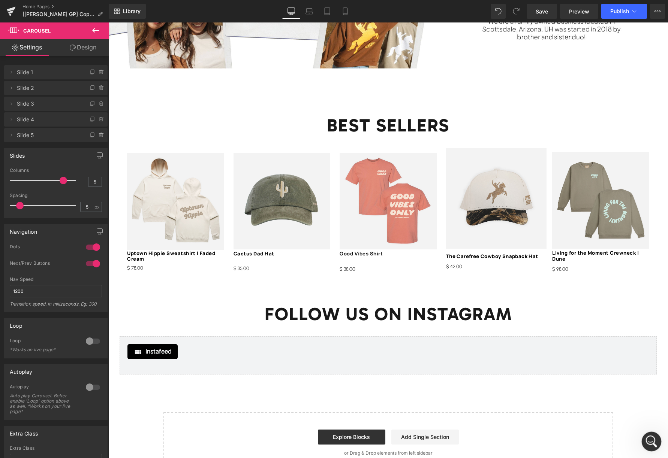
click at [651, 439] on icon "Open Intercom Messenger" at bounding box center [650, 441] width 12 height 12
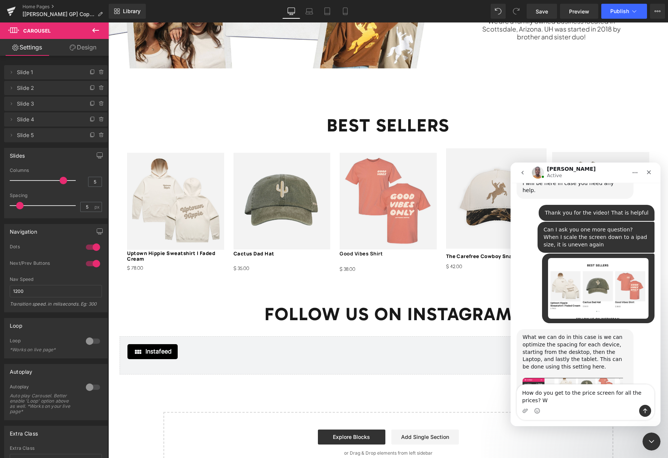
scroll to position [1447, 0]
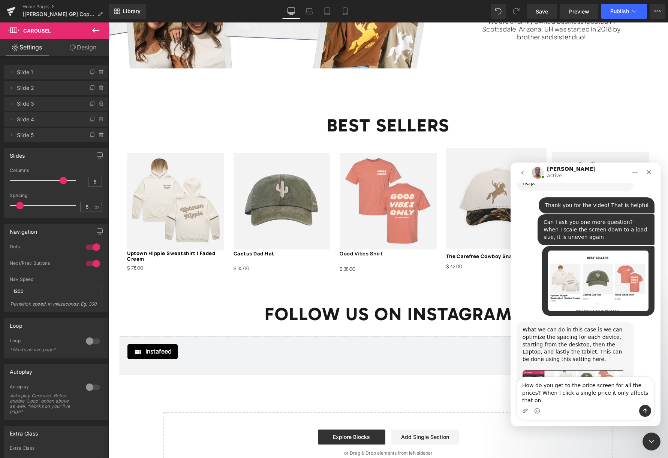
type textarea "How do you get to the price screen for all the prices? When I click a single pr…"
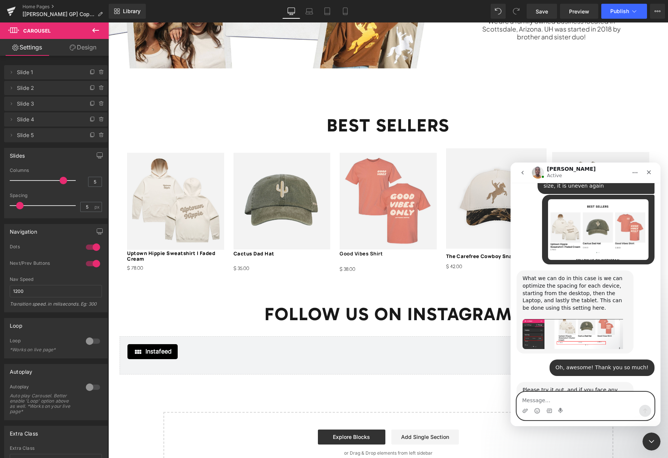
scroll to position [1492, 0]
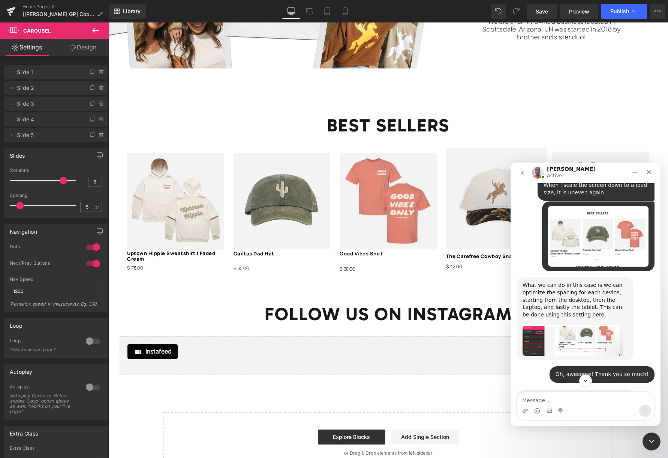
click at [541, 326] on img "Brian says…" at bounding box center [572, 341] width 100 height 30
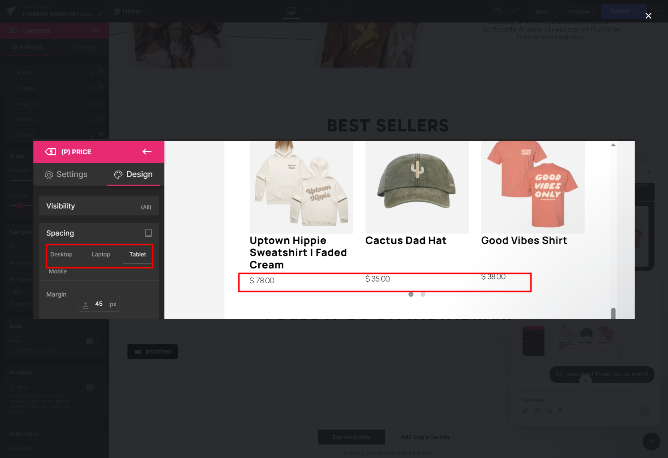
click at [645, 136] on div "Intercom messenger" at bounding box center [334, 229] width 668 height 458
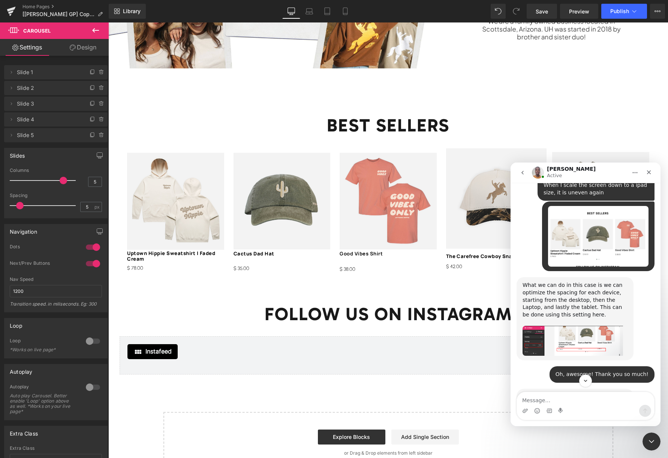
drag, startPoint x: 190, startPoint y: 271, endPoint x: 182, endPoint y: 271, distance: 7.9
click at [187, 271] on div at bounding box center [334, 218] width 668 height 436
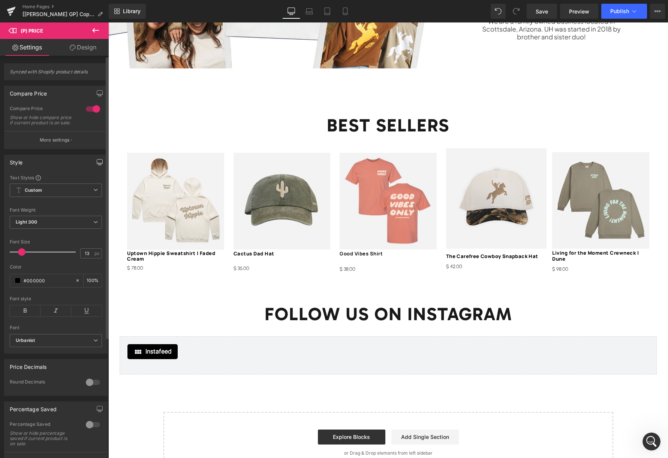
click at [97, 164] on icon "button" at bounding box center [100, 162] width 6 height 4
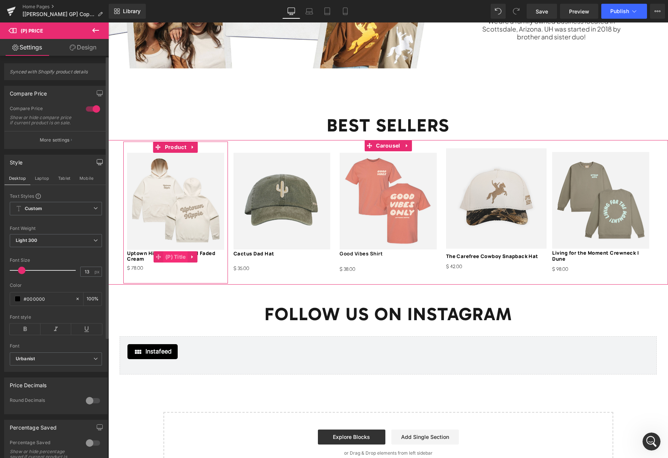
click at [169, 256] on span "(P) Title" at bounding box center [175, 256] width 24 height 11
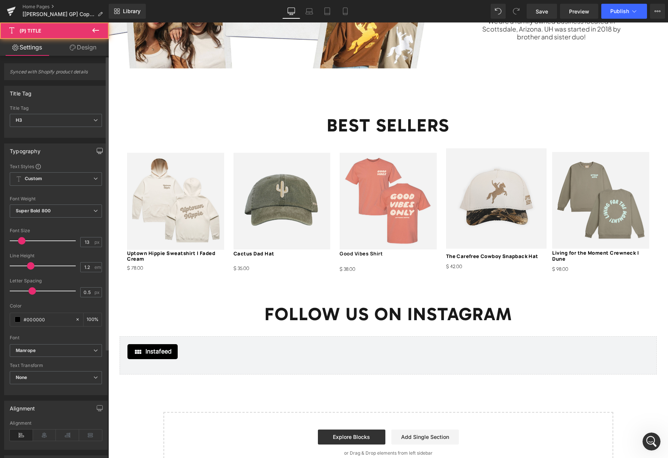
click at [94, 152] on button "button" at bounding box center [100, 151] width 12 height 14
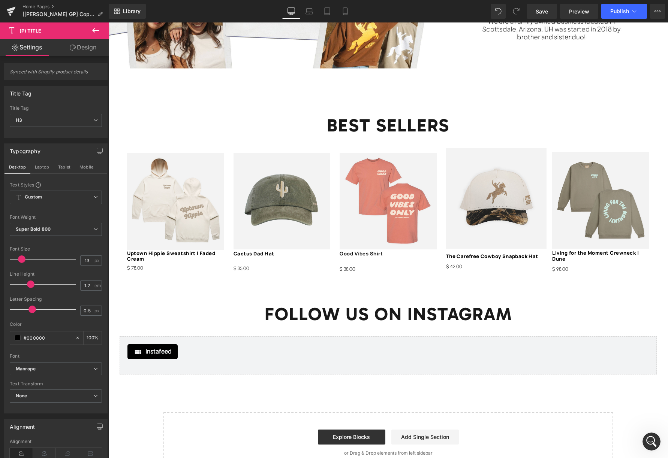
click at [85, 48] on link "Design" at bounding box center [83, 47] width 54 height 17
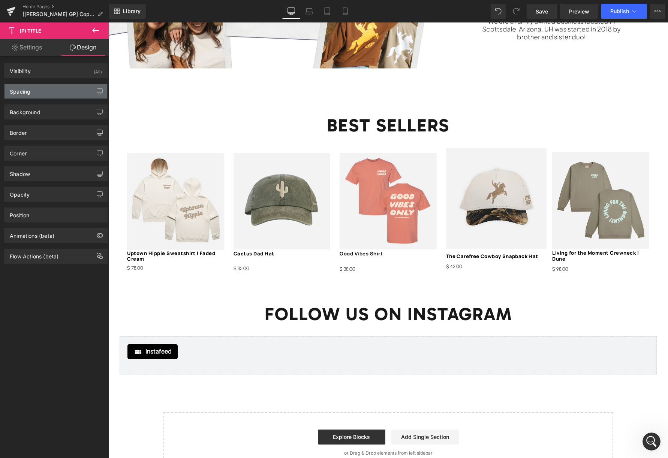
click at [42, 92] on div "Spacing" at bounding box center [55, 91] width 103 height 14
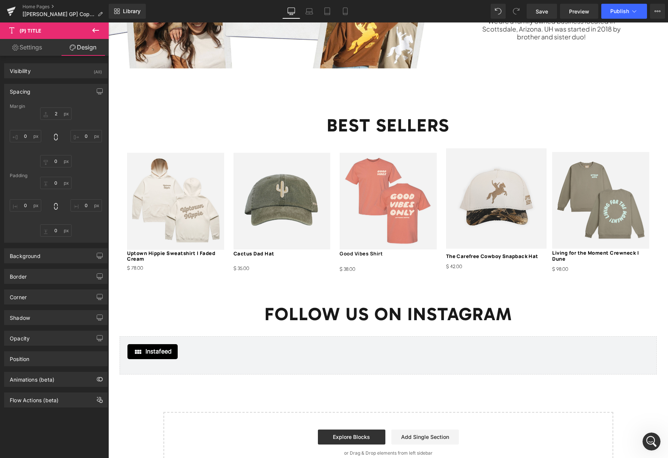
drag, startPoint x: 96, startPoint y: 90, endPoint x: 90, endPoint y: 98, distance: 9.9
click at [97, 90] on icon "button" at bounding box center [100, 91] width 6 height 6
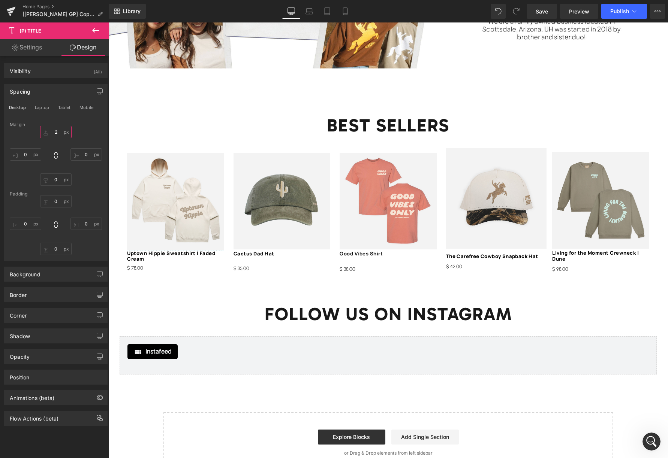
click at [58, 132] on input "2" at bounding box center [55, 132] width 31 height 12
type input "4"
type input "6"
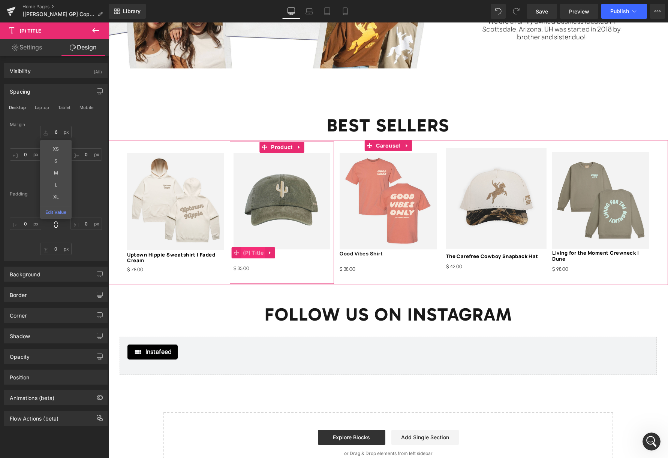
click at [259, 253] on span "(P) Title" at bounding box center [253, 252] width 24 height 11
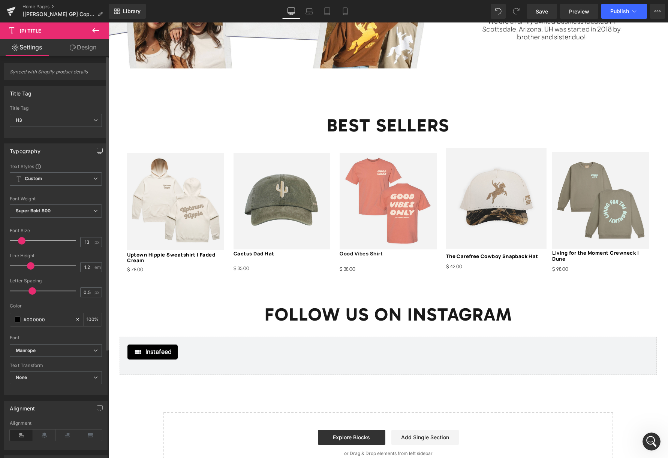
click at [97, 152] on icon "button" at bounding box center [100, 150] width 6 height 4
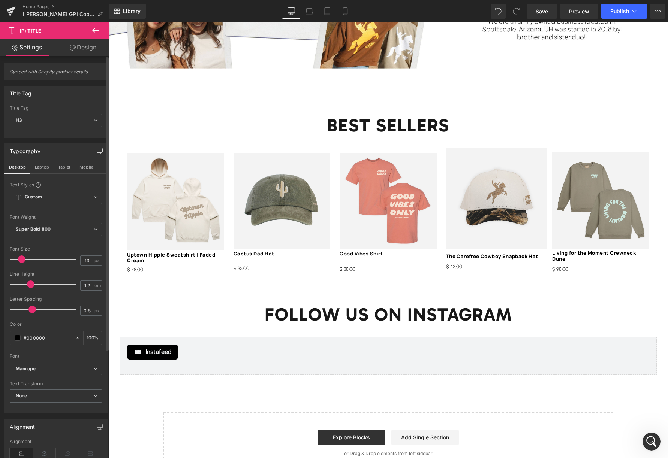
drag, startPoint x: 92, startPoint y: 52, endPoint x: 54, endPoint y: 91, distance: 54.3
click at [92, 52] on link "Design" at bounding box center [83, 47] width 54 height 17
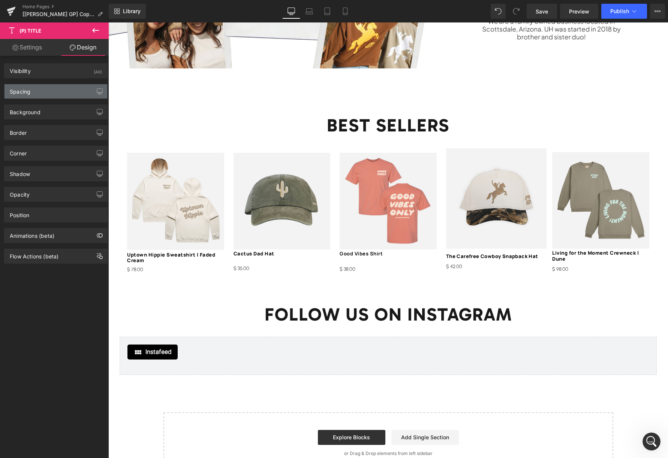
type input "-5"
type input "0"
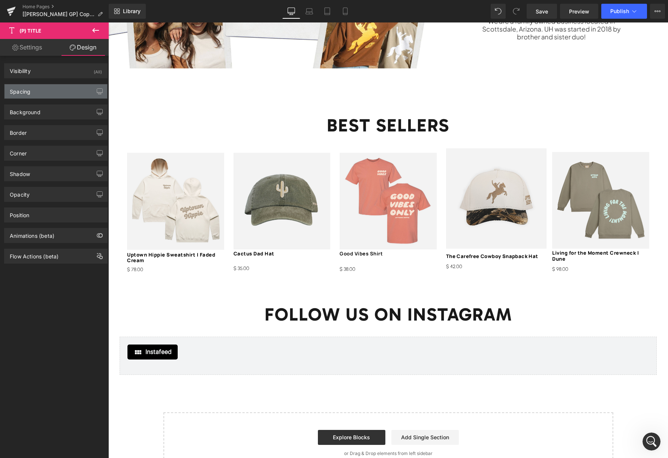
type input "0"
drag, startPoint x: 48, startPoint y: 94, endPoint x: 52, endPoint y: 94, distance: 4.1
click at [48, 94] on div "Spacing" at bounding box center [55, 91] width 103 height 14
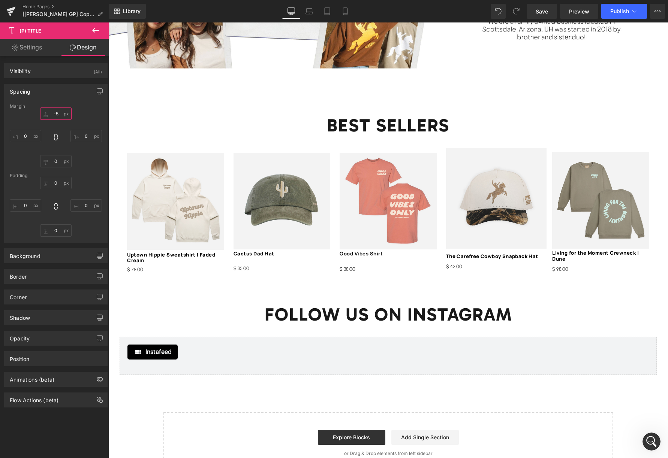
click at [56, 113] on input "-5" at bounding box center [55, 114] width 31 height 12
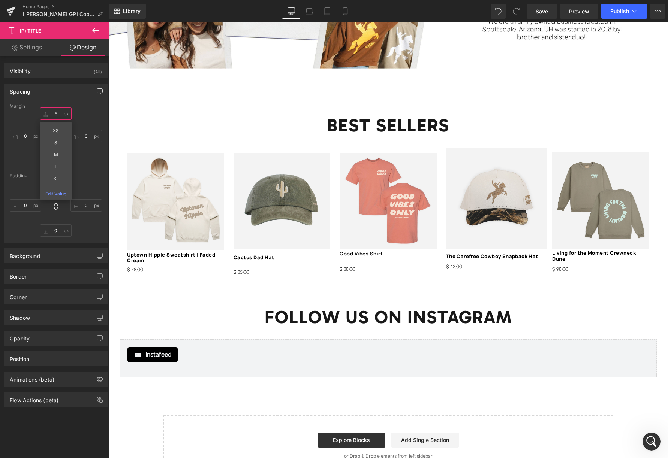
type input "5"
click at [97, 90] on icon "button" at bounding box center [100, 91] width 6 height 6
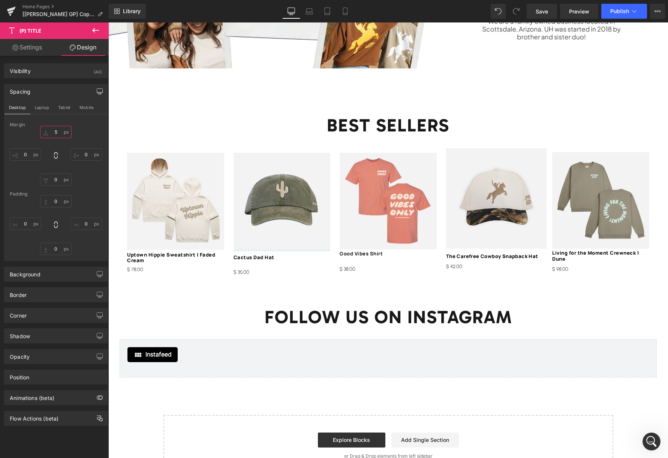
click at [55, 131] on input "5" at bounding box center [55, 132] width 31 height 12
click at [649, 438] on icon "Open Intercom Messenger" at bounding box center [650, 441] width 12 height 12
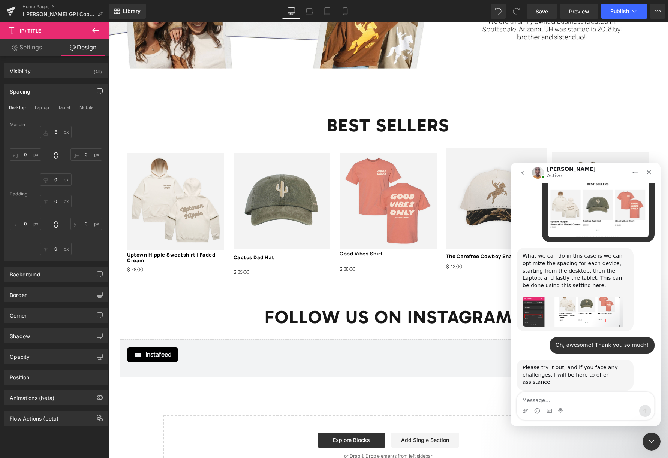
scroll to position [1522, 0]
type textarea "I just spaced them both at 5 and it is uneven"
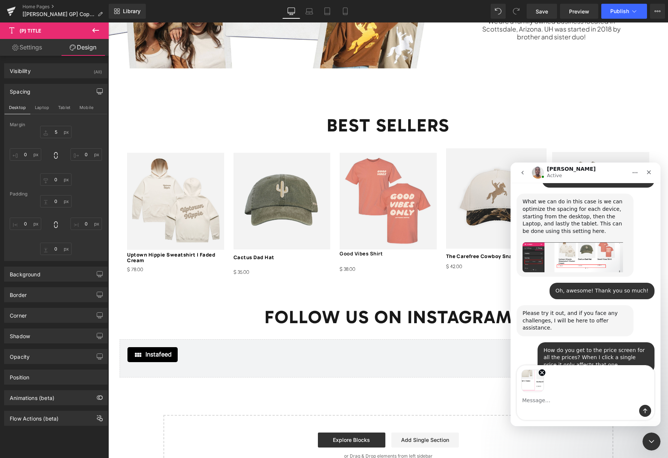
scroll to position [1578, 0]
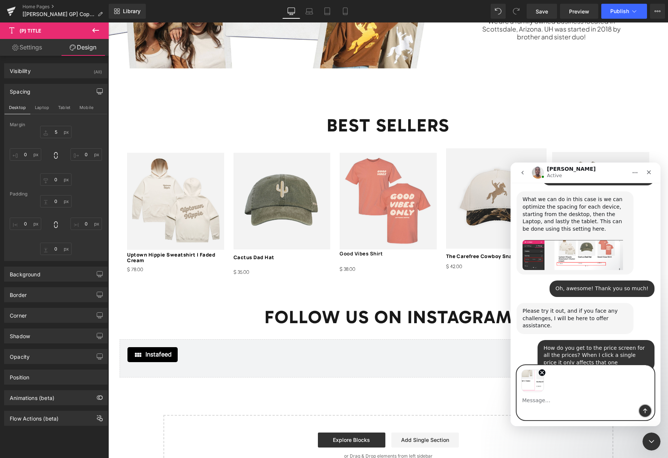
drag, startPoint x: 647, startPoint y: 411, endPoint x: 642, endPoint y: 411, distance: 4.9
click at [647, 411] on icon "Send a message…" at bounding box center [645, 411] width 6 height 6
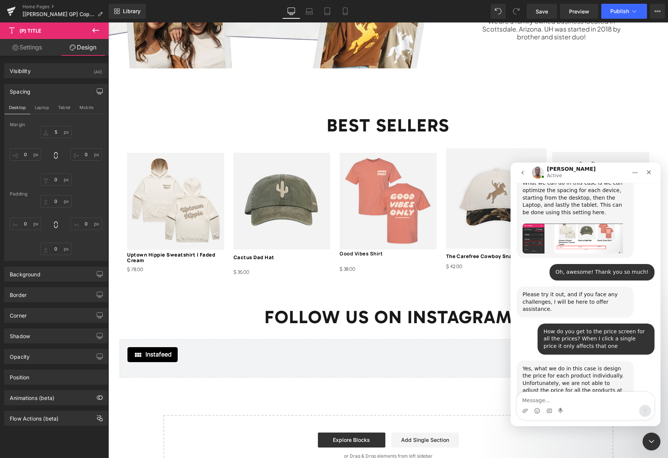
scroll to position [1595, 0]
type textarea "The two line one is higher"
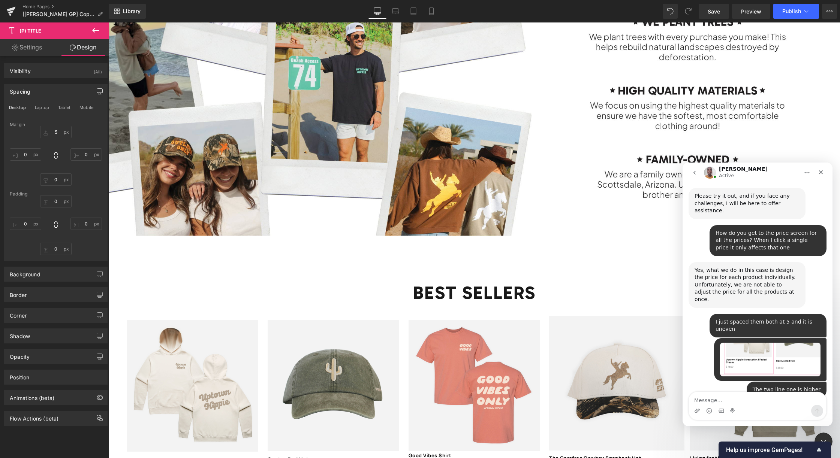
scroll to position [1237, 0]
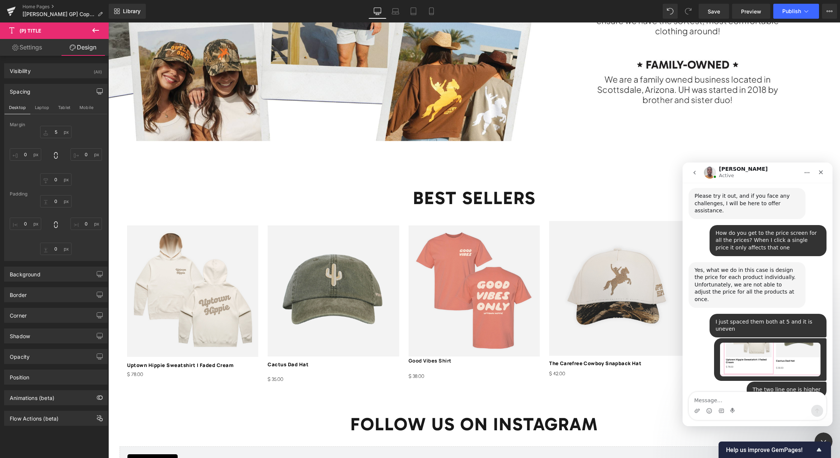
click at [667, 402] on textarea "Message…" at bounding box center [757, 398] width 137 height 13
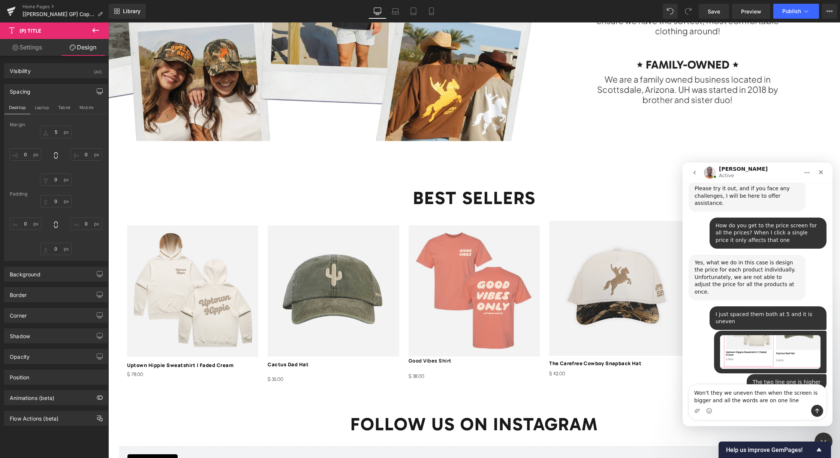
type textarea "Won't they we uneven then when the screen is bigger and all the words are on on…"
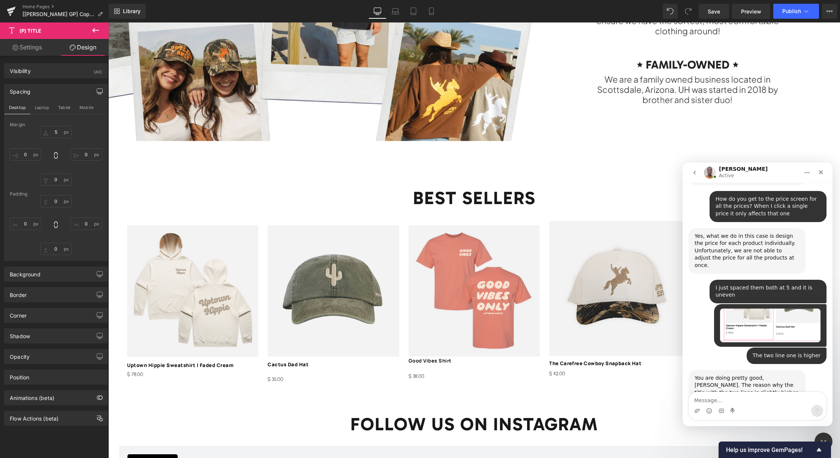
scroll to position [1730, 0]
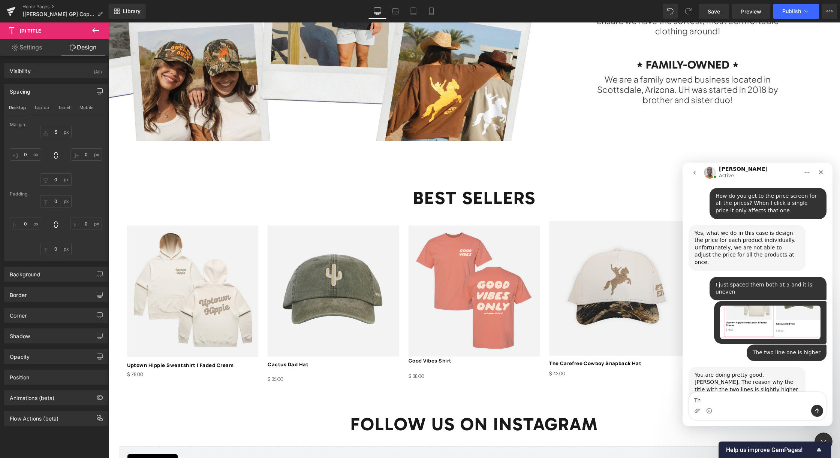
type textarea "T"
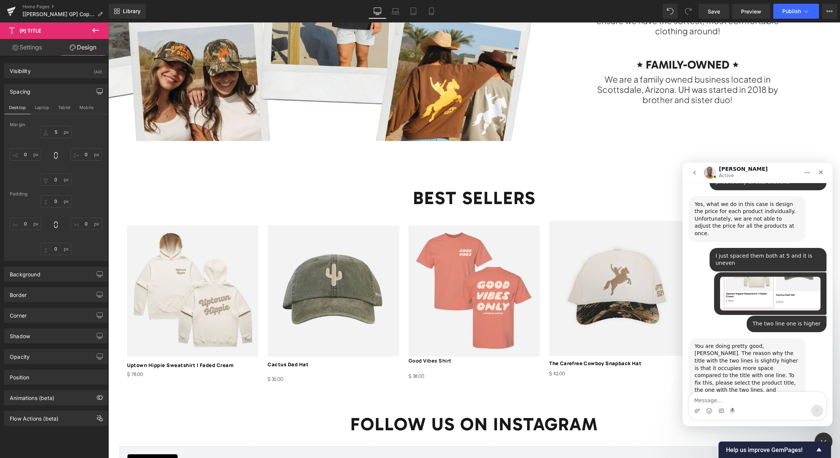
scroll to position [1782, 0]
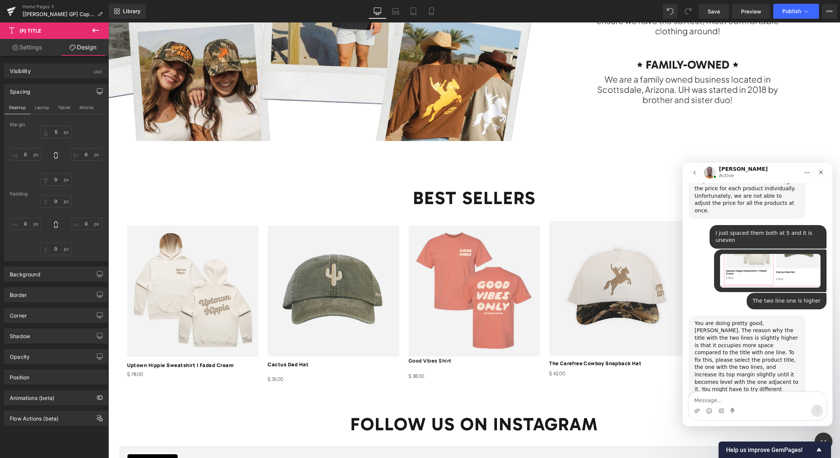
click at [545, 367] on div at bounding box center [420, 218] width 840 height 436
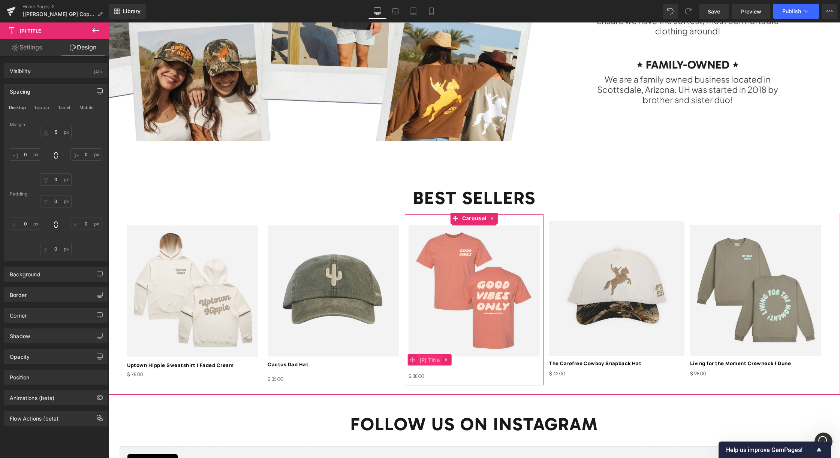
click at [429, 361] on span "(P) Title" at bounding box center [429, 360] width 24 height 11
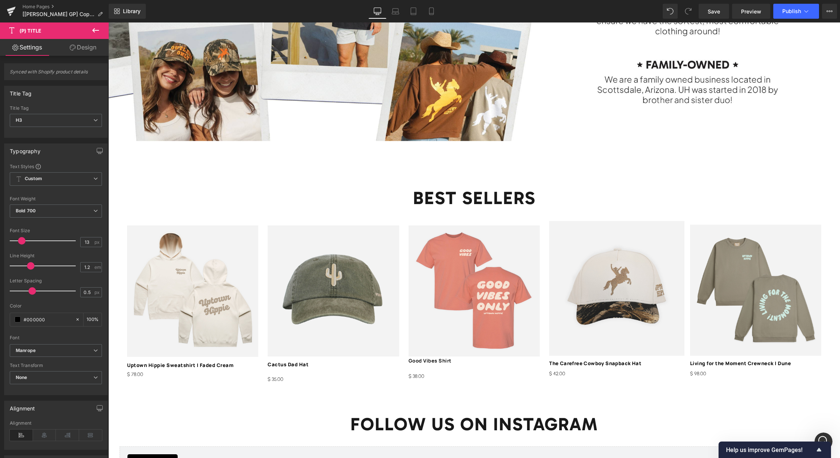
click at [85, 49] on link "Design" at bounding box center [83, 47] width 54 height 17
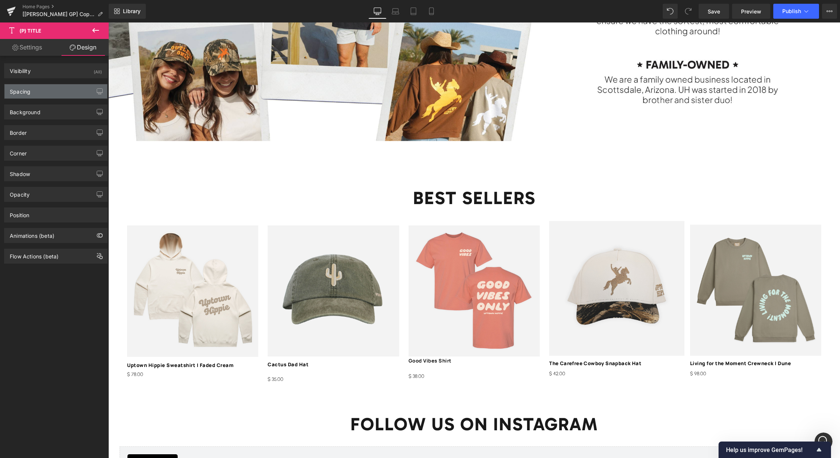
type input "-5"
type input "0"
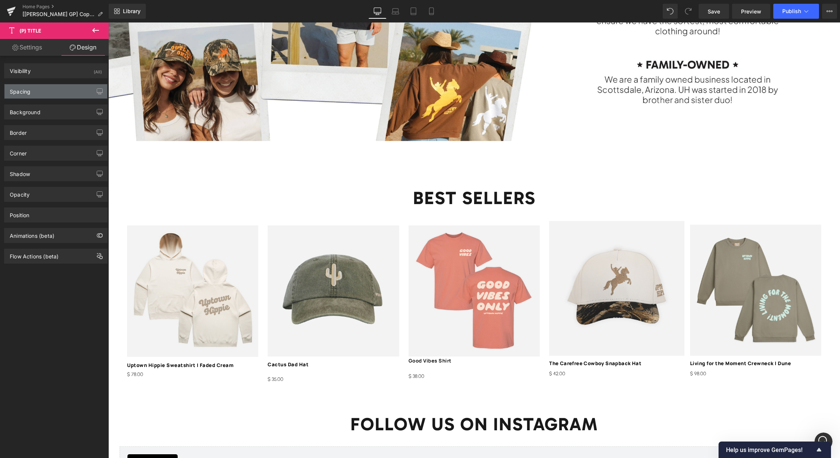
type input "0"
click at [28, 93] on div "Spacing" at bounding box center [20, 89] width 21 height 10
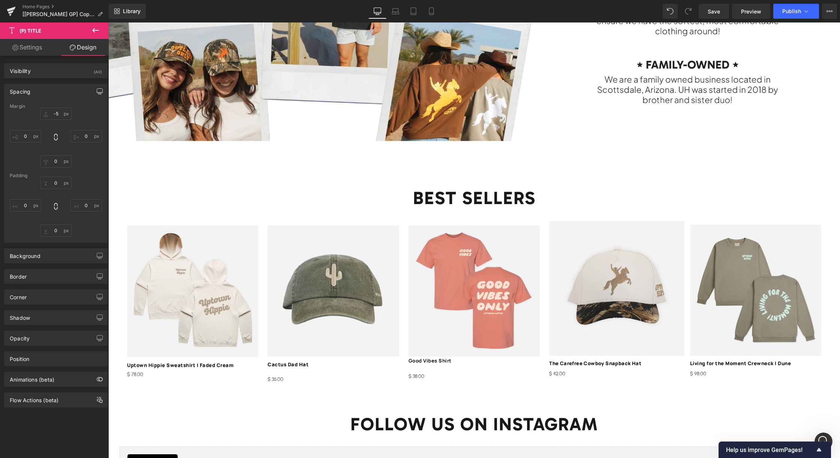
drag, startPoint x: 96, startPoint y: 90, endPoint x: 91, endPoint y: 93, distance: 6.0
click at [97, 90] on icon "button" at bounding box center [100, 91] width 6 height 6
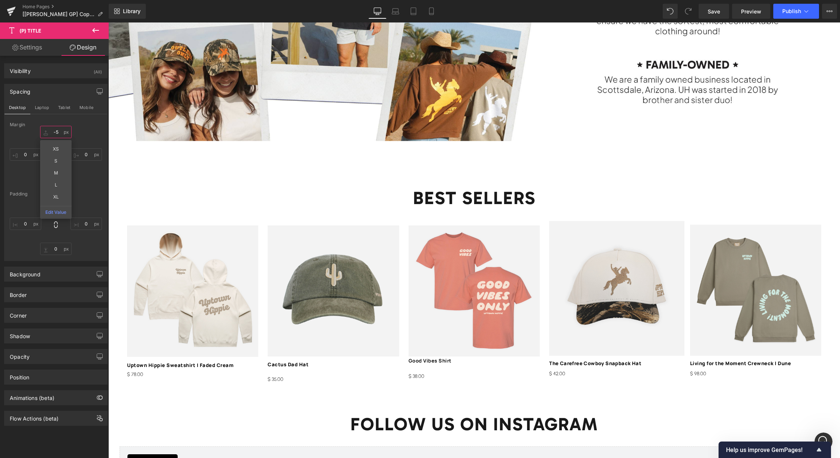
drag, startPoint x: 57, startPoint y: 132, endPoint x: 43, endPoint y: 131, distance: 13.2
click at [43, 131] on input "-5" at bounding box center [55, 132] width 31 height 12
type input "-"
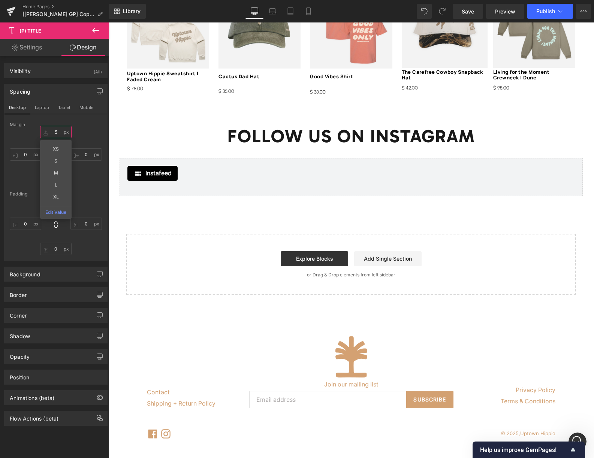
scroll to position [912, 0]
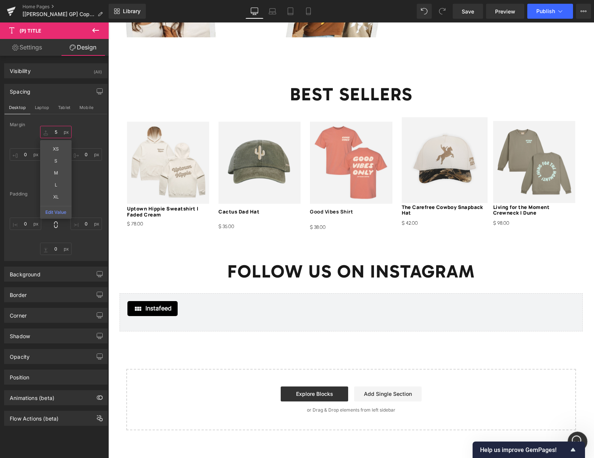
type input "5"
click at [578, 437] on icon "Open Intercom Messenger" at bounding box center [576, 441] width 12 height 12
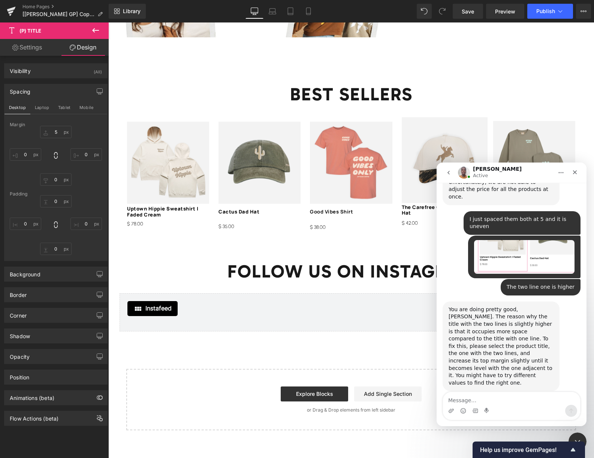
scroll to position [1810, 0]
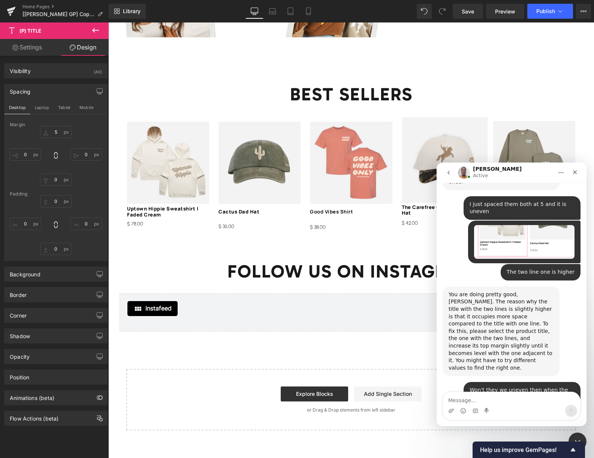
click at [507, 403] on textarea "Message…" at bounding box center [511, 398] width 137 height 13
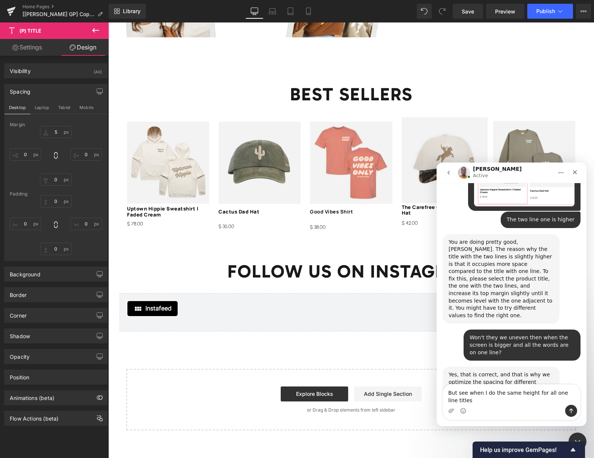
scroll to position [1870, 0]
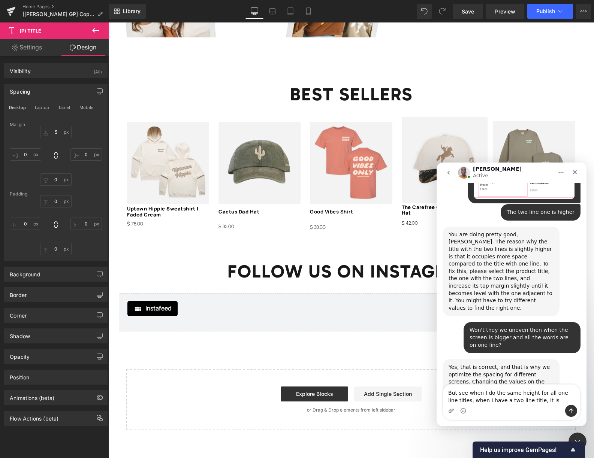
type textarea "But see when I do the same height for all one line titles, when I have a two li…"
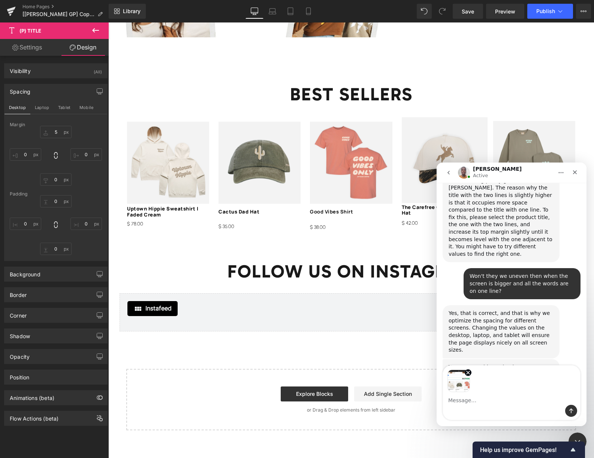
scroll to position [1927, 0]
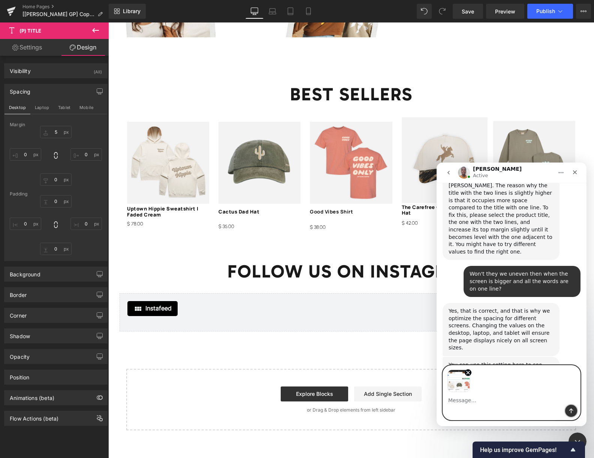
click at [574, 414] on button "Send a message…" at bounding box center [571, 411] width 12 height 12
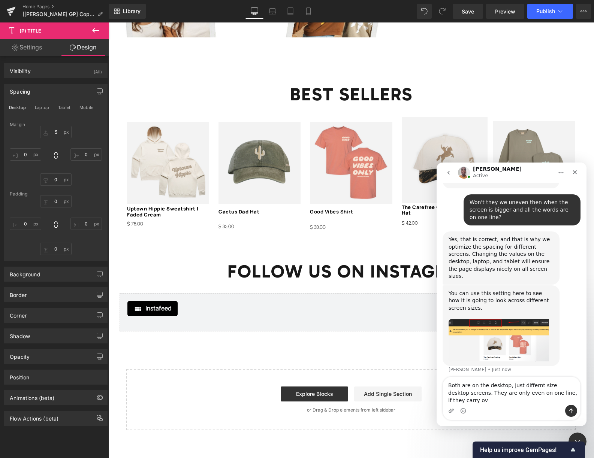
scroll to position [2006, 0]
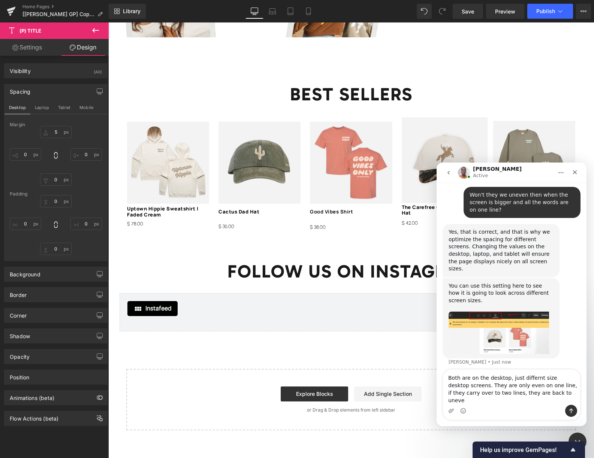
type textarea "Both are on the desktop, just differnt size desktop screens. They are only even…"
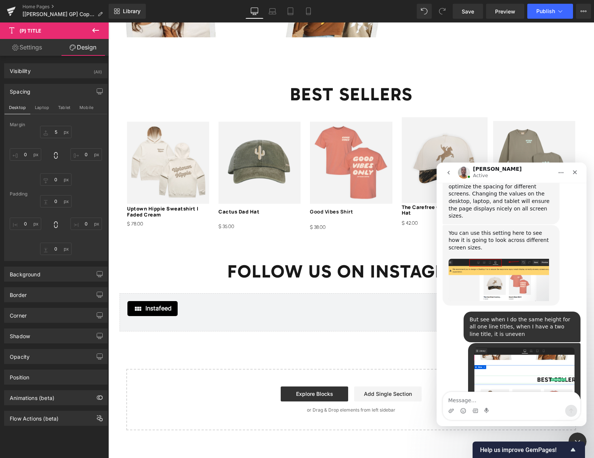
scroll to position [2081, 0]
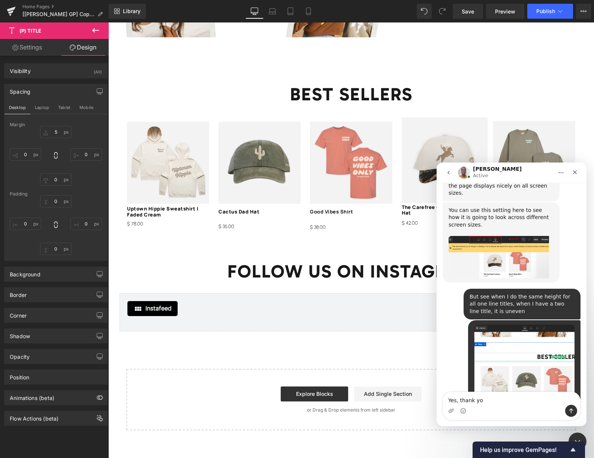
type textarea "Yes, thank you"
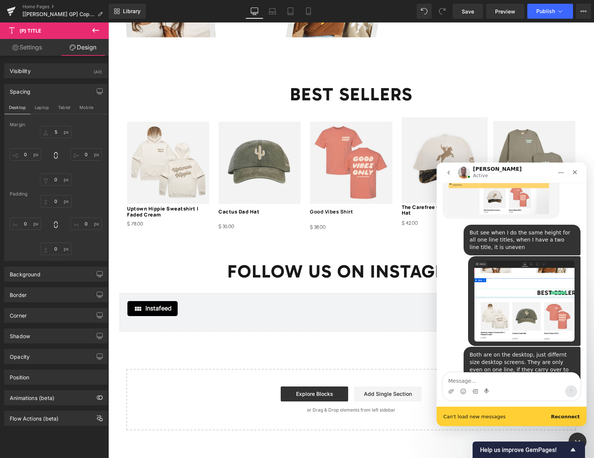
scroll to position [2145, 0]
click at [569, 416] on b "Reconnect" at bounding box center [565, 417] width 29 height 6
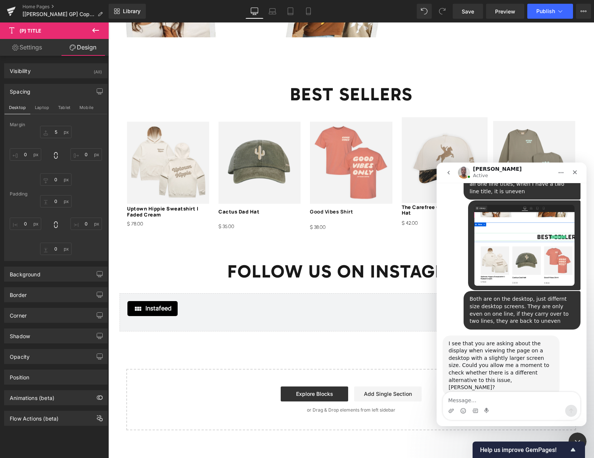
scroll to position [2202, 0]
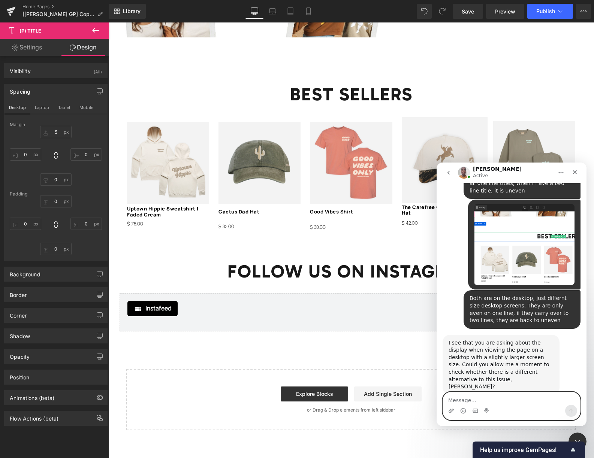
drag, startPoint x: 471, startPoint y: 400, endPoint x: 462, endPoint y: 401, distance: 9.4
click at [471, 400] on textarea "Message…" at bounding box center [511, 398] width 137 height 13
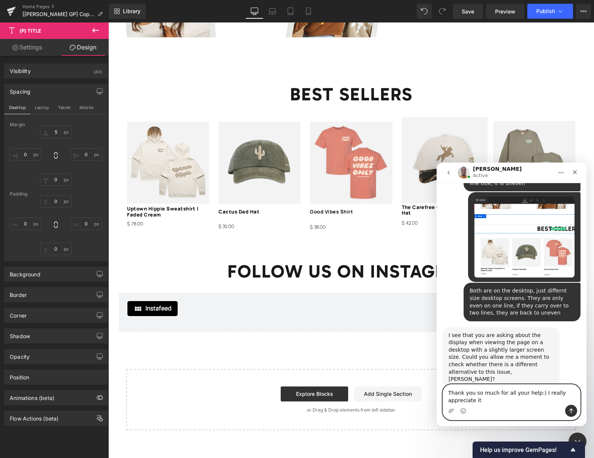
type textarea "Thank you so much for all your help:) I really appreciate it!"
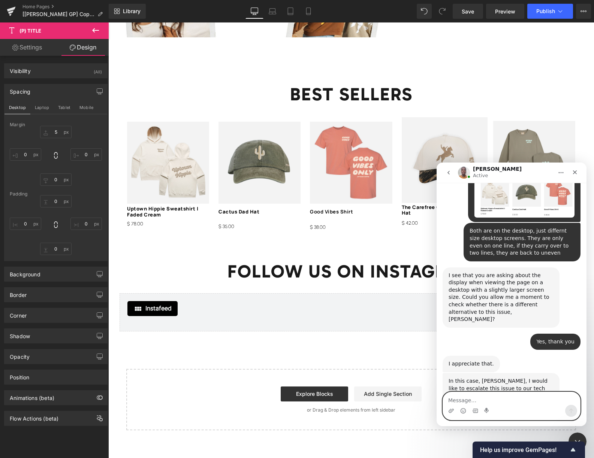
scroll to position [2268, 0]
